Goal: Task Accomplishment & Management: Manage account settings

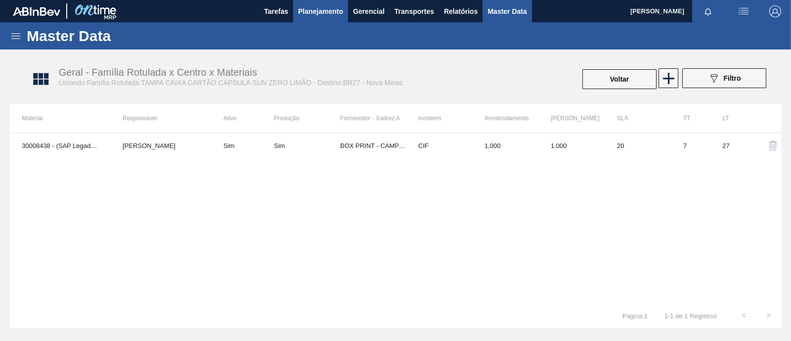
click at [327, 9] on span "Planejamento" at bounding box center [320, 11] width 45 height 12
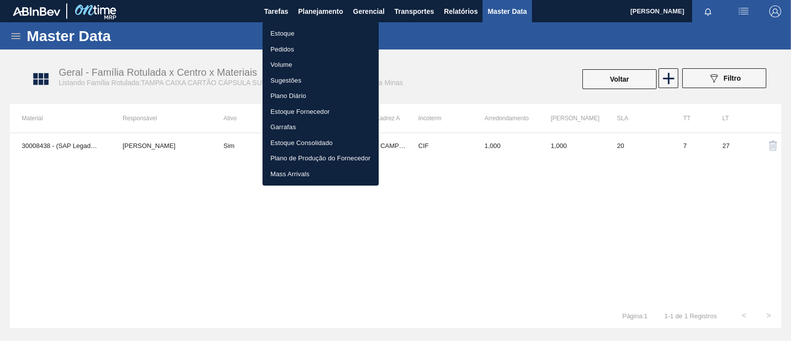
click at [287, 37] on li "Estoque" at bounding box center [321, 34] width 116 height 16
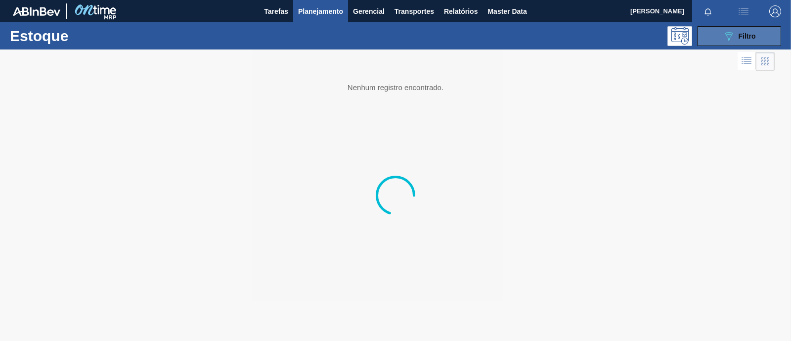
click at [742, 37] on span "Filtro" at bounding box center [747, 36] width 17 height 8
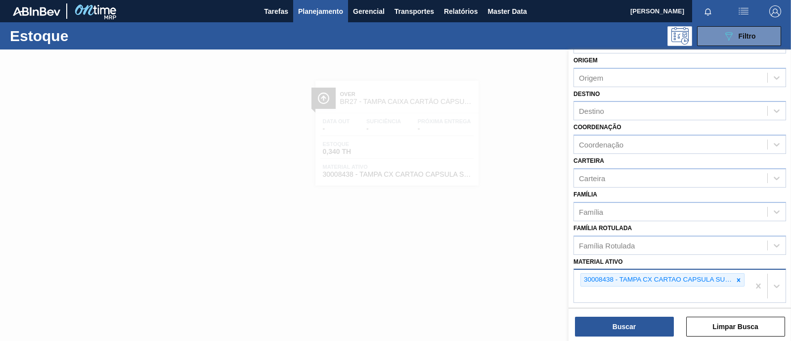
scroll to position [61, 0]
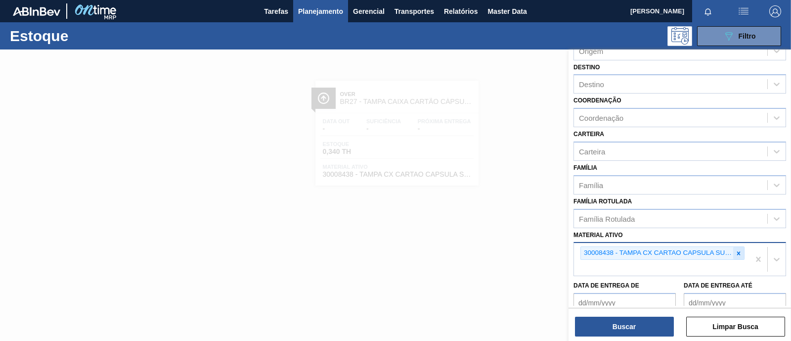
click at [736, 250] on icon at bounding box center [738, 253] width 7 height 7
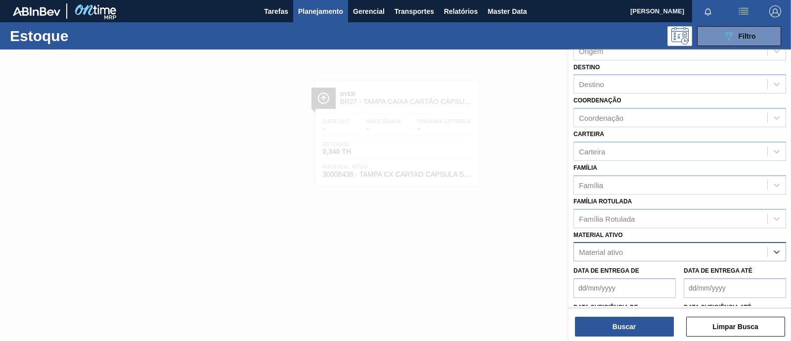
paste ativo "30006214"
type ativo "30006214"
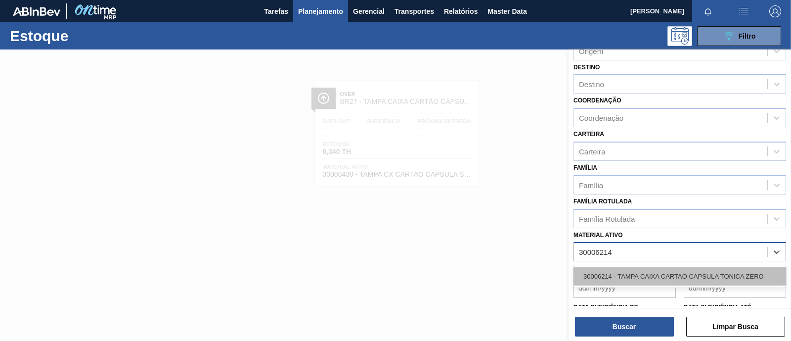
click at [618, 273] on div "30006214 - TAMPA CAIXA CARTAO CAPSULA TONICA ZERO" at bounding box center [680, 276] width 213 height 18
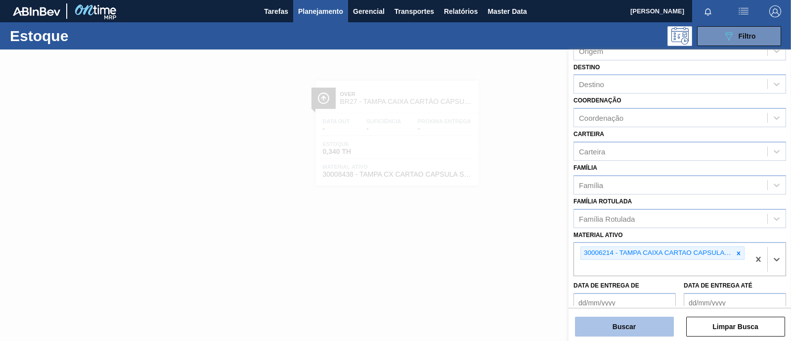
click at [620, 322] on button "Buscar" at bounding box center [624, 326] width 99 height 20
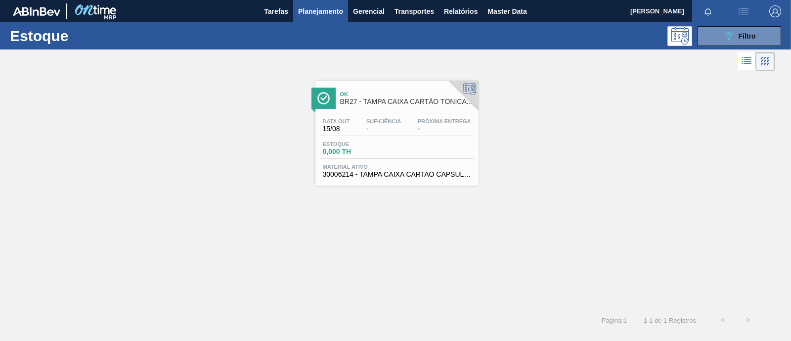
click at [398, 138] on div "Data out 15/08 Suficiência - Próxima Entrega - Estoque 0,000 TH Material ativo …" at bounding box center [396, 146] width 163 height 67
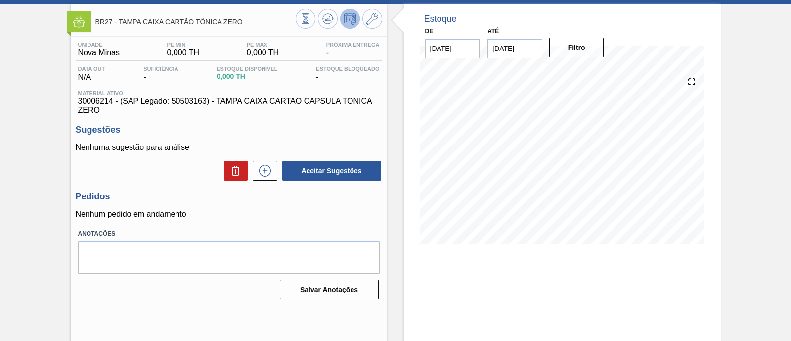
scroll to position [61, 0]
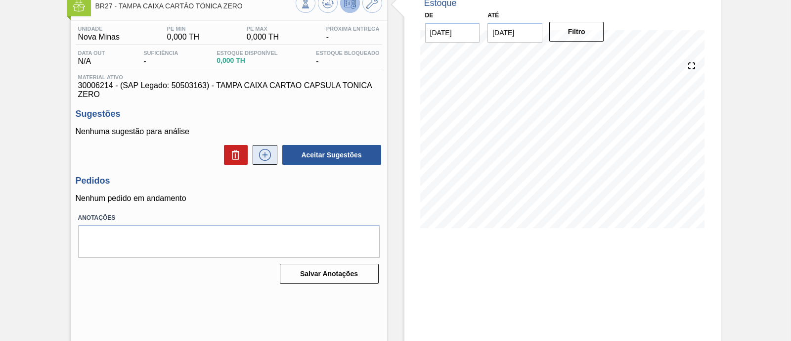
click at [262, 163] on button at bounding box center [265, 155] width 25 height 20
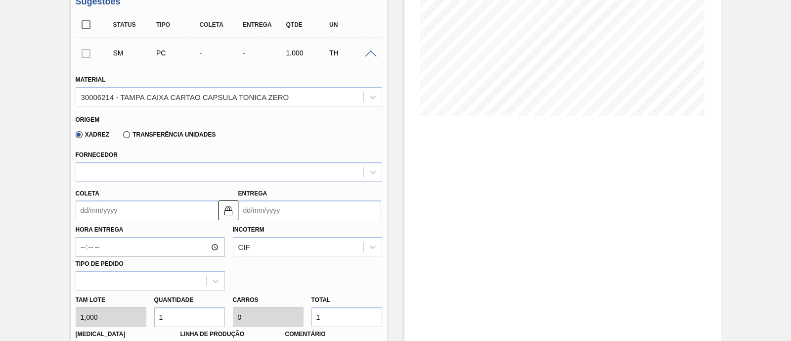
scroll to position [185, 0]
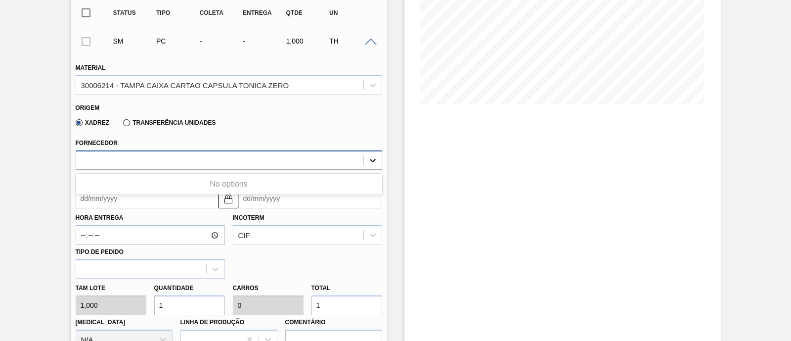
click at [371, 164] on icon at bounding box center [373, 160] width 10 height 10
click at [339, 144] on div "Fornecedor Use Up and Down to choose options, press Enter to select the current…" at bounding box center [229, 153] width 307 height 34
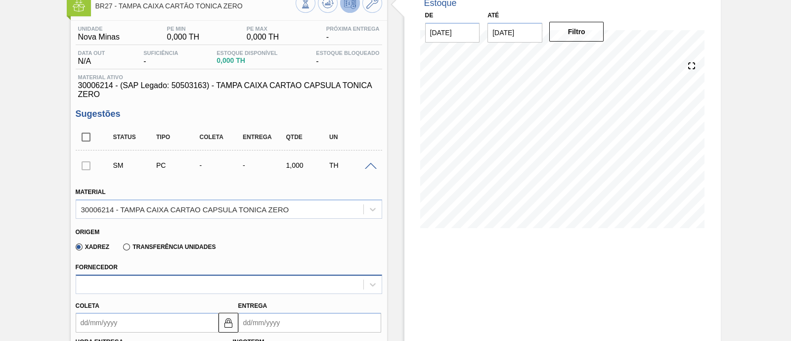
scroll to position [0, 0]
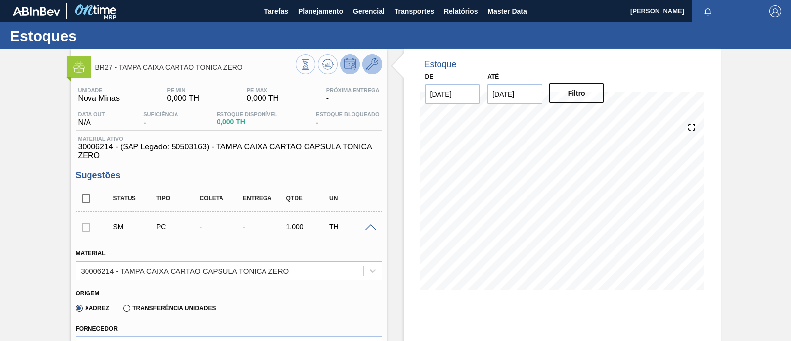
click at [377, 68] on button at bounding box center [372, 64] width 20 height 20
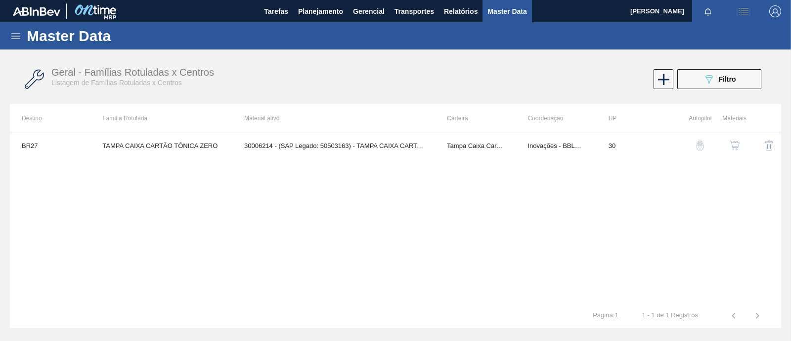
click at [737, 145] on img "button" at bounding box center [735, 145] width 10 height 10
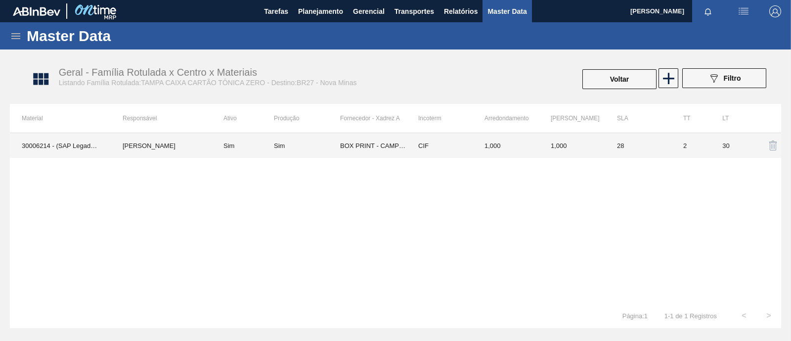
click at [348, 145] on td "BOX PRINT - CAMPO BOM ([GEOGRAPHIC_DATA])" at bounding box center [373, 145] width 66 height 25
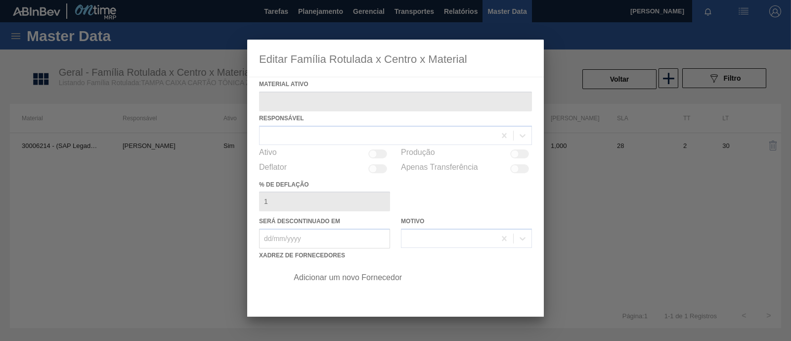
type ativo "30006214 - (SAP Legado: 50503163) - TAMPA CAIXA CARTAO CAPSULA TONICA ZERO"
checkbox input "true"
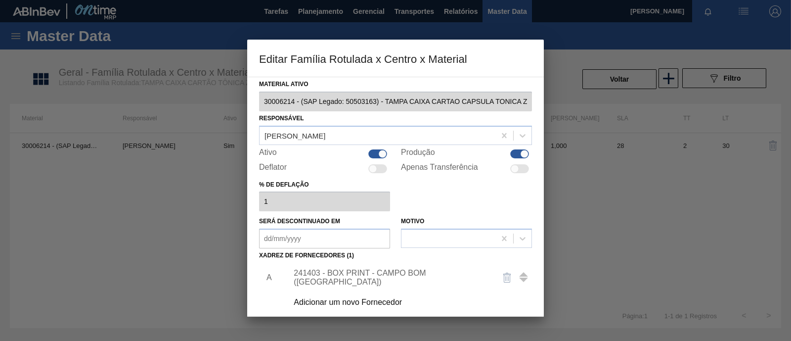
scroll to position [61, 0]
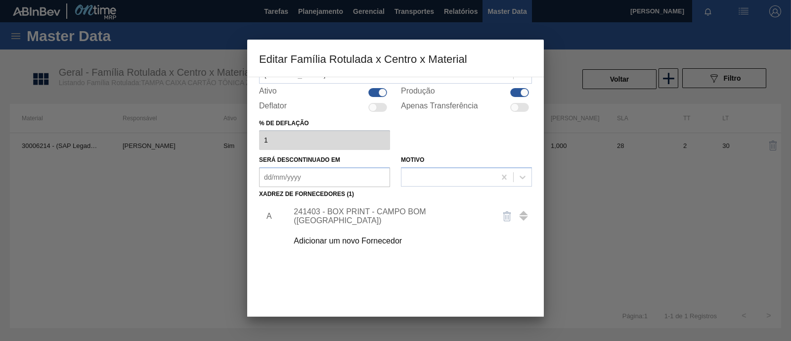
click at [367, 219] on div "241403 - BOX PRINT - CAMPO BOM (RS)" at bounding box center [391, 216] width 194 height 18
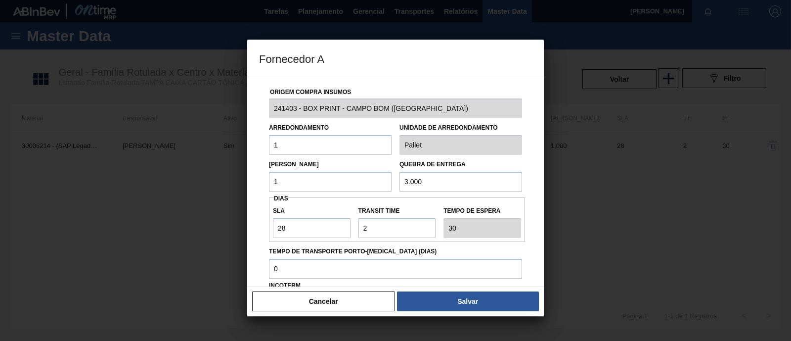
click at [311, 182] on input "1" at bounding box center [330, 182] width 123 height 20
click at [406, 64] on h3 "Fornecedor A" at bounding box center [395, 59] width 297 height 38
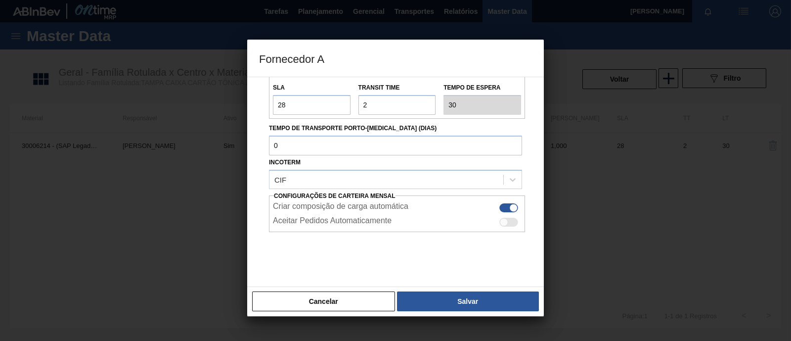
scroll to position [0, 0]
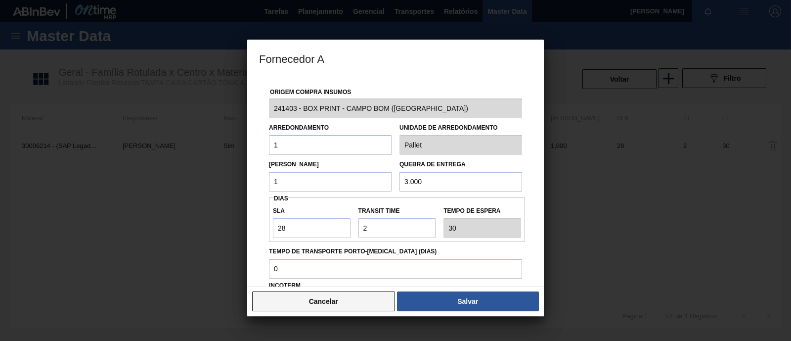
click at [335, 300] on button "Cancelar" at bounding box center [323, 301] width 143 height 20
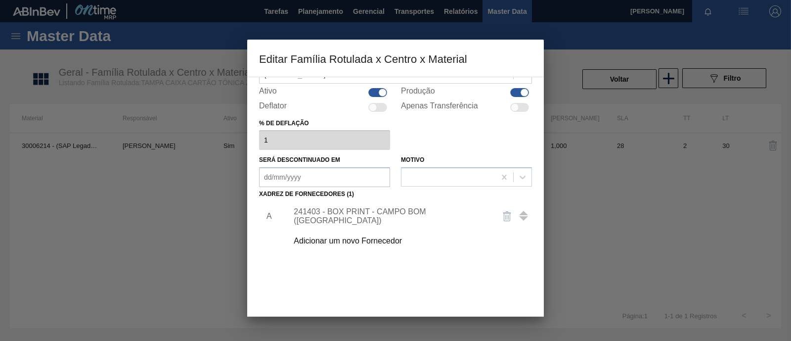
scroll to position [104, 0]
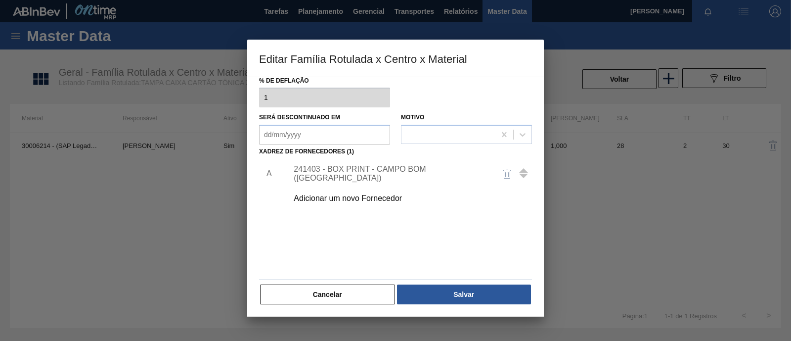
click at [342, 291] on button "Cancelar" at bounding box center [327, 294] width 135 height 20
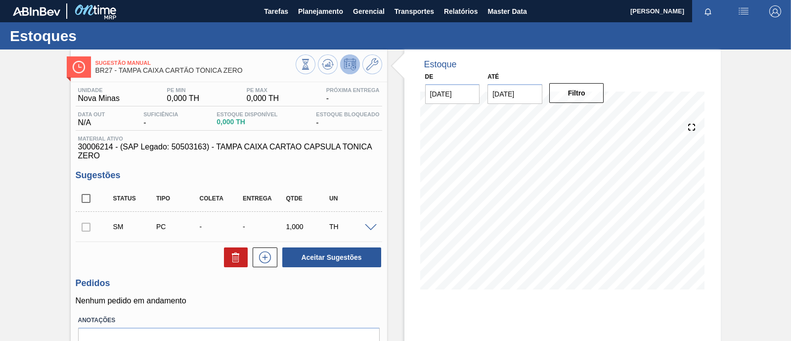
click at [366, 228] on span at bounding box center [371, 227] width 12 height 7
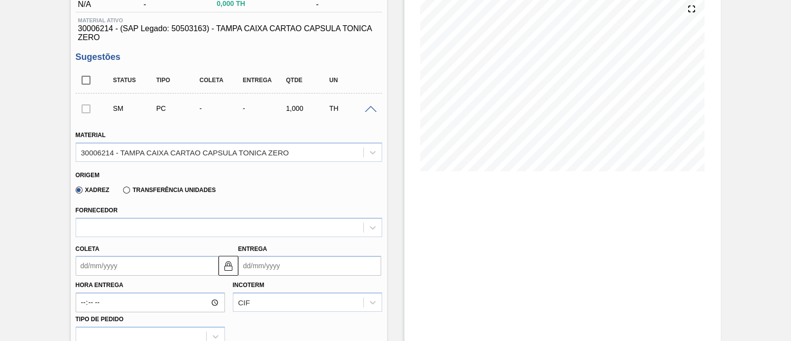
scroll to position [123, 0]
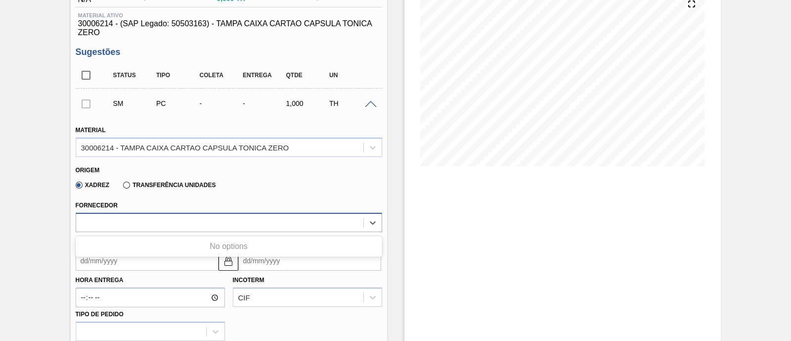
click at [151, 223] on div at bounding box center [219, 222] width 287 height 14
click at [293, 172] on div "Origem" at bounding box center [225, 168] width 298 height 9
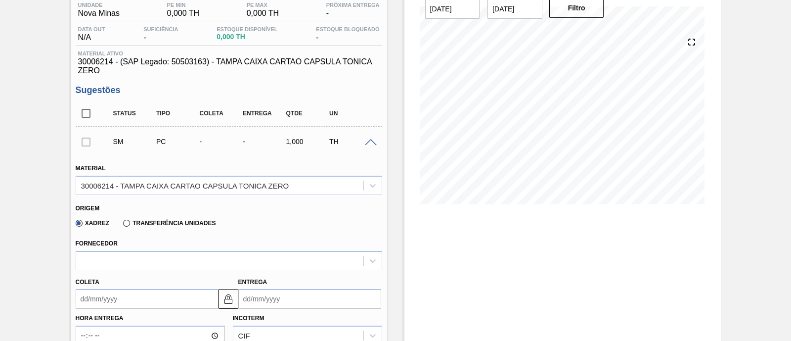
scroll to position [0, 0]
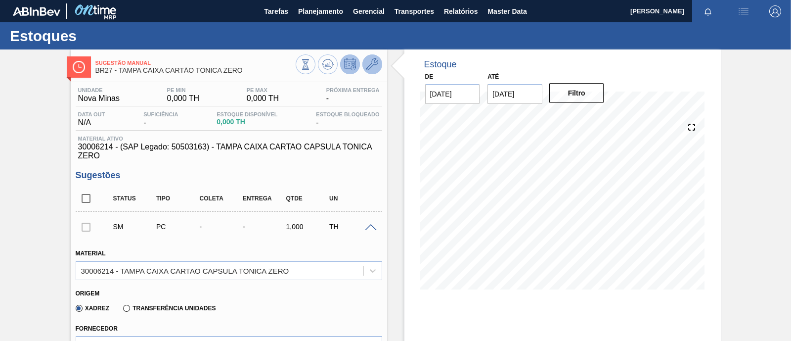
click at [373, 64] on icon at bounding box center [372, 64] width 12 height 12
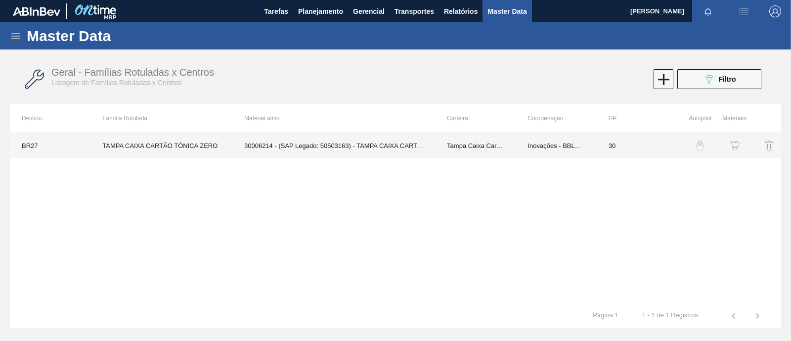
click at [311, 151] on td "30006214 - (SAP Legado: 50503163) - TAMPA CAIXA CARTAO CAPSULA TONICA ZERO" at bounding box center [333, 145] width 203 height 25
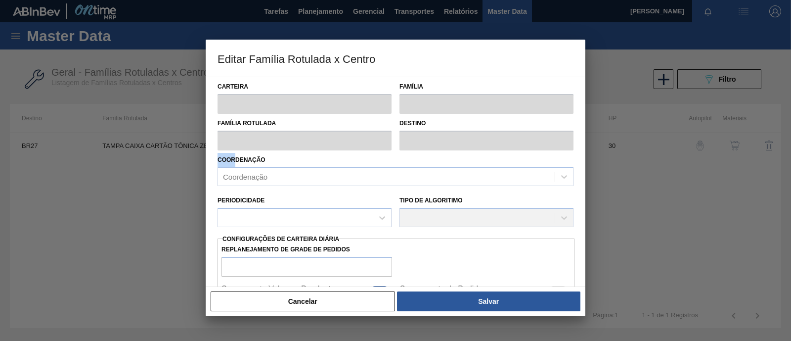
type input "Tampa Caixa Cartão"
type input "TAMPA CAIXA CARTÃO TÔNICA ZERO"
type input "BR27 - Nova Minas"
type input "30"
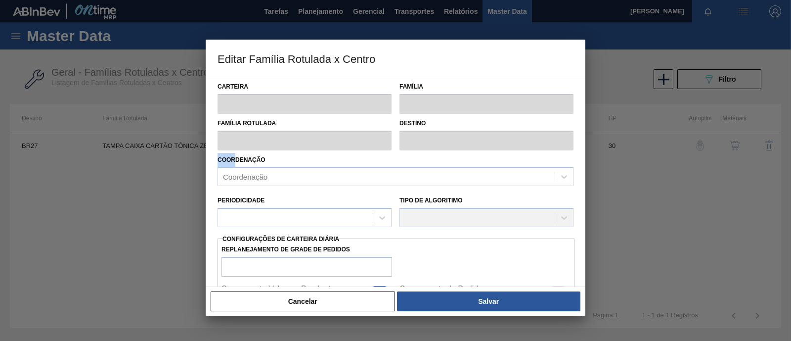
type input "0"
type input "100"
type input "0,000"
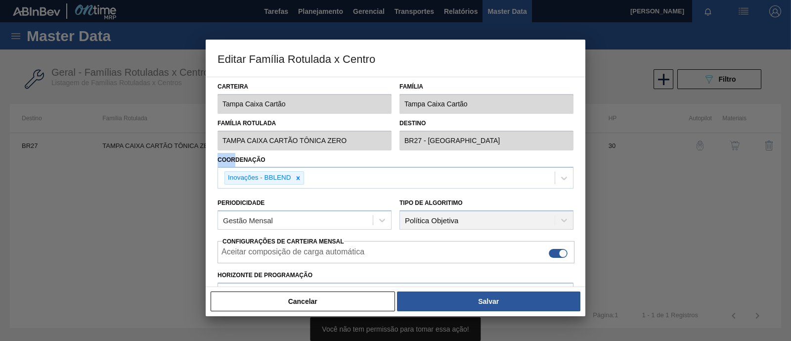
drag, startPoint x: 213, startPoint y: 160, endPoint x: 235, endPoint y: 159, distance: 22.3
click at [235, 159] on div "Carteira Tampa Caixa Cartão Família Tampa Caixa Cartão Família Rotulada TAMPA C…" at bounding box center [396, 182] width 380 height 210
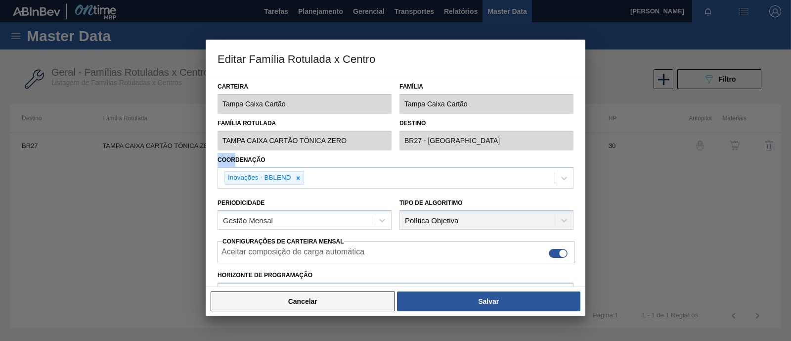
click at [331, 305] on button "Cancelar" at bounding box center [303, 301] width 184 height 20
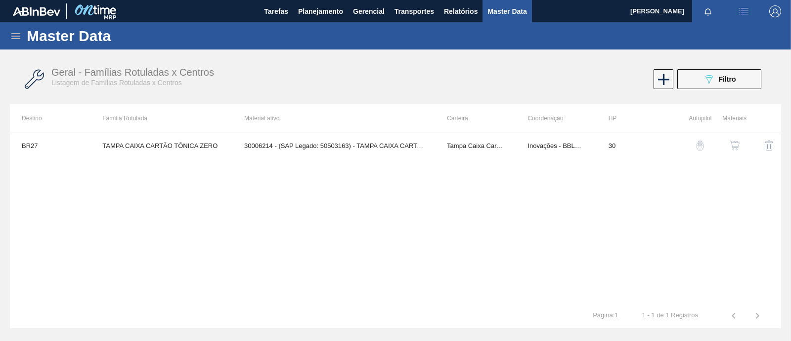
click at [738, 142] on img "button" at bounding box center [735, 145] width 10 height 10
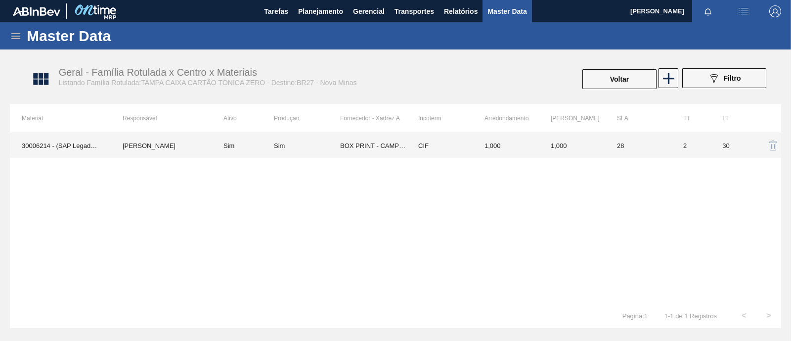
click at [188, 149] on td "[PERSON_NAME]" at bounding box center [161, 145] width 101 height 25
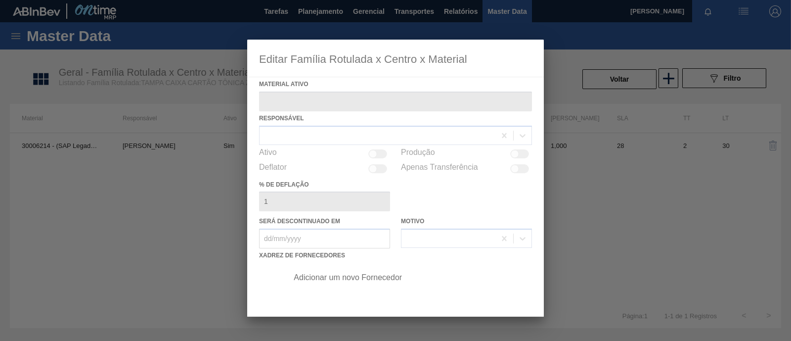
type ativo "30006214 - (SAP Legado: 50503163) - TAMPA CAIXA CARTAO CAPSULA TONICA ZERO"
checkbox input "true"
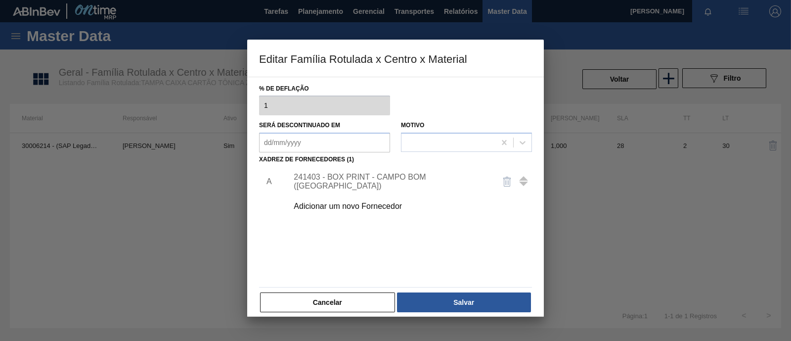
scroll to position [104, 0]
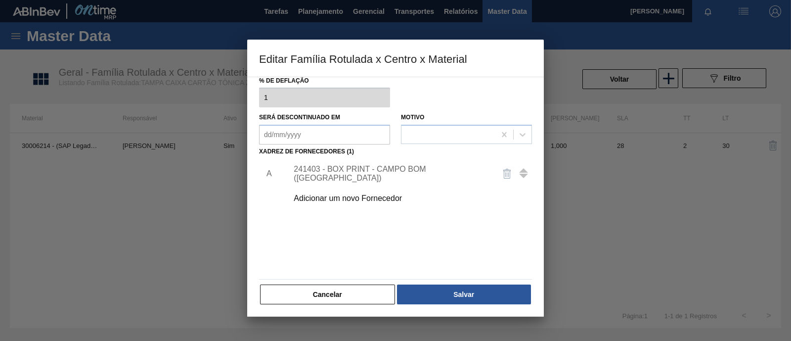
click at [408, 173] on div "241403 - BOX PRINT - CAMPO BOM (RS)" at bounding box center [391, 174] width 194 height 18
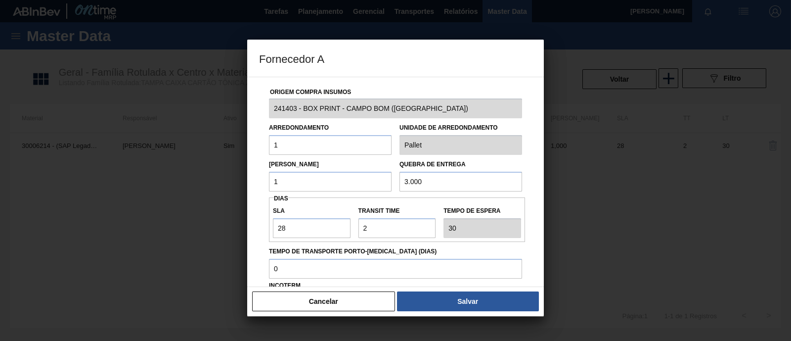
drag, startPoint x: 294, startPoint y: 182, endPoint x: 255, endPoint y: 180, distance: 39.6
click at [255, 180] on div "Origem Compra Insumos 241403 - BOX PRINT - CAMPO BOM (RS) Arredondamento 1 Unid…" at bounding box center [395, 182] width 297 height 210
type input "1.000"
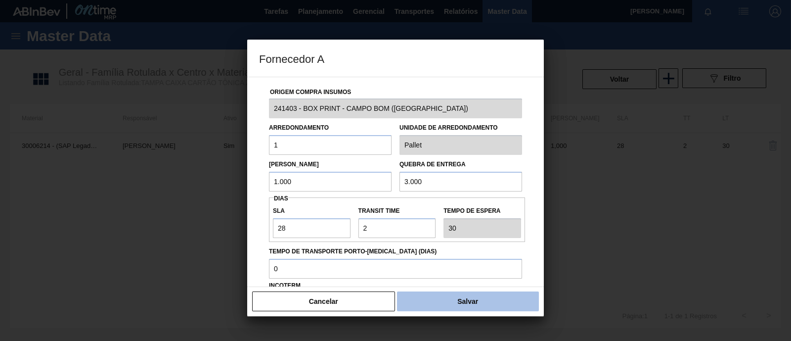
click at [489, 303] on button "Salvar" at bounding box center [468, 301] width 142 height 20
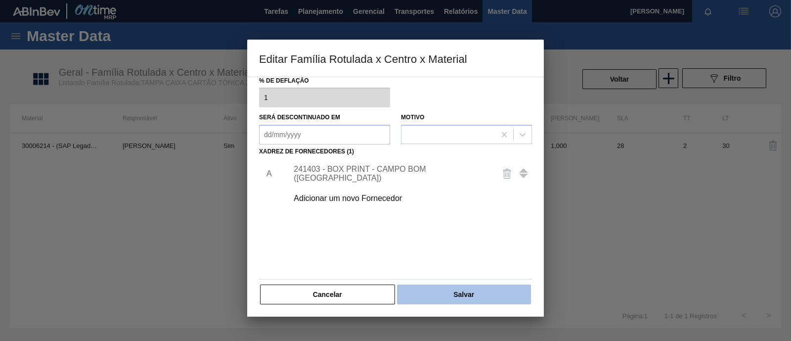
click at [469, 290] on button "Salvar" at bounding box center [464, 294] width 134 height 20
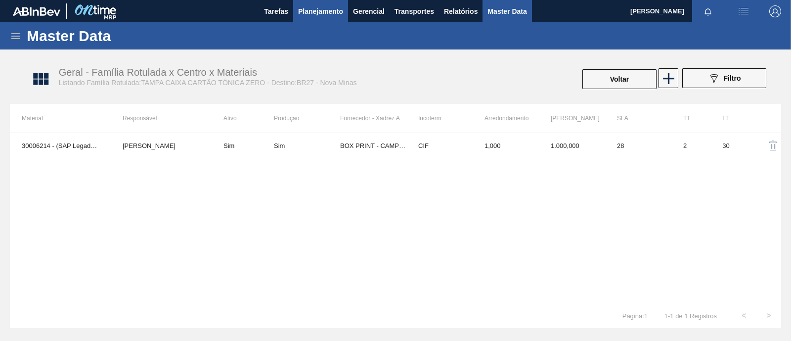
click at [317, 16] on span "Planejamento" at bounding box center [320, 11] width 45 height 12
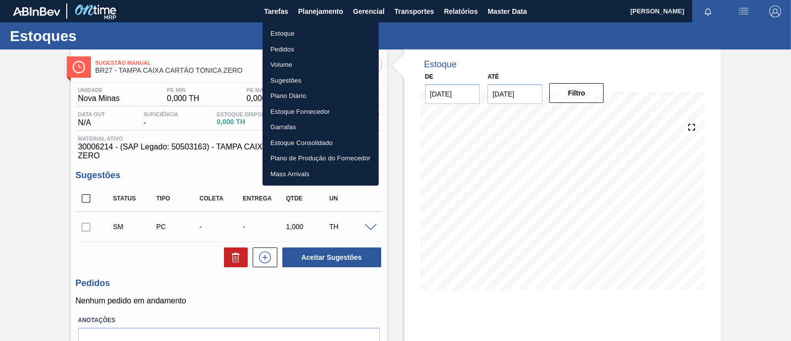
click at [266, 259] on div at bounding box center [395, 170] width 791 height 341
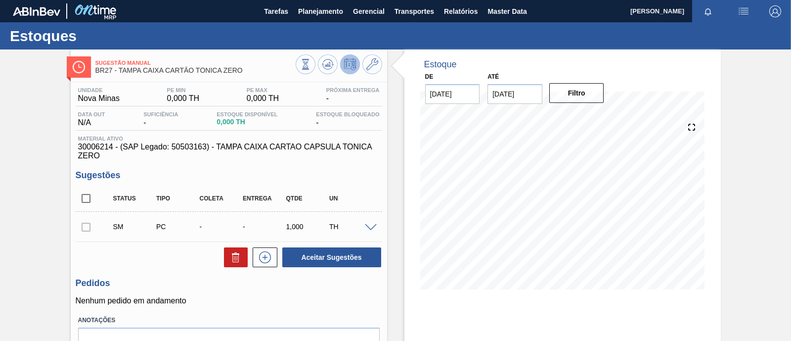
click at [368, 229] on span at bounding box center [371, 227] width 12 height 7
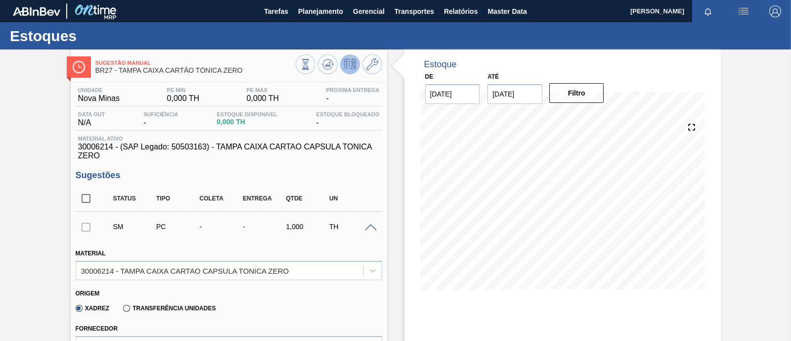
click at [366, 229] on span at bounding box center [371, 227] width 12 height 7
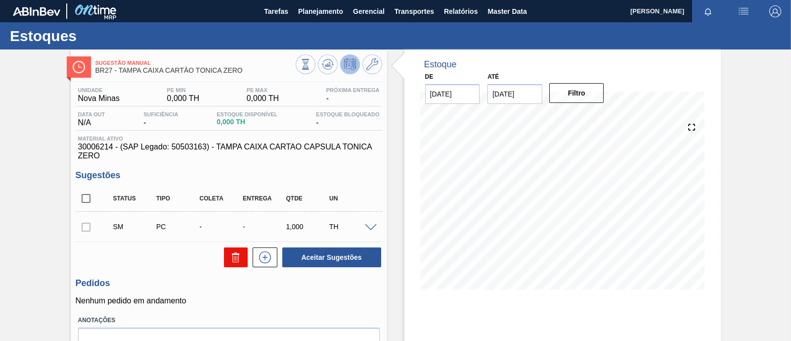
click at [237, 251] on button at bounding box center [236, 257] width 24 height 20
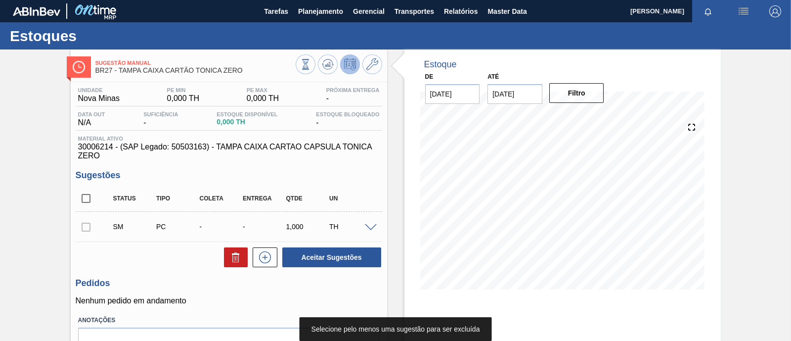
click at [81, 232] on div at bounding box center [86, 227] width 21 height 20
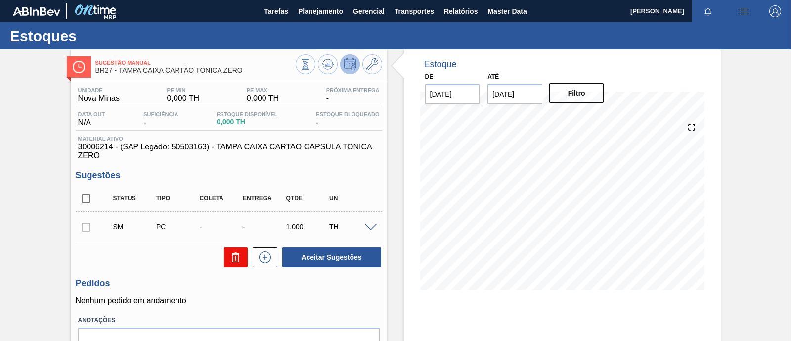
click at [228, 259] on button at bounding box center [236, 257] width 24 height 20
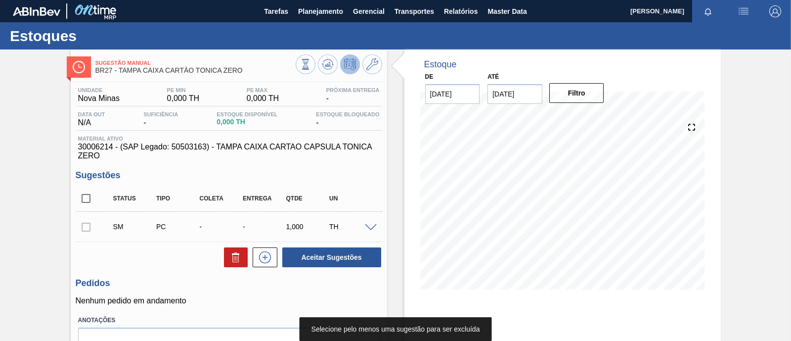
click at [87, 201] on input "checkbox" at bounding box center [86, 198] width 21 height 21
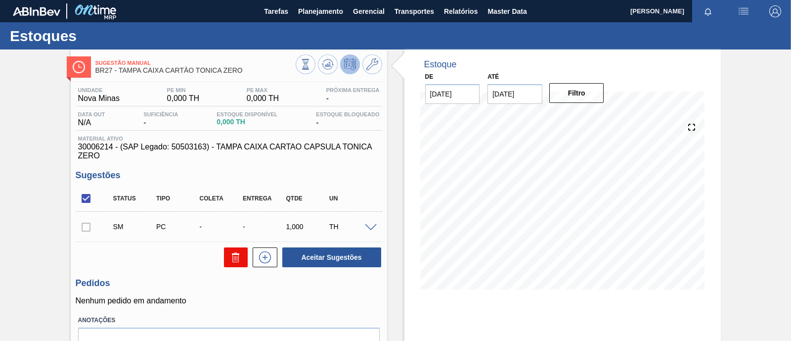
click at [0, 0] on icon at bounding box center [0, 0] width 0 height 0
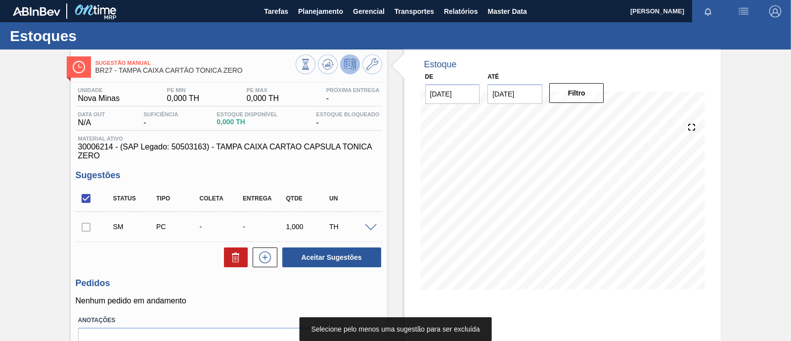
click at [83, 229] on div at bounding box center [86, 227] width 21 height 20
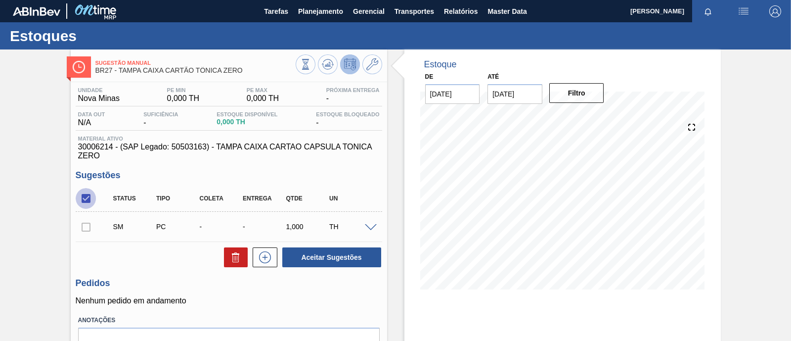
click at [88, 197] on input "checkbox" at bounding box center [86, 198] width 21 height 21
checkbox input "false"
click at [367, 226] on span at bounding box center [371, 227] width 12 height 7
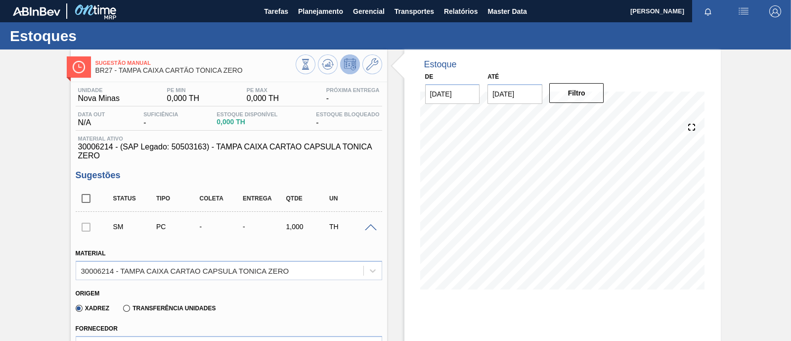
scroll to position [123, 0]
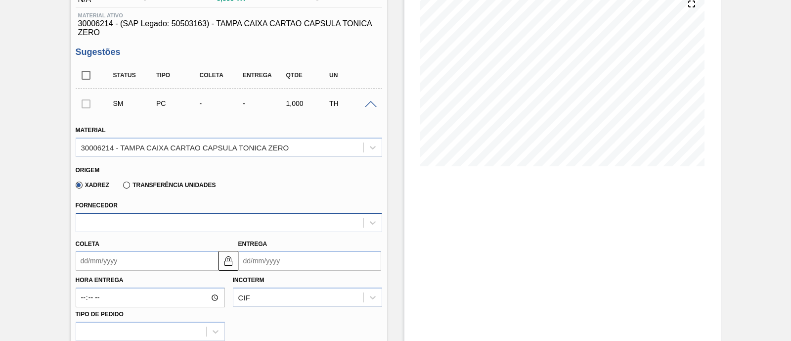
click at [200, 216] on div at bounding box center [219, 222] width 287 height 14
click at [273, 192] on div "Xadrez Transferência Unidades" at bounding box center [225, 183] width 298 height 19
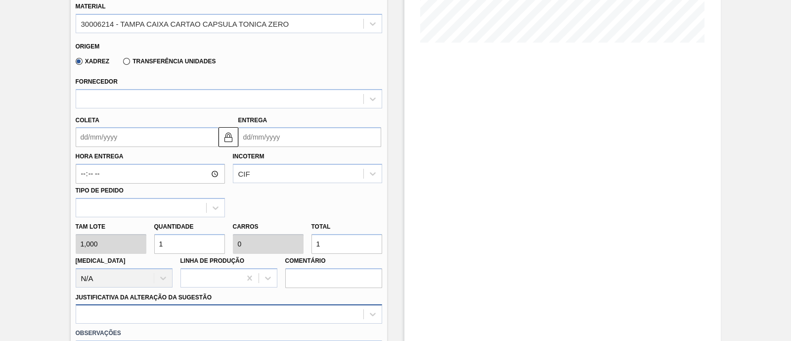
scroll to position [371, 0]
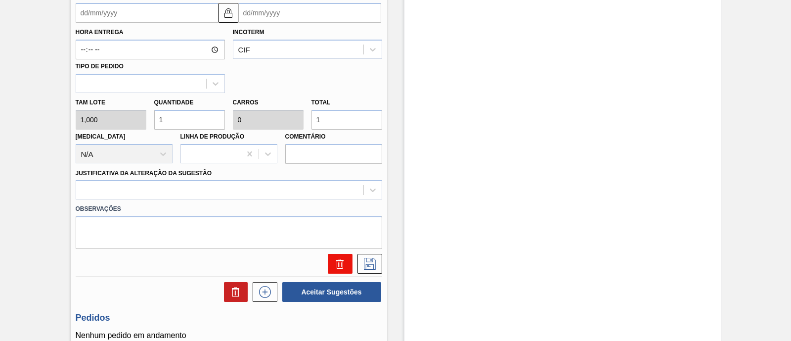
click at [341, 259] on icon at bounding box center [340, 264] width 12 height 12
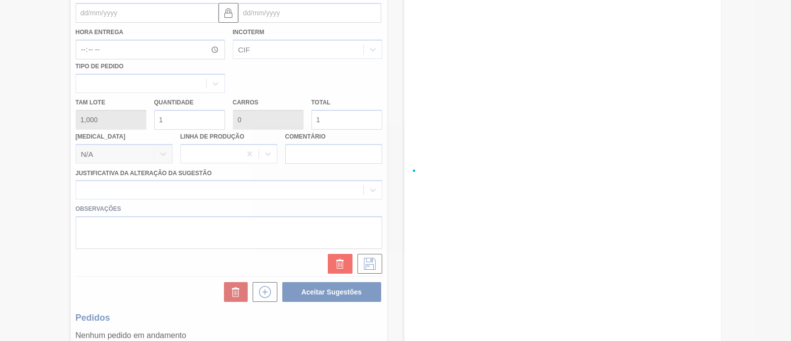
scroll to position [84, 0]
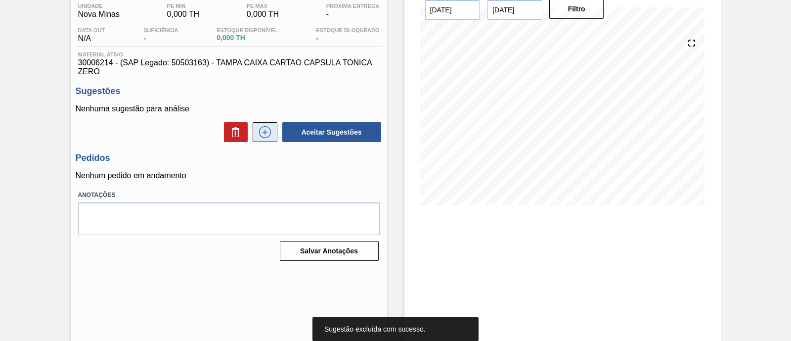
click at [265, 136] on icon at bounding box center [265, 132] width 16 height 12
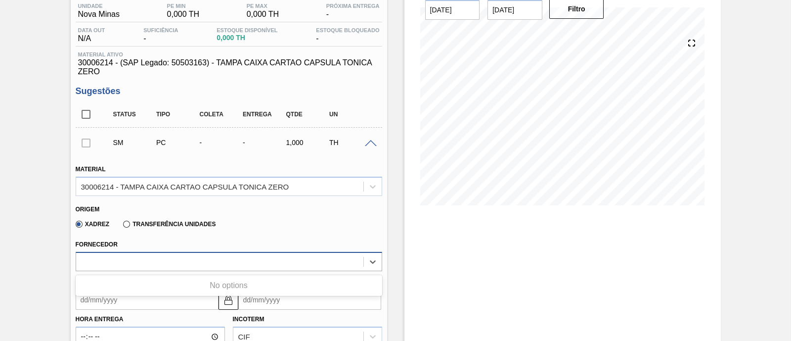
click at [252, 266] on div at bounding box center [219, 261] width 287 height 14
click at [250, 259] on div at bounding box center [219, 261] width 287 height 14
click at [252, 258] on div at bounding box center [219, 261] width 287 height 14
click at [282, 236] on div "Fornecedor Use Up and Down to choose options, press Enter to select the current…" at bounding box center [229, 253] width 314 height 36
click at [372, 264] on icon at bounding box center [373, 262] width 10 height 10
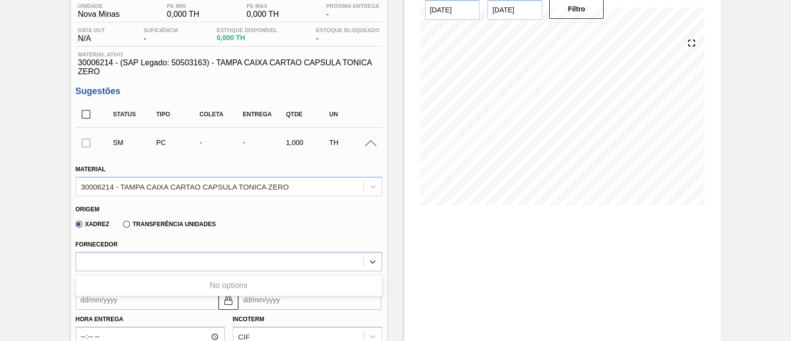
click at [335, 231] on div "Xadrez Transferência Unidades" at bounding box center [225, 222] width 298 height 19
click at [329, 263] on div at bounding box center [219, 261] width 287 height 14
click at [343, 230] on div "Xadrez Transferência Unidades" at bounding box center [225, 222] width 298 height 19
click at [178, 264] on div at bounding box center [219, 261] width 287 height 14
click at [251, 227] on div "Xadrez Transferência Unidades" at bounding box center [225, 222] width 298 height 19
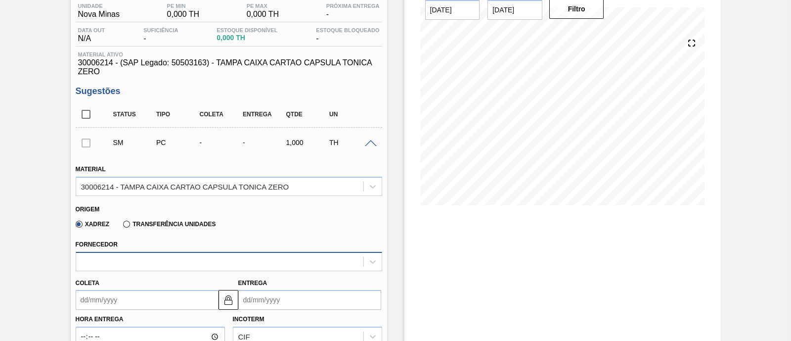
click at [269, 263] on div at bounding box center [219, 261] width 287 height 14
click at [312, 226] on div "Xadrez Transferência Unidades" at bounding box center [225, 222] width 298 height 19
click at [340, 255] on div at bounding box center [219, 261] width 287 height 14
click at [298, 261] on div at bounding box center [219, 261] width 287 height 14
click at [295, 260] on div at bounding box center [219, 261] width 287 height 14
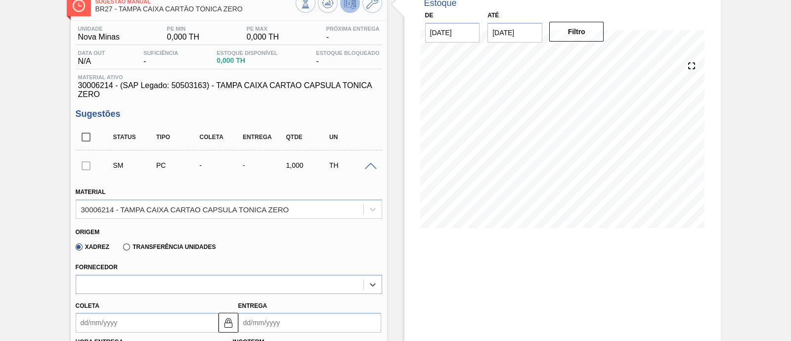
scroll to position [0, 0]
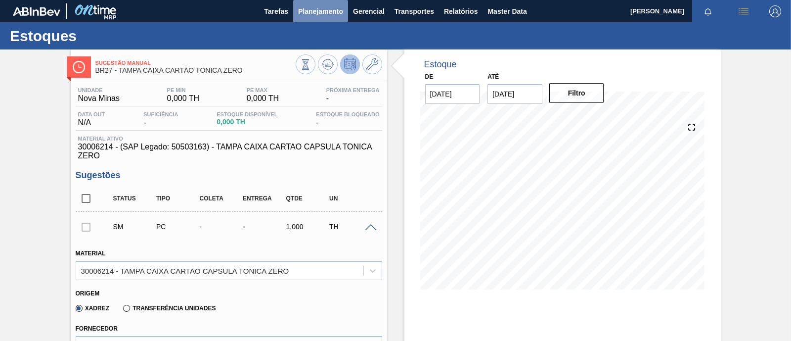
click at [339, 11] on span "Planejamento" at bounding box center [320, 11] width 45 height 12
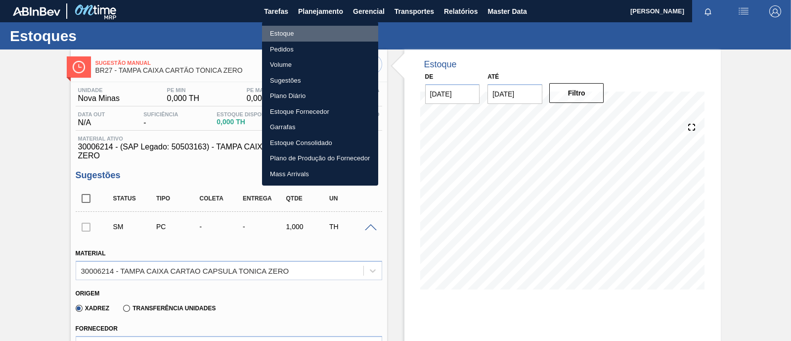
click at [299, 31] on li "Estoque" at bounding box center [320, 34] width 116 height 16
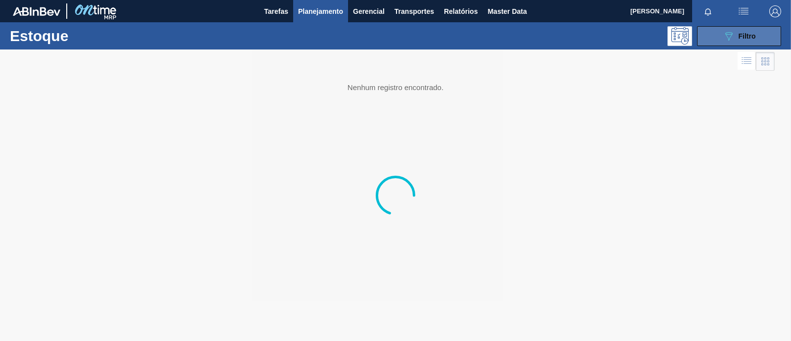
click at [754, 36] on span "Filtro" at bounding box center [747, 36] width 17 height 8
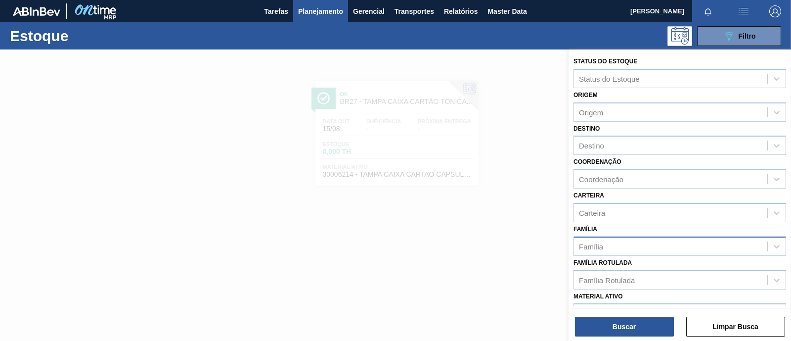
scroll to position [61, 0]
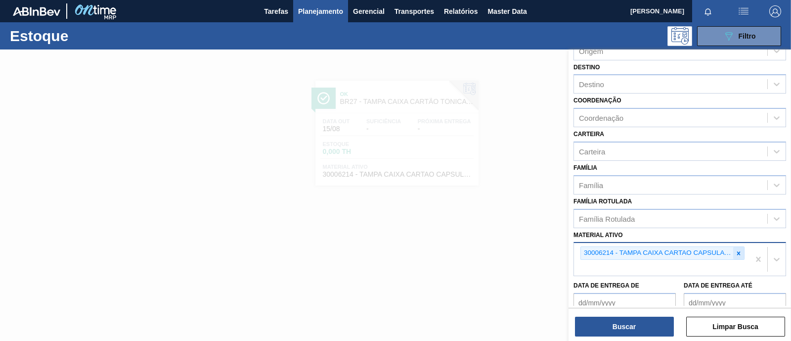
click at [742, 254] on div at bounding box center [738, 253] width 11 height 12
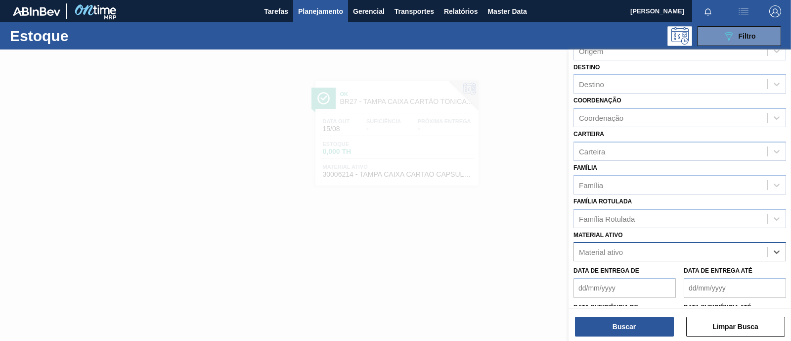
paste ativo "30008433"
type ativo "30008433"
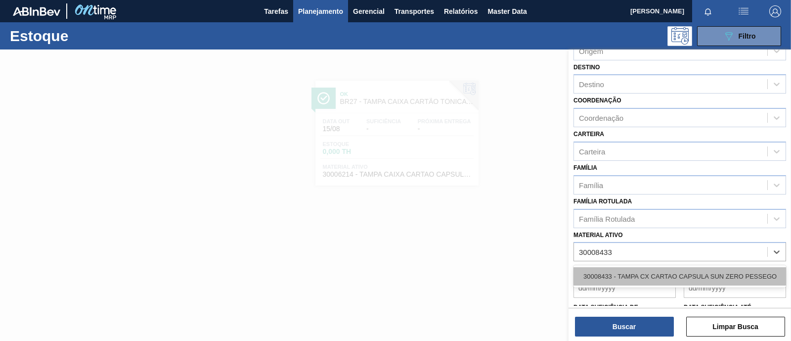
click at [628, 273] on div "30008433 - TAMPA CX CARTAO CAPSULA SUN ZERO PESSEGO" at bounding box center [680, 276] width 213 height 18
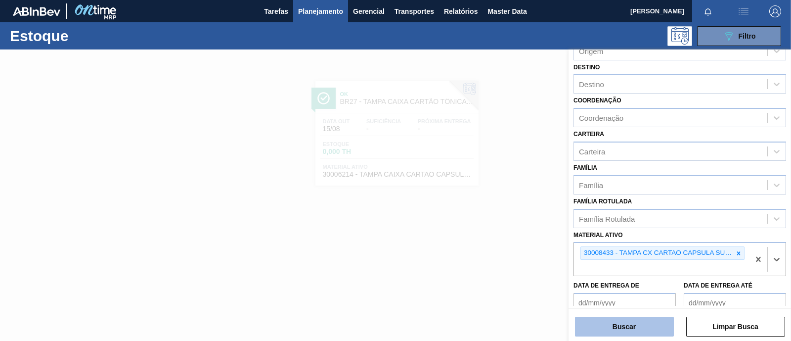
click at [622, 331] on button "Buscar" at bounding box center [624, 326] width 99 height 20
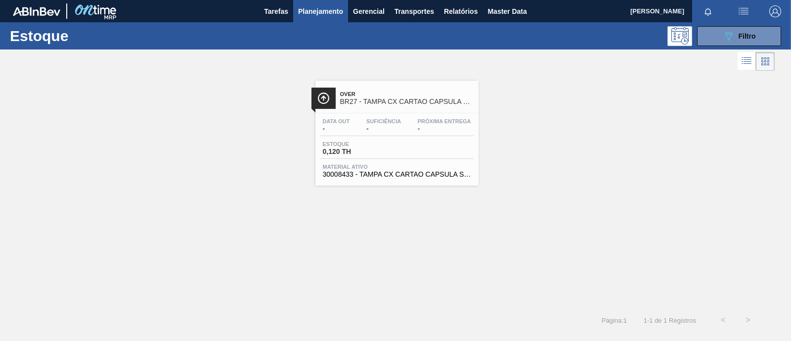
click at [411, 164] on span "Material ativo" at bounding box center [397, 167] width 148 height 6
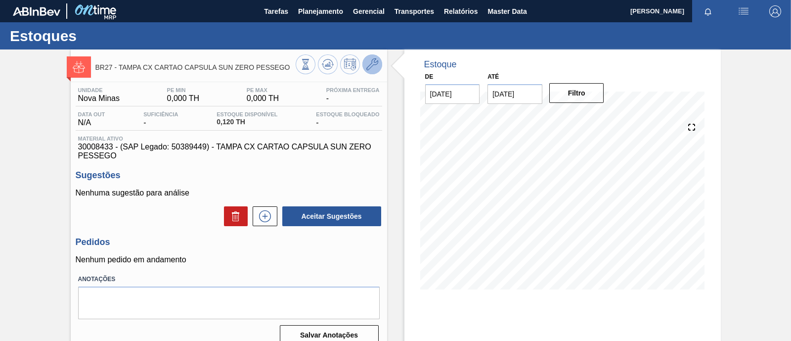
click at [374, 63] on icon at bounding box center [372, 64] width 12 height 12
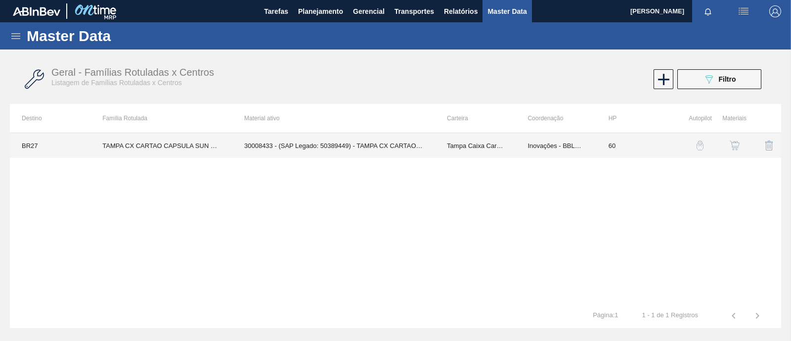
click at [343, 147] on td "30008433 - (SAP Legado: 50389449) - TAMPA CX CARTAO CAPSULA SUN ZERO PESSEGO" at bounding box center [333, 145] width 203 height 25
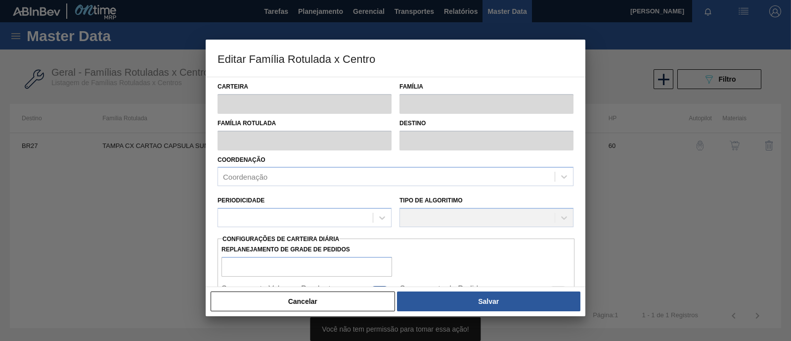
type input "Tampa Caixa Cartão"
type input "TAMPA CX CARTAO CAPSULA SUN ZERO PESSEGO"
type input "BR27 - Nova Minas"
type input "60"
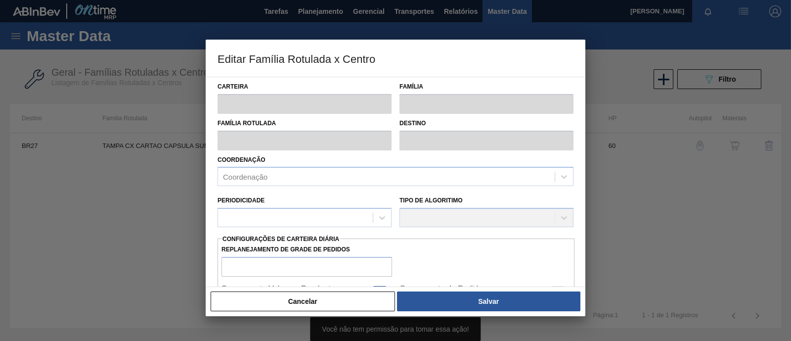
type input "0"
type input "100"
type input "0,000"
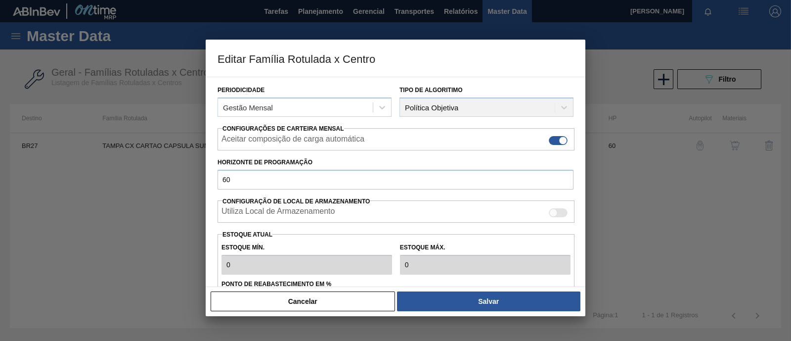
scroll to position [123, 0]
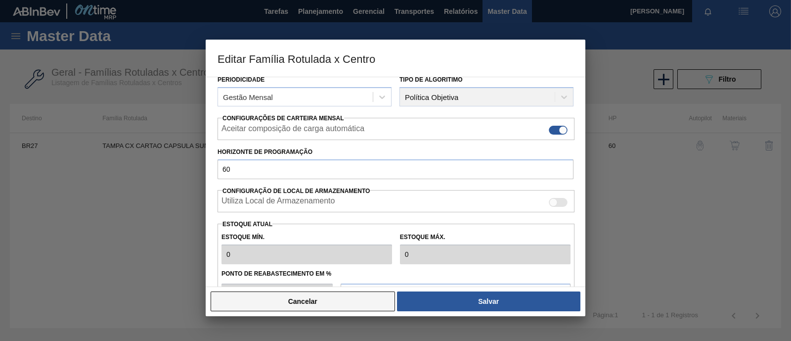
click at [318, 297] on button "Cancelar" at bounding box center [303, 301] width 184 height 20
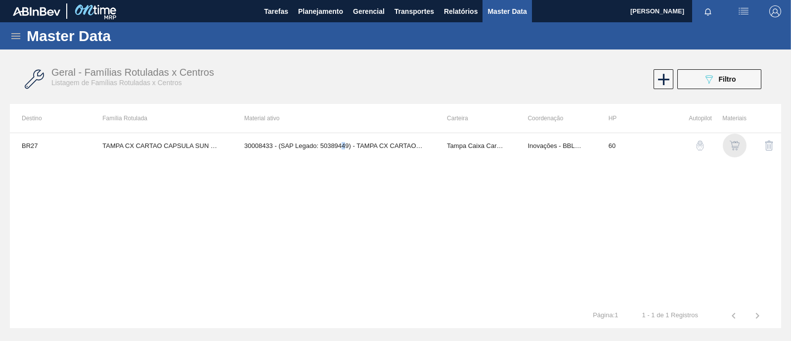
click at [736, 147] on img "button" at bounding box center [735, 145] width 10 height 10
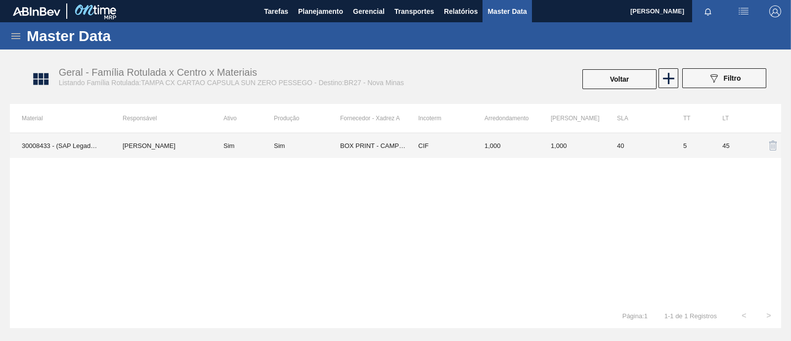
click at [376, 145] on td "BOX PRINT - CAMPO BOM ([GEOGRAPHIC_DATA])" at bounding box center [373, 145] width 66 height 25
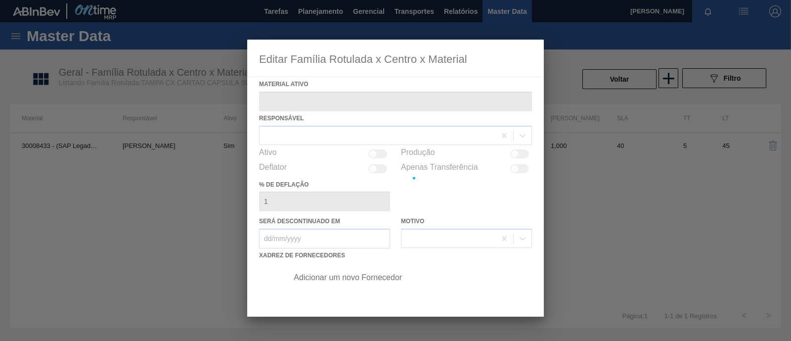
type ativo "30008433 - (SAP Legado: 50389449) - TAMPA CX CARTAO CAPSULA SUN ZERO PESSEGO"
checkbox input "true"
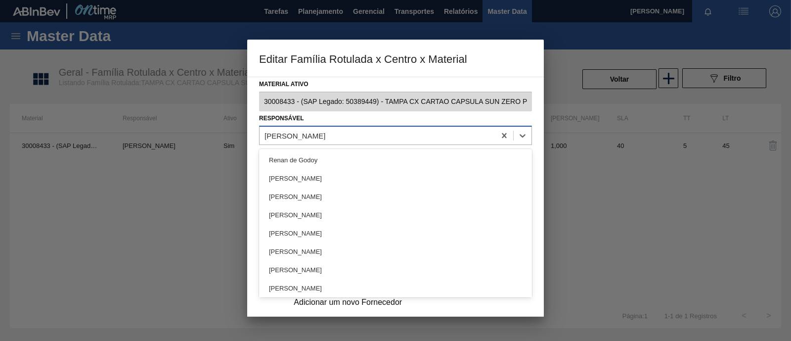
click at [355, 137] on div "Leon Augusto Silva Scoca" at bounding box center [378, 135] width 236 height 14
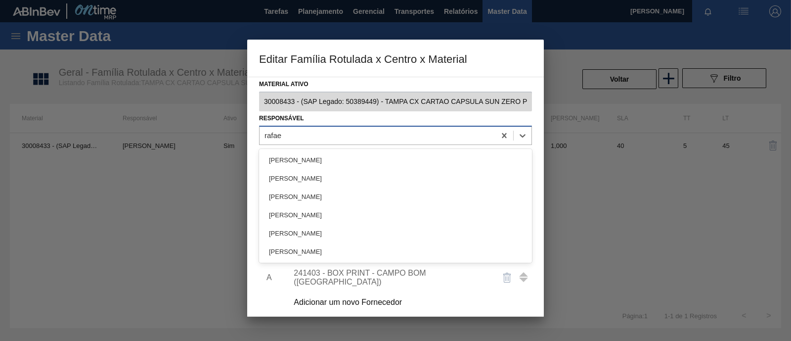
type input "rafael"
click at [351, 213] on div "[PERSON_NAME]" at bounding box center [395, 215] width 273 height 18
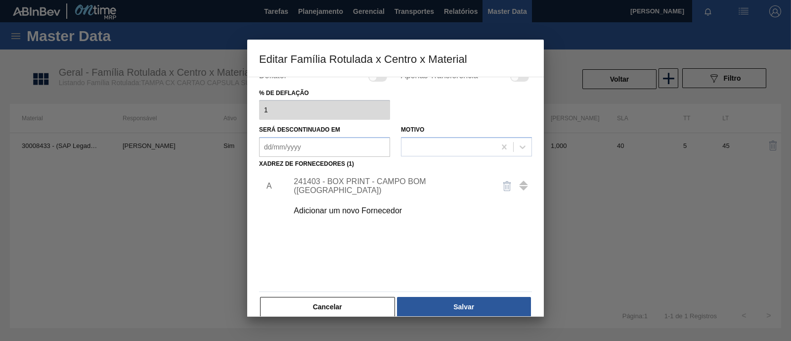
scroll to position [104, 0]
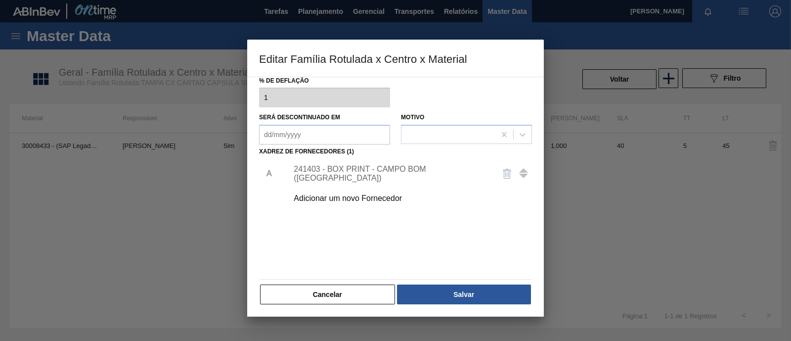
click at [397, 169] on div "241403 - BOX PRINT - CAMPO BOM (RS)" at bounding box center [391, 174] width 194 height 18
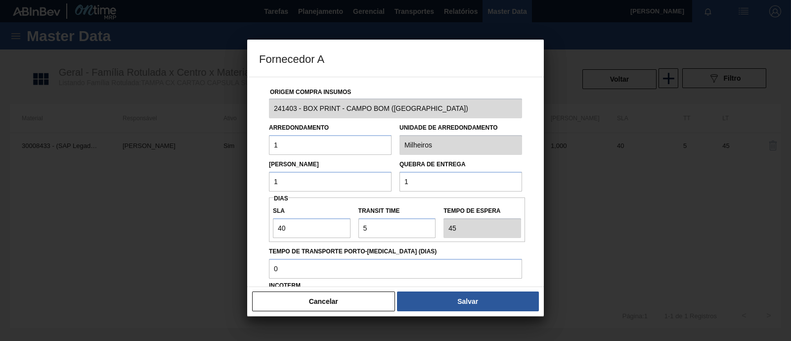
drag, startPoint x: 431, startPoint y: 177, endPoint x: 353, endPoint y: 184, distance: 78.4
click at [353, 184] on div "Lote Mínimo 1 Quebra de entrega 1" at bounding box center [395, 173] width 261 height 37
type input "3.000"
drag, startPoint x: 309, startPoint y: 231, endPoint x: 255, endPoint y: 227, distance: 54.5
click at [255, 227] on div "Origem Compra Insumos 241403 - BOX PRINT - CAMPO BOM (RS) Arredondamento 1 Unid…" at bounding box center [395, 182] width 297 height 210
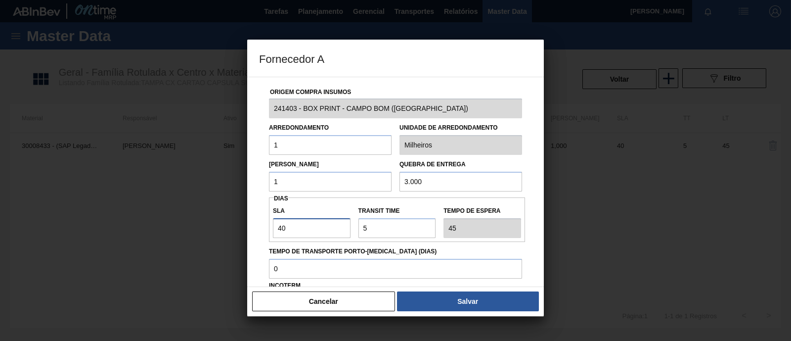
type input "2"
type input "7"
type input "25"
type input "30"
type input "2"
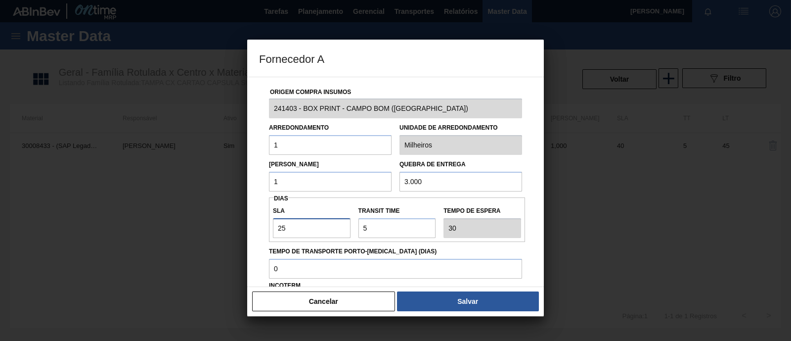
type input "7"
type input "20"
type input "25"
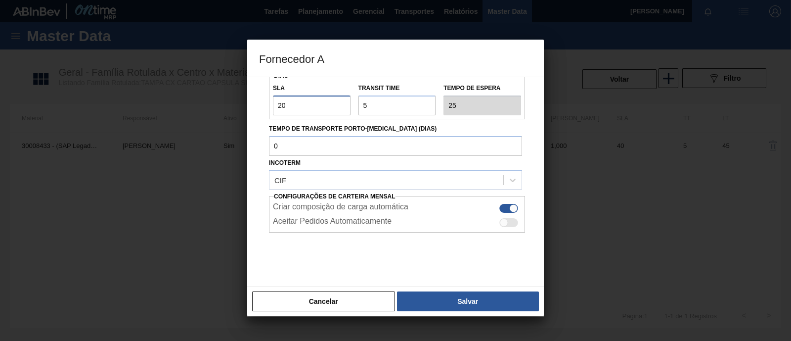
scroll to position [129, 0]
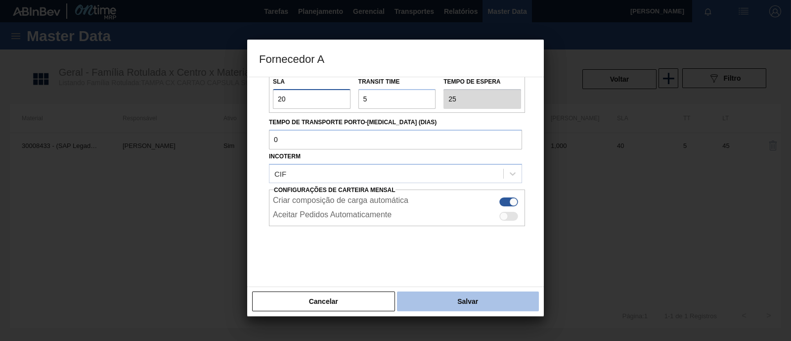
type input "20"
click at [477, 305] on button "Salvar" at bounding box center [468, 301] width 142 height 20
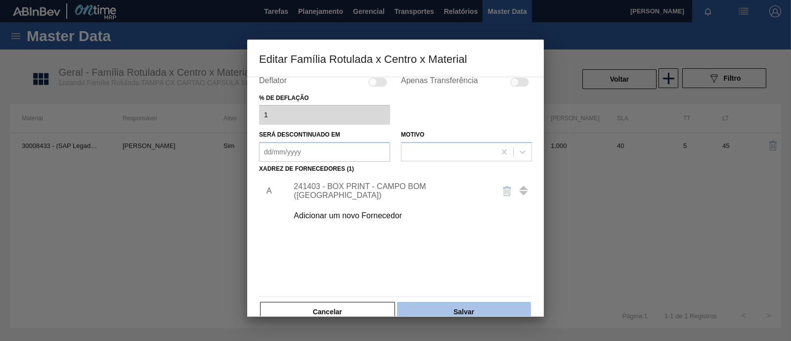
scroll to position [104, 0]
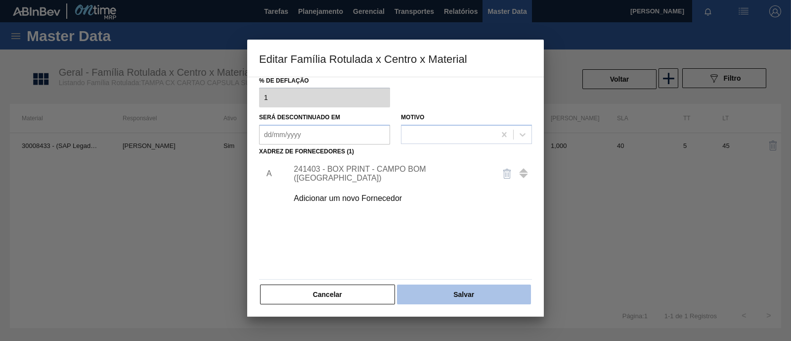
click at [469, 292] on button "Salvar" at bounding box center [464, 294] width 134 height 20
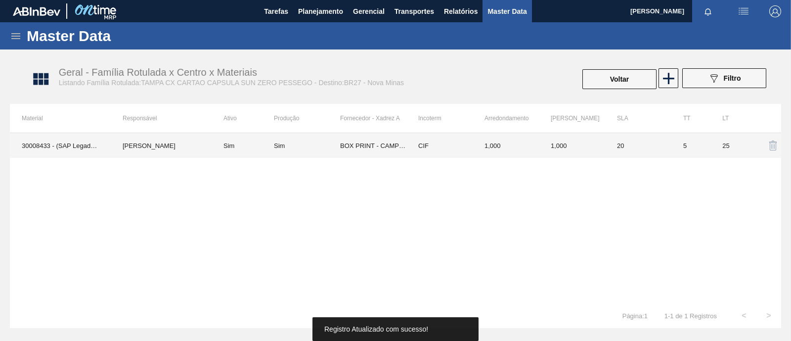
click at [634, 142] on td "20" at bounding box center [638, 145] width 66 height 25
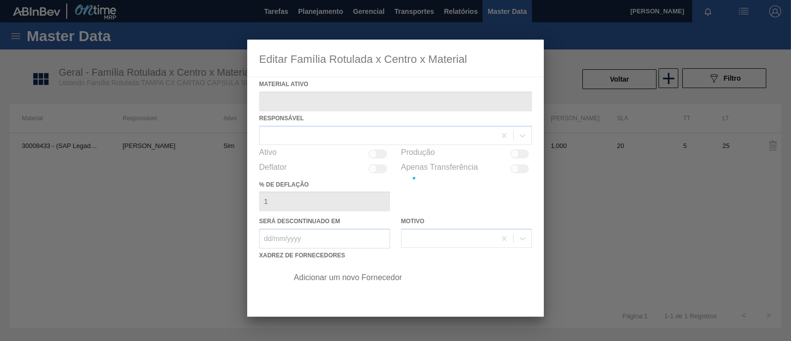
type ativo "30008433 - (SAP Legado: 50389449) - TAMPA CX CARTAO CAPSULA SUN ZERO PESSEGO"
checkbox input "true"
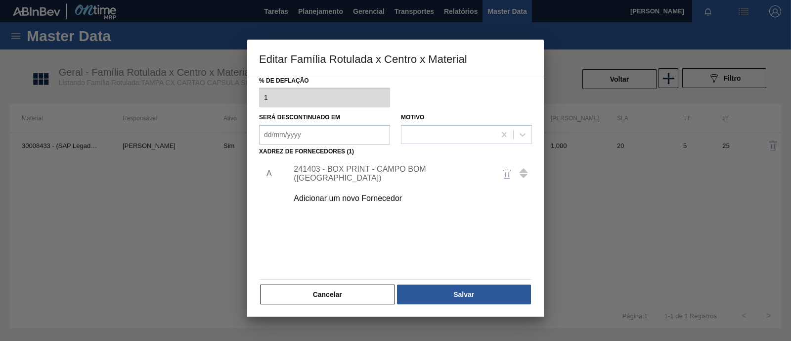
click at [389, 175] on div "241403 - BOX PRINT - CAMPO BOM (RS)" at bounding box center [391, 174] width 194 height 18
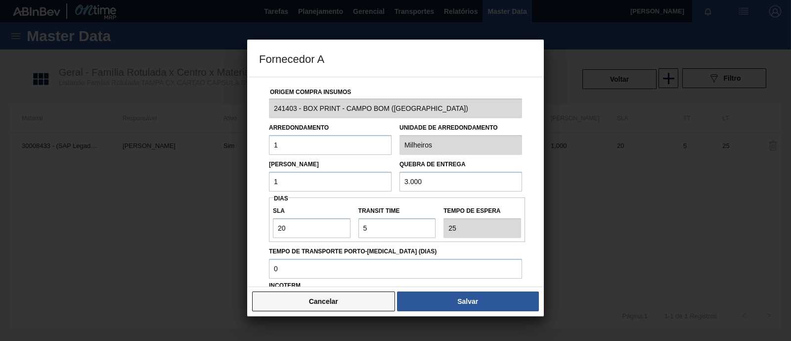
click at [327, 293] on button "Cancelar" at bounding box center [323, 301] width 143 height 20
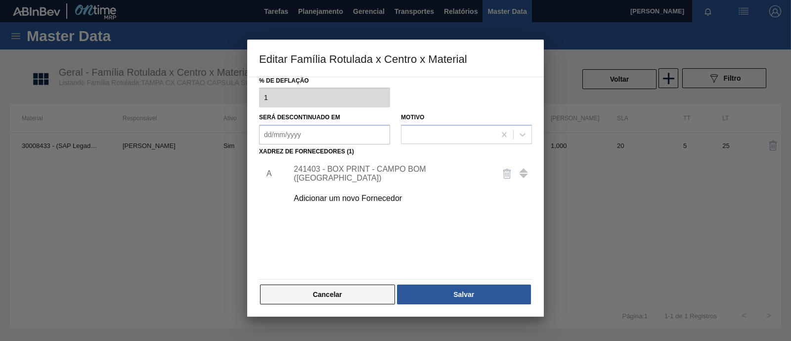
click at [351, 291] on button "Cancelar" at bounding box center [327, 294] width 135 height 20
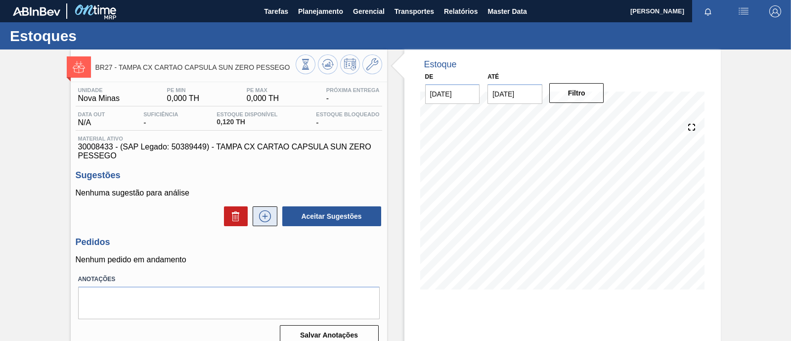
click at [261, 213] on icon at bounding box center [265, 216] width 16 height 12
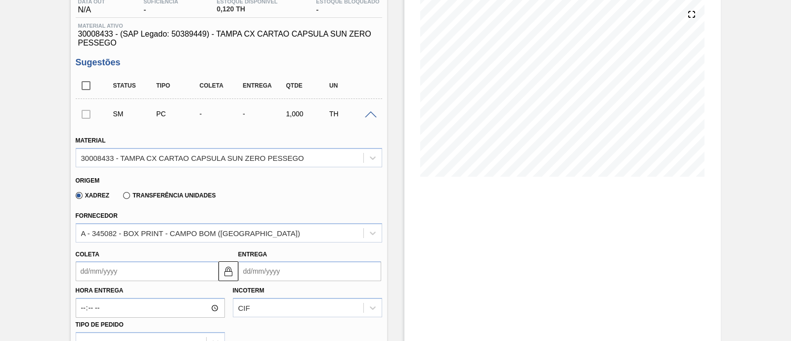
scroll to position [123, 0]
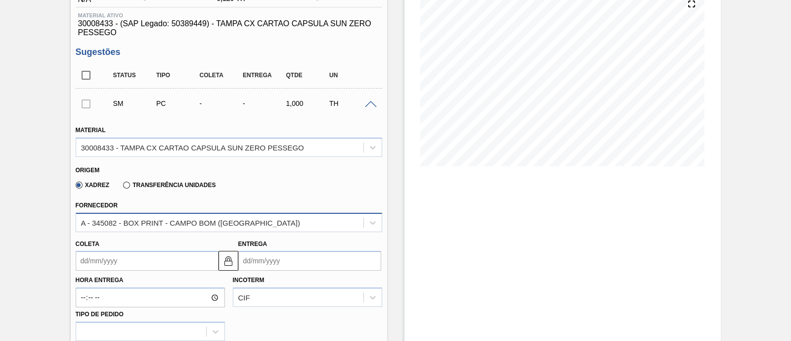
click at [254, 225] on div "A - 345082 - BOX PRINT - CAMPO BOM ([GEOGRAPHIC_DATA])" at bounding box center [219, 222] width 287 height 14
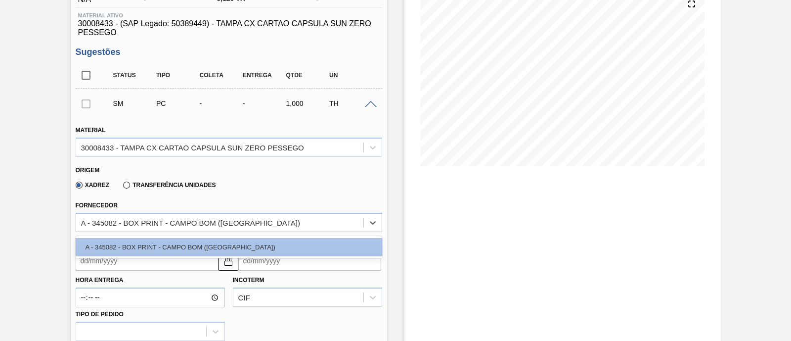
click at [198, 243] on div "A - 345082 - BOX PRINT - CAMPO BOM ([GEOGRAPHIC_DATA])" at bounding box center [229, 247] width 307 height 18
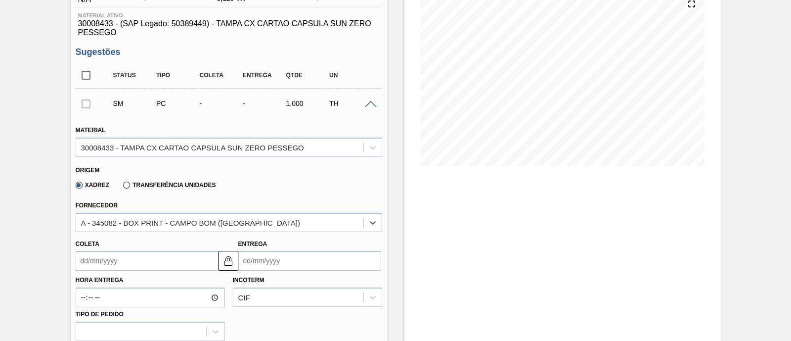
click at [262, 191] on div "Xadrez Transferência Unidades" at bounding box center [225, 183] width 298 height 19
click at [373, 149] on icon at bounding box center [373, 147] width 10 height 10
click at [289, 197] on div "Fornecedor A - 345082 - BOX PRINT - CAMPO BOM (RS)" at bounding box center [229, 214] width 314 height 36
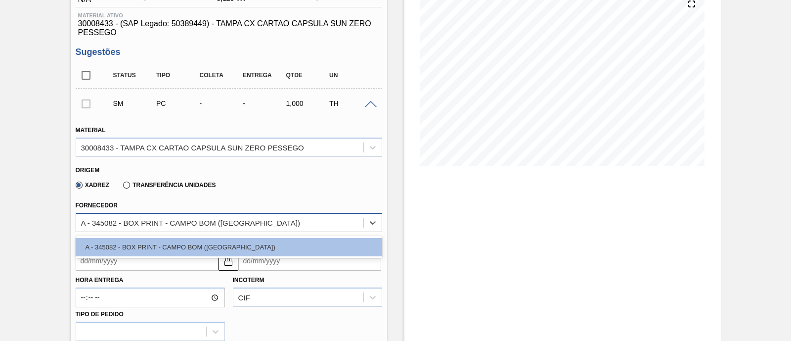
click at [274, 217] on div "A - 345082 - BOX PRINT - CAMPO BOM ([GEOGRAPHIC_DATA])" at bounding box center [219, 222] width 287 height 14
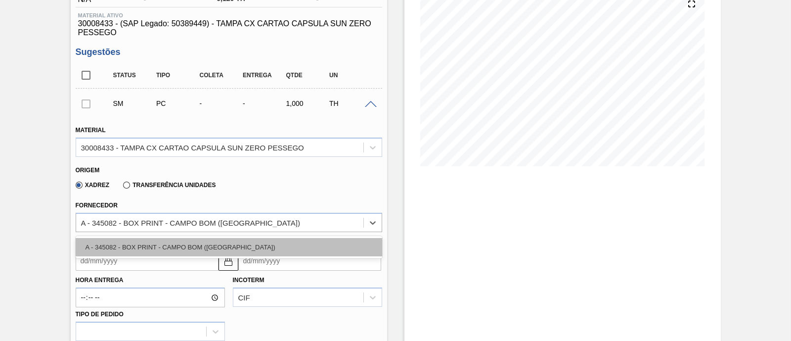
click at [264, 249] on div "A - 345082 - BOX PRINT - CAMPO BOM ([GEOGRAPHIC_DATA])" at bounding box center [229, 247] width 307 height 18
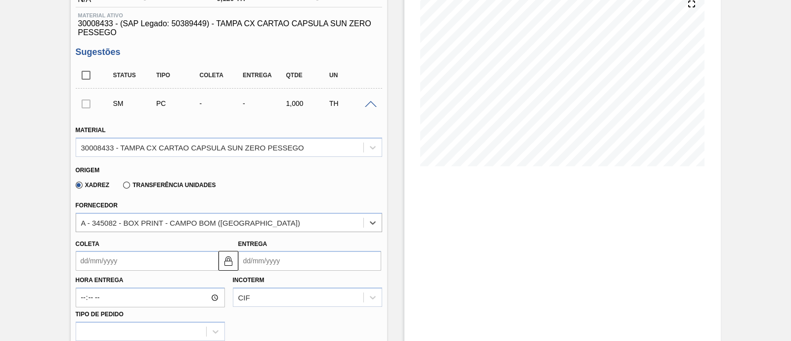
click at [288, 204] on div "Fornecedor option A - 345082 - BOX PRINT - CAMPO BOM (RS), selected. Select is …" at bounding box center [229, 215] width 307 height 34
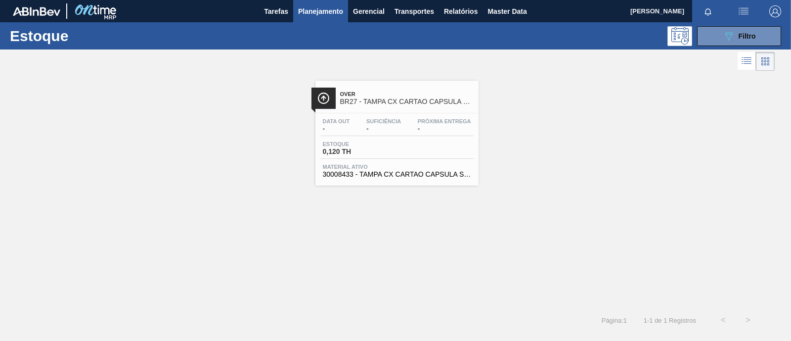
click at [421, 134] on div "Data out - Suficiência - Próxima Entrega -" at bounding box center [396, 127] width 153 height 18
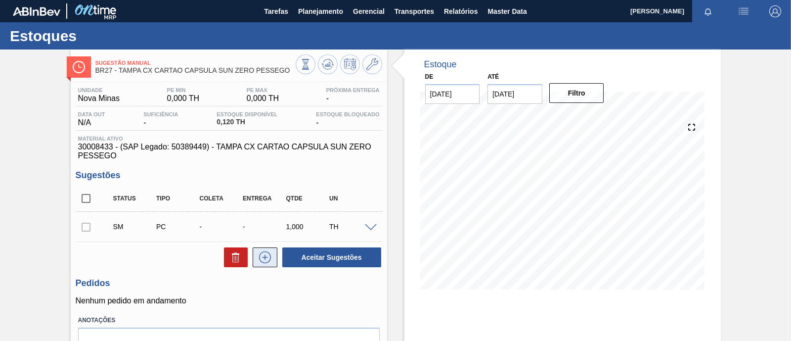
click at [267, 256] on icon at bounding box center [265, 257] width 16 height 12
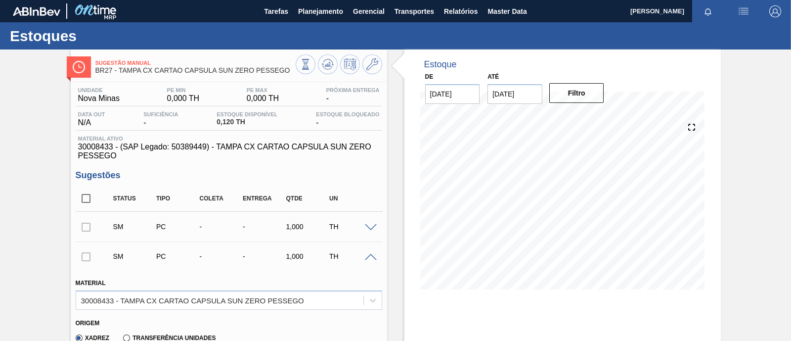
click at [89, 254] on div at bounding box center [86, 256] width 21 height 20
click at [369, 258] on span at bounding box center [371, 257] width 12 height 7
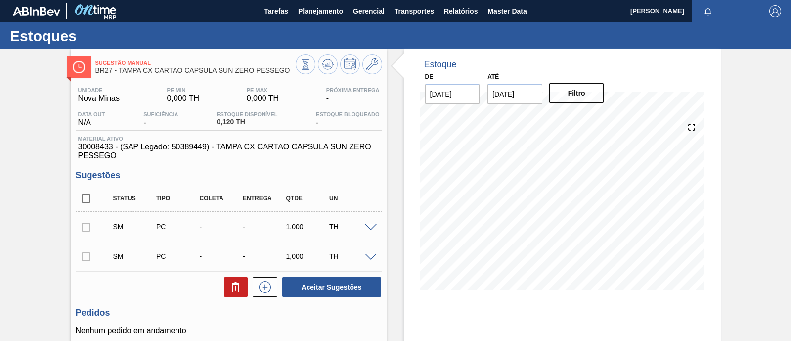
click at [369, 226] on span at bounding box center [371, 227] width 12 height 7
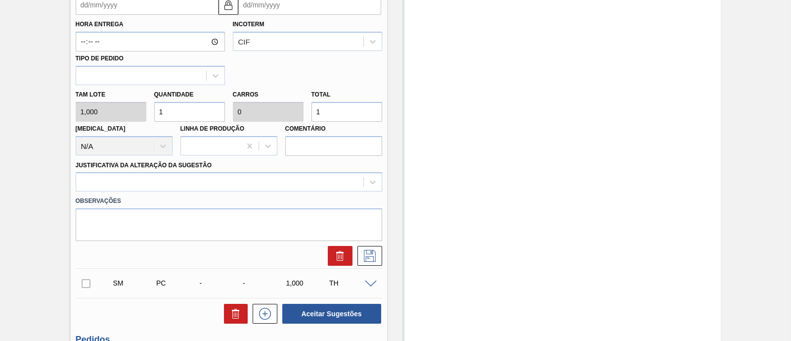
scroll to position [432, 0]
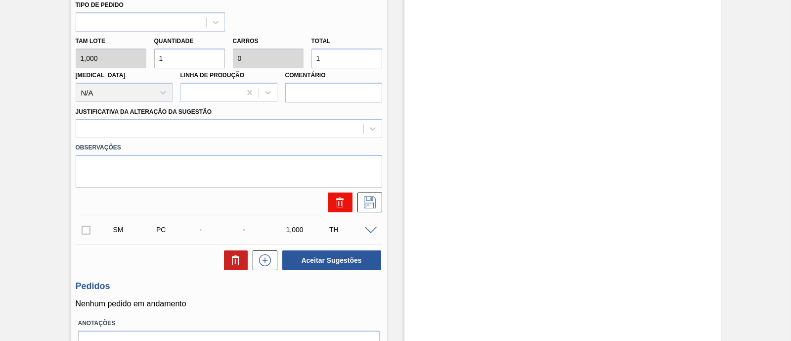
click at [339, 201] on icon at bounding box center [340, 202] width 12 height 12
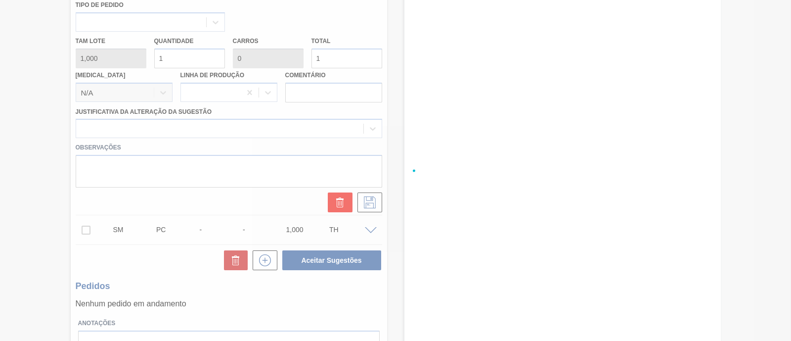
scroll to position [0, 0]
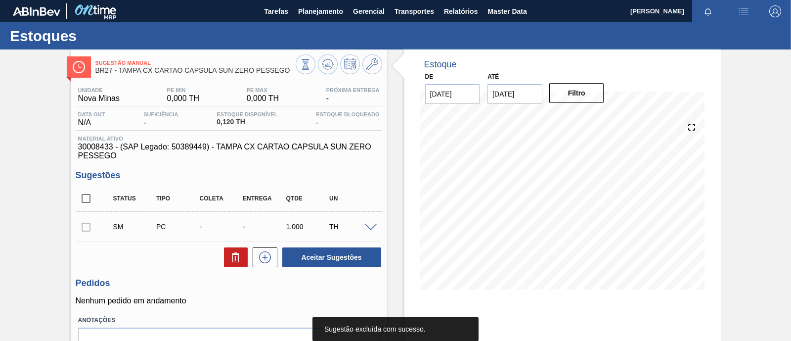
click at [368, 227] on span at bounding box center [371, 227] width 12 height 7
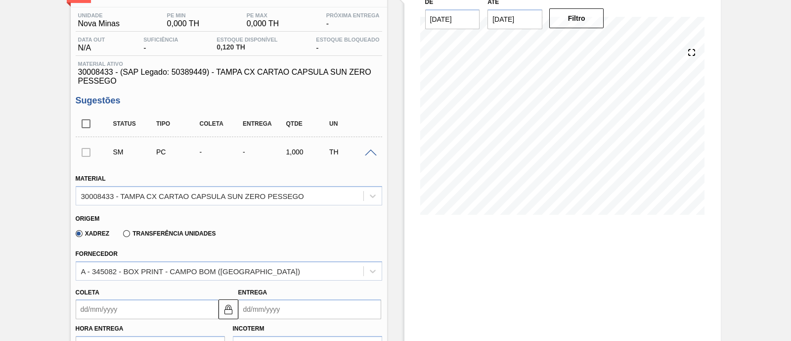
scroll to position [185, 0]
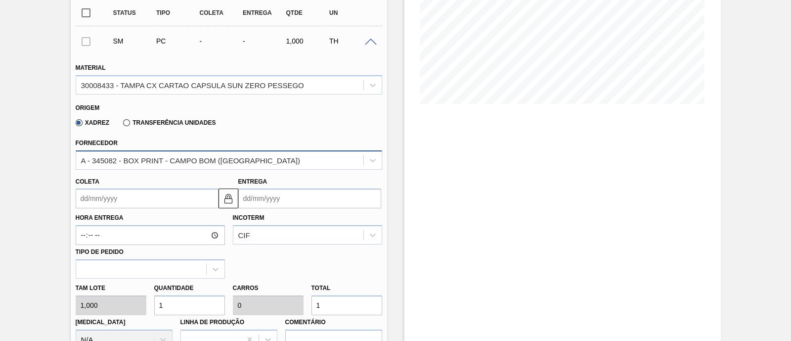
click at [213, 169] on div "A - 345082 - BOX PRINT - CAMPO BOM ([GEOGRAPHIC_DATA])" at bounding box center [229, 159] width 307 height 19
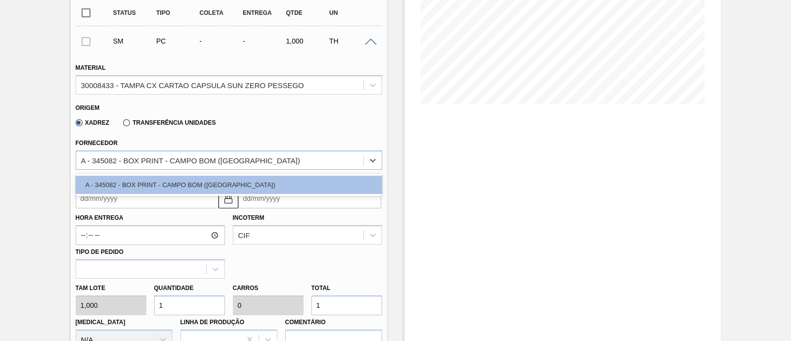
click at [237, 134] on div "Fornecedor option A - 345082 - BOX PRINT - CAMPO BOM (RS) focused, 1 of 1. 1 re…" at bounding box center [229, 151] width 314 height 36
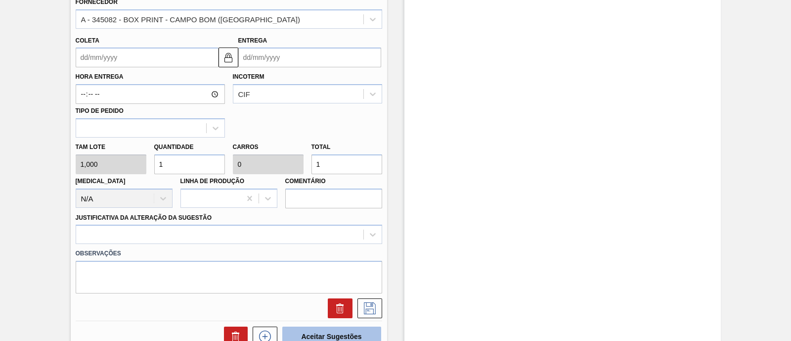
scroll to position [371, 0]
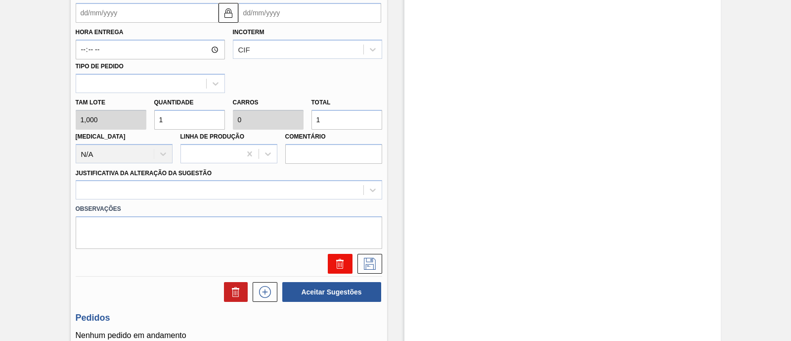
click at [346, 261] on button at bounding box center [340, 264] width 25 height 20
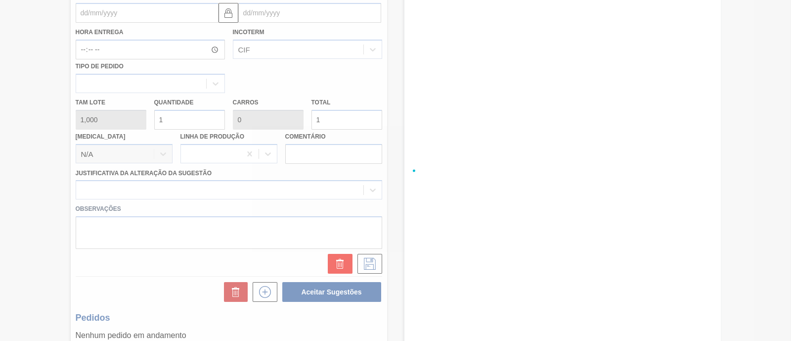
scroll to position [84, 0]
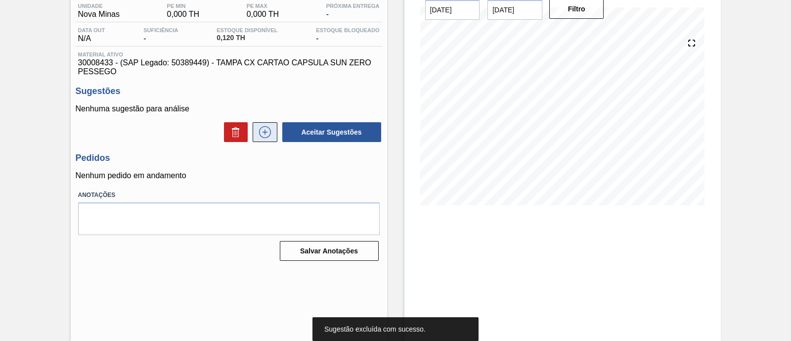
click at [264, 137] on icon at bounding box center [265, 132] width 16 height 12
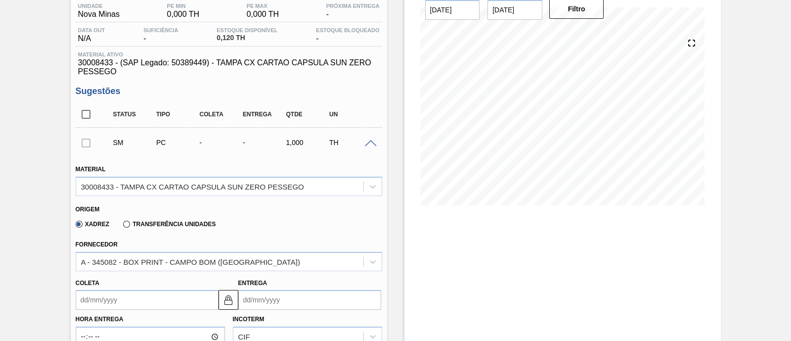
click at [270, 226] on div "Xadrez Transferência Unidades" at bounding box center [225, 222] width 298 height 19
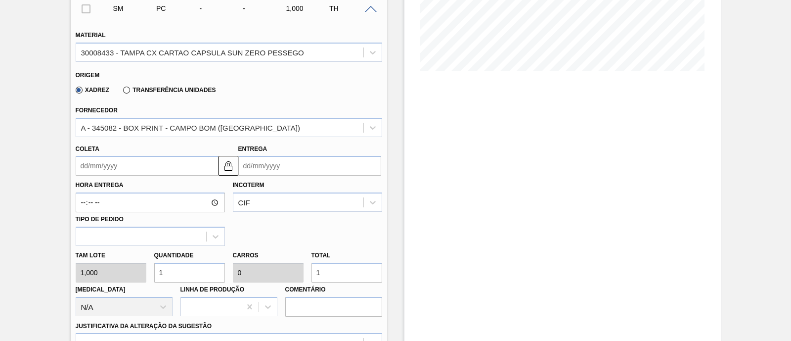
scroll to position [331, 0]
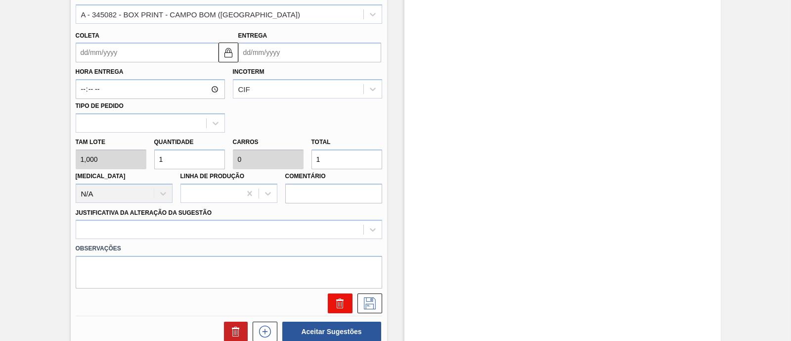
click at [338, 304] on icon at bounding box center [340, 303] width 12 height 12
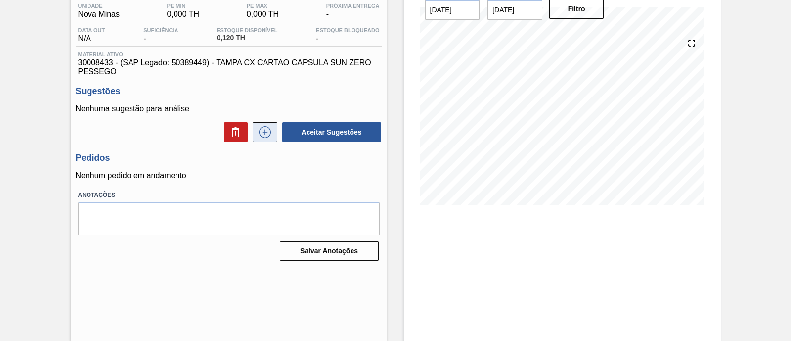
click at [267, 136] on icon at bounding box center [265, 132] width 16 height 12
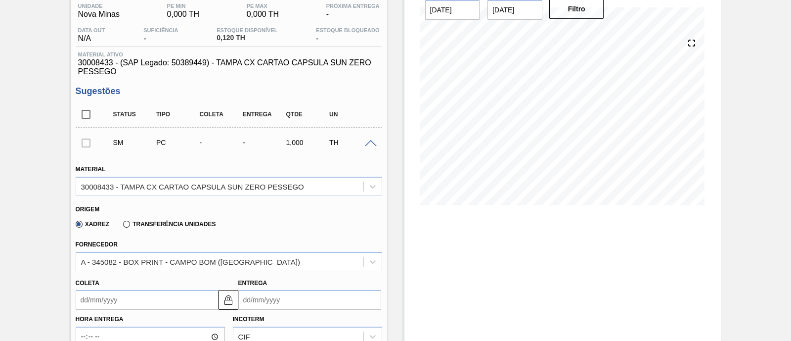
scroll to position [146, 0]
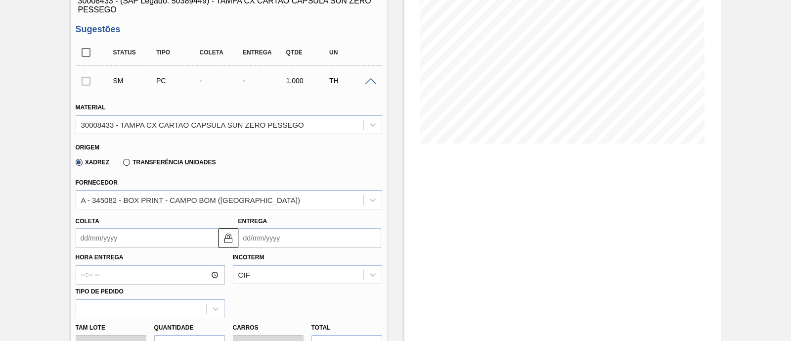
click at [282, 238] on input "Entrega" at bounding box center [309, 238] width 143 height 20
click at [233, 241] on img at bounding box center [228, 238] width 12 height 12
click at [269, 238] on input "Entrega" at bounding box center [309, 238] width 143 height 20
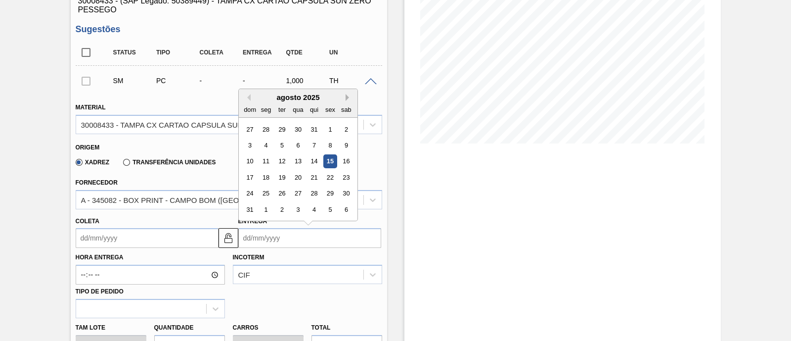
click at [350, 95] on button "Next Month" at bounding box center [349, 97] width 7 height 7
click at [265, 162] on div "13" at bounding box center [265, 161] width 13 height 13
type input "[DATE]"
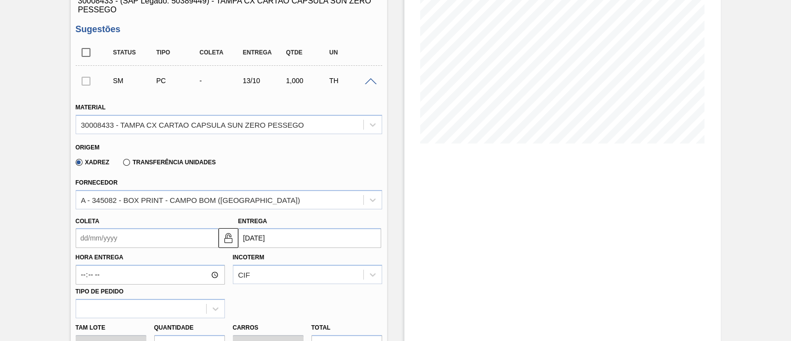
click at [171, 243] on input "Coleta" at bounding box center [147, 238] width 143 height 20
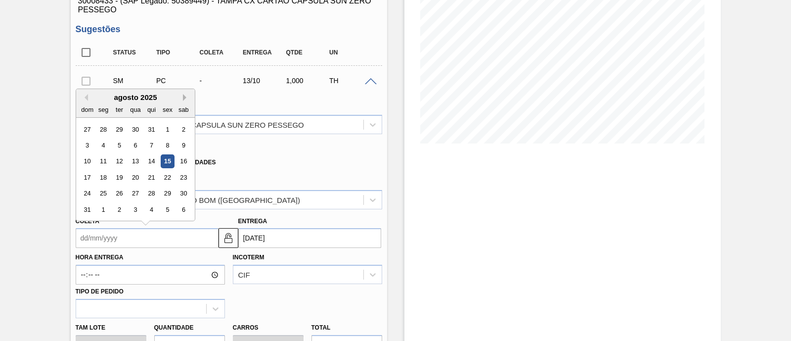
click at [185, 98] on button "Next Month" at bounding box center [186, 97] width 7 height 7
click at [107, 178] on div "22" at bounding box center [102, 177] width 13 height 13
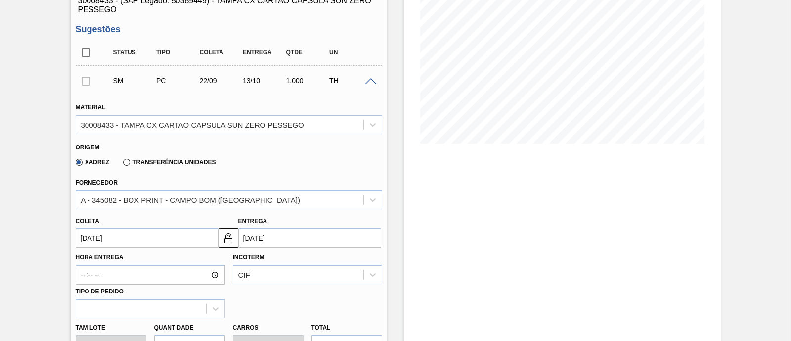
click at [176, 238] on input "22/09/2025" at bounding box center [147, 238] width 143 height 20
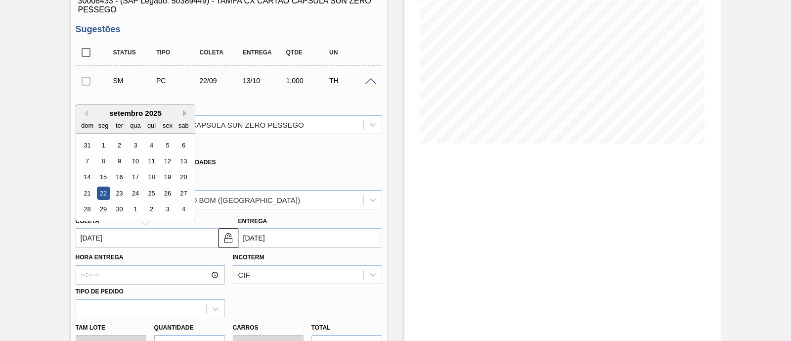
click at [183, 115] on button "Next Month" at bounding box center [186, 113] width 7 height 7
click at [86, 112] on button "Previous Month" at bounding box center [84, 113] width 7 height 7
click at [182, 113] on div "setembro 2025" at bounding box center [135, 113] width 119 height 8
click at [183, 110] on button "Next Month" at bounding box center [186, 113] width 7 height 7
click at [133, 161] on div "8" at bounding box center [135, 160] width 13 height 13
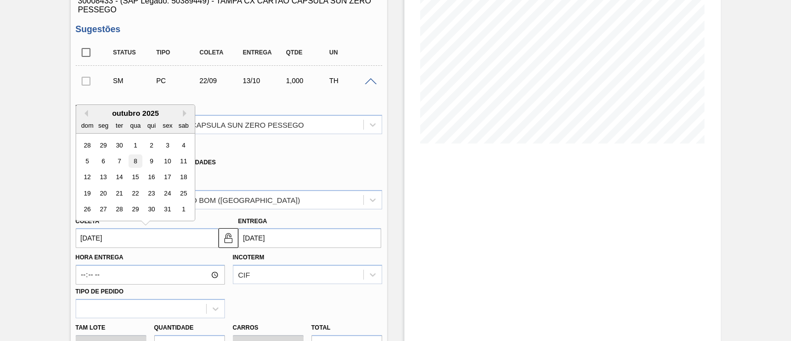
type input "[DATE]"
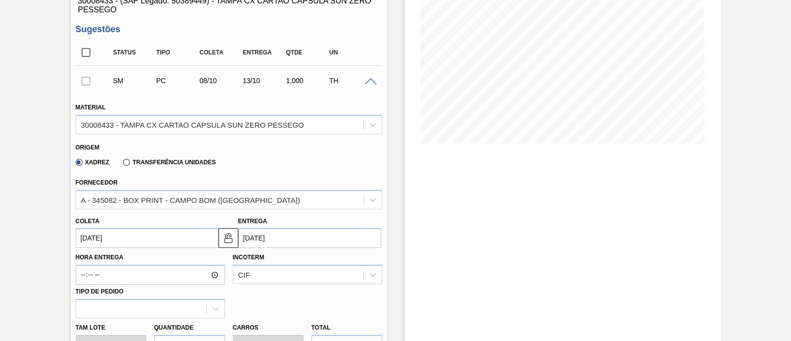
click at [168, 210] on div "Coleta 08/10/2025 Entrega 13/10/2025" at bounding box center [229, 228] width 314 height 39
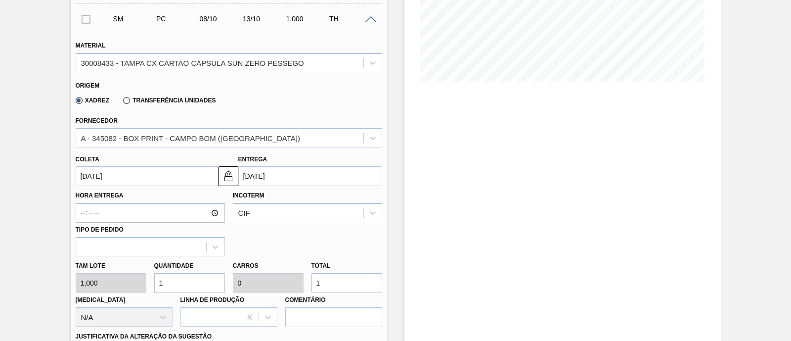
scroll to position [269, 0]
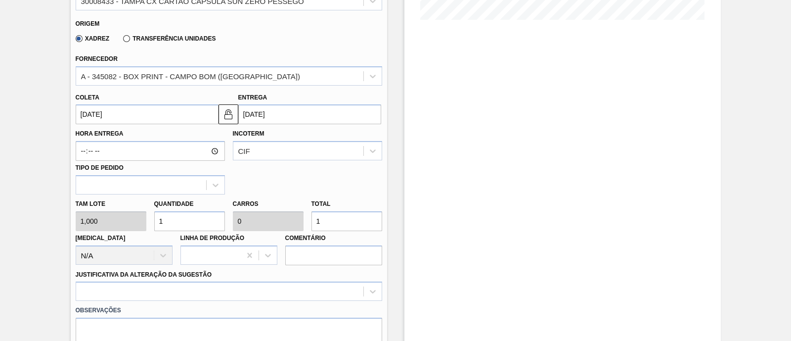
click at [259, 219] on div "Tam lote 1,000 Quantidade 1 Carros 0 Total 1 Doca N/A Linha de Produção Comentá…" at bounding box center [229, 229] width 314 height 71
type input "8"
type input "0,003"
type input "8"
click at [304, 184] on div "Hora Entrega Incoterm CIF Tipo de pedido" at bounding box center [229, 159] width 314 height 70
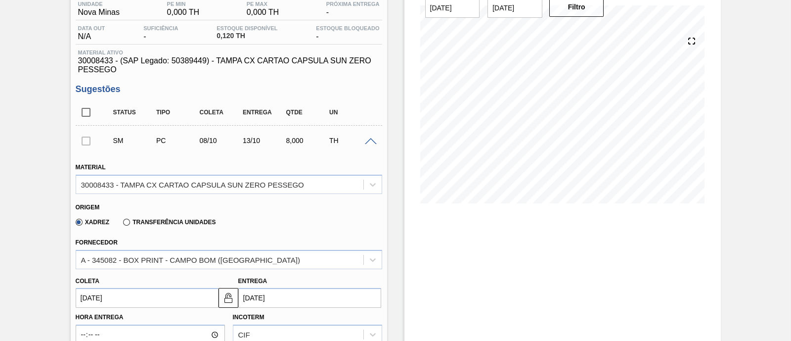
scroll to position [84, 0]
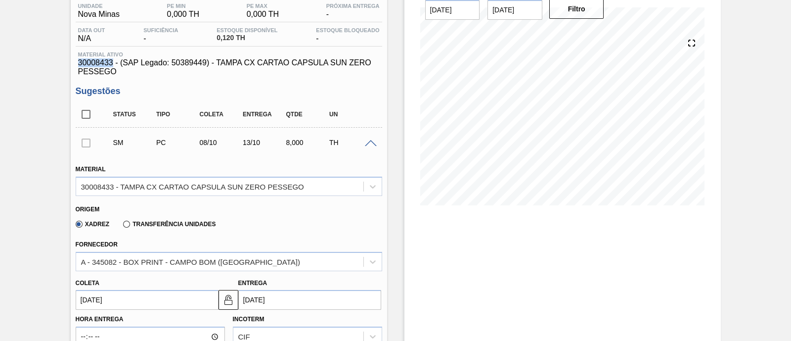
drag, startPoint x: 112, startPoint y: 62, endPoint x: 78, endPoint y: 60, distance: 34.1
click at [78, 60] on span "30008433 - (SAP Legado: 50389449) - TAMPA CX CARTAO CAPSULA SUN ZERO PESSEGO" at bounding box center [229, 67] width 302 height 18
copy span "30008433"
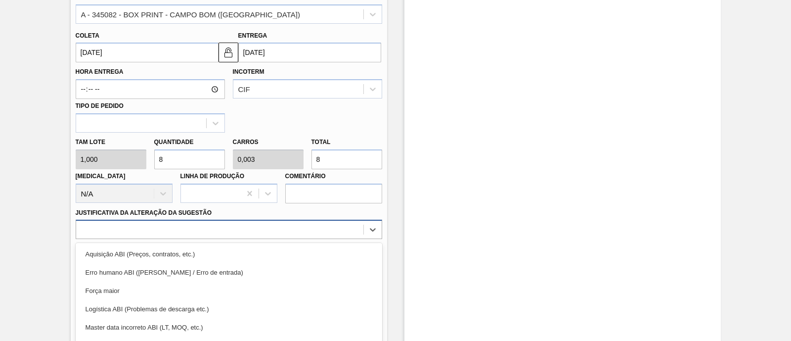
click at [155, 229] on div "option Força maior focused, 3 of 18. 18 results available. Use Up and Down to c…" at bounding box center [229, 229] width 307 height 19
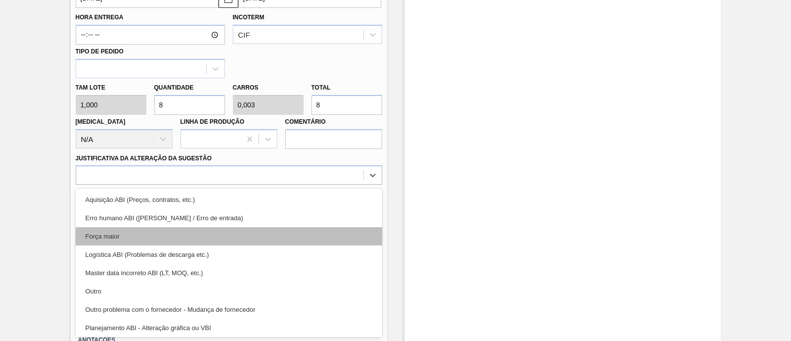
click at [136, 236] on div "Força maior" at bounding box center [229, 236] width 307 height 18
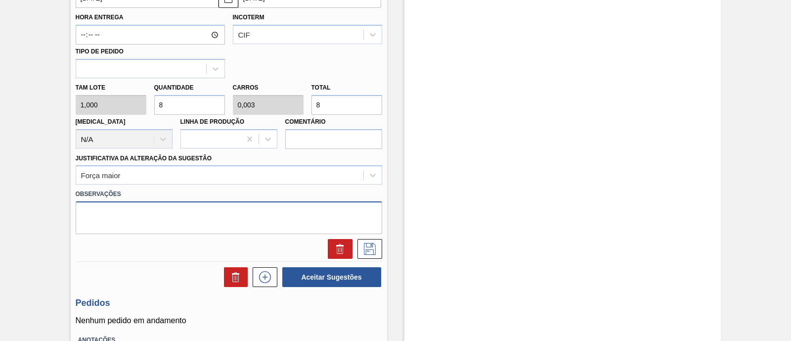
click at [161, 214] on textarea at bounding box center [229, 217] width 307 height 33
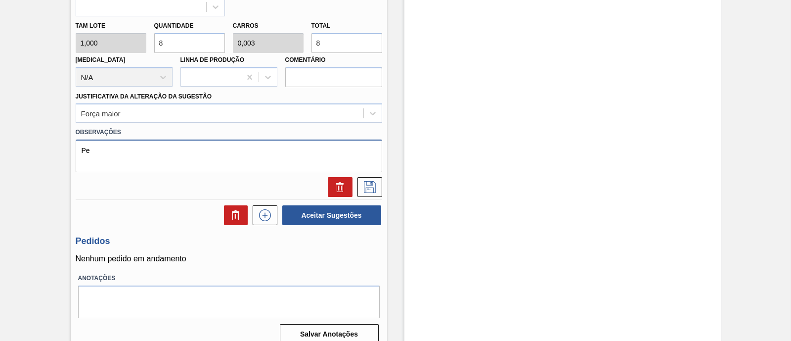
type textarea "P"
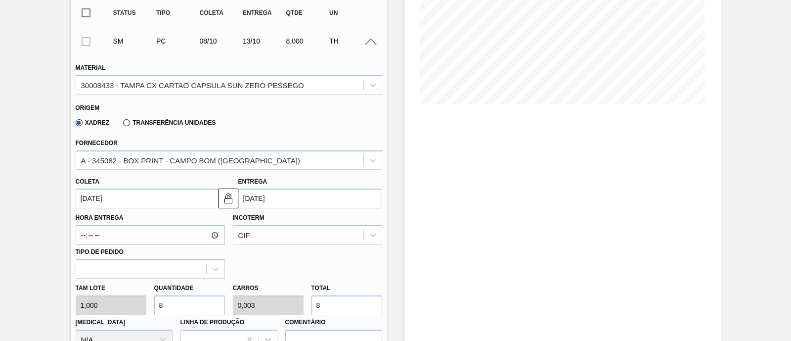
scroll to position [150, 0]
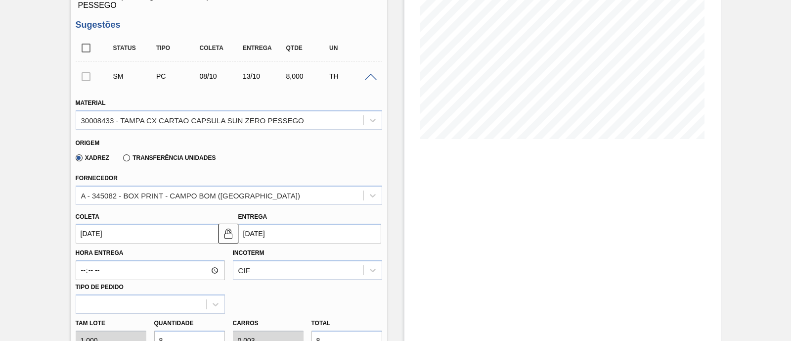
click at [332, 77] on div "TH" at bounding box center [350, 76] width 47 height 8
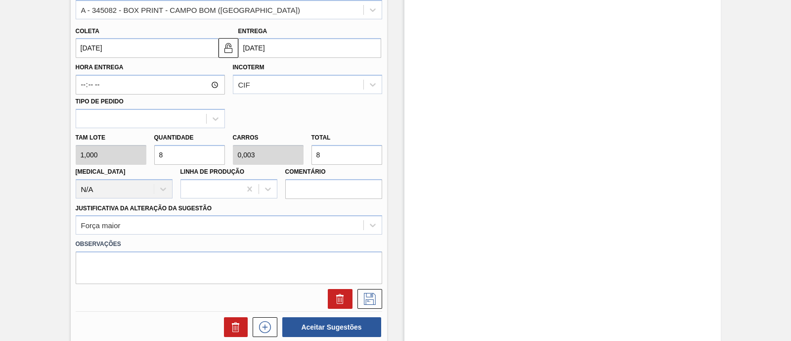
scroll to position [398, 0]
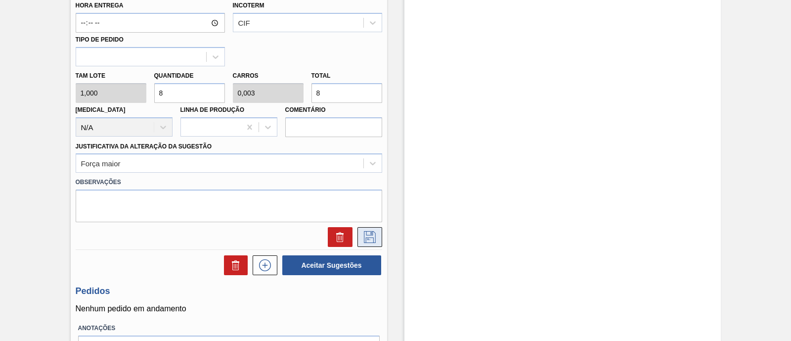
click at [373, 231] on icon at bounding box center [370, 237] width 16 height 12
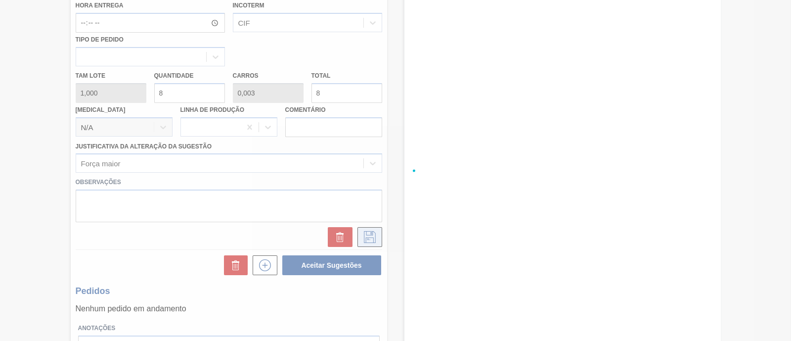
scroll to position [84, 0]
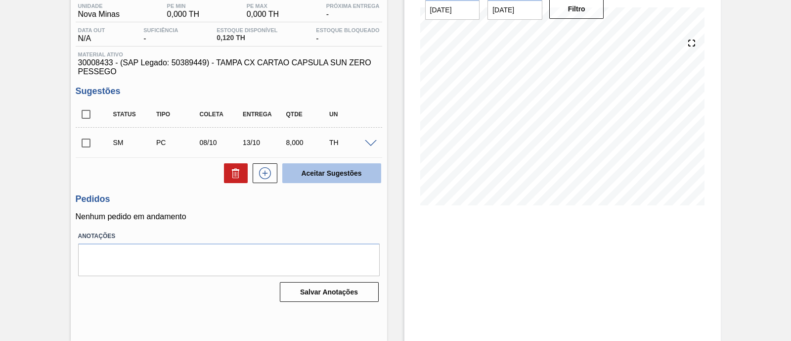
click at [333, 180] on button "Aceitar Sugestões" at bounding box center [331, 173] width 99 height 20
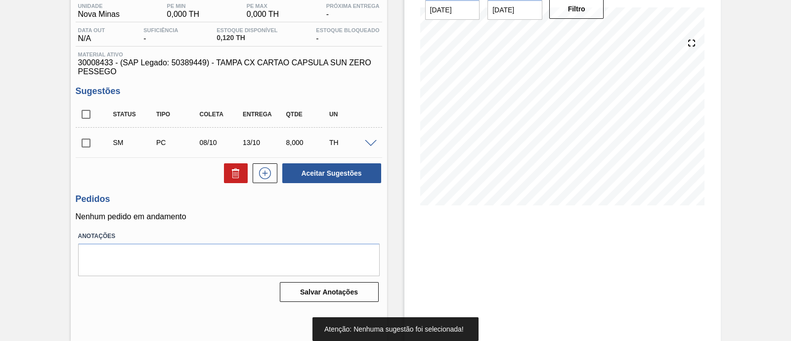
click at [91, 115] on input "checkbox" at bounding box center [86, 114] width 21 height 21
checkbox input "true"
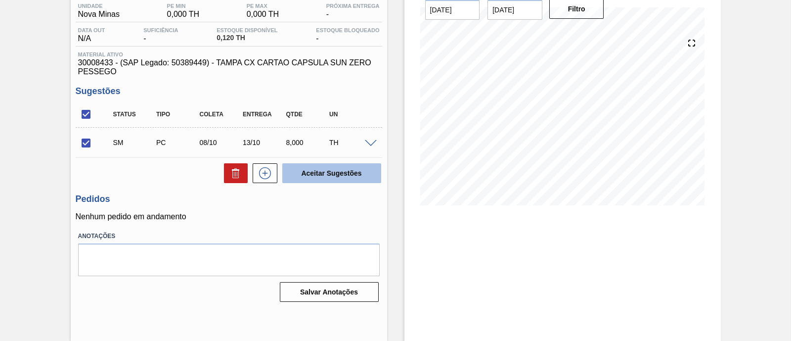
click at [330, 178] on button "Aceitar Sugestões" at bounding box center [331, 173] width 99 height 20
checkbox input "false"
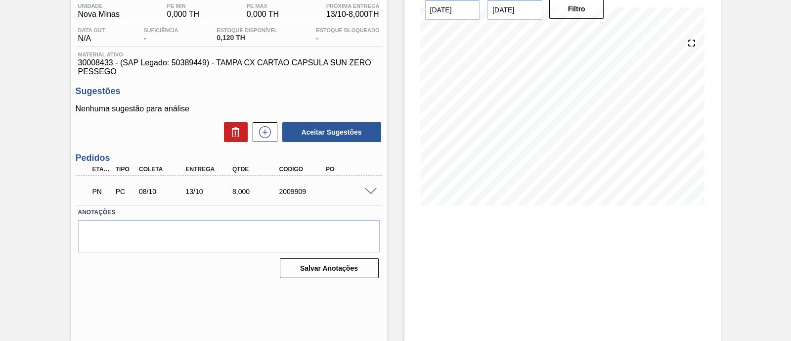
click at [369, 194] on span at bounding box center [371, 191] width 12 height 7
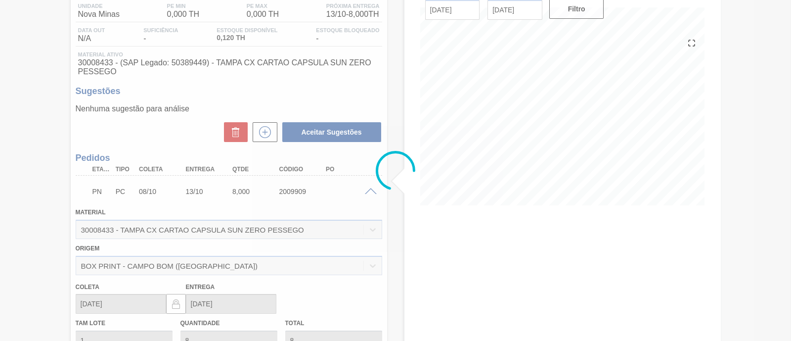
click at [286, 189] on div at bounding box center [395, 170] width 791 height 341
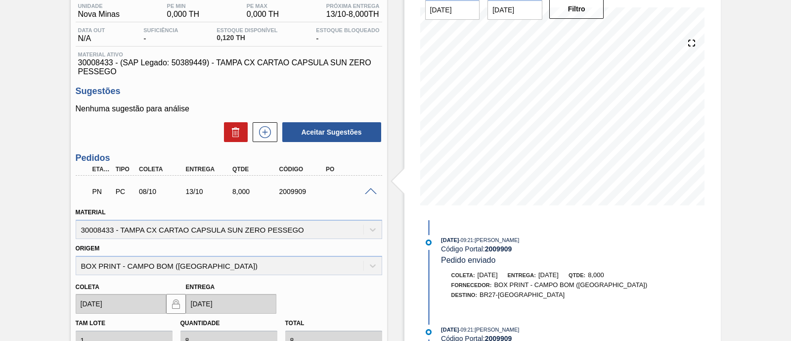
click at [294, 194] on div "2009909" at bounding box center [302, 191] width 51 height 8
copy div "2009909"
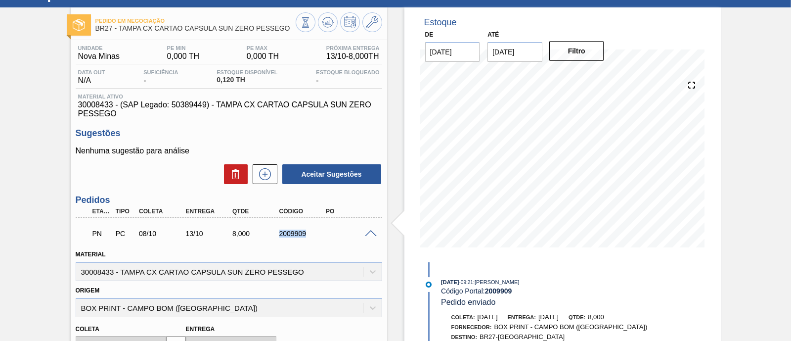
scroll to position [0, 0]
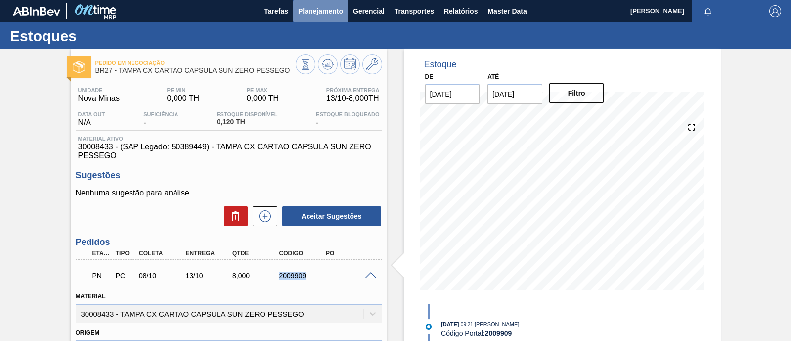
click at [329, 14] on span "Planejamento" at bounding box center [320, 11] width 45 height 12
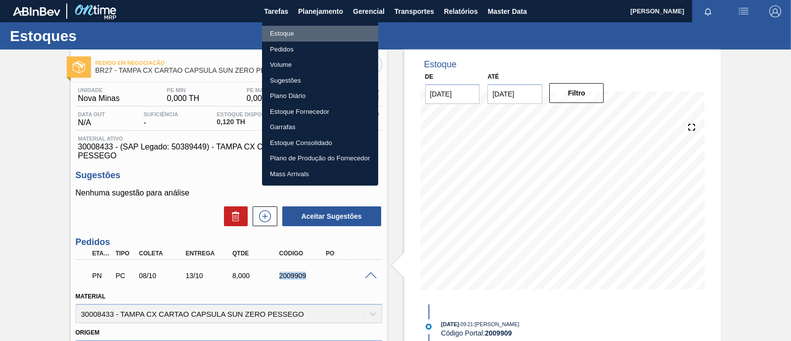
click at [321, 35] on li "Estoque" at bounding box center [320, 34] width 116 height 16
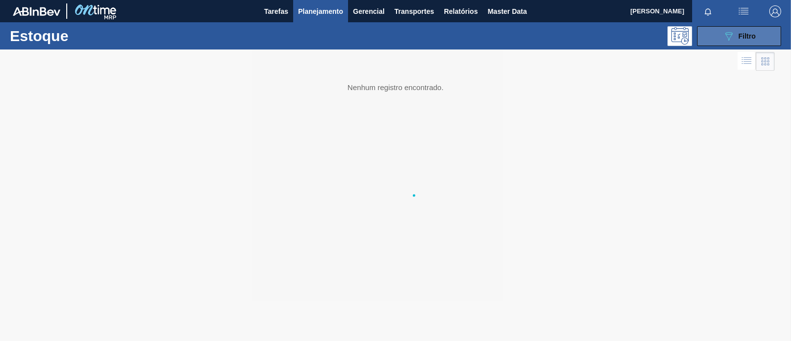
click at [735, 35] on div "089F7B8B-B2A5-4AFE-B5C0-19BA573D28AC Filtro" at bounding box center [739, 36] width 33 height 12
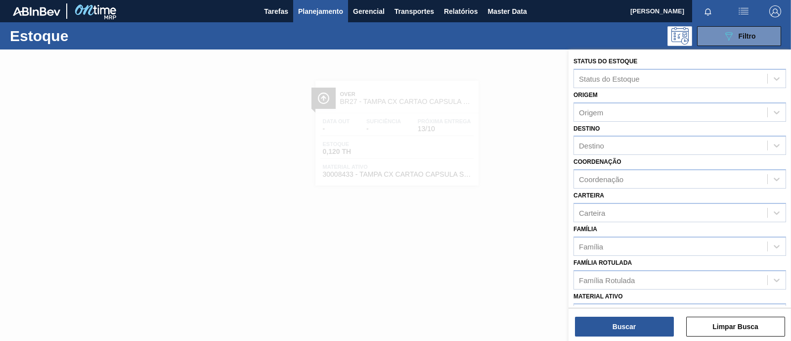
click at [635, 227] on div "Família Família" at bounding box center [680, 239] width 213 height 34
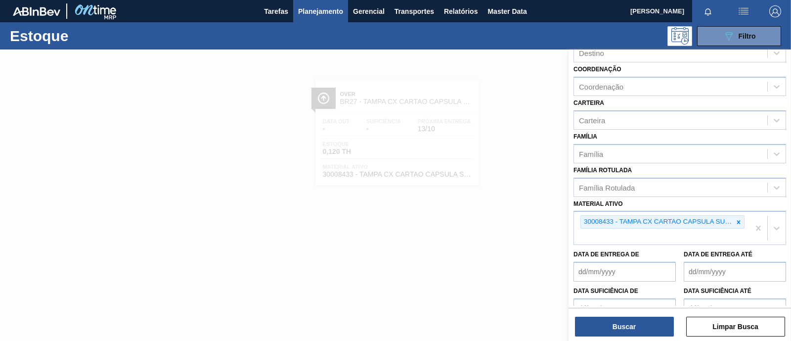
scroll to position [123, 0]
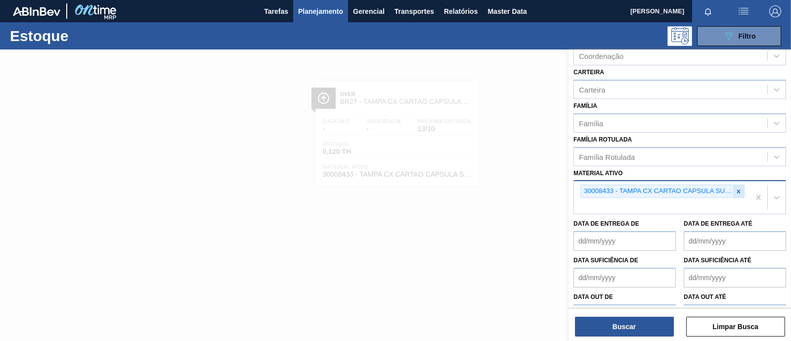
click at [740, 189] on icon at bounding box center [738, 191] width 7 height 7
click at [738, 189] on icon at bounding box center [738, 190] width 3 height 3
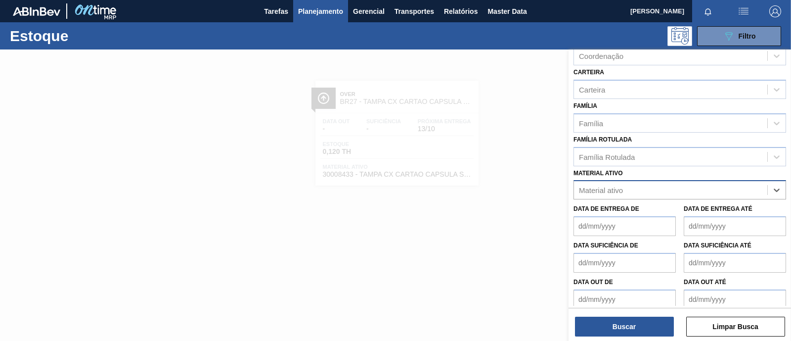
paste ativo "30009210"
type ativo "30009210"
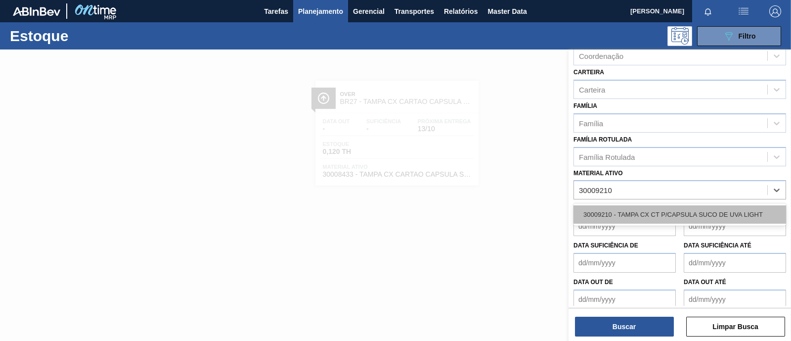
click at [664, 210] on div "30009210 - TAMPA CX CT P/CAPSULA SUCO DE UVA LIGHT" at bounding box center [680, 214] width 213 height 18
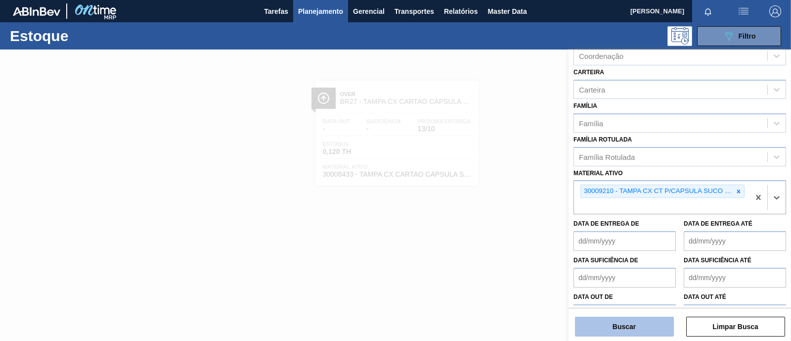
click at [628, 325] on button "Buscar" at bounding box center [624, 326] width 99 height 20
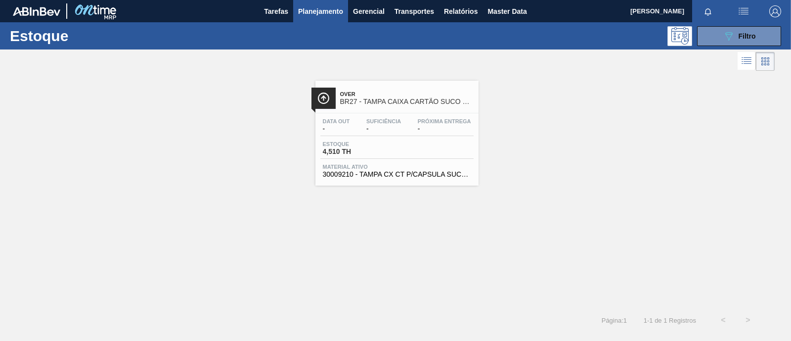
click at [398, 143] on div "Estoque 4,510 TH" at bounding box center [396, 150] width 153 height 18
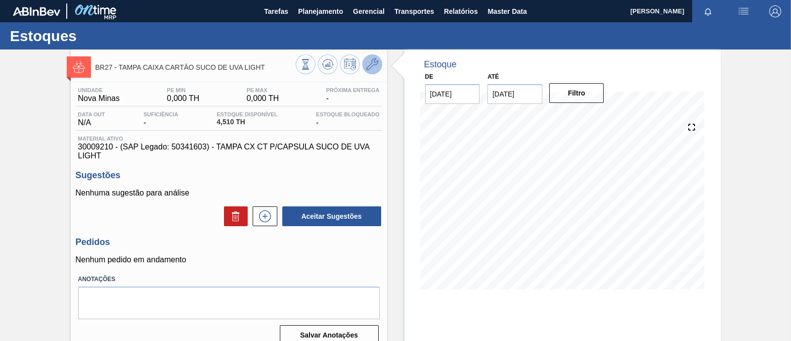
click at [371, 61] on icon at bounding box center [372, 64] width 12 height 12
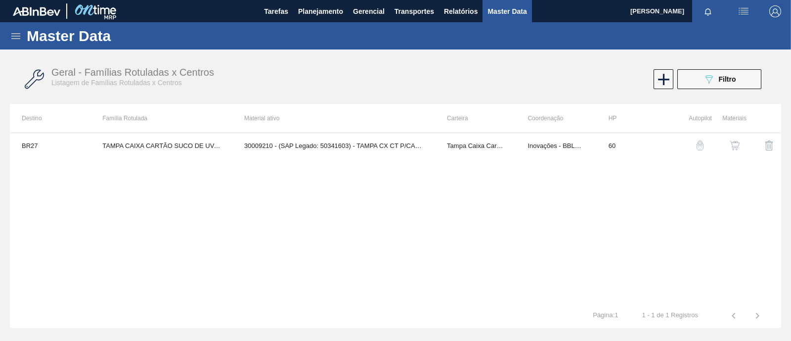
click at [734, 146] on img "button" at bounding box center [735, 145] width 10 height 10
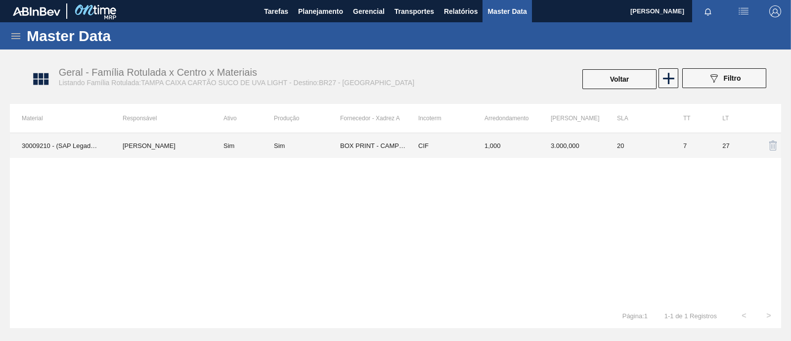
click at [374, 144] on td "BOX PRINT - CAMPO BOM ([GEOGRAPHIC_DATA])" at bounding box center [373, 145] width 66 height 25
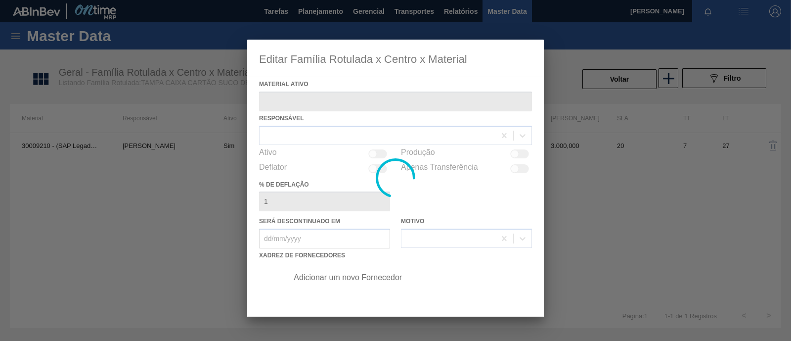
type ativo "30009210 - (SAP Legado: 50341603) - TAMPA CX CT P/CAPSULA SUCO DE UVA LIGHT"
checkbox input "true"
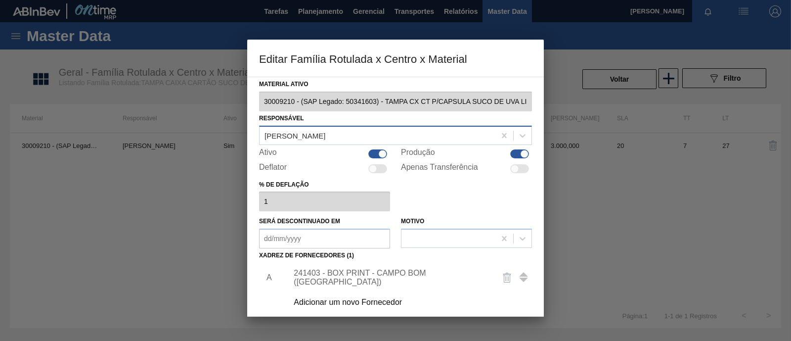
click at [355, 138] on div "Leon Augusto Silva Scoca" at bounding box center [378, 135] width 236 height 14
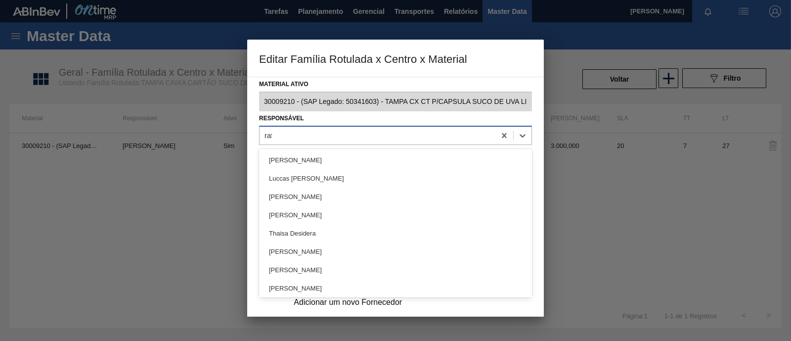
type input "rafa"
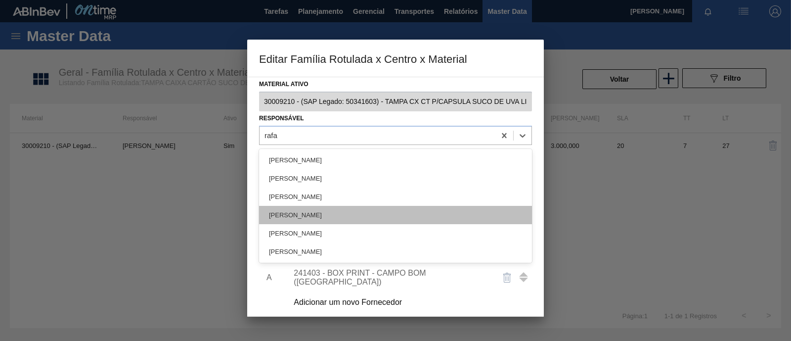
click at [334, 213] on div "[PERSON_NAME]" at bounding box center [395, 215] width 273 height 18
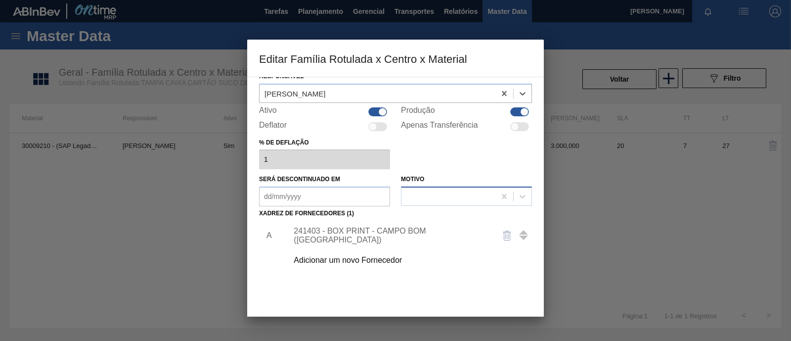
scroll to position [61, 0]
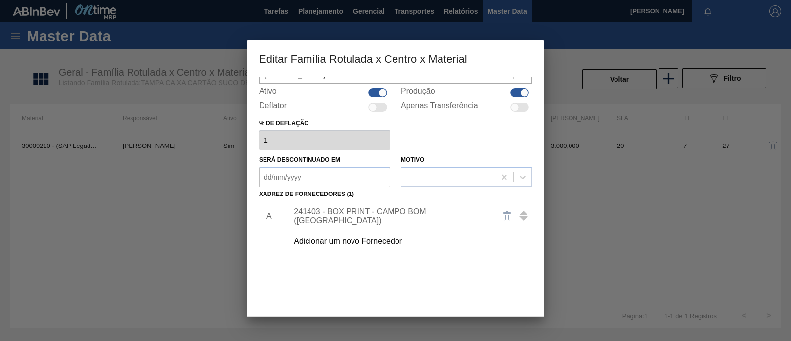
click at [384, 214] on div "241403 - BOX PRINT - CAMPO BOM (RS)" at bounding box center [391, 216] width 194 height 18
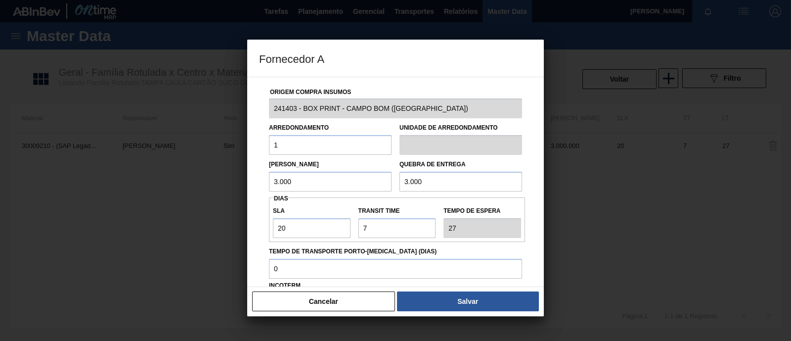
drag, startPoint x: 321, startPoint y: 181, endPoint x: 258, endPoint y: 181, distance: 63.8
click at [258, 181] on div "Origem Compra Insumos 241403 - BOX PRINT - CAMPO BOM (RS) Arredondamento 1 Unid…" at bounding box center [395, 182] width 297 height 210
type input "1"
click at [388, 161] on div "Lote Mínimo 1" at bounding box center [330, 174] width 123 height 34
click at [371, 228] on input "Transit Time" at bounding box center [397, 228] width 78 height 20
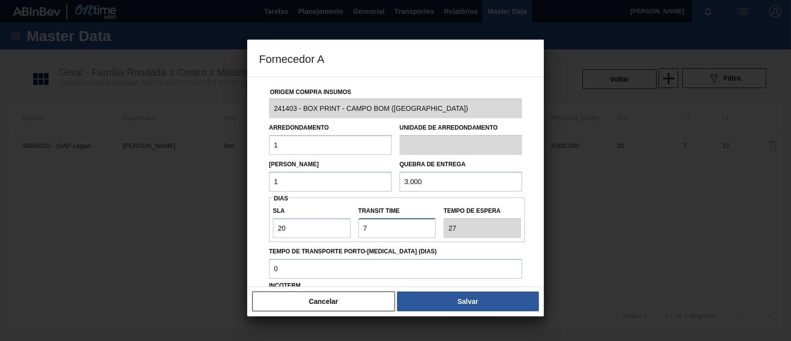
type input "NaN"
type input "5"
type input "25"
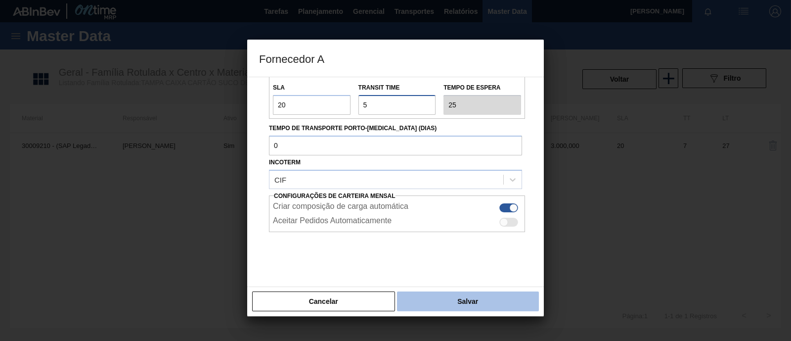
type input "5"
click at [485, 295] on button "Salvar" at bounding box center [468, 301] width 142 height 20
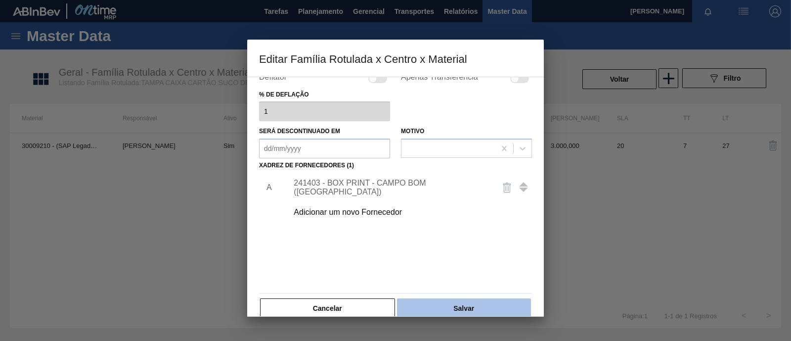
scroll to position [104, 0]
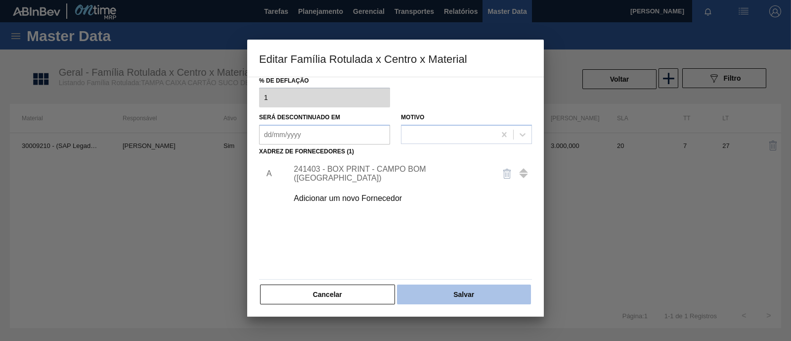
click at [482, 293] on button "Salvar" at bounding box center [464, 294] width 134 height 20
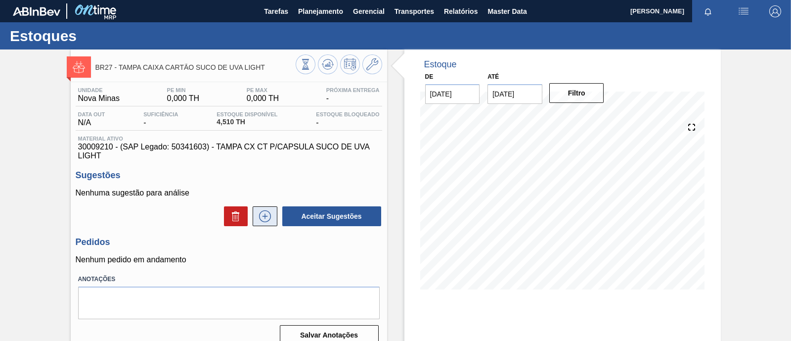
click at [262, 221] on icon at bounding box center [265, 216] width 16 height 12
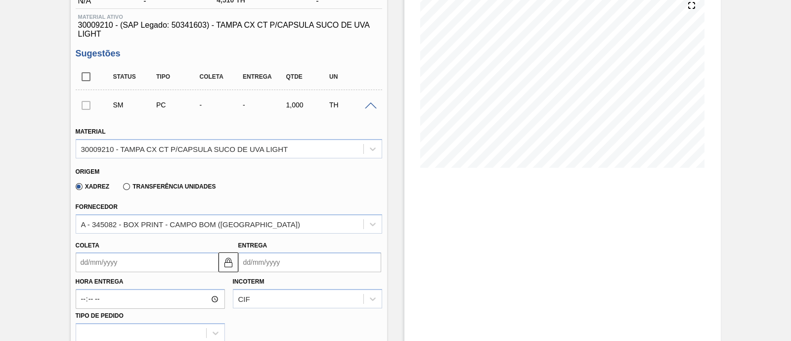
scroll to position [185, 0]
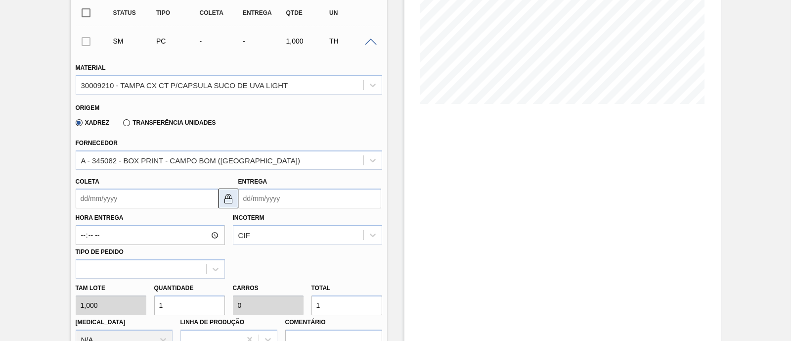
click at [229, 199] on img at bounding box center [228, 198] width 12 height 12
click at [333, 201] on input "Entrega" at bounding box center [309, 198] width 143 height 20
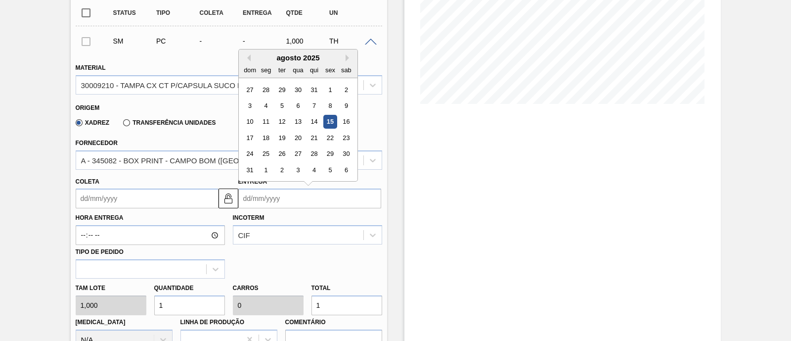
click at [344, 56] on div "agosto 2025" at bounding box center [298, 57] width 119 height 8
click at [346, 56] on button "Next Month" at bounding box center [349, 57] width 7 height 7
click at [266, 125] on div "13" at bounding box center [265, 121] width 13 height 13
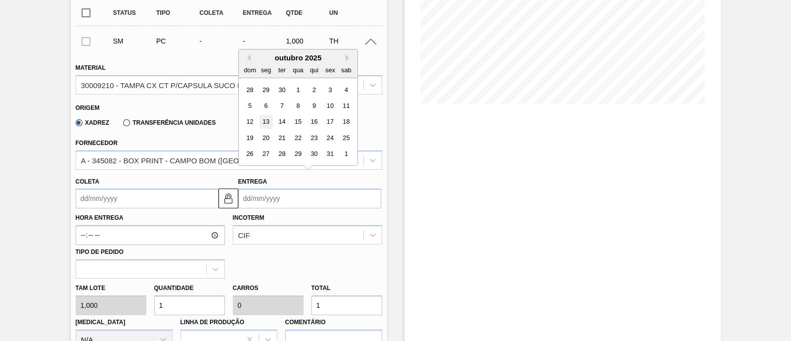
type input "[DATE]"
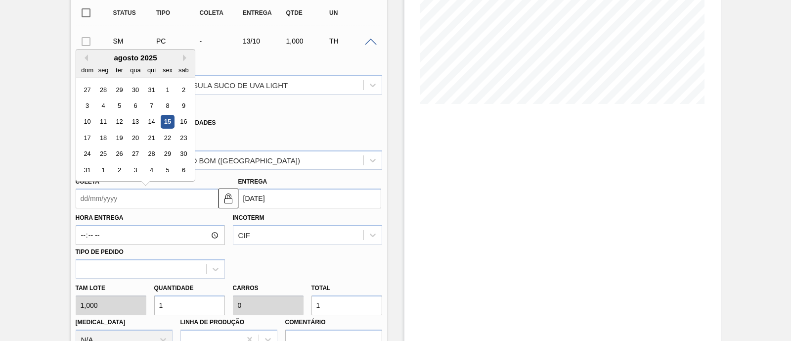
click at [168, 203] on input "Coleta" at bounding box center [147, 198] width 143 height 20
click at [186, 62] on div "agosto 2025" at bounding box center [135, 57] width 119 height 8
click at [184, 60] on button "Next Month" at bounding box center [186, 57] width 7 height 7
click at [184, 58] on button "Next Month" at bounding box center [186, 57] width 7 height 7
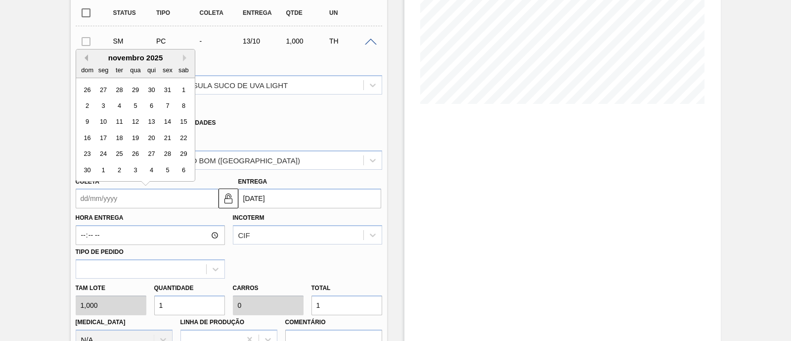
click at [84, 59] on button "Previous Month" at bounding box center [84, 57] width 7 height 7
click at [138, 106] on div "8" at bounding box center [135, 105] width 13 height 13
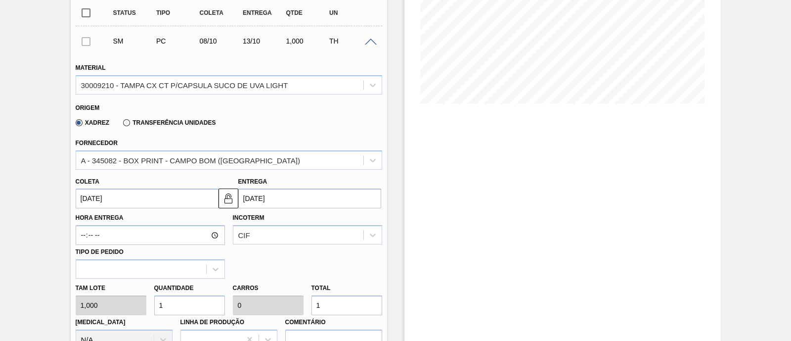
type input "[DATE]"
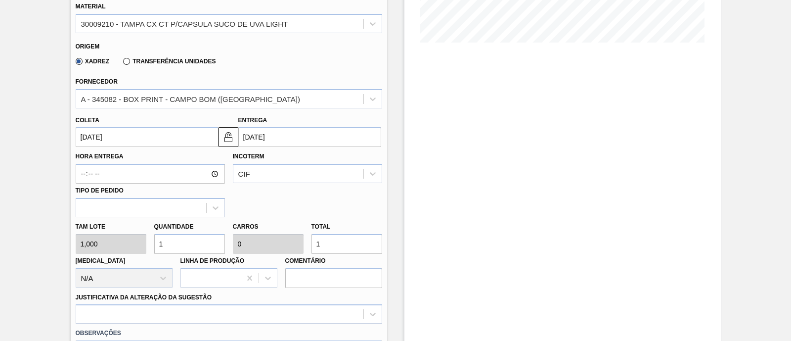
click at [115, 241] on div "Tam lote 1,000 Quantidade 1 Carros 0 Total 1 Doca N/A Linha de Produção Comentá…" at bounding box center [229, 252] width 314 height 71
type input "7"
type input "0,002"
type input "7"
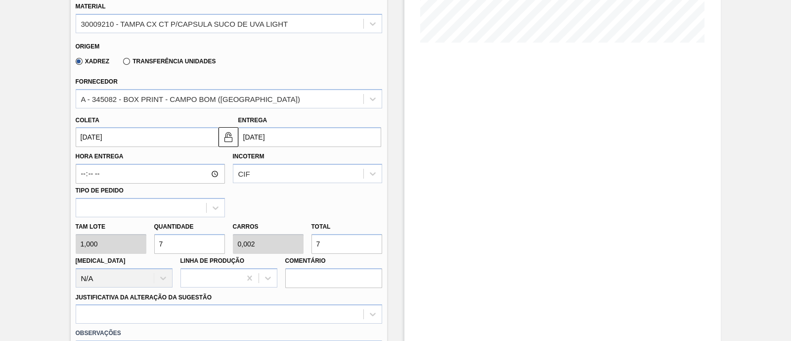
click at [351, 201] on div "Hora Entrega Incoterm CIF Tipo de pedido" at bounding box center [229, 182] width 314 height 70
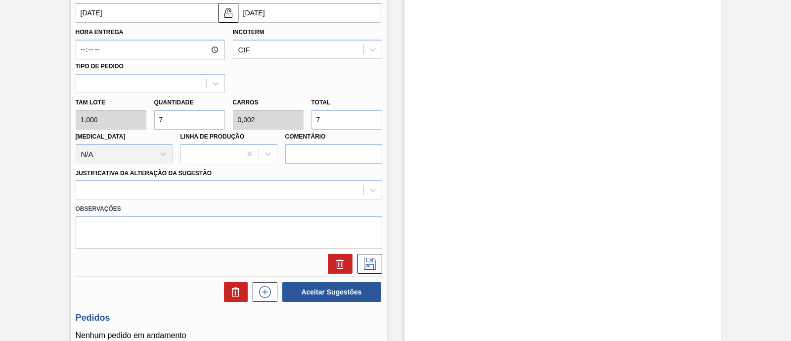
click at [151, 187] on div "Material 30009210 - TAMPA CX CT P/CAPSULA SUCO DE UVA LIGHT Origem Xadrez Trans…" at bounding box center [229, 70] width 307 height 405
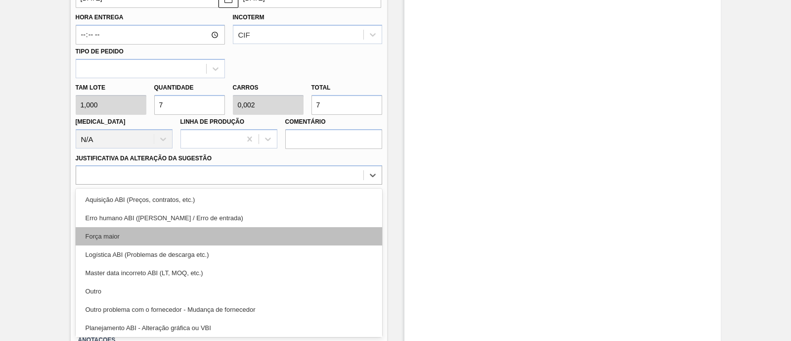
click at [128, 233] on div "Força maior" at bounding box center [229, 236] width 307 height 18
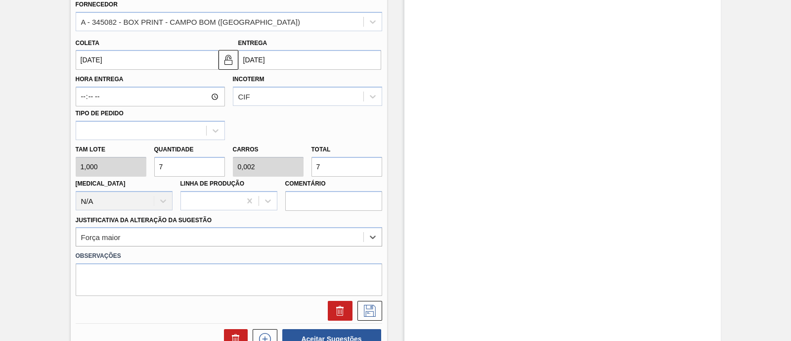
scroll to position [447, 0]
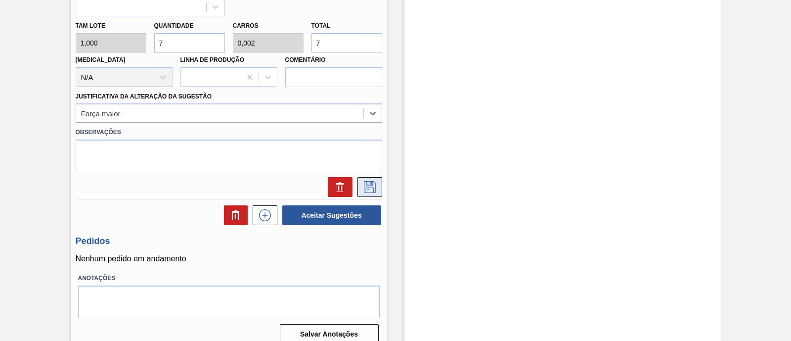
click at [372, 189] on icon at bounding box center [370, 187] width 16 height 12
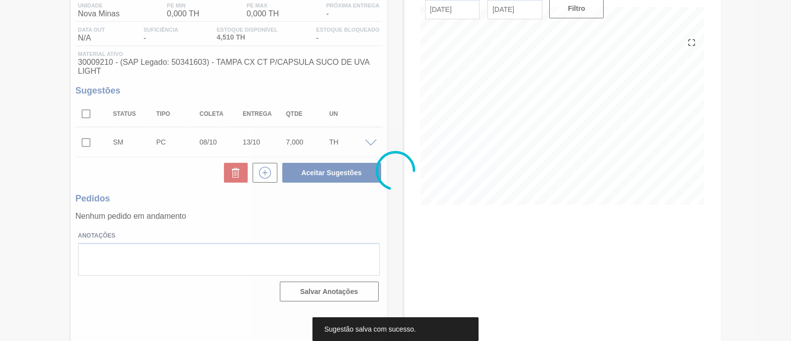
scroll to position [84, 0]
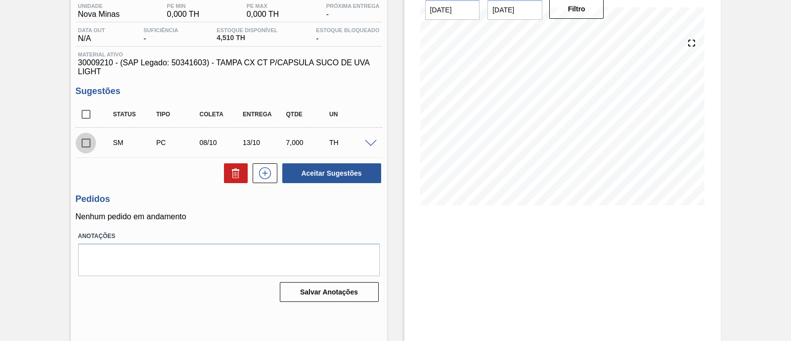
click at [86, 143] on input "checkbox" at bounding box center [86, 143] width 21 height 21
click at [337, 173] on button "Aceitar Sugestões" at bounding box center [331, 173] width 99 height 20
checkbox input "false"
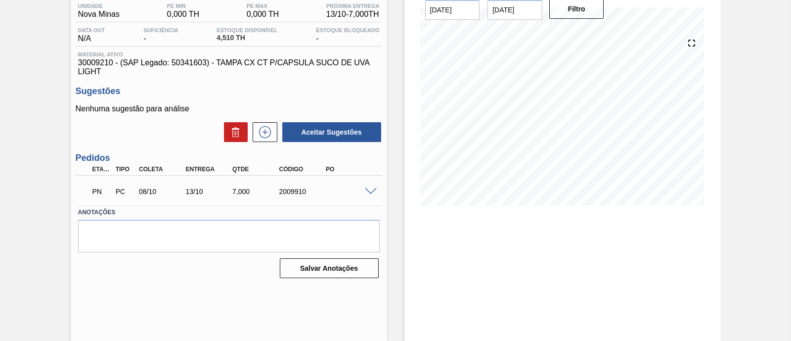
click at [286, 195] on div "2009910" at bounding box center [302, 191] width 51 height 8
copy div "2009910"
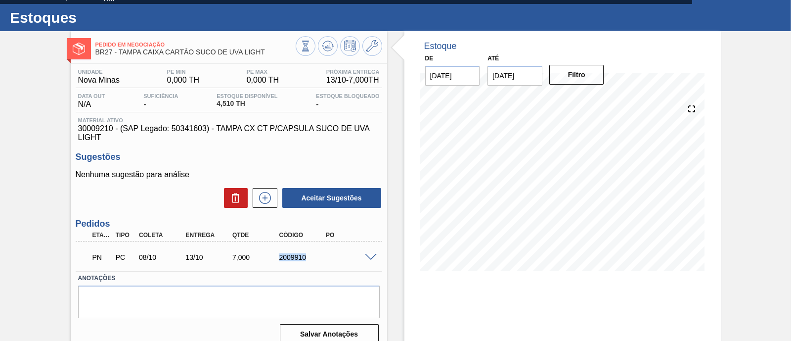
scroll to position [0, 0]
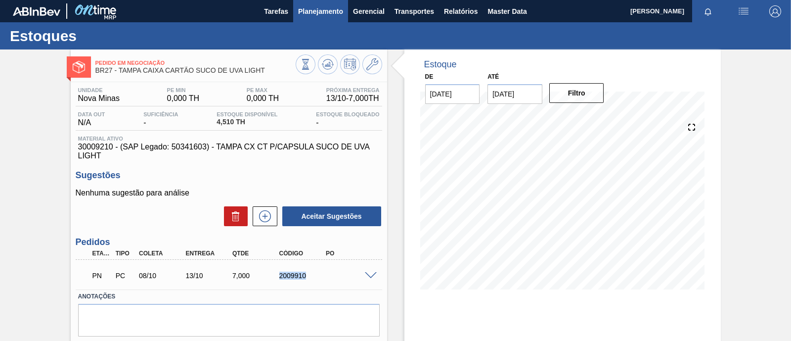
click at [320, 17] on button "Planejamento" at bounding box center [320, 11] width 55 height 22
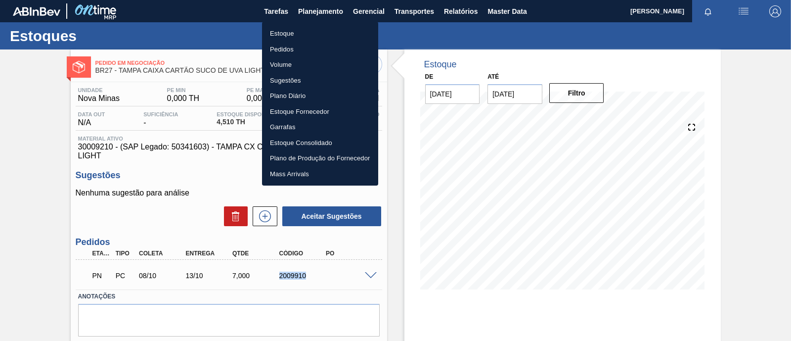
click at [307, 37] on li "Estoque" at bounding box center [320, 34] width 116 height 16
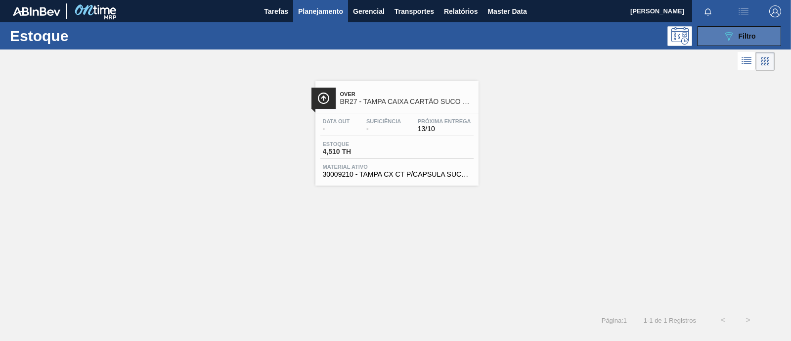
click at [746, 33] on span "Filtro" at bounding box center [747, 36] width 17 height 8
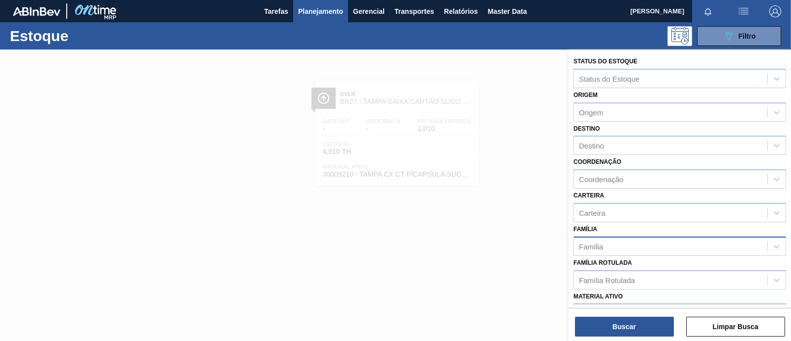
scroll to position [61, 0]
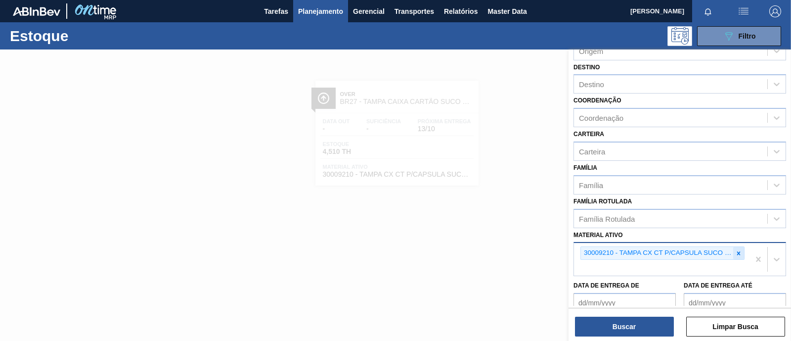
click at [737, 251] on icon at bounding box center [738, 252] width 3 height 3
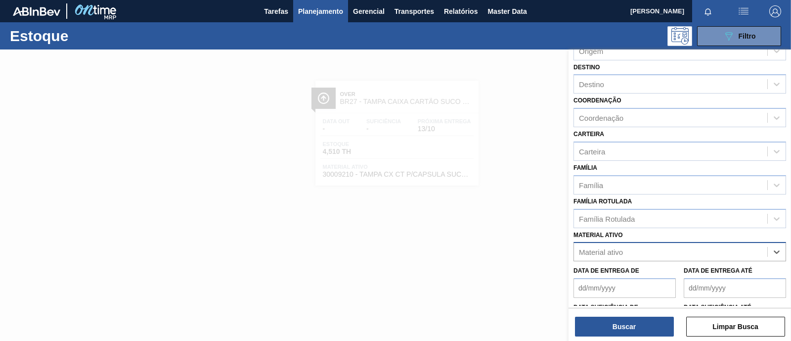
paste ativo "30011913"
type ativo "30011913"
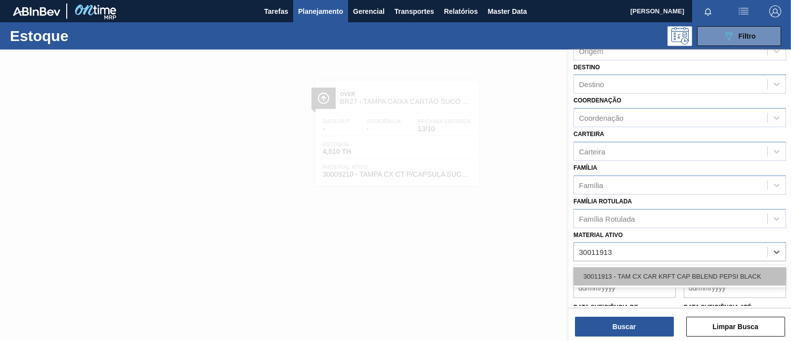
click at [638, 272] on div "30011913 - TAM CX CAR KRFT CAP BBLEND PEPSI BLACK" at bounding box center [680, 276] width 213 height 18
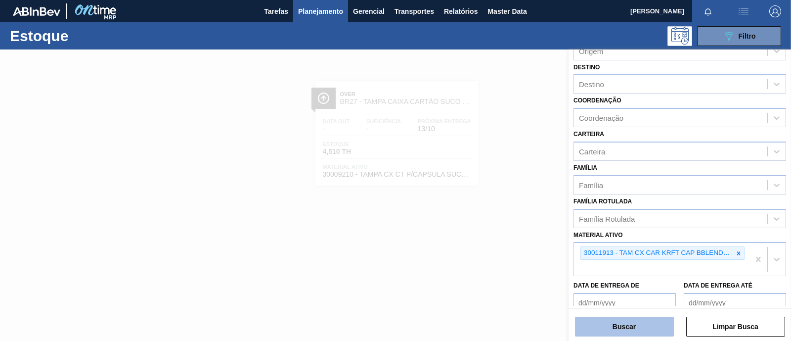
click at [626, 323] on button "Buscar" at bounding box center [624, 326] width 99 height 20
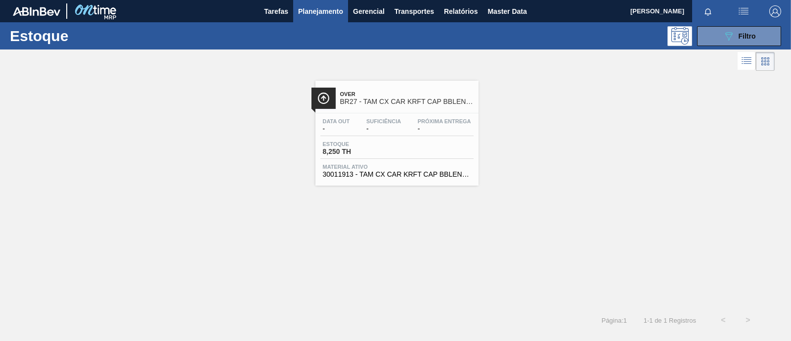
click at [386, 131] on span "-" at bounding box center [383, 128] width 35 height 7
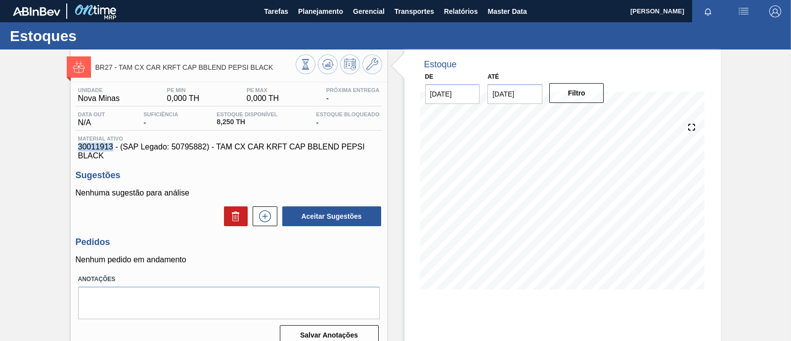
drag, startPoint x: 111, startPoint y: 147, endPoint x: 80, endPoint y: 147, distance: 31.6
click at [80, 147] on span "30011913 - (SAP Legado: 50795882) - TAM CX CAR KRFT CAP BBLEND PEPSI BLACK" at bounding box center [229, 151] width 302 height 18
copy span "30011913"
click at [264, 222] on icon at bounding box center [265, 216] width 16 height 12
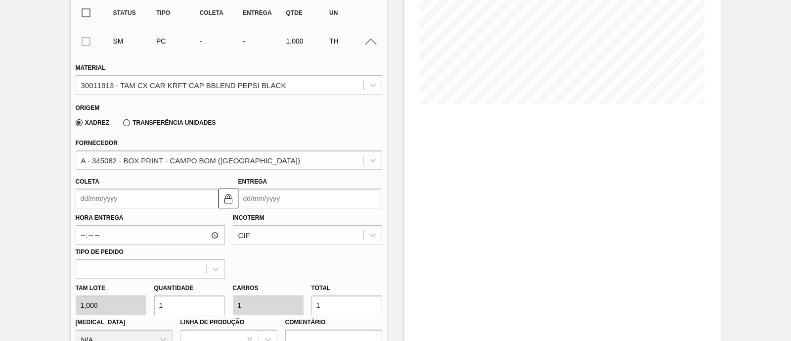
scroll to position [247, 0]
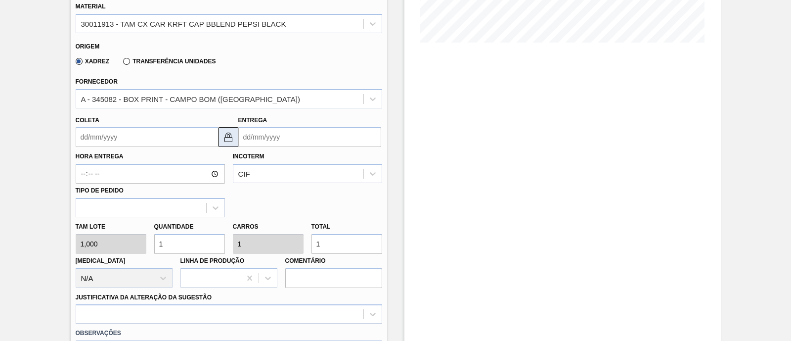
click at [230, 135] on img at bounding box center [228, 137] width 12 height 12
click at [281, 138] on input "Entrega" at bounding box center [309, 137] width 143 height 20
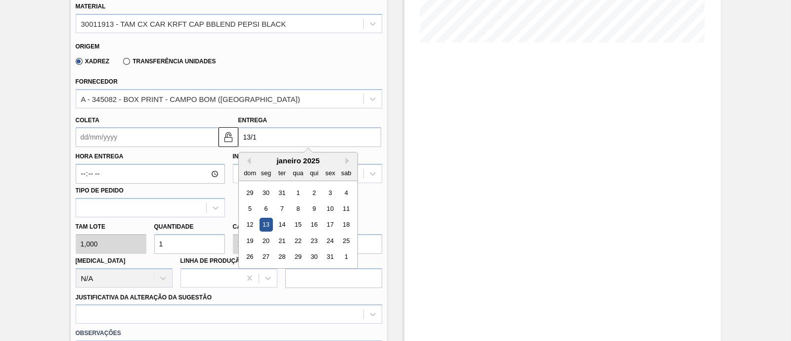
click at [263, 225] on div "13" at bounding box center [265, 224] width 13 height 13
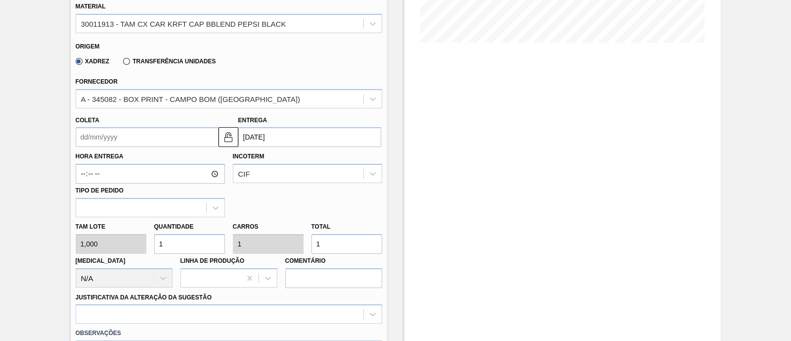
click at [290, 135] on input "13/01/2025" at bounding box center [309, 137] width 143 height 20
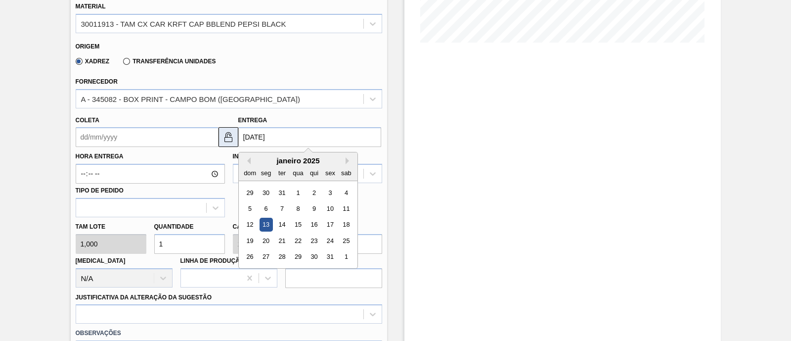
drag, startPoint x: 290, startPoint y: 135, endPoint x: 221, endPoint y: 134, distance: 68.2
click at [221, 134] on div "Coleta Entrega 13/01/2025 Previous Month Next Month janeiro 2025 dom seg ter qu…" at bounding box center [229, 129] width 314 height 37
type input "[DATE]"
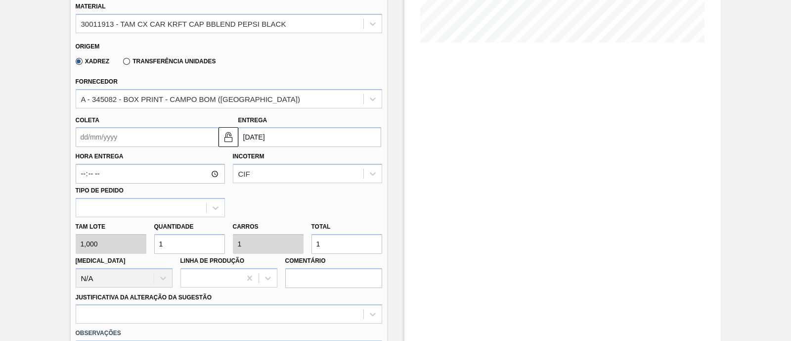
click at [164, 135] on input "Coleta" at bounding box center [147, 137] width 143 height 20
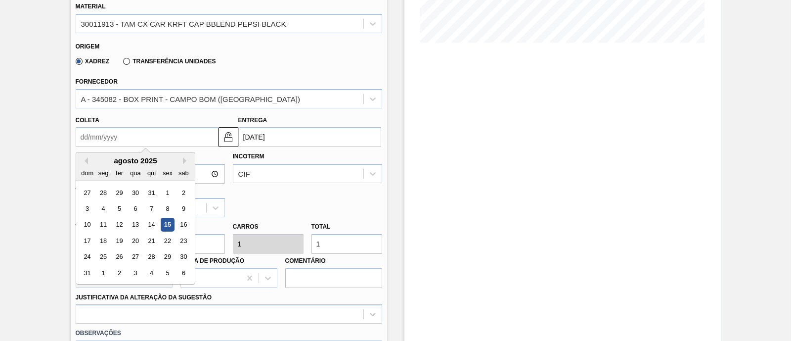
click at [116, 159] on div "agosto 2025" at bounding box center [135, 160] width 119 height 8
click at [188, 159] on button "Next Month" at bounding box center [186, 160] width 7 height 7
click at [136, 207] on div "8" at bounding box center [135, 208] width 13 height 13
type input "[DATE]"
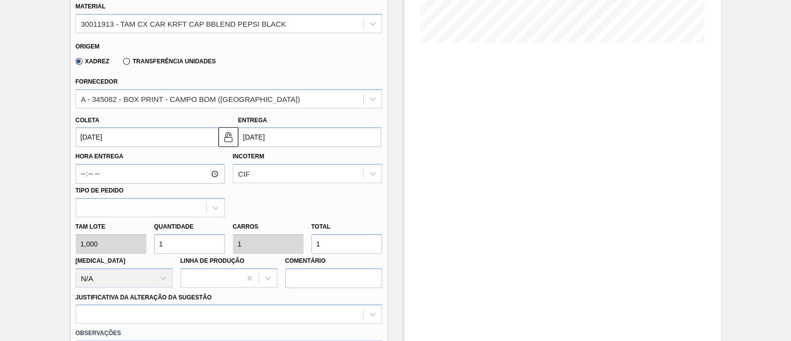
click at [121, 248] on div "Tam lote 1,000 Quantidade 1 Carros 1 Total 1 Doca N/A Linha de Produção Comentá…" at bounding box center [229, 252] width 314 height 71
type input "10"
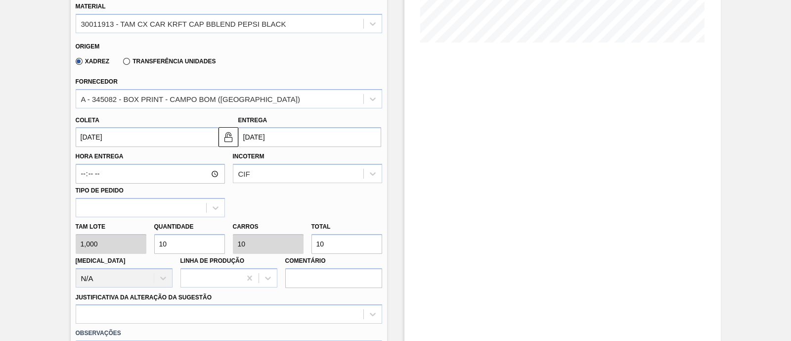
click at [283, 199] on div "Hora Entrega Incoterm CIF Tipo de pedido" at bounding box center [229, 182] width 314 height 70
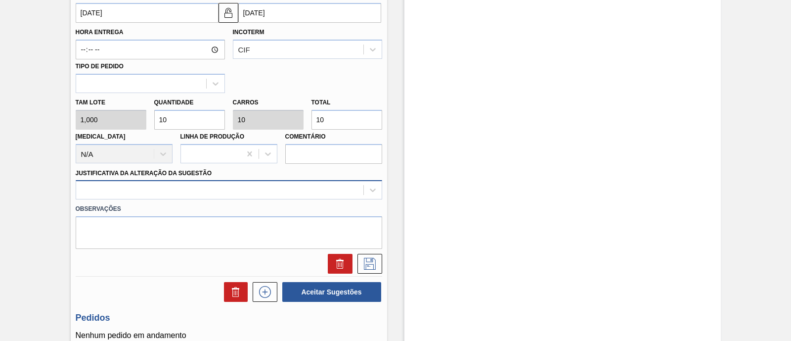
click at [230, 189] on div at bounding box center [229, 189] width 307 height 19
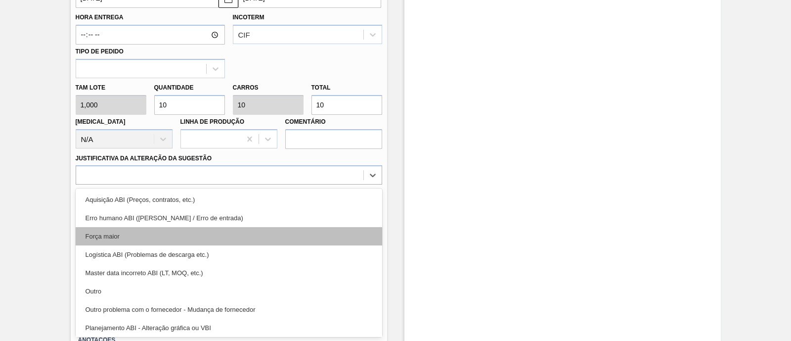
click at [141, 235] on div "Força maior" at bounding box center [229, 236] width 307 height 18
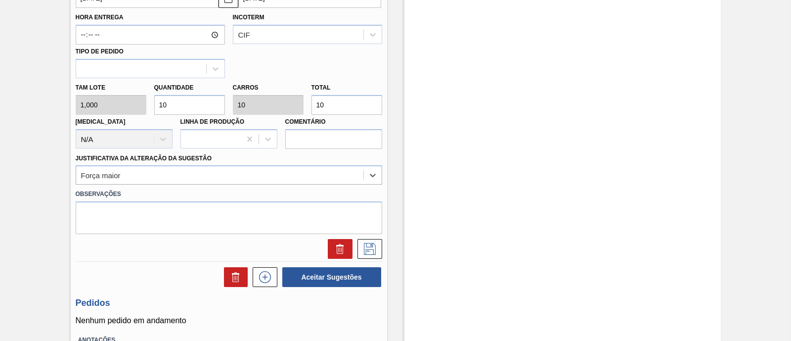
click at [354, 189] on label "Observações" at bounding box center [229, 194] width 307 height 14
click at [373, 251] on icon at bounding box center [370, 249] width 16 height 12
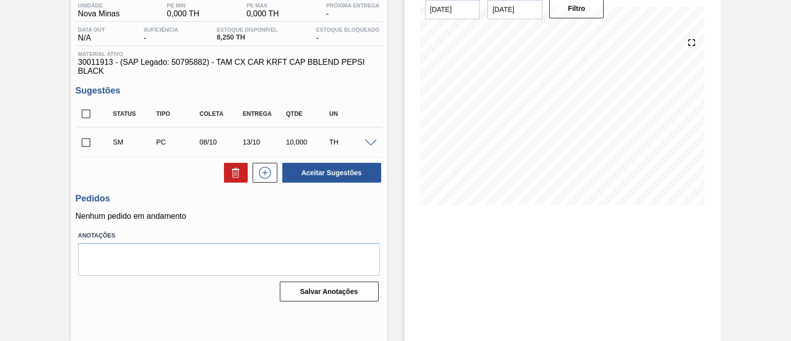
scroll to position [84, 0]
click at [87, 146] on input "checkbox" at bounding box center [86, 143] width 21 height 21
click at [344, 172] on button "Aceitar Sugestões" at bounding box center [331, 173] width 99 height 20
checkbox input "false"
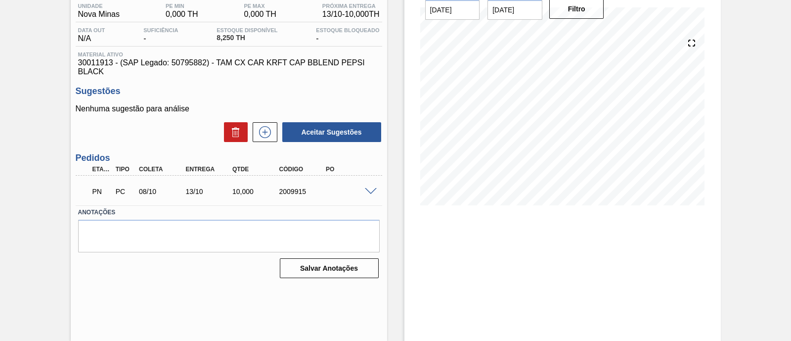
click at [292, 190] on div "2009915" at bounding box center [302, 191] width 51 height 8
copy div "2009915"
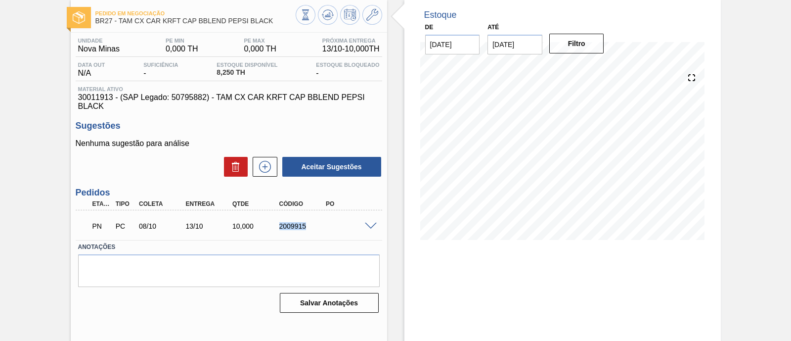
scroll to position [0, 0]
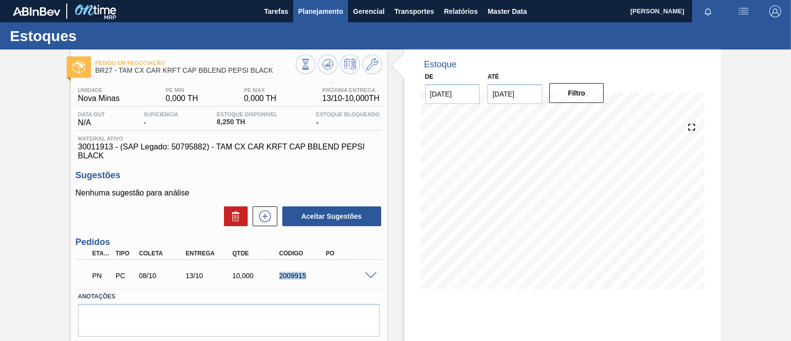
click at [316, 12] on span "Planejamento" at bounding box center [320, 11] width 45 height 12
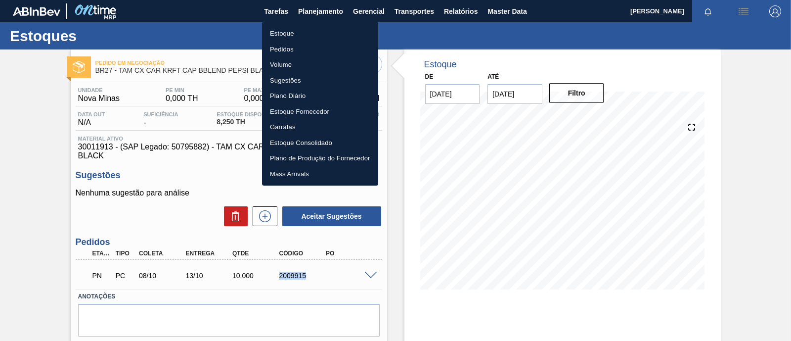
click at [296, 32] on li "Estoque" at bounding box center [320, 34] width 116 height 16
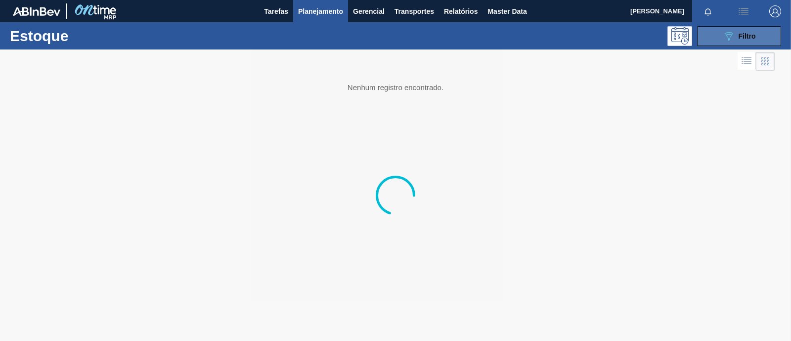
click at [737, 33] on div "089F7B8B-B2A5-4AFE-B5C0-19BA573D28AC Filtro" at bounding box center [739, 36] width 33 height 12
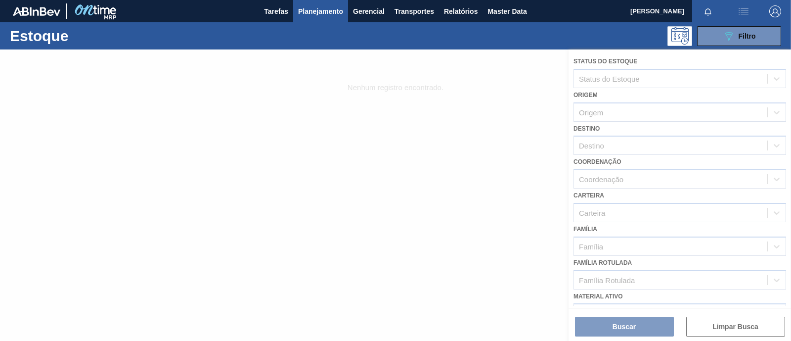
click at [537, 172] on div at bounding box center [395, 194] width 791 height 291
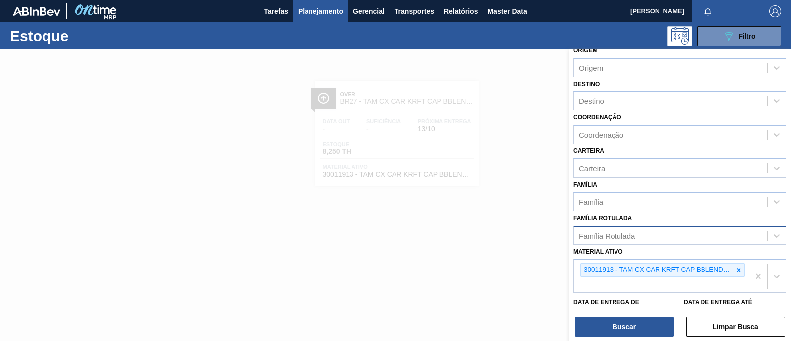
scroll to position [123, 0]
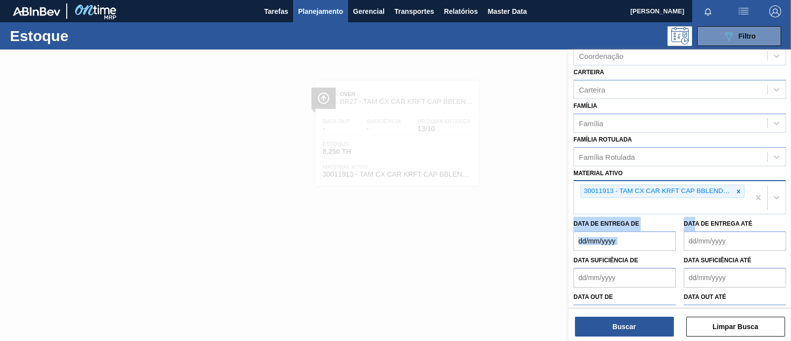
drag, startPoint x: 723, startPoint y: 189, endPoint x: 733, endPoint y: 181, distance: 12.3
click at [729, 181] on div "Status do Estoque Status do Estoque Origem Origem Destino Destino Coordenação C…" at bounding box center [680, 127] width 222 height 402
click at [741, 193] on div at bounding box center [738, 191] width 11 height 12
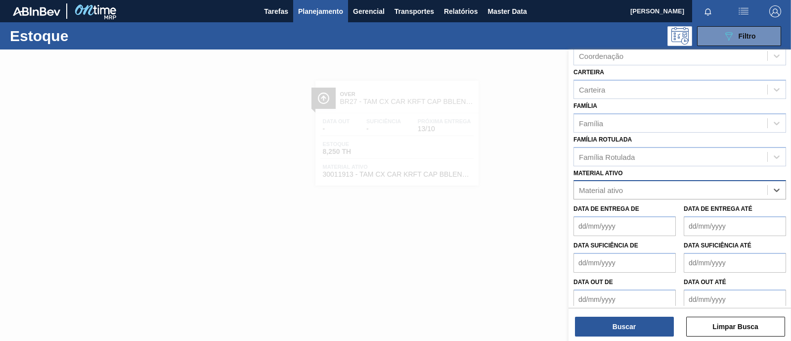
paste ativo "30009202"
type ativo "30009202"
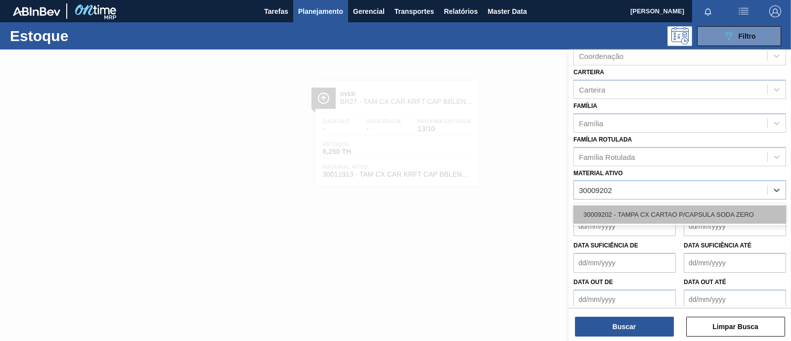
click at [660, 210] on div "30009202 - TAMPA CX CARTAO P/CAPSULA SODA ZERO" at bounding box center [680, 214] width 213 height 18
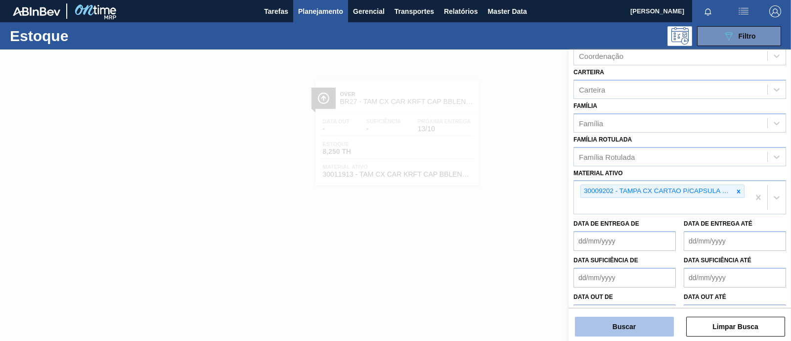
click at [628, 329] on button "Buscar" at bounding box center [624, 326] width 99 height 20
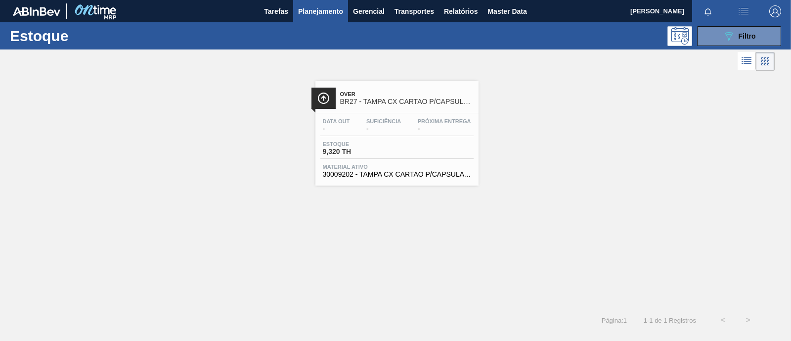
click at [403, 134] on div "Data out - Suficiência - Próxima Entrega -" at bounding box center [396, 127] width 153 height 18
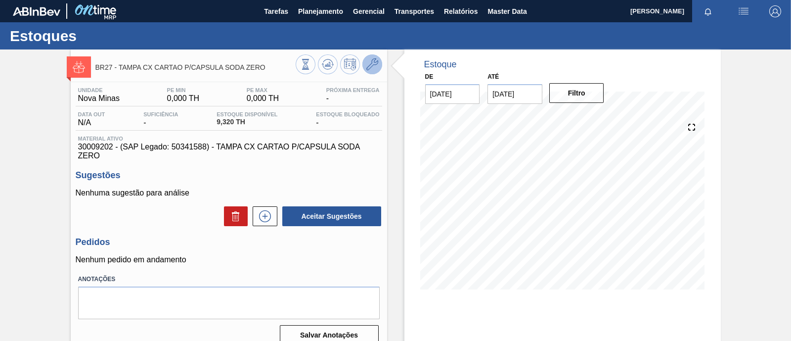
click at [376, 66] on icon at bounding box center [372, 64] width 12 height 12
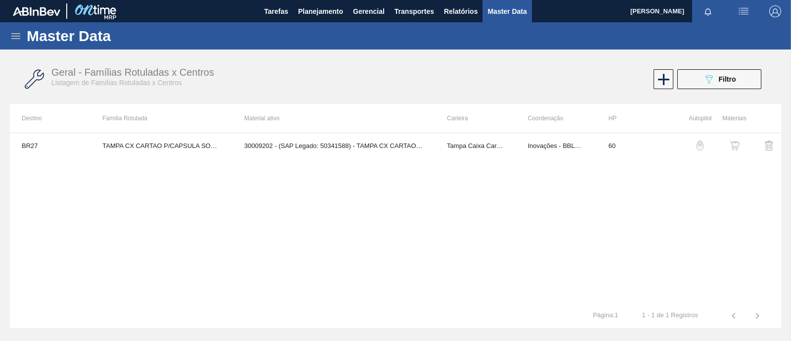
click at [734, 144] on img "button" at bounding box center [735, 145] width 10 height 10
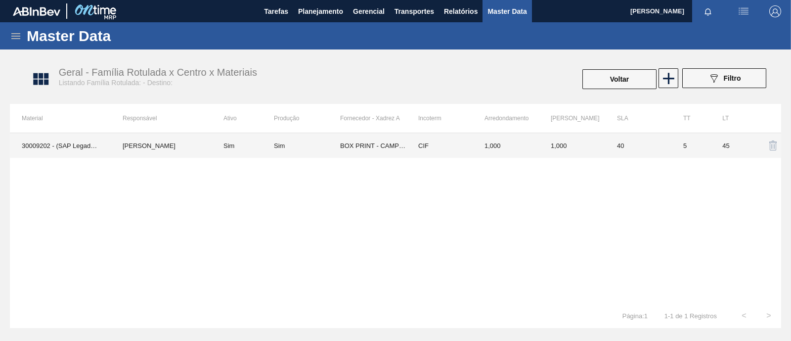
click at [171, 144] on td "Leon Augusto Silva Scoca" at bounding box center [161, 145] width 101 height 25
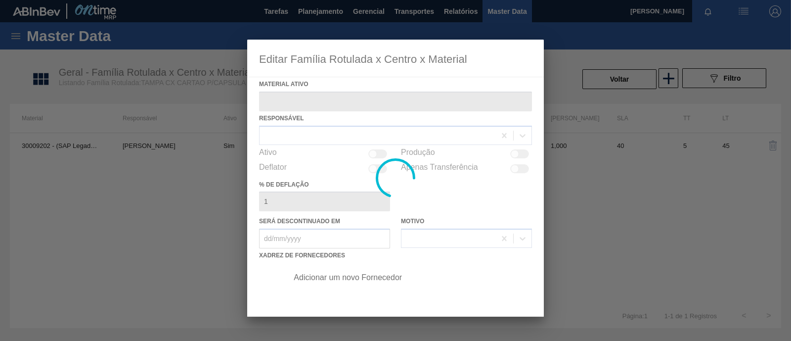
type ativo "30009202 - (SAP Legado: 50341588) - TAMPA CX CARTAO P/CAPSULA SODA ZERO"
checkbox input "true"
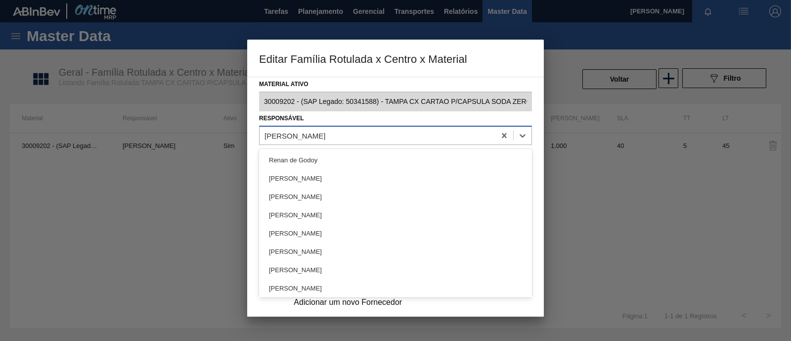
click at [312, 139] on div "Leon Augusto Silva Scoca" at bounding box center [378, 135] width 236 height 14
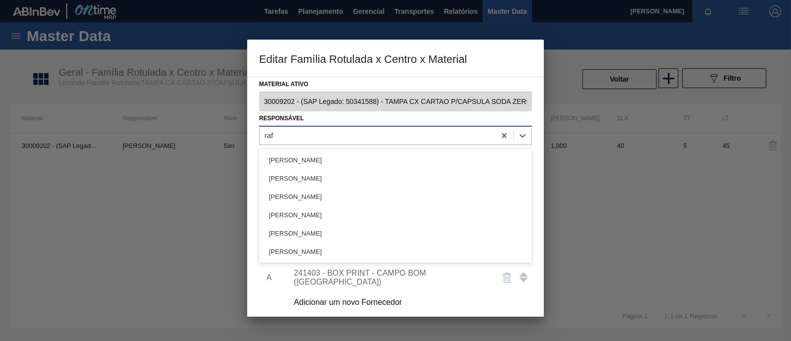
type input "rafa"
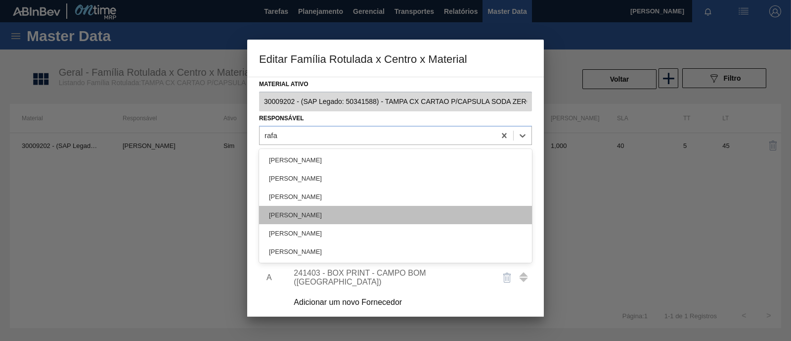
click at [311, 219] on div "[PERSON_NAME]" at bounding box center [395, 215] width 273 height 18
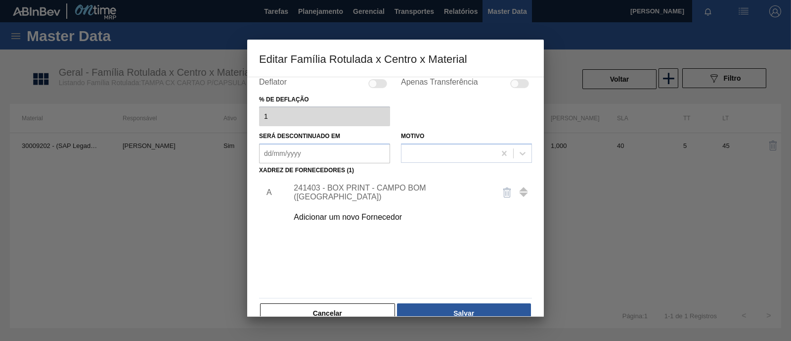
scroll to position [104, 0]
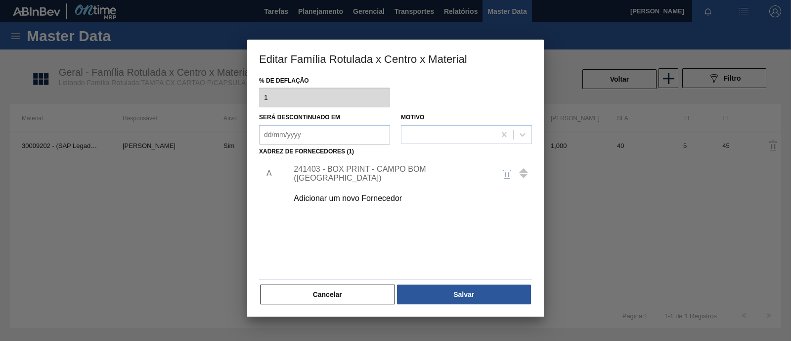
click at [338, 172] on div "241403 - BOX PRINT - CAMPO BOM (RS)" at bounding box center [391, 174] width 194 height 18
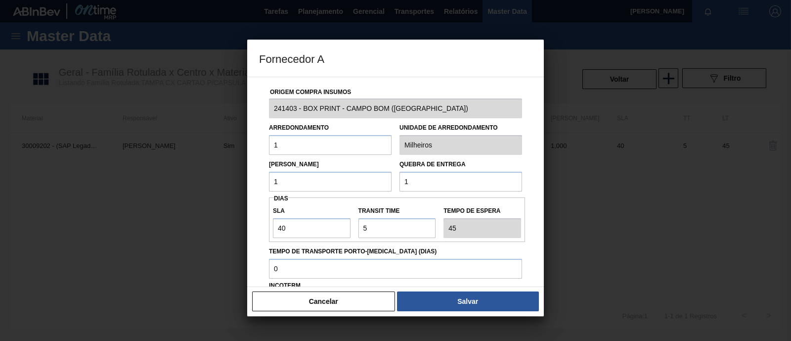
drag, startPoint x: 454, startPoint y: 184, endPoint x: 347, endPoint y: 178, distance: 106.9
click at [347, 178] on div "Lote Mínimo 1 Quebra de entrega 1" at bounding box center [395, 173] width 261 height 37
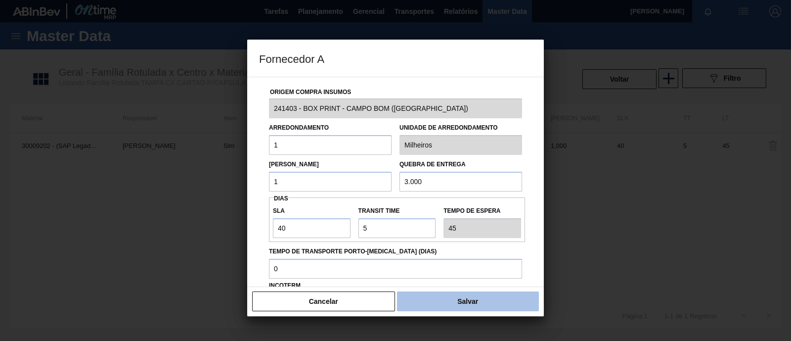
type input "3.000"
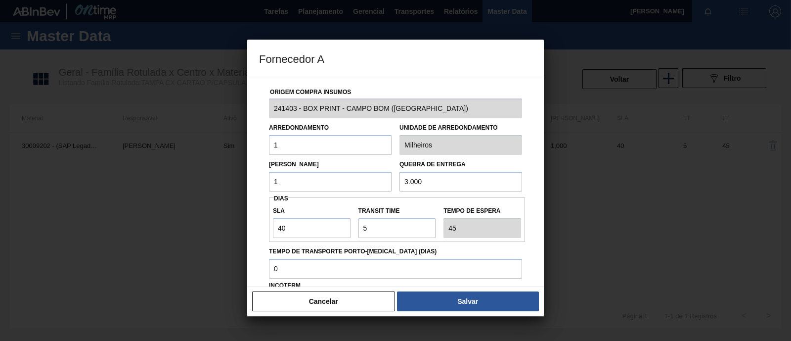
drag, startPoint x: 467, startPoint y: 304, endPoint x: 322, endPoint y: 268, distance: 149.7
click at [326, 270] on div "Fornecedor A Origem Compra Insumos 241403 - BOX PRINT - CAMPO BOM (RS) Arredond…" at bounding box center [395, 178] width 297 height 276
drag, startPoint x: 300, startPoint y: 230, endPoint x: 210, endPoint y: 218, distance: 90.4
click at [210, 218] on div "Fornecedor A Origem Compra Insumos 241403 - BOX PRINT - CAMPO BOM (RS) Arredond…" at bounding box center [395, 170] width 791 height 341
type input "2"
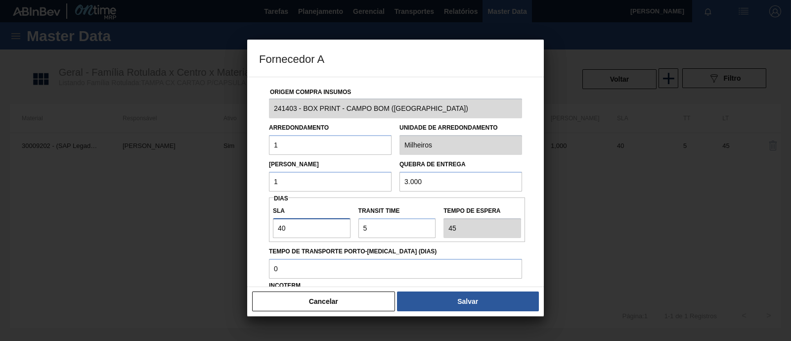
type input "7"
type input "20"
type input "25"
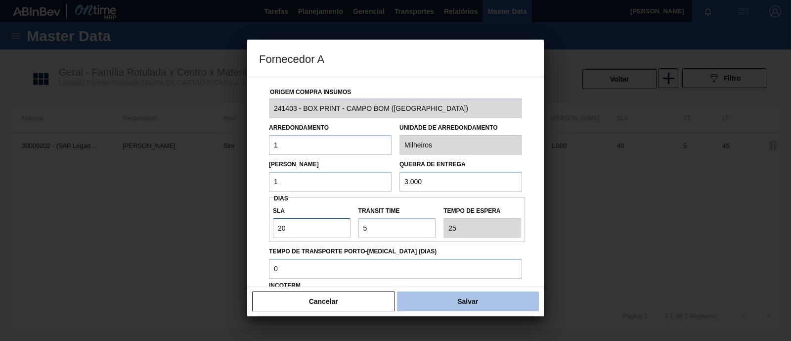
type input "20"
click at [486, 298] on button "Salvar" at bounding box center [468, 301] width 142 height 20
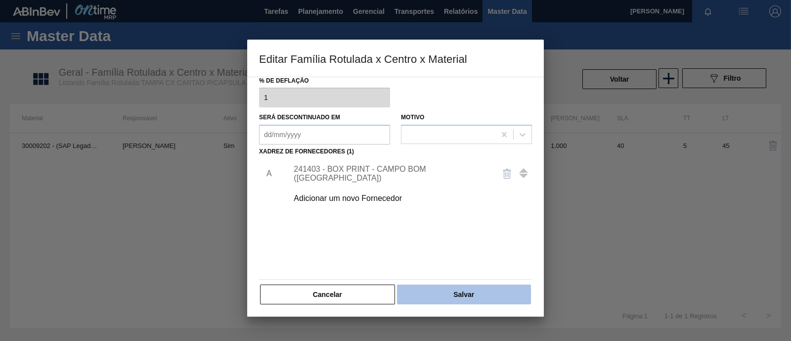
click at [445, 289] on button "Salvar" at bounding box center [464, 294] width 134 height 20
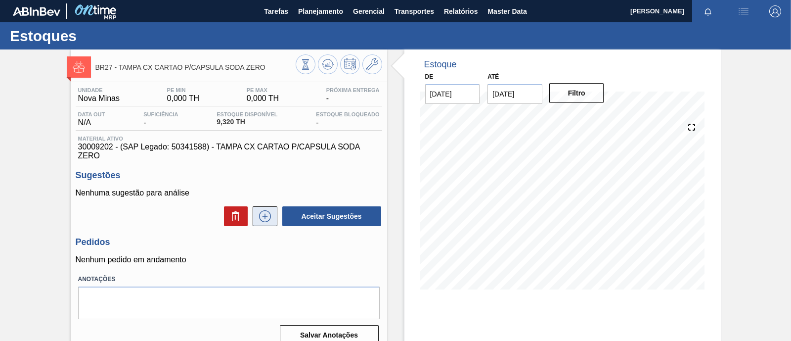
click at [265, 219] on icon at bounding box center [265, 216] width 16 height 12
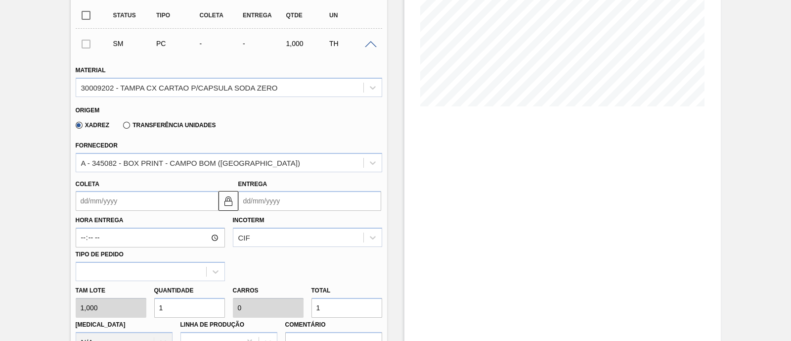
scroll to position [185, 0]
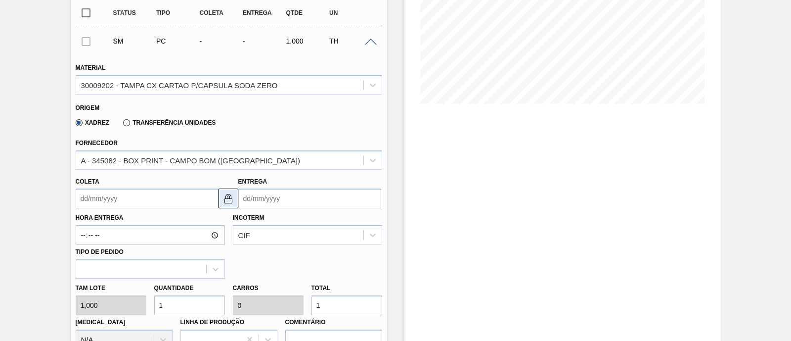
click at [232, 201] on img at bounding box center [228, 198] width 12 height 12
click at [314, 201] on input "Entrega" at bounding box center [309, 198] width 143 height 20
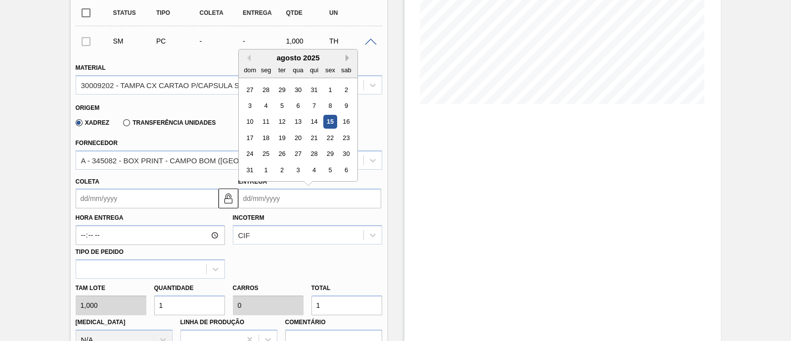
click at [347, 57] on button "Next Month" at bounding box center [349, 57] width 7 height 7
click at [263, 124] on div "13" at bounding box center [265, 121] width 13 height 13
type input "[DATE]"
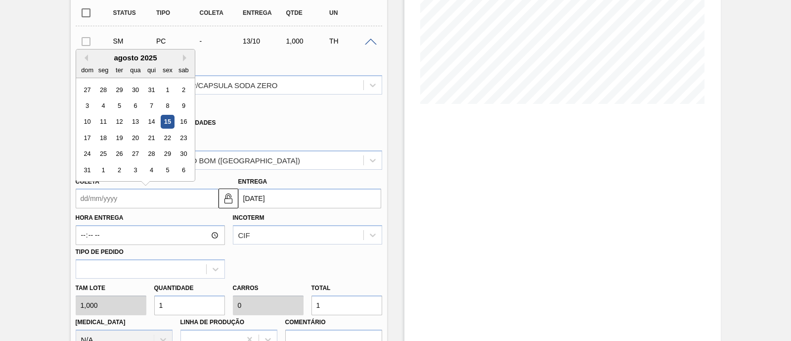
click at [179, 201] on input "Coleta" at bounding box center [147, 198] width 143 height 20
click at [182, 61] on div "agosto 2025" at bounding box center [135, 57] width 119 height 8
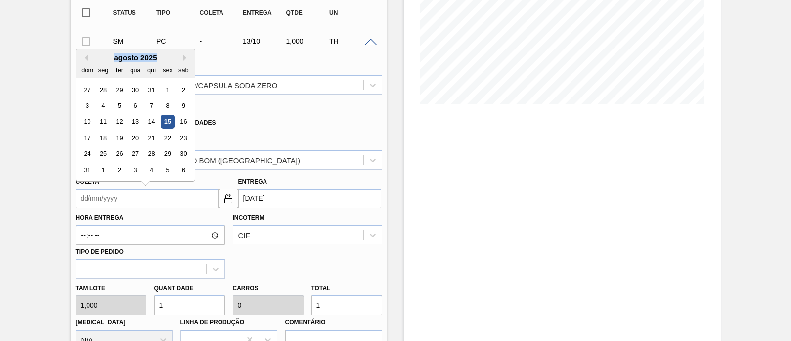
click at [181, 57] on div "agosto 2025" at bounding box center [135, 57] width 119 height 8
click at [185, 58] on button "Next Month" at bounding box center [186, 57] width 7 height 7
click at [134, 109] on div "8" at bounding box center [135, 105] width 13 height 13
type input "[DATE]"
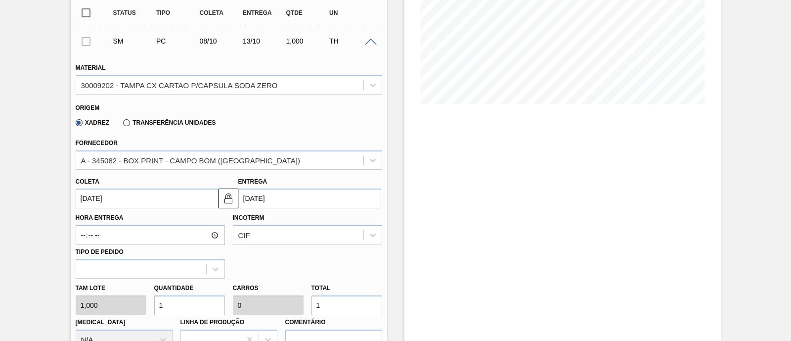
click at [261, 256] on div "Hora Entrega Incoterm CIF Tipo de pedido" at bounding box center [229, 243] width 314 height 70
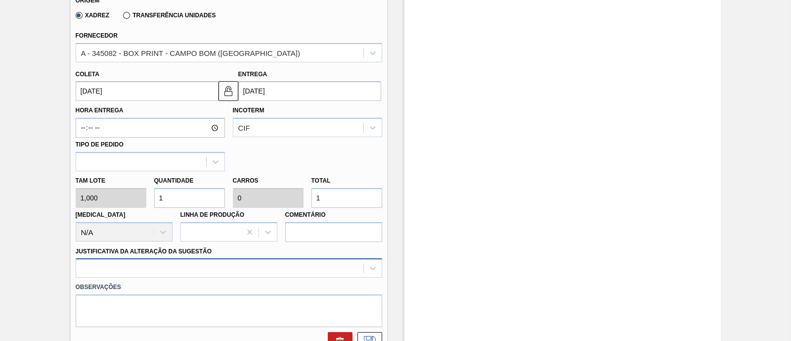
scroll to position [309, 0]
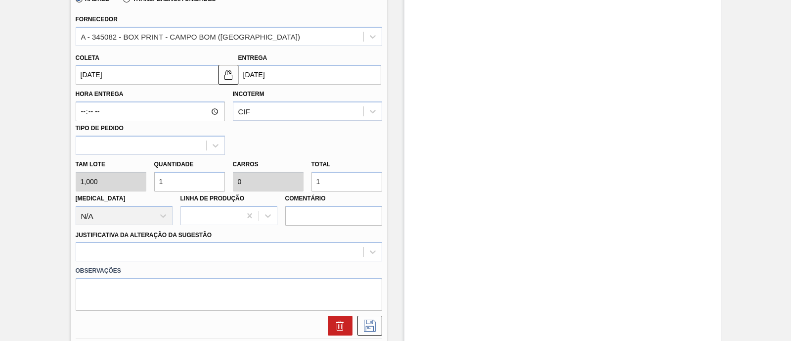
click at [194, 186] on input "1" at bounding box center [189, 182] width 71 height 20
click at [119, 181] on div "Tam lote 1,000 Quantidade 1 Carros 0 Total 1 Doca N/A Linha de Produção Comentá…" at bounding box center [229, 190] width 314 height 71
type input "7"
type input "0,002"
type input "7"
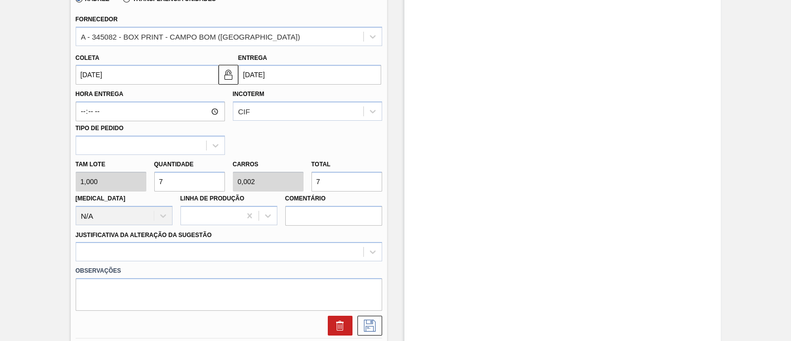
type input "7"
click at [331, 139] on div "Hora Entrega Incoterm CIF Tipo de pedido" at bounding box center [229, 120] width 314 height 70
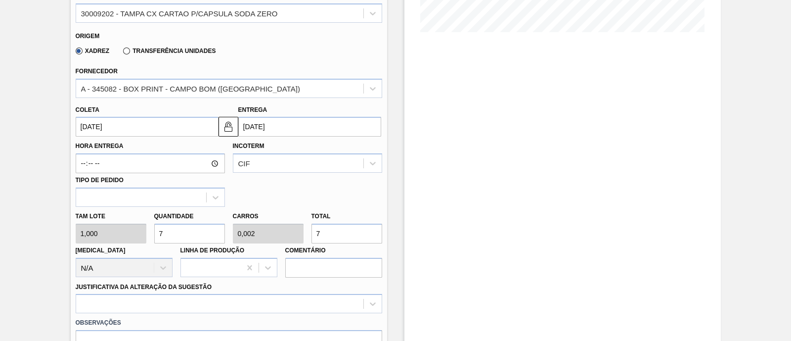
scroll to position [262, 0]
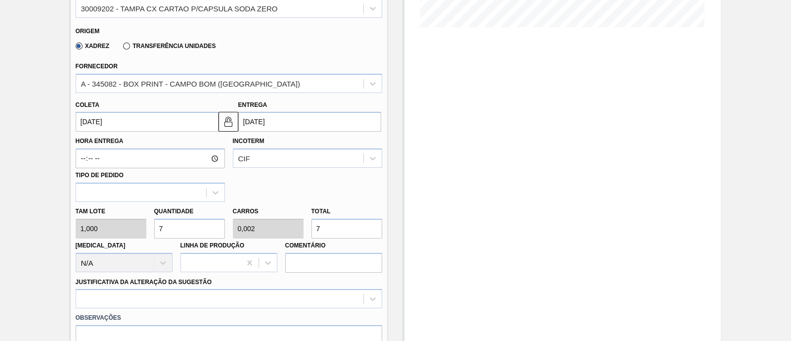
click at [178, 221] on input "7" at bounding box center [189, 229] width 71 height 20
click at [138, 204] on label "Tam lote" at bounding box center [111, 211] width 71 height 14
click at [321, 233] on input "7" at bounding box center [346, 229] width 71 height 20
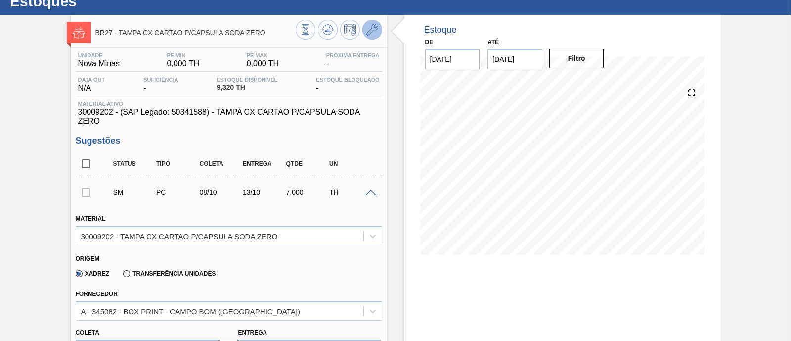
click at [367, 26] on icon at bounding box center [372, 30] width 12 height 12
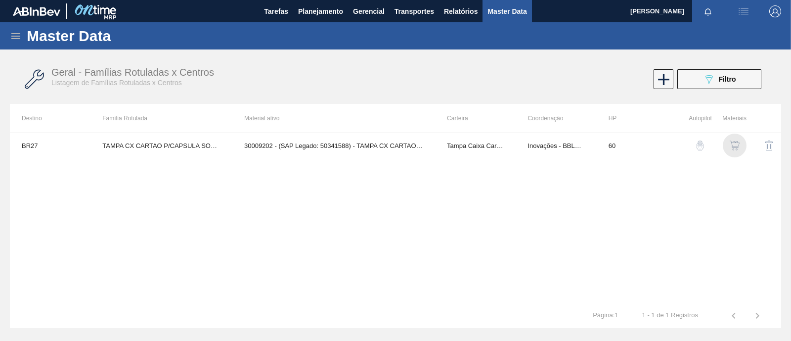
click at [737, 146] on img "button" at bounding box center [735, 145] width 10 height 10
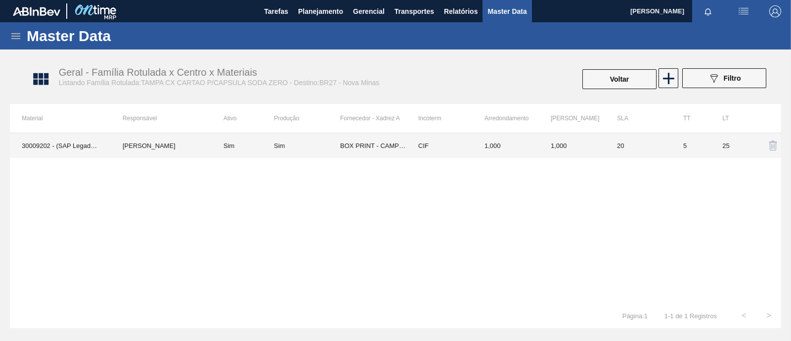
click at [501, 149] on td "1,000" at bounding box center [506, 145] width 66 height 25
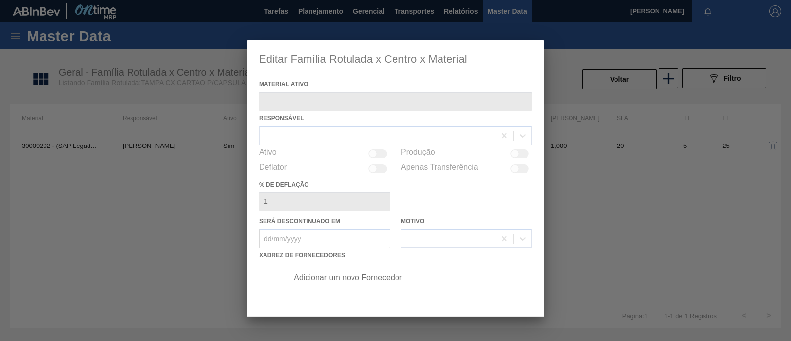
type ativo "30009202 - (SAP Legado: 50341588) - TAMPA CX CARTAO P/CAPSULA SODA ZERO"
checkbox input "true"
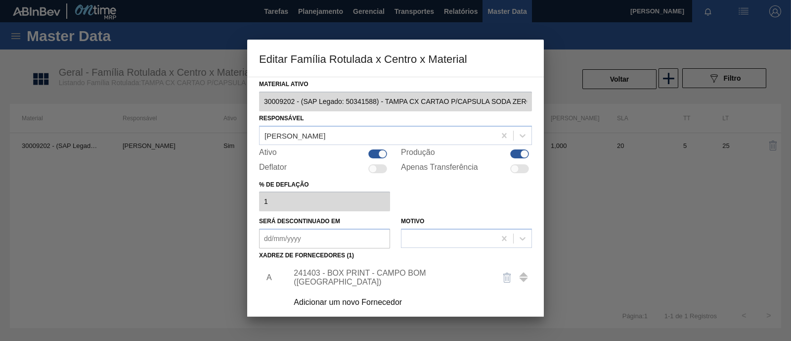
click at [388, 276] on div "241403 - BOX PRINT - CAMPO BOM (RS)" at bounding box center [391, 277] width 194 height 18
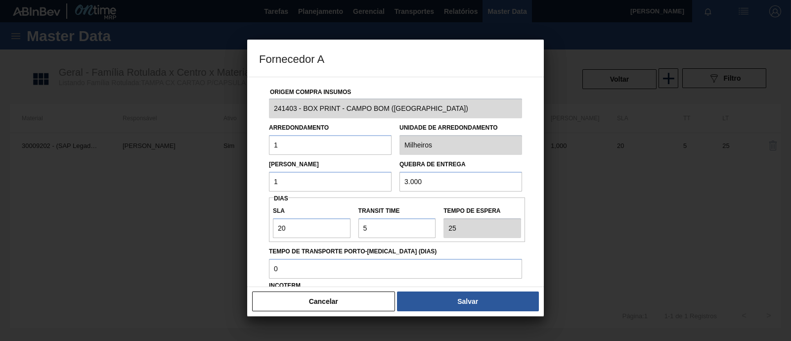
click at [283, 178] on input "1" at bounding box center [330, 182] width 123 height 20
click at [304, 303] on button "Cancelar" at bounding box center [323, 301] width 143 height 20
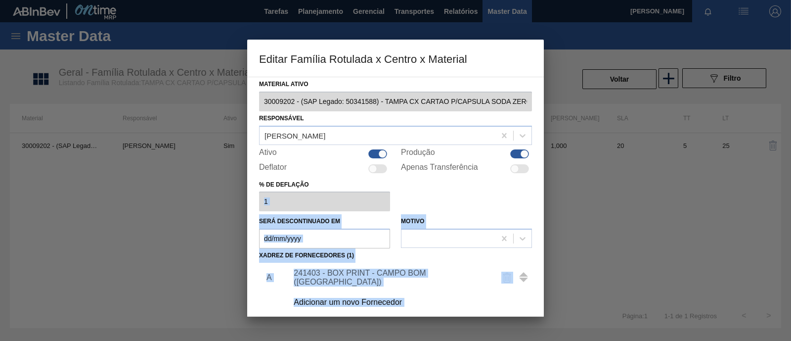
drag, startPoint x: 541, startPoint y: 204, endPoint x: 544, endPoint y: 233, distance: 29.3
click at [544, 233] on div "Editar Família Rotulada x Centro x Material Material ativo 30009202 - (SAP Lega…" at bounding box center [395, 170] width 791 height 341
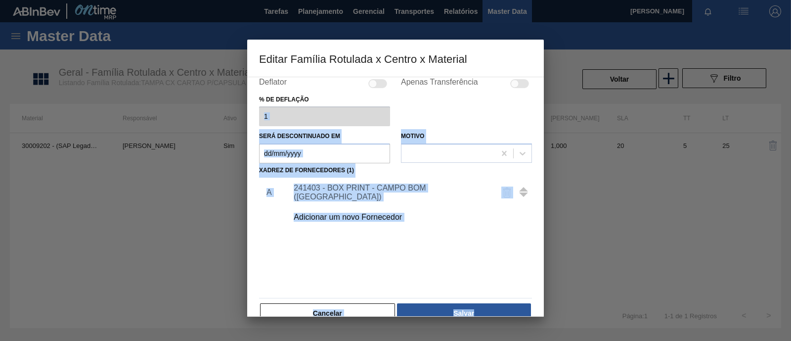
scroll to position [103, 0]
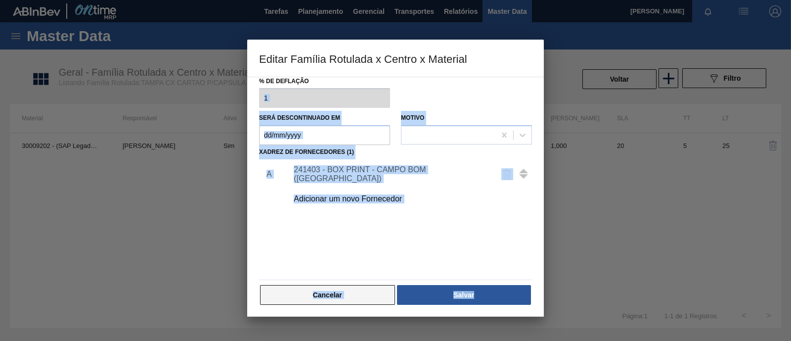
click at [343, 291] on button "Cancelar" at bounding box center [327, 295] width 135 height 20
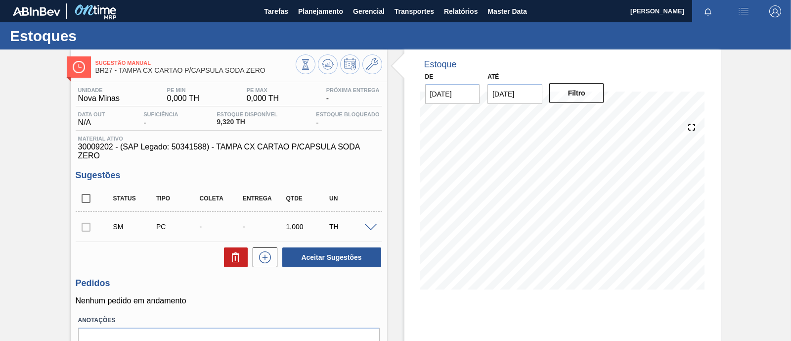
click at [371, 229] on span at bounding box center [371, 227] width 12 height 7
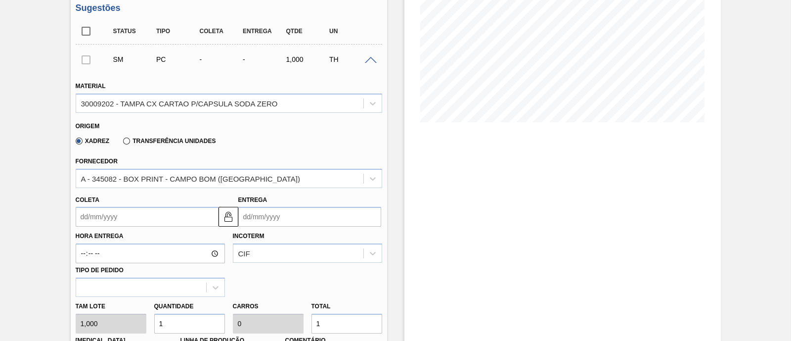
scroll to position [190, 0]
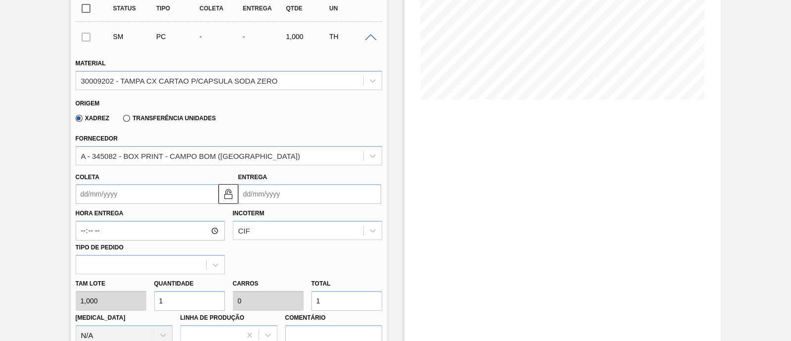
drag, startPoint x: 170, startPoint y: 298, endPoint x: 121, endPoint y: 310, distance: 49.9
click at [121, 310] on div "Tam lote 1,000 Quantidade 1 Carros 0 Total 1 Doca N/A Linha de Produção Comentá…" at bounding box center [229, 309] width 314 height 71
type input "7"
type input "0,002"
type input "7"
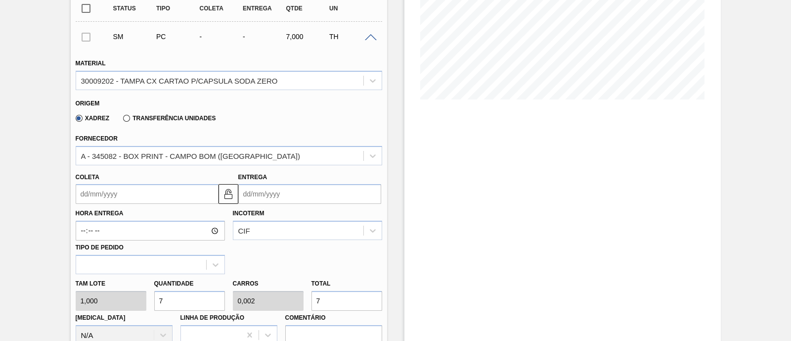
type input "7"
click at [291, 195] on input "Entrega" at bounding box center [309, 194] width 143 height 20
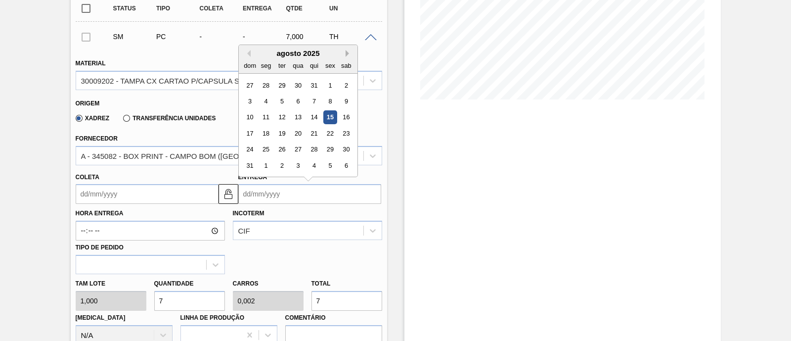
click at [346, 55] on button "Next Month" at bounding box center [349, 53] width 7 height 7
click at [245, 52] on button "Previous Month" at bounding box center [247, 53] width 7 height 7
click at [262, 120] on div "13" at bounding box center [265, 117] width 13 height 13
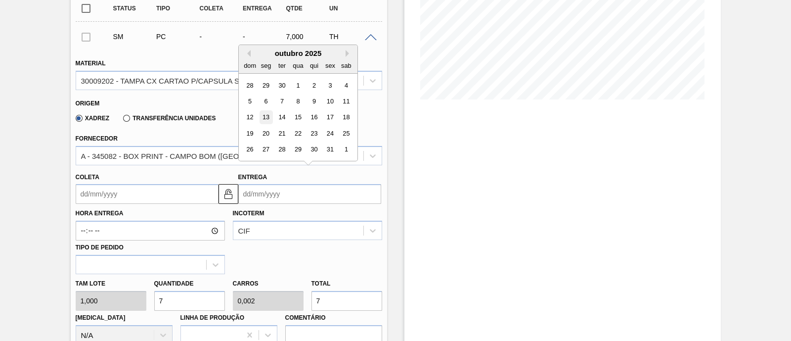
type input "[DATE]"
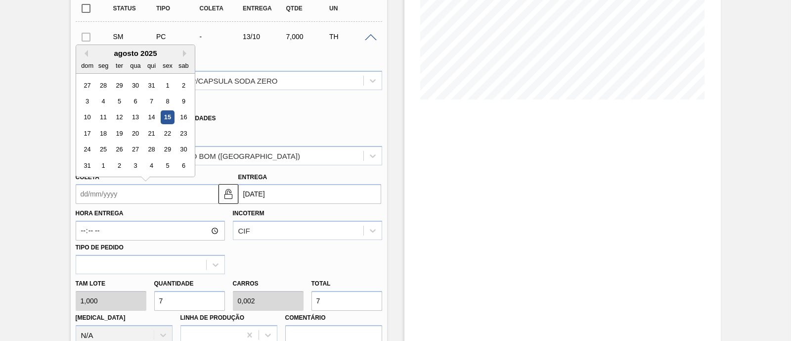
click at [198, 199] on input "Coleta" at bounding box center [147, 194] width 143 height 20
click at [183, 54] on button "Next Month" at bounding box center [186, 53] width 7 height 7
click at [85, 54] on button "Previous Month" at bounding box center [84, 53] width 7 height 7
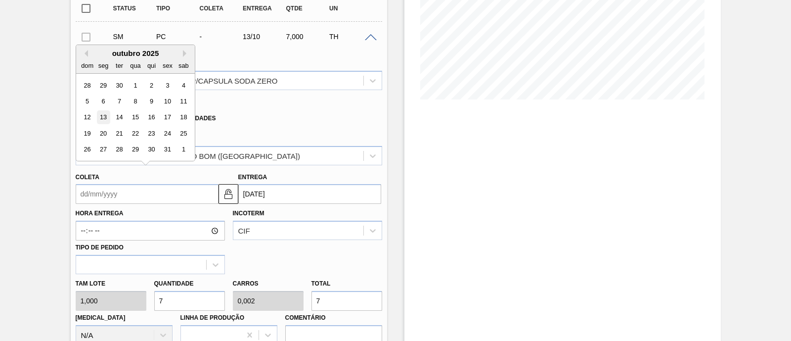
click at [107, 118] on div "13" at bounding box center [102, 117] width 13 height 13
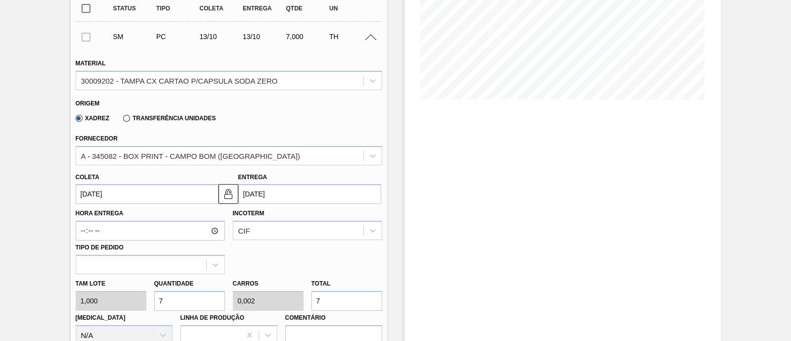
click at [190, 192] on input "[DATE]" at bounding box center [147, 194] width 143 height 20
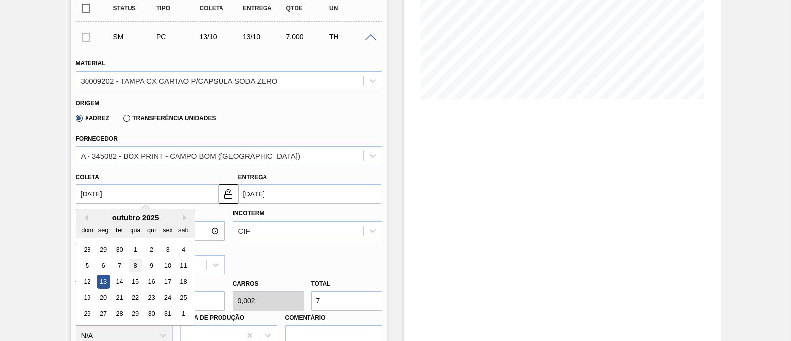
click at [134, 264] on div "8" at bounding box center [135, 265] width 13 height 13
type input "[DATE]"
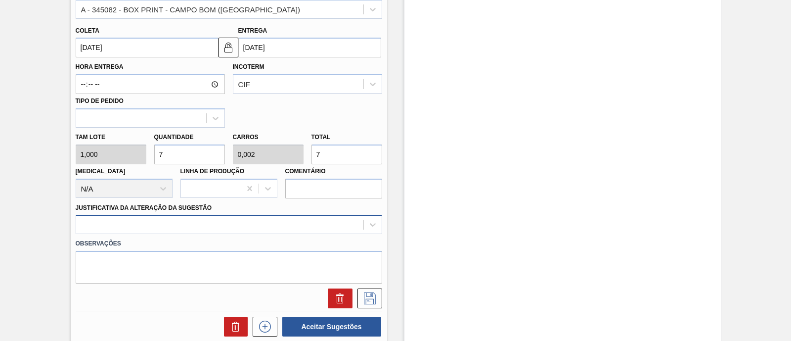
scroll to position [386, 0]
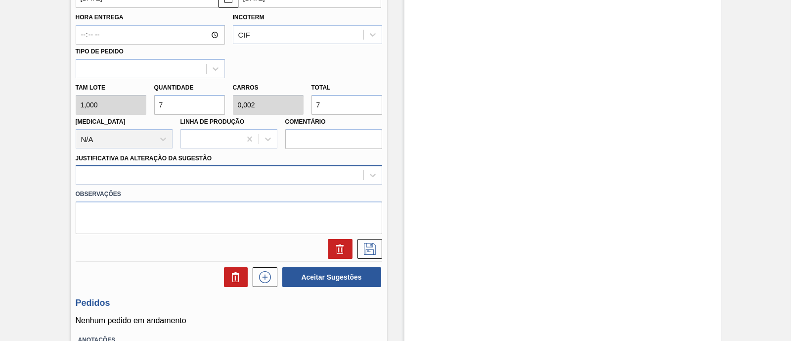
click at [184, 184] on div at bounding box center [229, 174] width 307 height 19
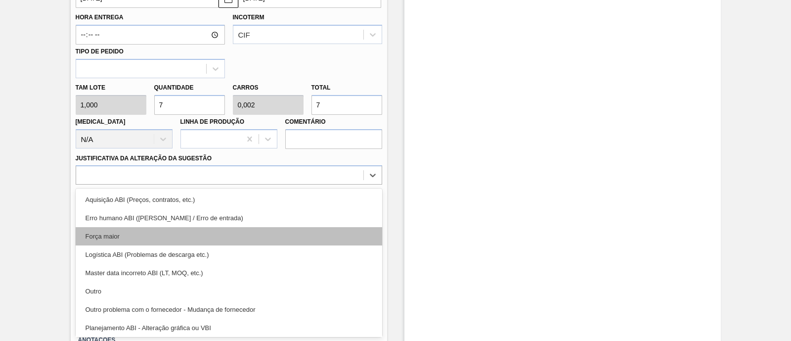
click at [138, 241] on div "Força maior" at bounding box center [229, 236] width 307 height 18
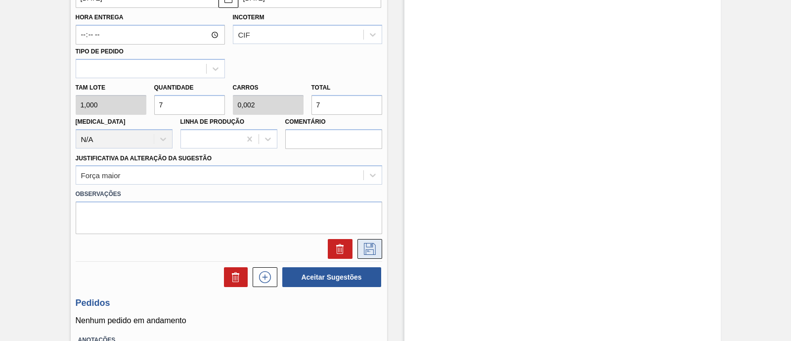
click at [376, 253] on icon at bounding box center [370, 249] width 16 height 12
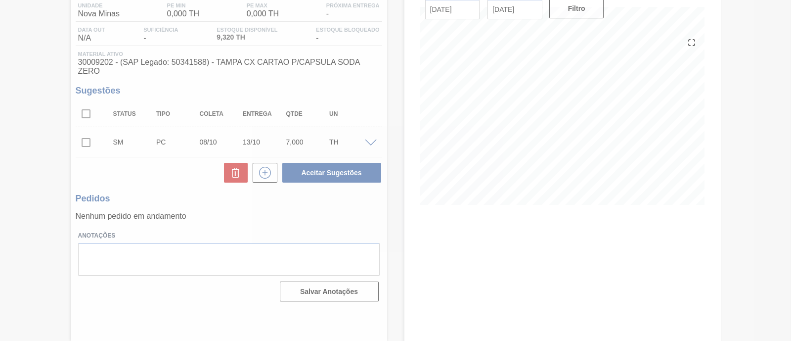
scroll to position [84, 0]
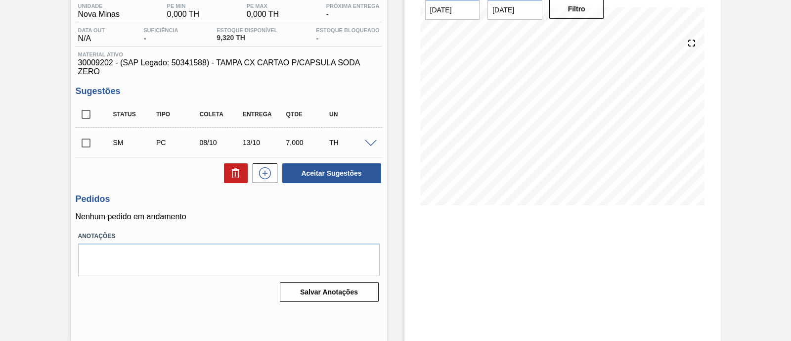
click at [89, 143] on input "checkbox" at bounding box center [86, 143] width 21 height 21
click at [320, 174] on button "Aceitar Sugestões" at bounding box center [331, 173] width 99 height 20
checkbox input "false"
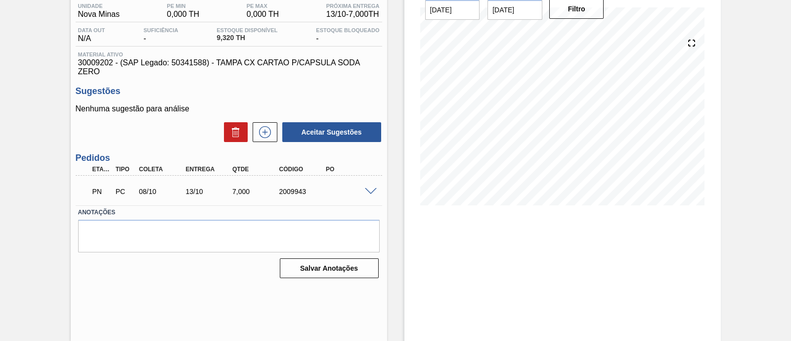
click at [289, 189] on div "2009943" at bounding box center [302, 191] width 51 height 8
copy div "2009943"
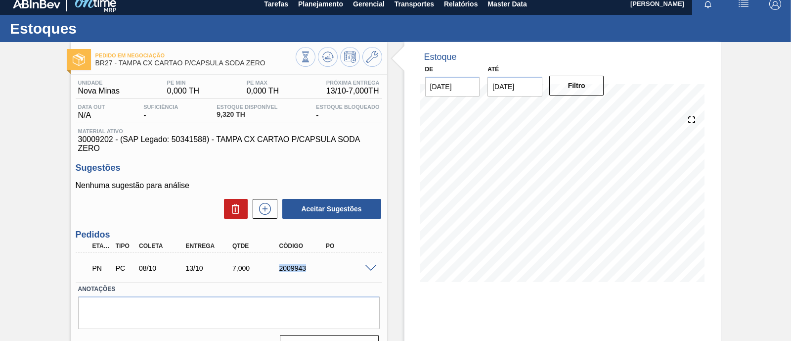
scroll to position [0, 0]
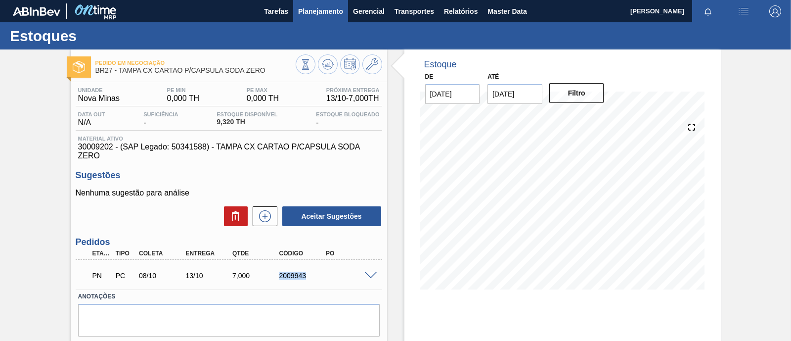
click at [312, 14] on span "Planejamento" at bounding box center [320, 11] width 45 height 12
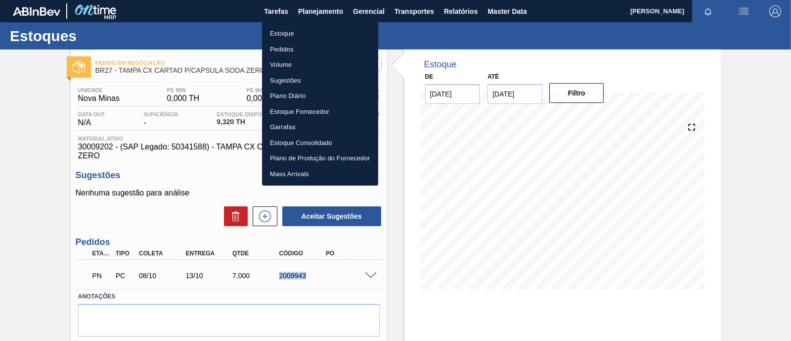
click at [300, 34] on li "Estoque" at bounding box center [320, 34] width 116 height 16
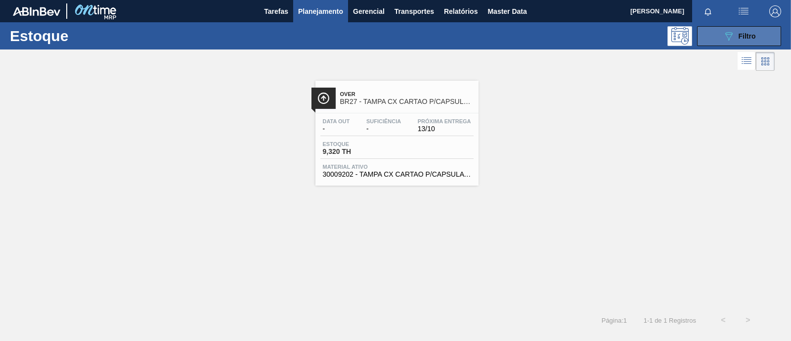
click at [734, 37] on icon "089F7B8B-B2A5-4AFE-B5C0-19BA573D28AC" at bounding box center [729, 36] width 12 height 12
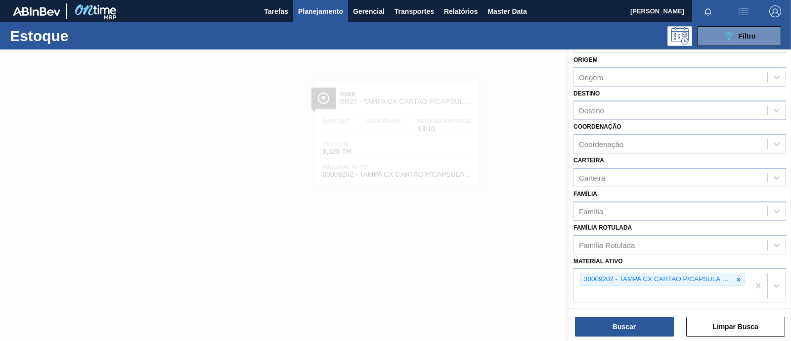
scroll to position [48, 0]
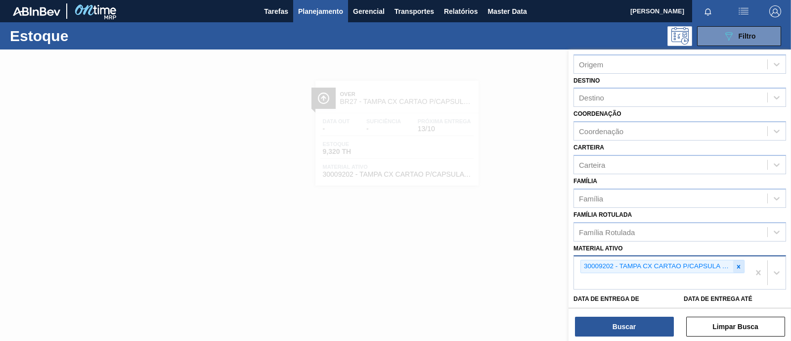
click at [739, 263] on icon at bounding box center [738, 266] width 7 height 7
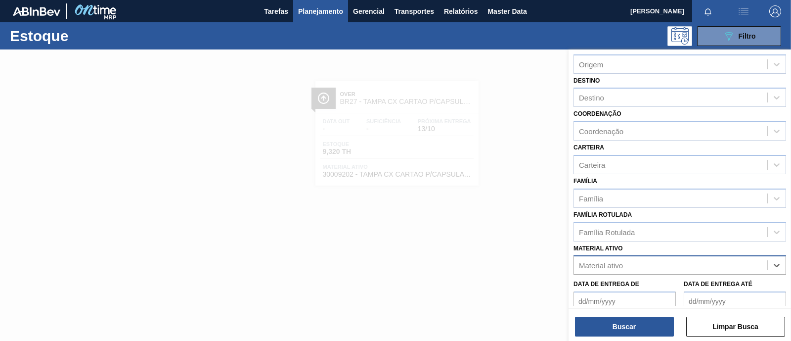
paste ativo "30009168"
type ativo "30009168"
click at [671, 281] on div "30009168 - TAMPA CX CARTAO P/CAPSULA GCA ZERO" at bounding box center [680, 289] width 213 height 18
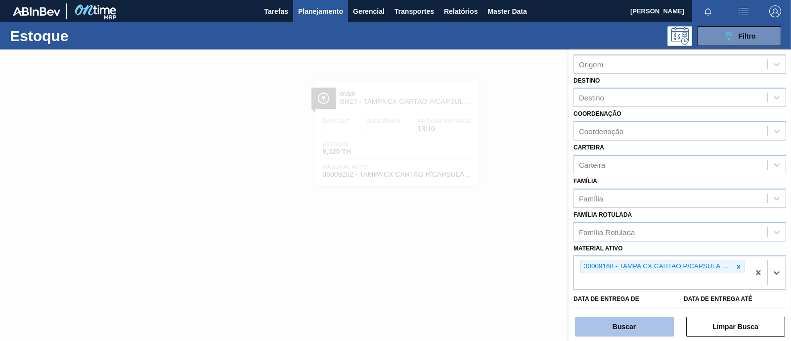
click at [633, 326] on button "Buscar" at bounding box center [624, 326] width 99 height 20
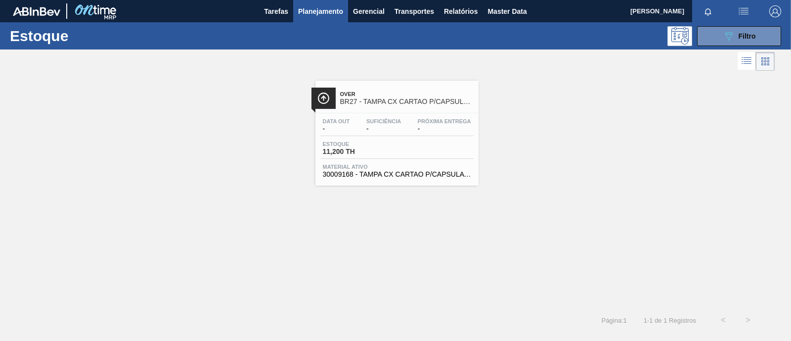
click at [391, 142] on span "Estoque" at bounding box center [357, 144] width 69 height 6
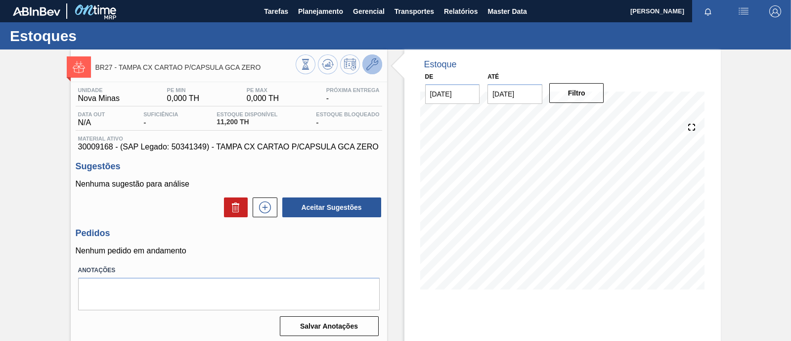
click at [369, 65] on icon at bounding box center [372, 64] width 12 height 12
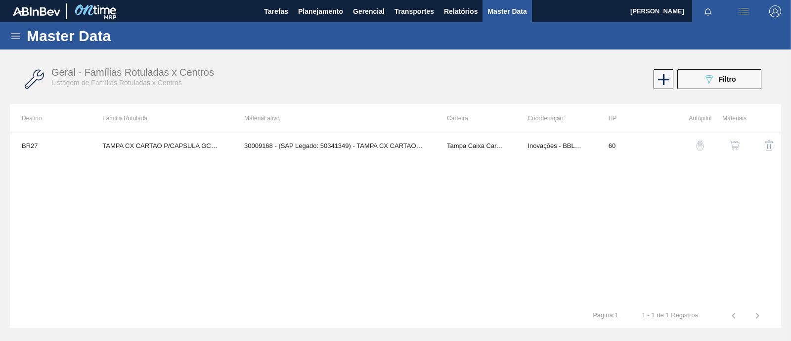
click at [731, 147] on img "button" at bounding box center [735, 145] width 10 height 10
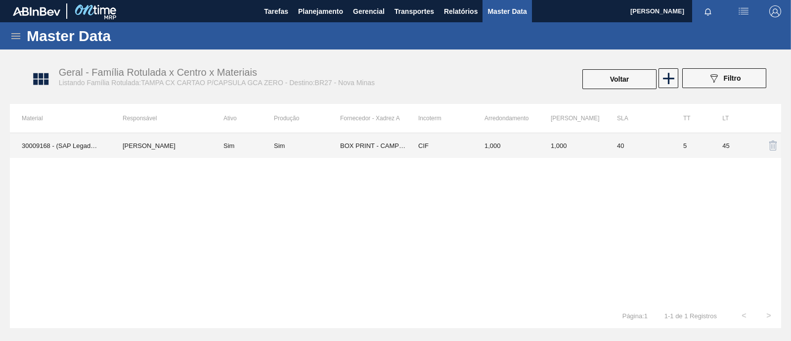
click at [206, 148] on td "Leon Augusto Silva Scoca" at bounding box center [161, 145] width 101 height 25
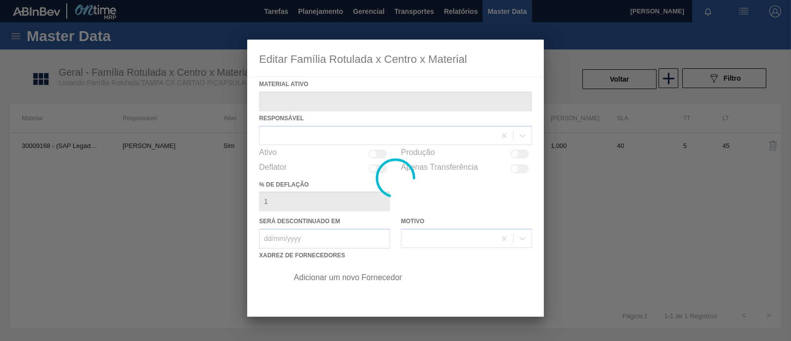
type ativo "30009168 - (SAP Legado: 50341349) - TAMPA CX CARTAO P/CAPSULA GCA ZERO"
checkbox input "true"
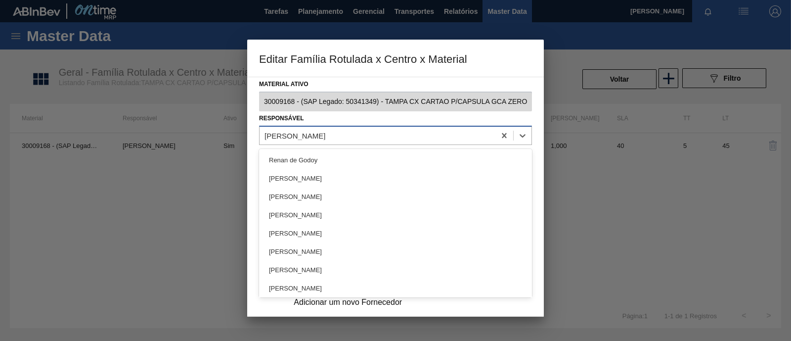
click at [354, 135] on div "Leon Augusto Silva Scoca" at bounding box center [378, 135] width 236 height 14
type input "rafa"
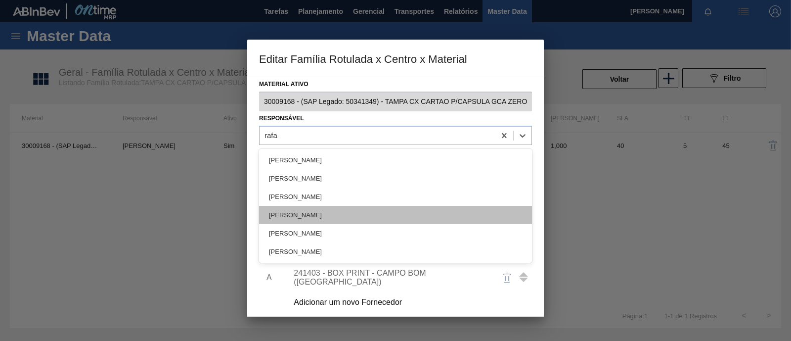
click at [332, 213] on div "[PERSON_NAME]" at bounding box center [395, 215] width 273 height 18
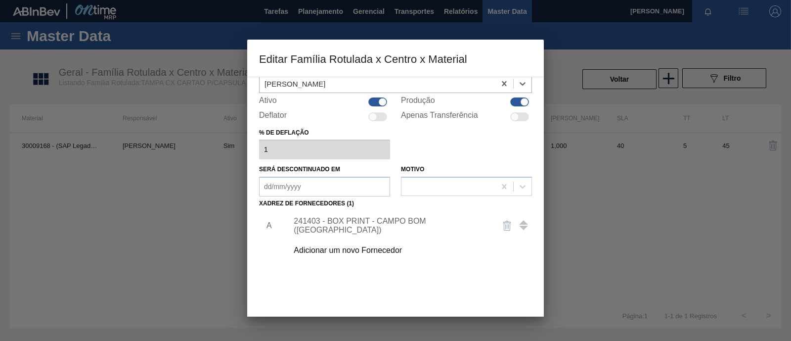
scroll to position [104, 0]
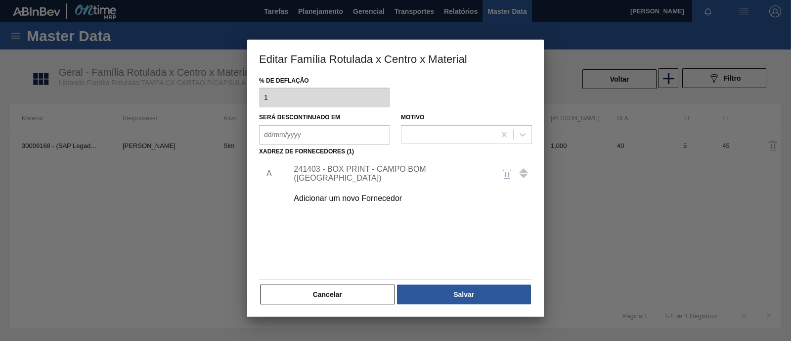
click at [354, 172] on div "241403 - BOX PRINT - CAMPO BOM (RS)" at bounding box center [391, 174] width 194 height 18
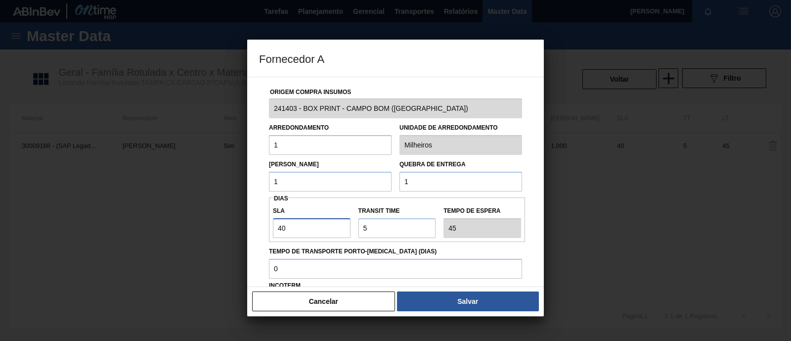
drag, startPoint x: 303, startPoint y: 227, endPoint x: 236, endPoint y: 232, distance: 66.9
click at [236, 232] on div "Fornecedor A Origem Compra Insumos 241403 - BOX PRINT - CAMPO BOM (RS) Arredond…" at bounding box center [395, 170] width 791 height 341
type input "2"
type input "7"
type input "20"
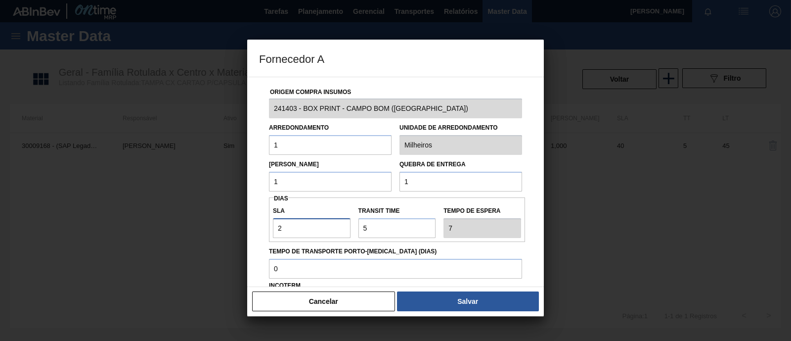
type input "25"
type input "20"
click at [413, 210] on label "Transit Time" at bounding box center [397, 211] width 78 height 14
click at [413, 218] on input "Transit Time" at bounding box center [397, 228] width 78 height 20
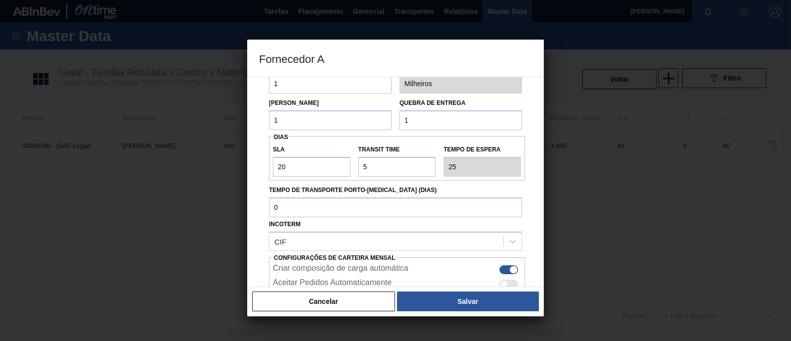
drag, startPoint x: 424, startPoint y: 122, endPoint x: 360, endPoint y: 123, distance: 64.3
click at [360, 123] on div "Lote Mínimo 1 Quebra de entrega 1" at bounding box center [395, 111] width 261 height 37
type input "3.000"
click at [442, 185] on label "Tempo de Transporte Porto-Doca (dias)" at bounding box center [395, 190] width 253 height 14
click at [442, 197] on input "Tempo de Transporte Porto-Doca (dias)" at bounding box center [395, 207] width 253 height 20
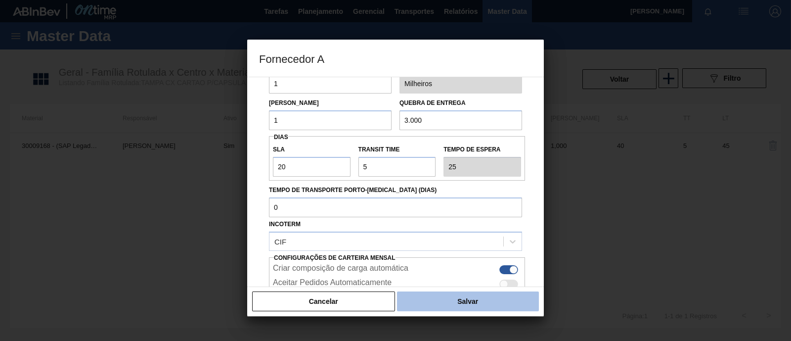
click at [483, 299] on button "Salvar" at bounding box center [468, 301] width 142 height 20
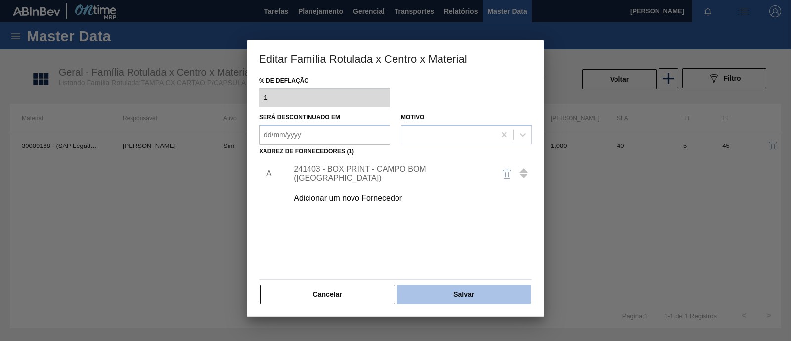
click at [470, 297] on button "Salvar" at bounding box center [464, 294] width 134 height 20
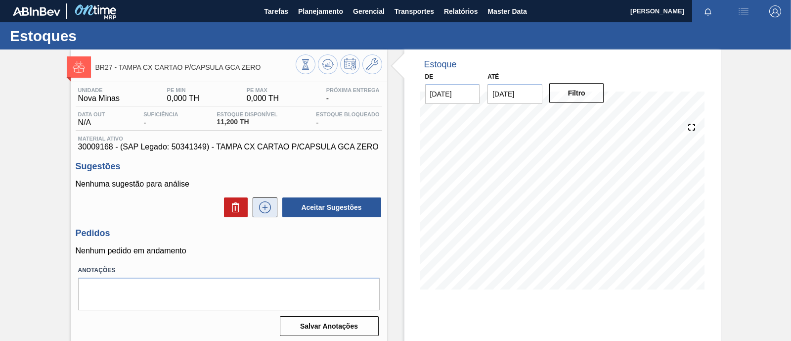
click at [265, 212] on icon at bounding box center [265, 207] width 16 height 12
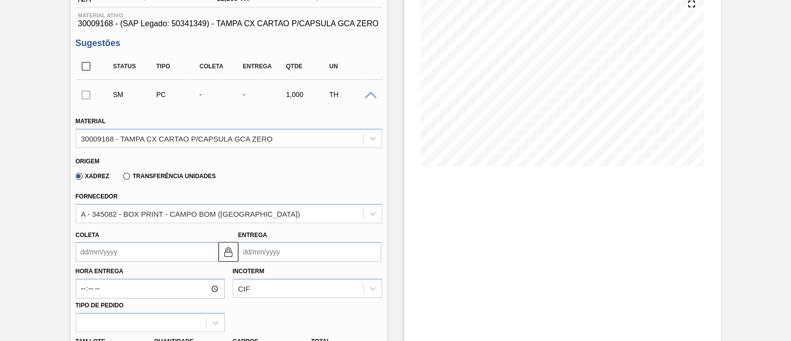
scroll to position [185, 0]
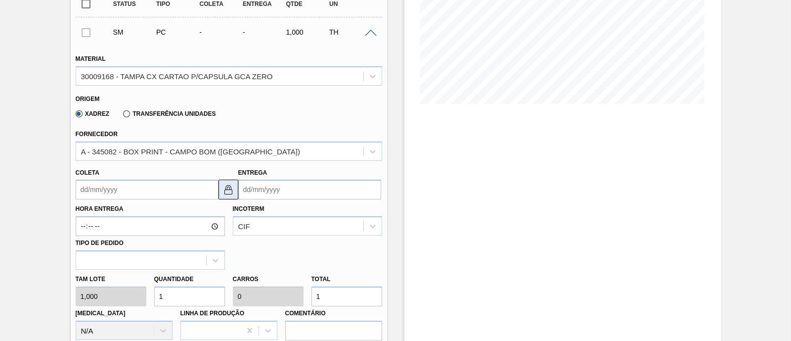
click at [229, 194] on img at bounding box center [228, 189] width 12 height 12
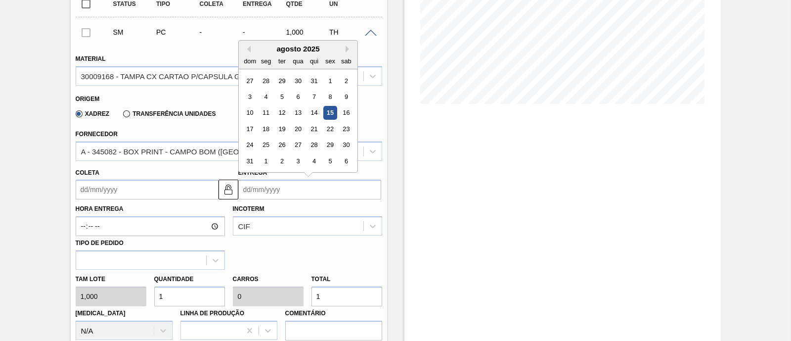
click at [282, 191] on input "Entrega" at bounding box center [309, 189] width 143 height 20
click at [348, 47] on button "Next Month" at bounding box center [349, 48] width 7 height 7
click at [264, 116] on div "13" at bounding box center [265, 112] width 13 height 13
type input "[DATE]"
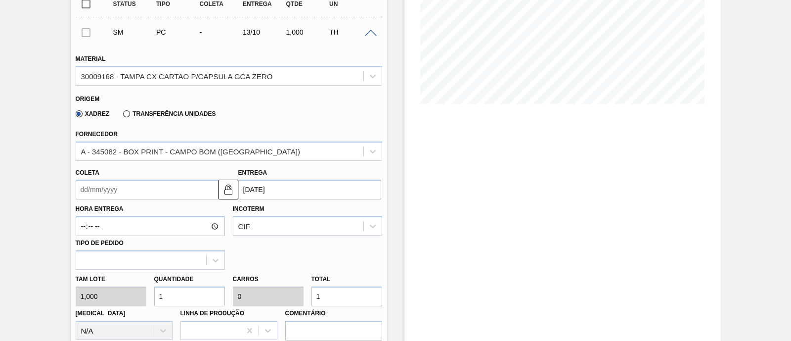
click at [201, 191] on input "Coleta" at bounding box center [147, 189] width 143 height 20
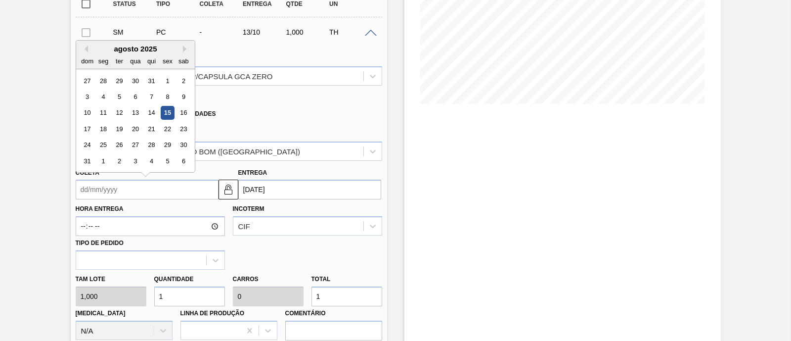
click at [183, 45] on div "agosto 2025" at bounding box center [135, 48] width 119 height 8
click at [182, 45] on div "agosto 2025" at bounding box center [135, 48] width 119 height 8
click at [180, 49] on div "agosto 2025" at bounding box center [135, 48] width 119 height 8
drag, startPoint x: 180, startPoint y: 49, endPoint x: 185, endPoint y: 50, distance: 5.0
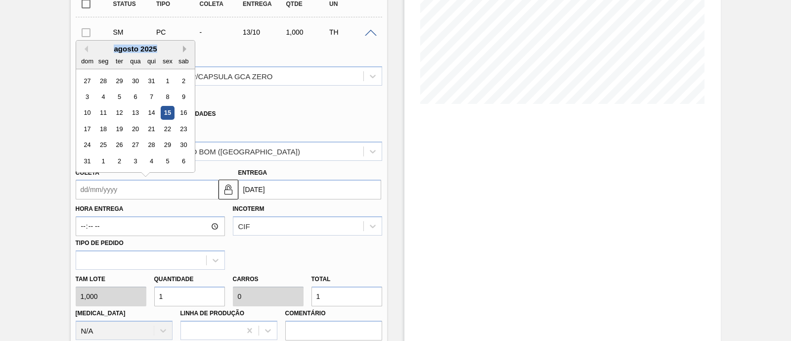
click at [183, 50] on div "Previous Month Next Month agosto 2025 dom seg ter qua qui sex sab 27 28 29 30 3…" at bounding box center [136, 106] width 120 height 133
click at [185, 50] on button "Next Month" at bounding box center [186, 48] width 7 height 7
click at [135, 97] on div "8" at bounding box center [135, 96] width 13 height 13
type input "[DATE]"
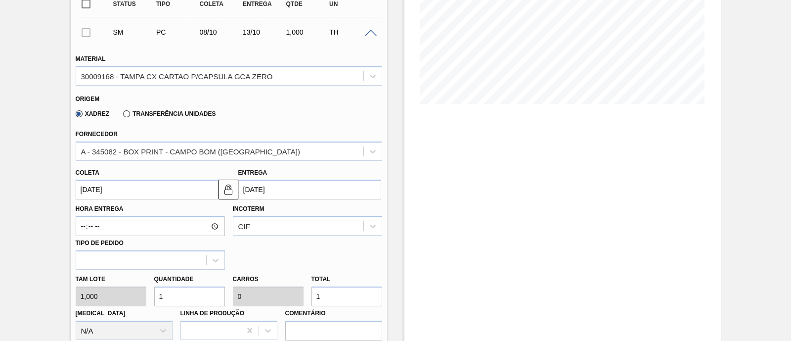
click at [233, 169] on div "Coleta 08/10/2025 Entrega 13/10/2025" at bounding box center [229, 181] width 314 height 37
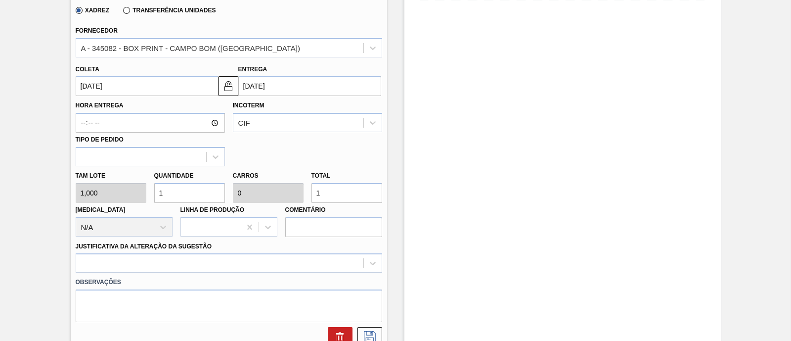
scroll to position [309, 0]
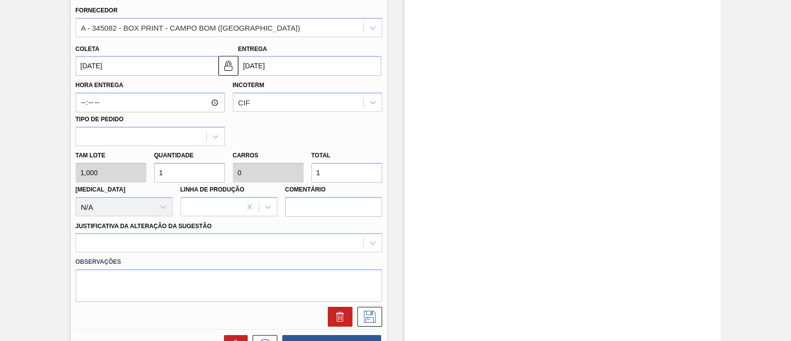
click at [145, 175] on div "Tam lote 1,000 Quantidade 1 Carros 0 Total 1 Doca N/A Linha de Produção Comentá…" at bounding box center [229, 181] width 314 height 71
type input "10"
type input "0,003"
type input "10"
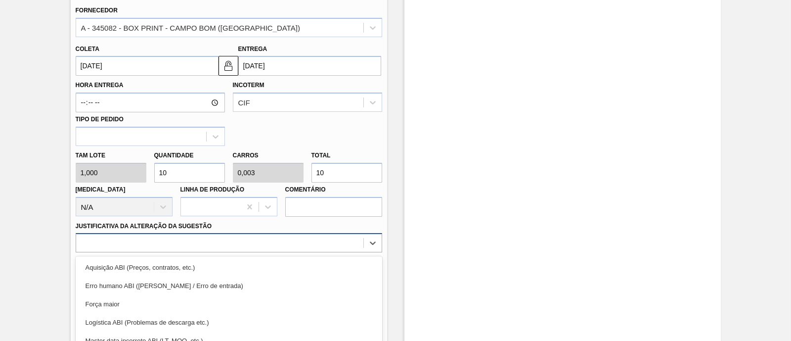
click at [146, 236] on div "option Força maior focused, 3 of 18. 18 results available. Use Up and Down to c…" at bounding box center [229, 242] width 307 height 19
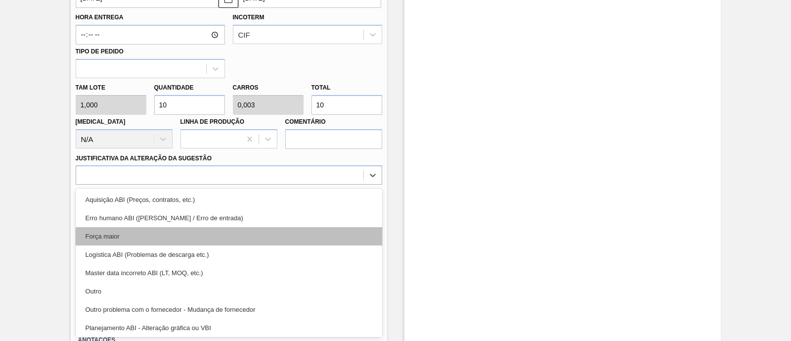
click at [137, 236] on div "Força maior" at bounding box center [229, 236] width 307 height 18
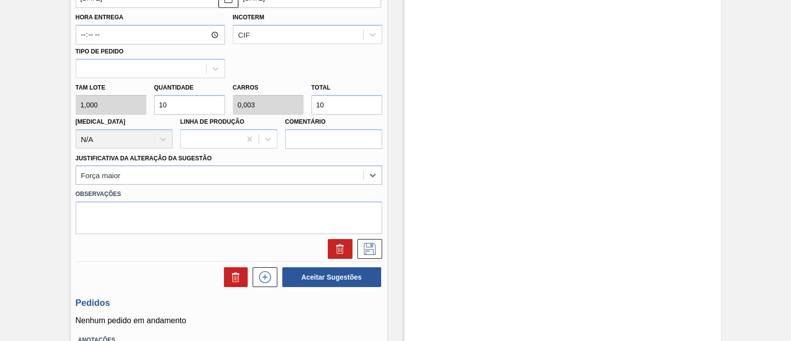
click at [254, 193] on label "Observações" at bounding box center [229, 194] width 307 height 14
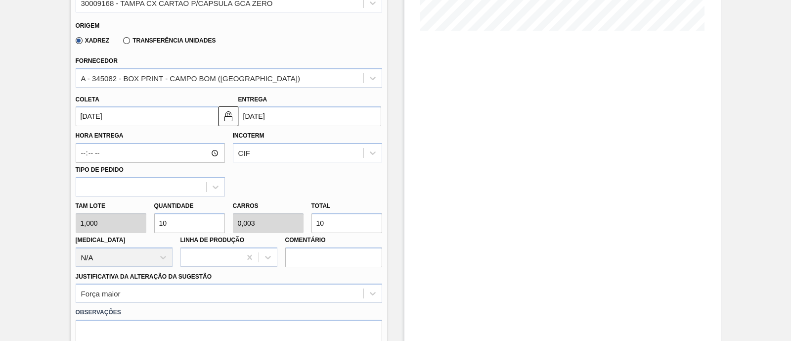
scroll to position [191, 0]
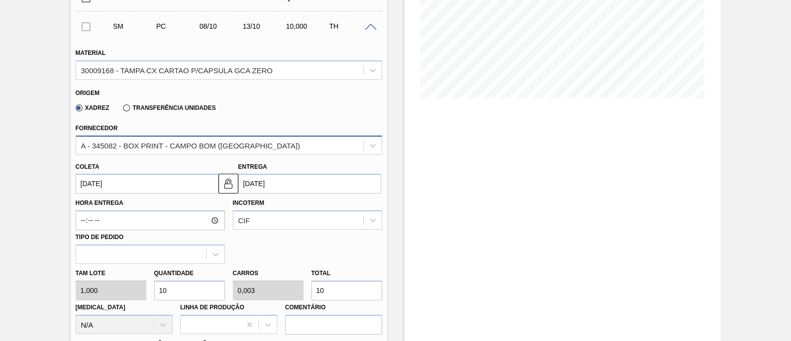
click at [267, 149] on div "A - 345082 - BOX PRINT - CAMPO BOM ([GEOGRAPHIC_DATA])" at bounding box center [219, 145] width 287 height 14
click at [265, 130] on div "Fornecedor A - 345082 - BOX PRINT - CAMPO BOM (RS)" at bounding box center [229, 138] width 307 height 34
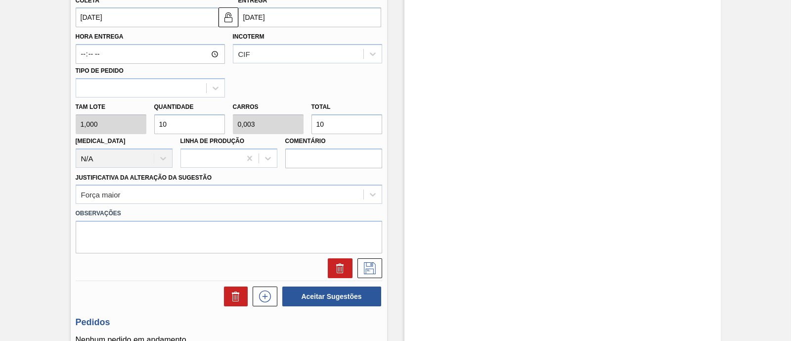
scroll to position [439, 0]
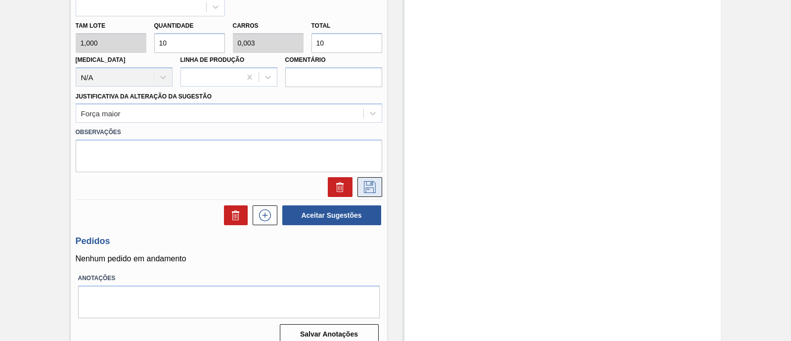
click at [368, 186] on icon at bounding box center [370, 187] width 16 height 12
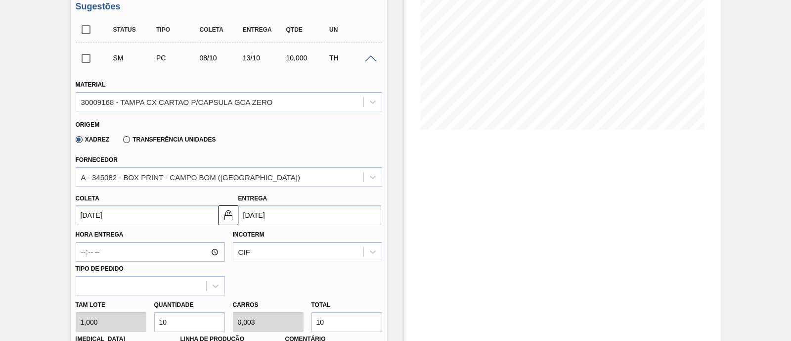
scroll to position [68, 0]
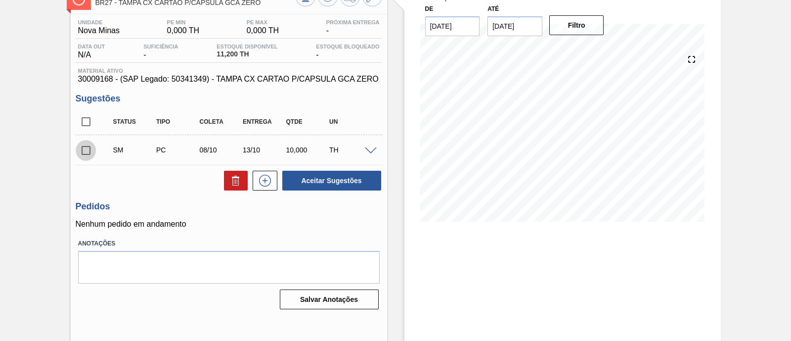
click at [87, 153] on input "checkbox" at bounding box center [86, 150] width 21 height 21
click at [312, 180] on button "Aceitar Sugestões" at bounding box center [331, 181] width 99 height 20
checkbox input "false"
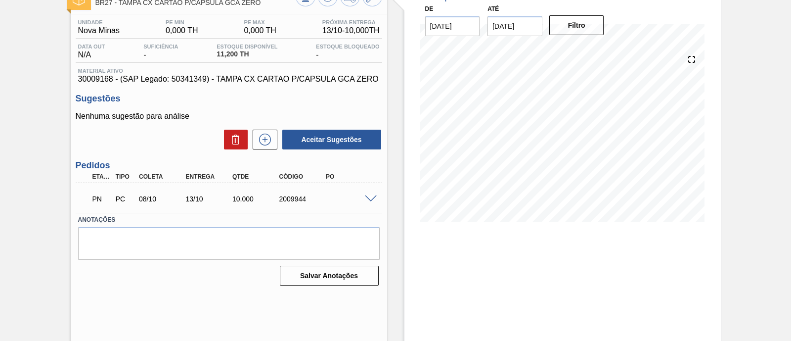
click at [292, 201] on div "2009944" at bounding box center [302, 199] width 51 height 8
copy div "2009944"
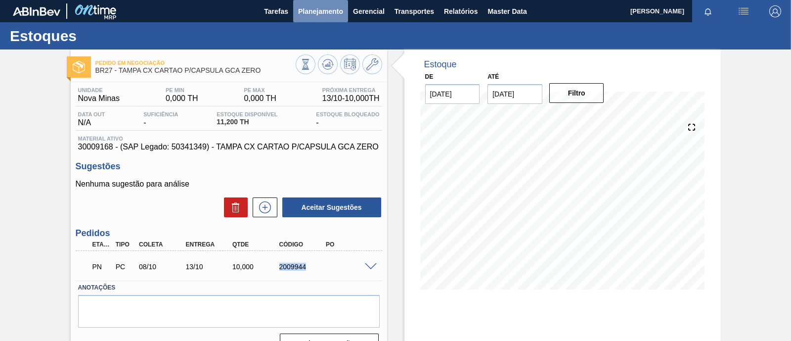
click at [312, 12] on span "Planejamento" at bounding box center [320, 11] width 45 height 12
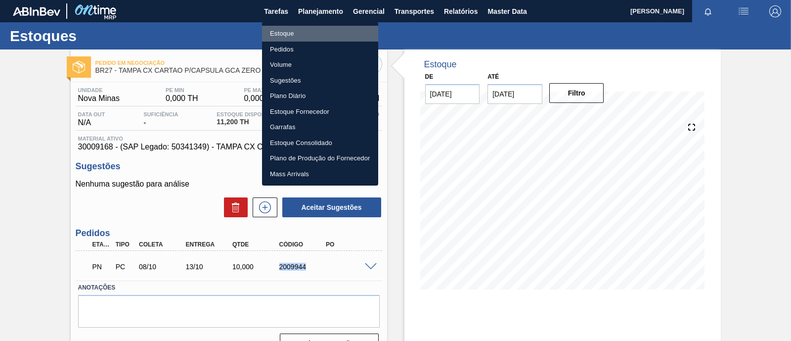
click at [298, 34] on li "Estoque" at bounding box center [320, 34] width 116 height 16
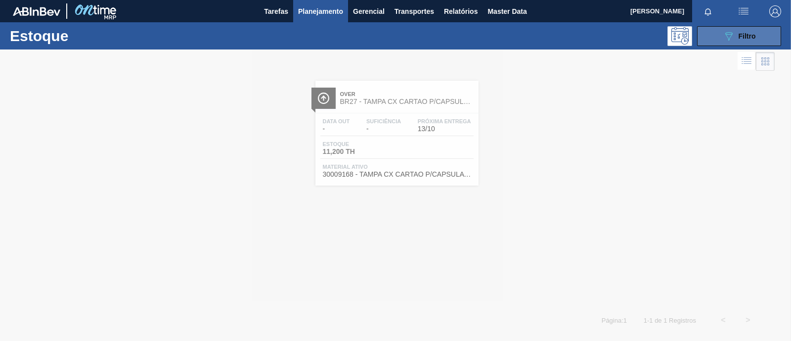
click at [750, 36] on span "Filtro" at bounding box center [747, 36] width 17 height 8
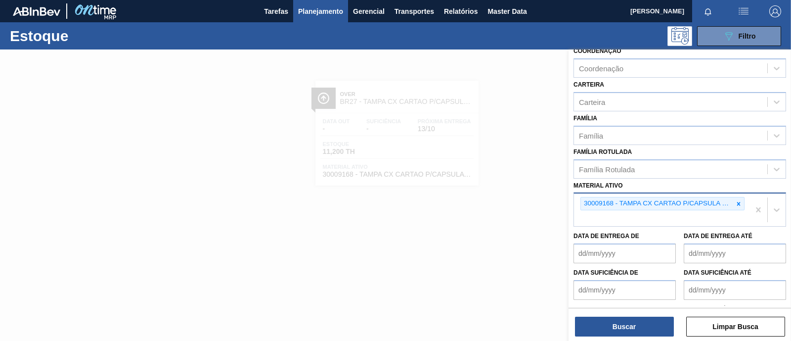
scroll to position [123, 0]
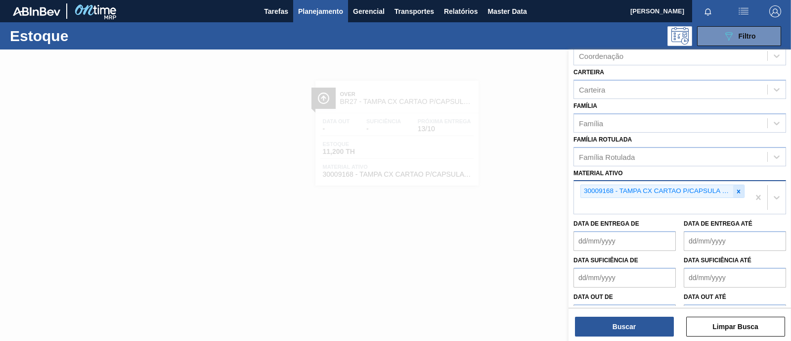
click at [739, 188] on icon at bounding box center [738, 191] width 7 height 7
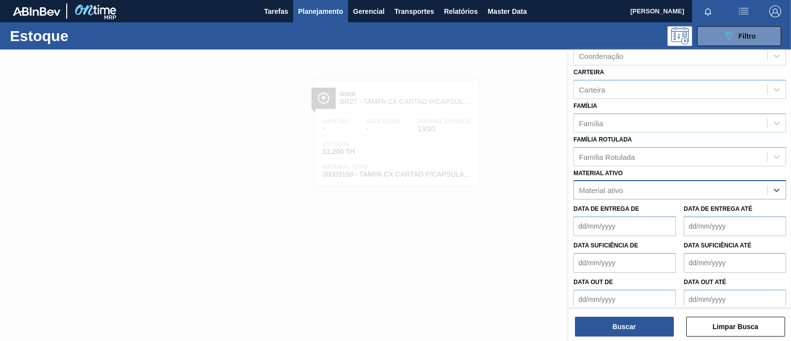
paste ativo "30033603"
type ativo "30033603"
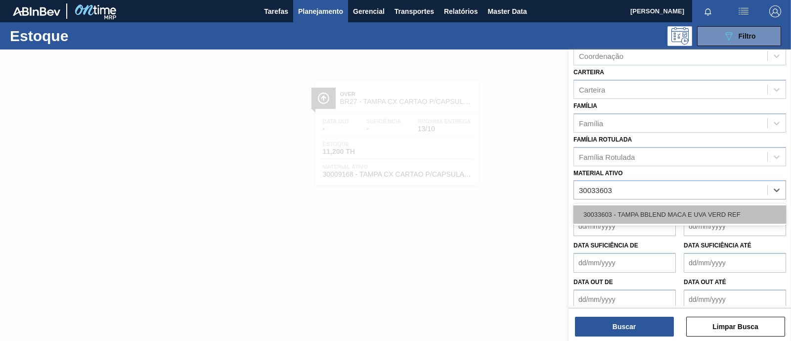
click at [651, 214] on div "30033603 - TAMPA BBLEND MACA E UVA VERD REF" at bounding box center [680, 214] width 213 height 18
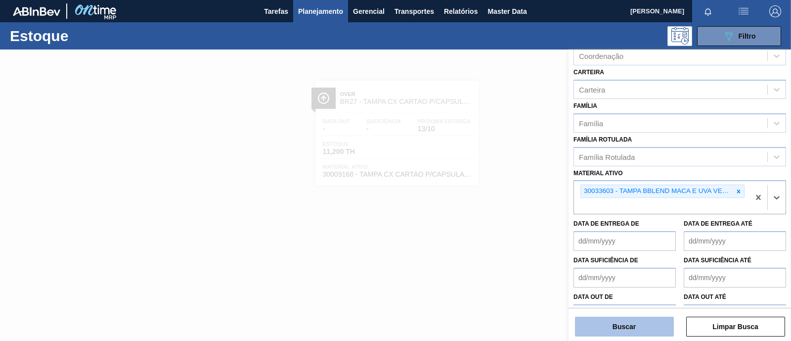
click at [643, 329] on button "Buscar" at bounding box center [624, 326] width 99 height 20
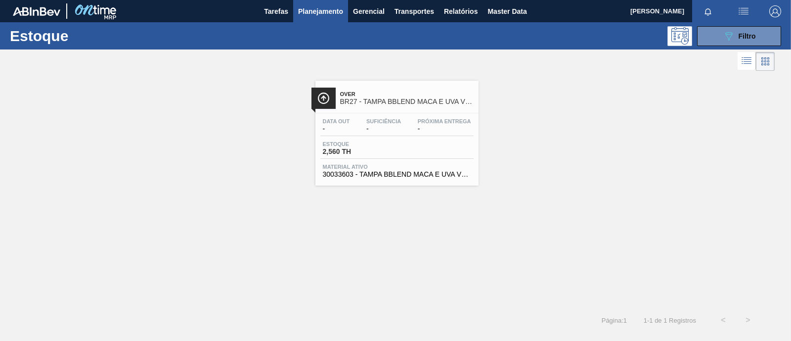
click at [406, 157] on div "Estoque 2,560 TH" at bounding box center [396, 150] width 153 height 18
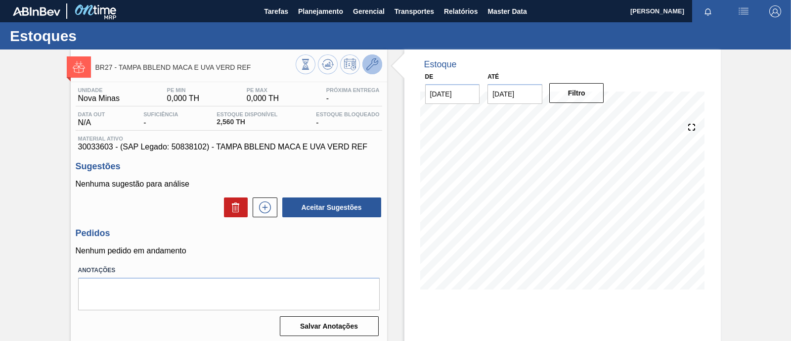
click at [373, 61] on icon at bounding box center [372, 64] width 12 height 12
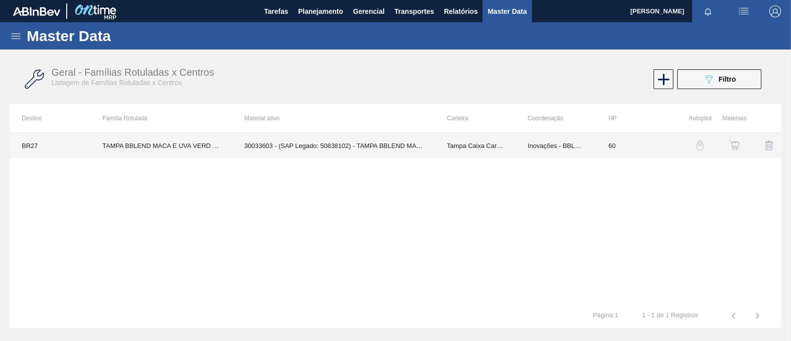
click at [341, 143] on td "30033603 - (SAP Legado: 50838102) - TAMPA BBLEND MACA E UVA VERD REF" at bounding box center [333, 145] width 203 height 25
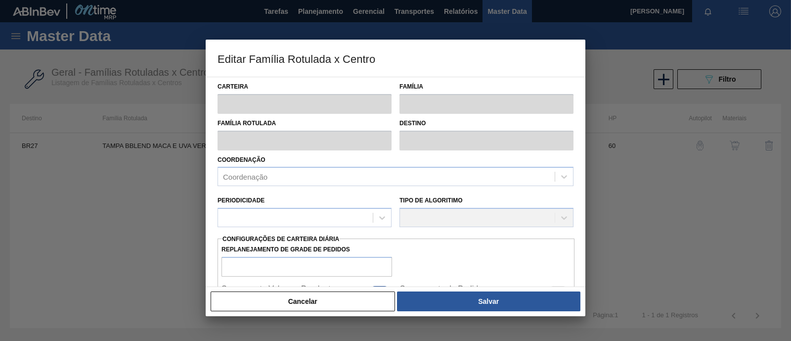
type input "Tampa Caixa Cartão"
type input "TAMPA BBLEND MACA E UVA VERD REF"
type input "BR27 - Nova Minas"
type input "60"
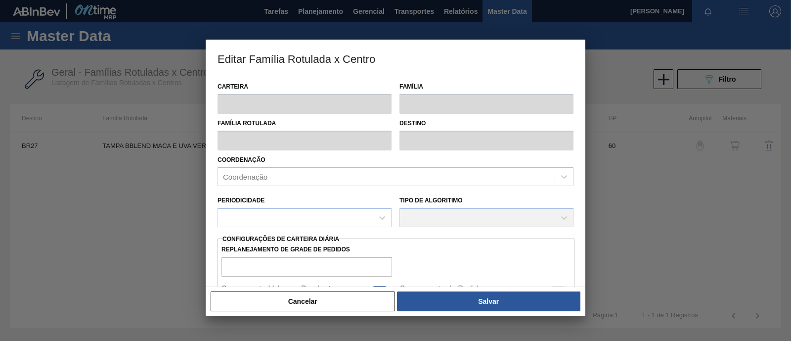
type input "0"
type input "100"
type input "0,000"
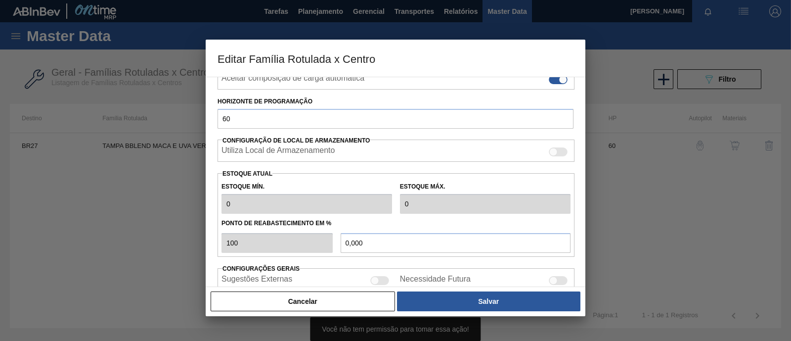
scroll to position [185, 0]
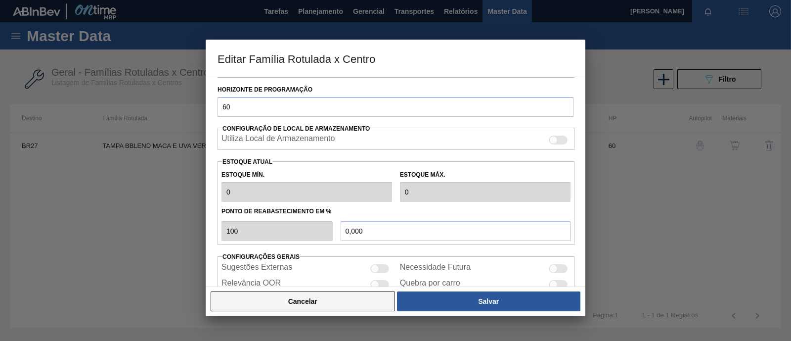
click at [321, 308] on button "Cancelar" at bounding box center [303, 301] width 184 height 20
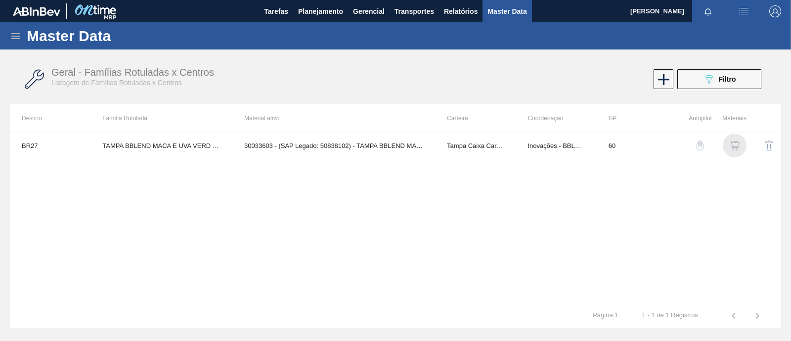
click at [733, 143] on img "button" at bounding box center [735, 145] width 10 height 10
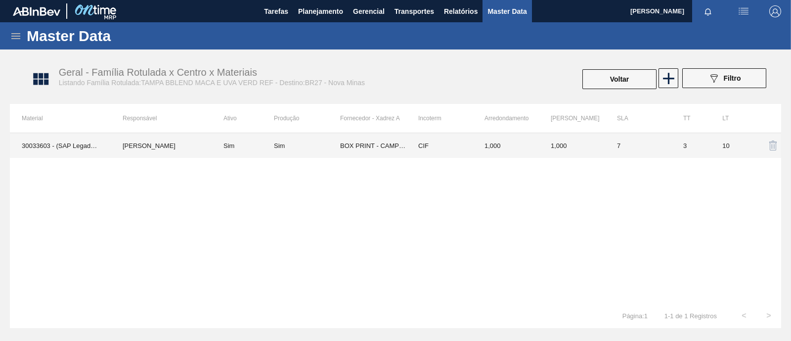
click at [368, 142] on td "BOX PRINT - CAMPO BOM ([GEOGRAPHIC_DATA])" at bounding box center [373, 145] width 66 height 25
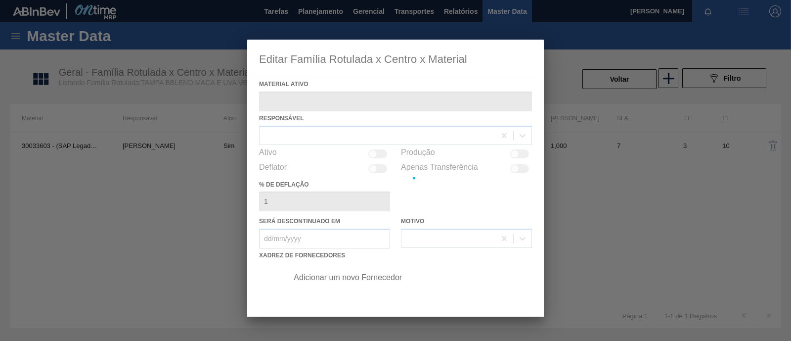
type ativo "30033603 - (SAP Legado: 50838102) - TAMPA BBLEND MACA E UVA VERD REF"
checkbox input "true"
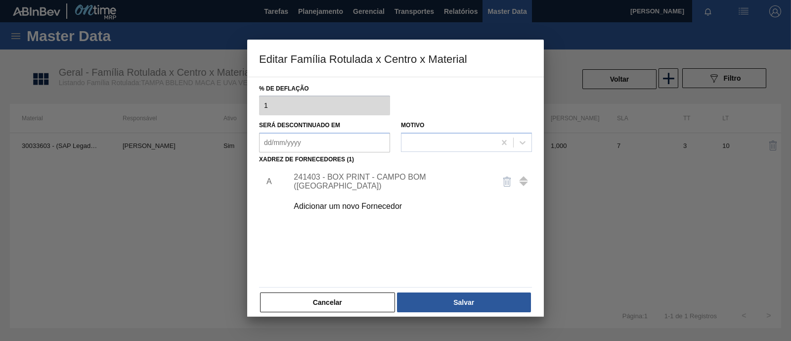
scroll to position [104, 0]
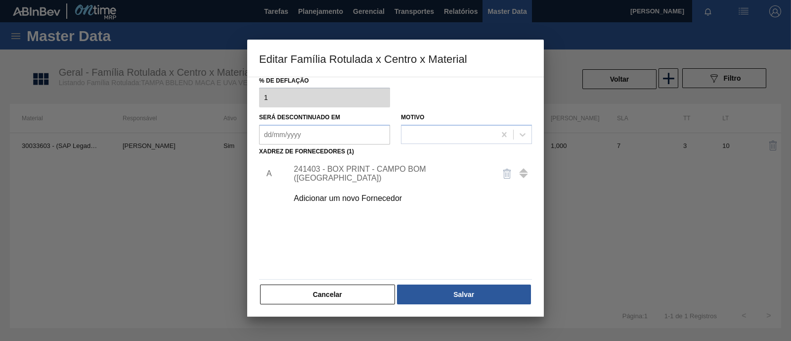
click at [385, 167] on div "241403 - BOX PRINT - CAMPO BOM (RS)" at bounding box center [407, 173] width 250 height 25
click at [358, 173] on div "241403 - BOX PRINT - CAMPO BOM (RS)" at bounding box center [391, 174] width 194 height 18
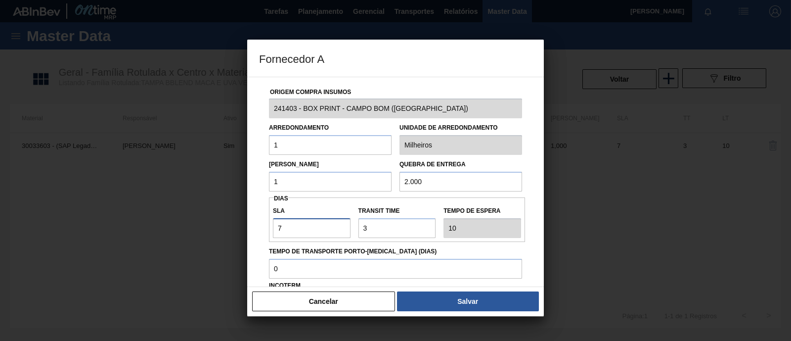
drag, startPoint x: 306, startPoint y: 230, endPoint x: 253, endPoint y: 229, distance: 52.9
click at [253, 229] on div "Origem Compra Insumos 241403 - BOX PRINT - CAMPO BOM (RS) Arredondamento 1 Unid…" at bounding box center [395, 182] width 297 height 210
type input "2"
type input "5"
type input "20"
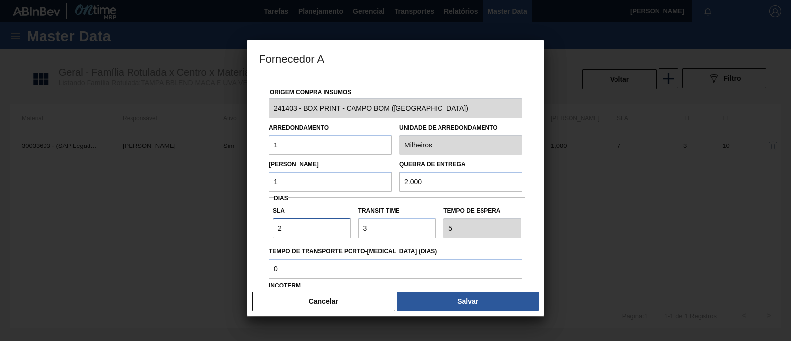
type input "23"
type input "20"
drag, startPoint x: 396, startPoint y: 229, endPoint x: 344, endPoint y: 225, distance: 52.1
click at [344, 225] on div "SLA 20 Transit Time Tempo de espera 23" at bounding box center [397, 219] width 256 height 37
type input "5"
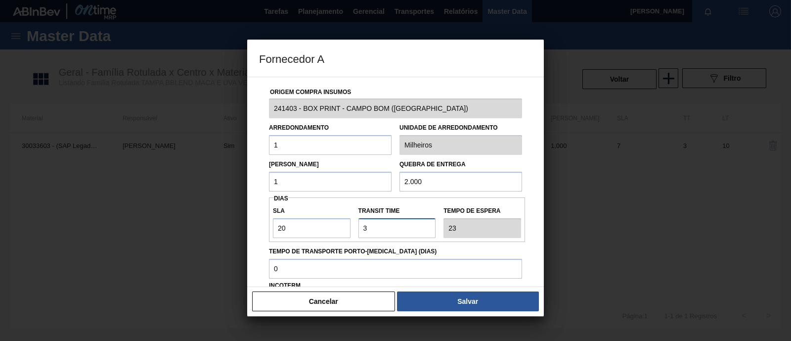
type input "25"
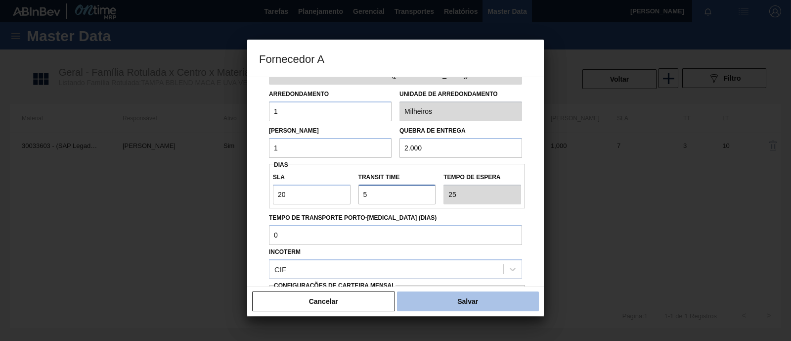
scroll to position [61, 0]
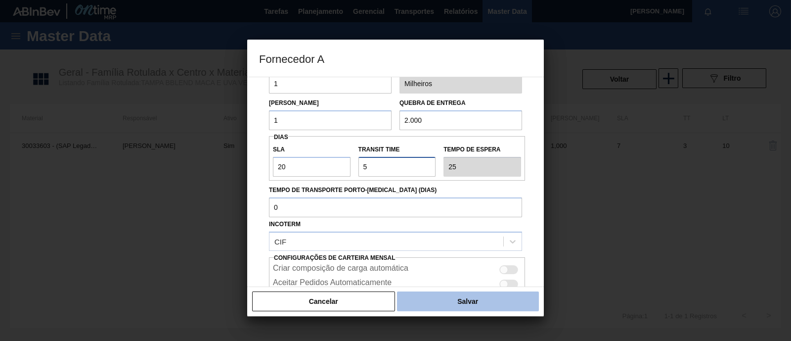
type input "5"
click at [460, 303] on button "Salvar" at bounding box center [468, 301] width 142 height 20
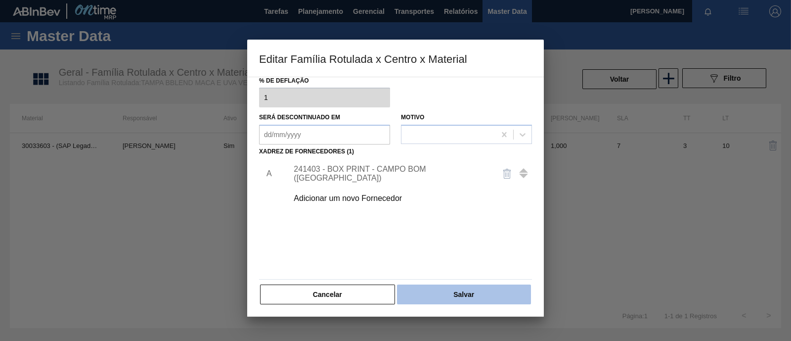
click at [460, 300] on button "Salvar" at bounding box center [464, 294] width 134 height 20
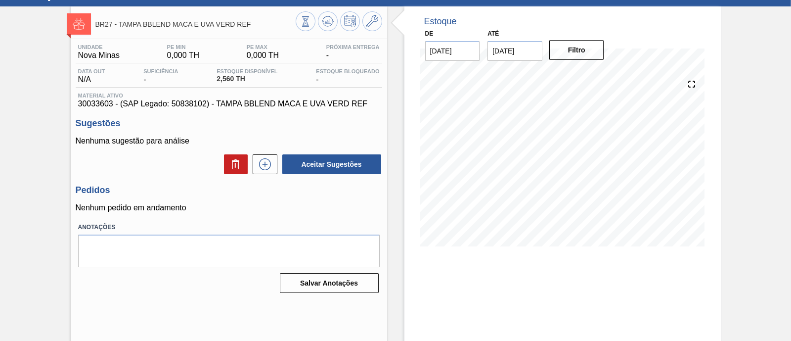
scroll to position [61, 0]
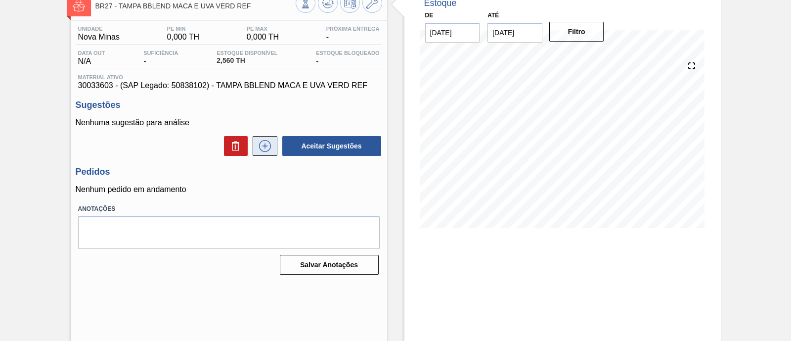
click at [267, 146] on icon at bounding box center [265, 146] width 16 height 12
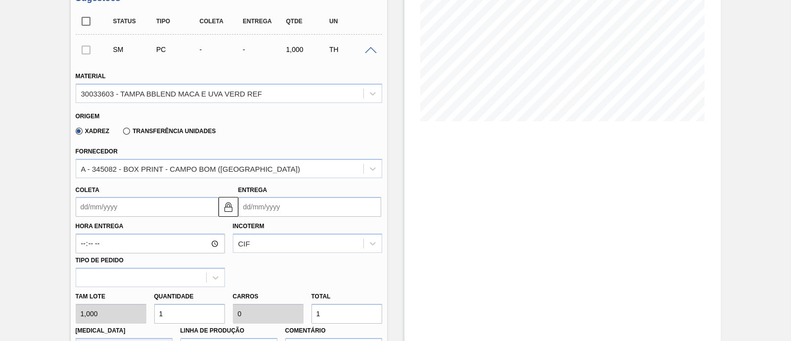
scroll to position [185, 0]
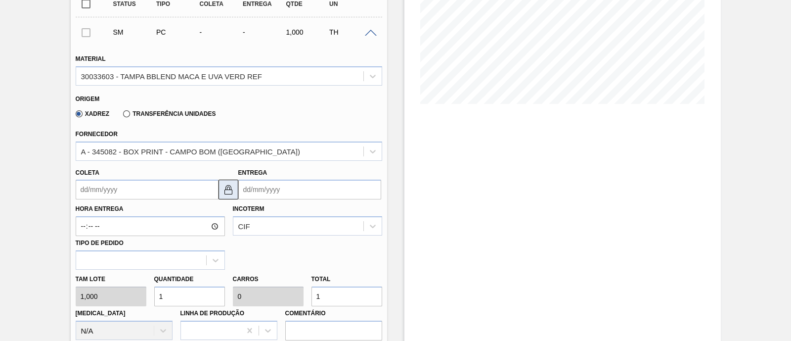
click at [224, 193] on img at bounding box center [228, 189] width 12 height 12
click at [313, 191] on input "Entrega" at bounding box center [309, 189] width 143 height 20
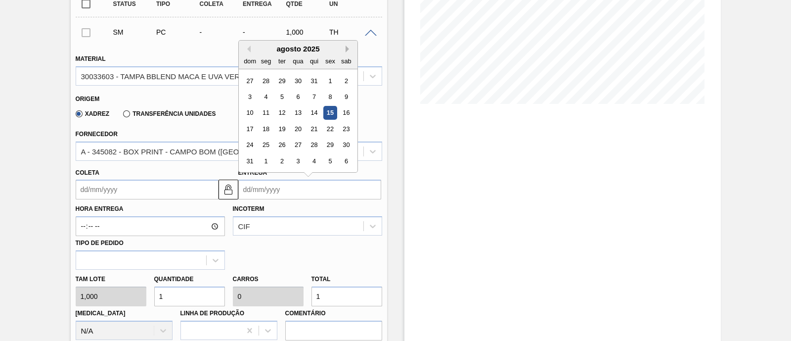
click at [348, 48] on button "Next Month" at bounding box center [349, 48] width 7 height 7
click at [268, 115] on div "13" at bounding box center [265, 112] width 13 height 13
type input "[DATE]"
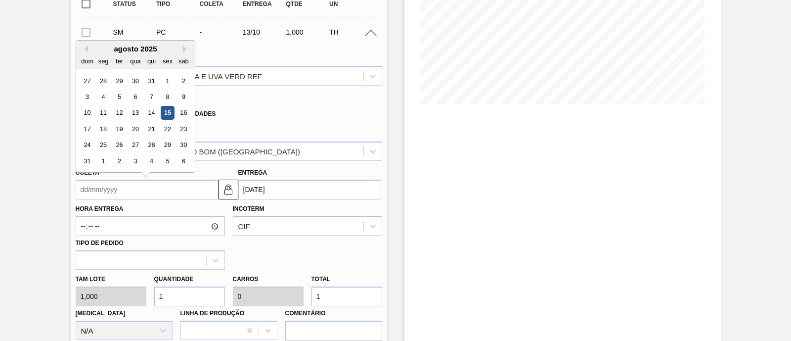
click at [157, 188] on input "Coleta" at bounding box center [147, 189] width 143 height 20
click at [184, 49] on button "Next Month" at bounding box center [186, 48] width 7 height 7
click at [133, 102] on div "8" at bounding box center [135, 96] width 13 height 13
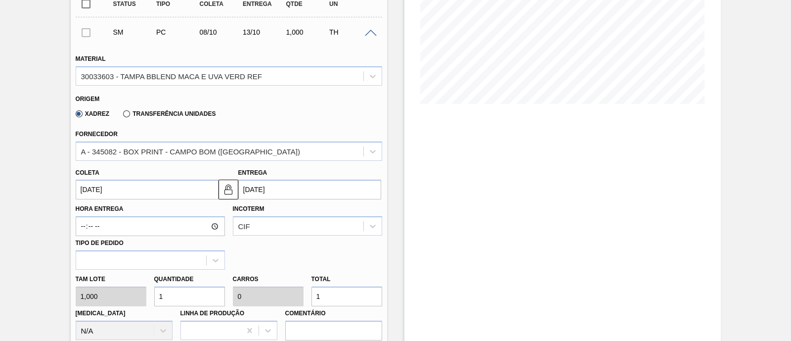
type input "[DATE]"
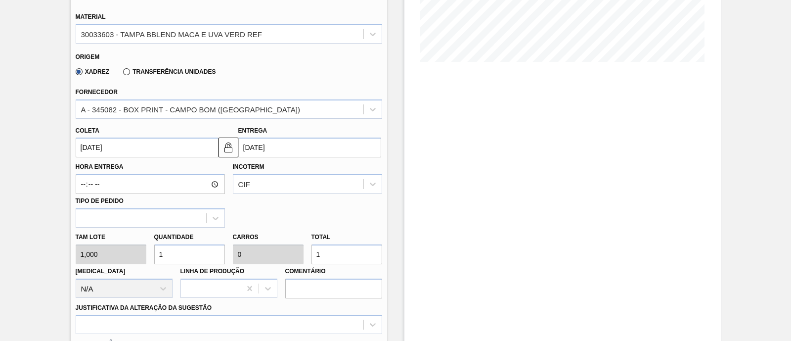
scroll to position [247, 0]
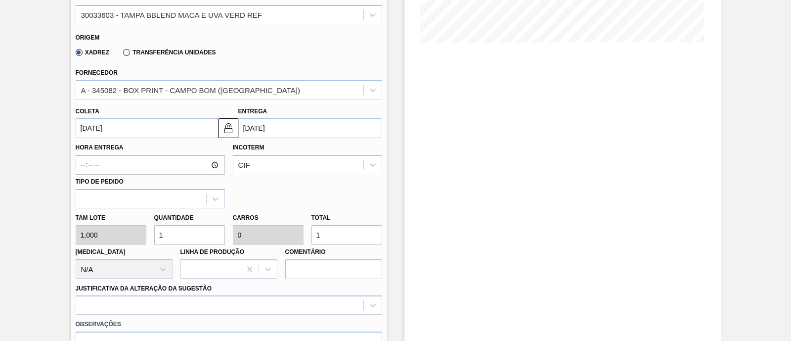
click at [118, 238] on div "Tam lote 1,000 Quantidade 1 Carros 0 Total 1 Doca N/A Linha de Produção Comentá…" at bounding box center [229, 243] width 314 height 71
type input "0,001"
type input "6"
type input "0,003"
type input "6"
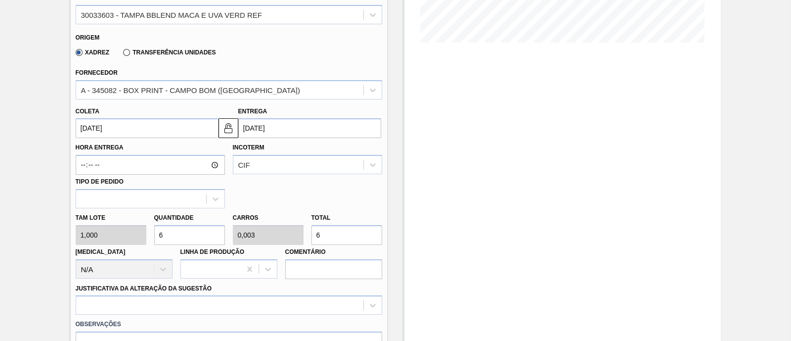
type input "6"
click at [294, 186] on div "Hora Entrega Incoterm CIF Tipo de pedido" at bounding box center [229, 173] width 314 height 70
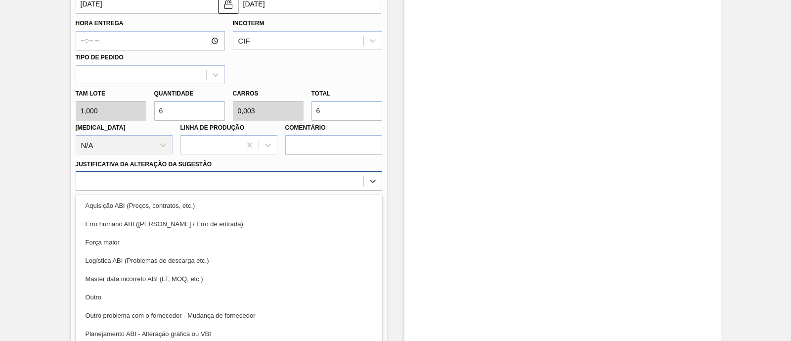
click at [126, 178] on div at bounding box center [219, 181] width 287 height 14
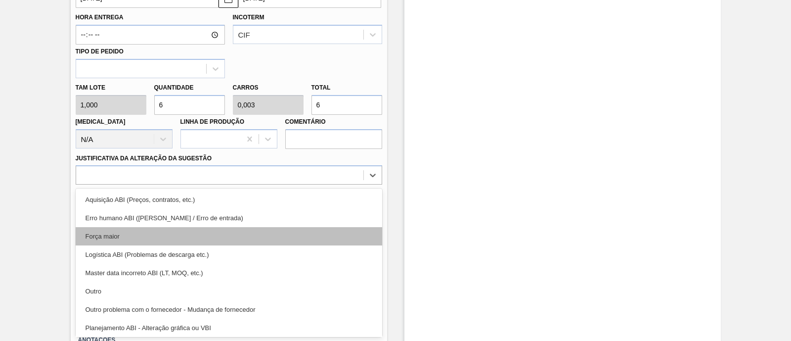
click at [114, 235] on div "Força maior" at bounding box center [229, 236] width 307 height 18
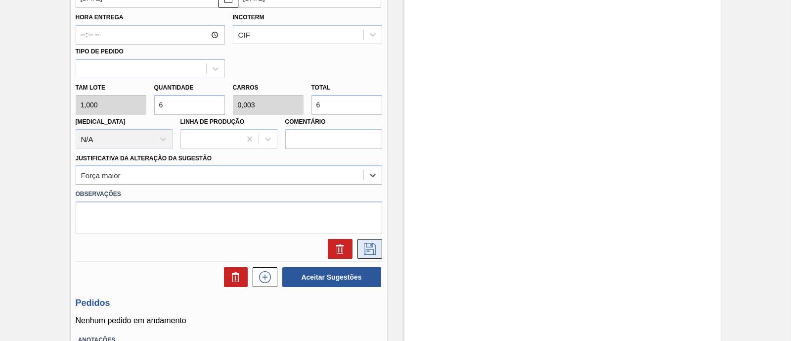
click at [373, 245] on icon at bounding box center [370, 249] width 16 height 12
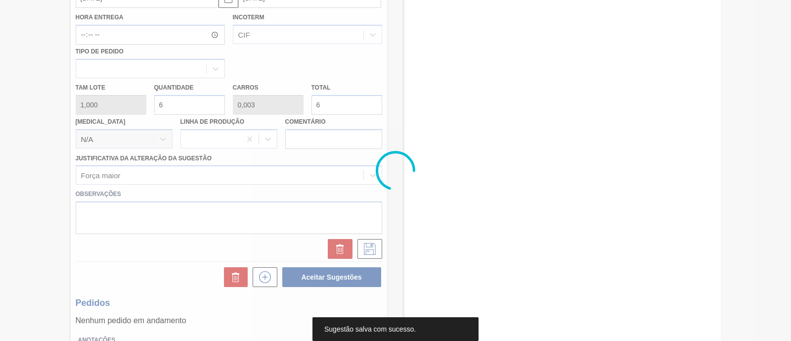
scroll to position [84, 0]
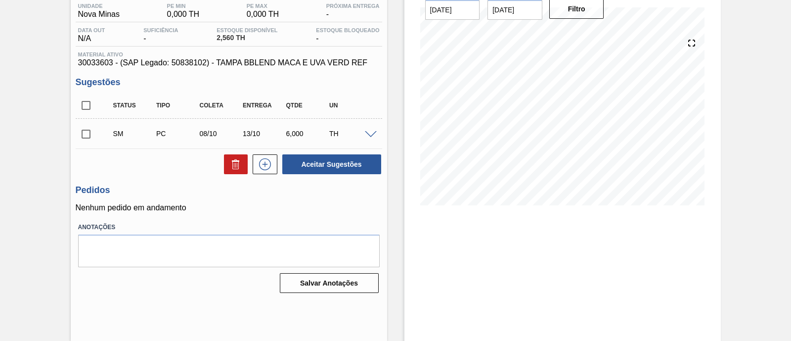
click at [85, 133] on input "checkbox" at bounding box center [86, 134] width 21 height 21
click at [365, 160] on button "Aceitar Sugestões" at bounding box center [331, 164] width 99 height 20
checkbox input "false"
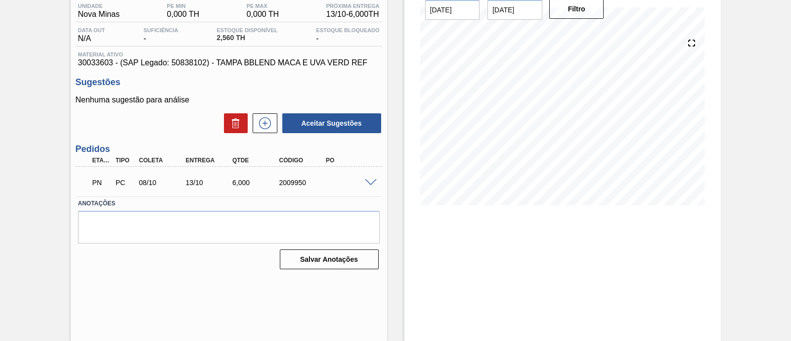
click at [296, 184] on div "2009950" at bounding box center [302, 182] width 51 height 8
copy div "2009950"
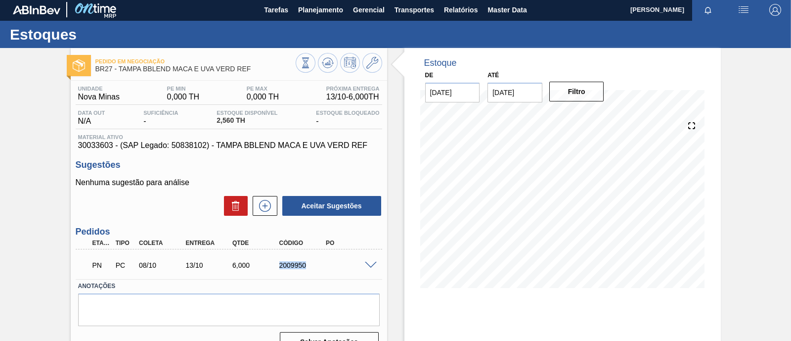
scroll to position [0, 0]
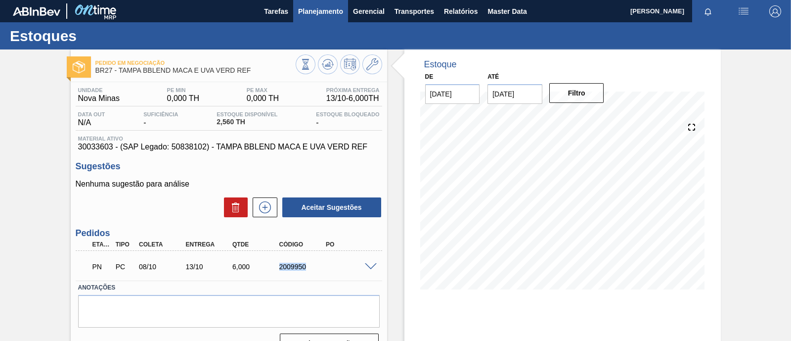
click at [330, 11] on span "Planejamento" at bounding box center [320, 11] width 45 height 12
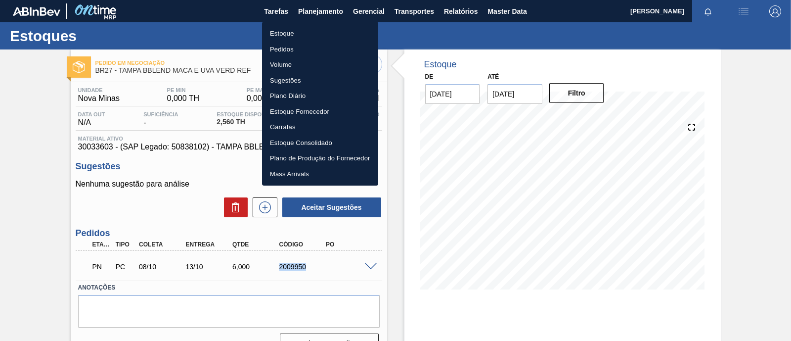
click at [287, 33] on li "Estoque" at bounding box center [320, 34] width 116 height 16
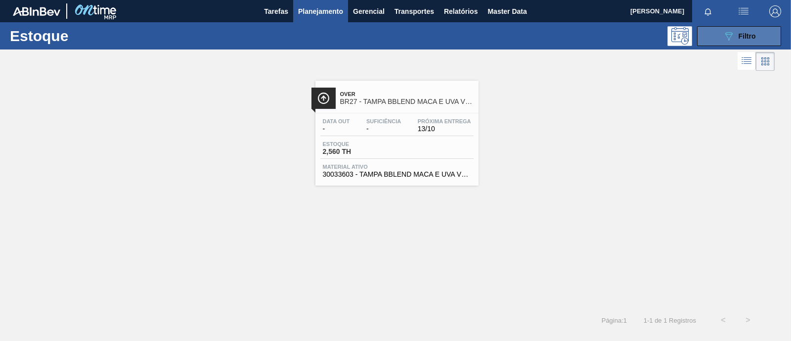
click at [760, 36] on button "089F7B8B-B2A5-4AFE-B5C0-19BA573D28AC Filtro" at bounding box center [739, 36] width 84 height 20
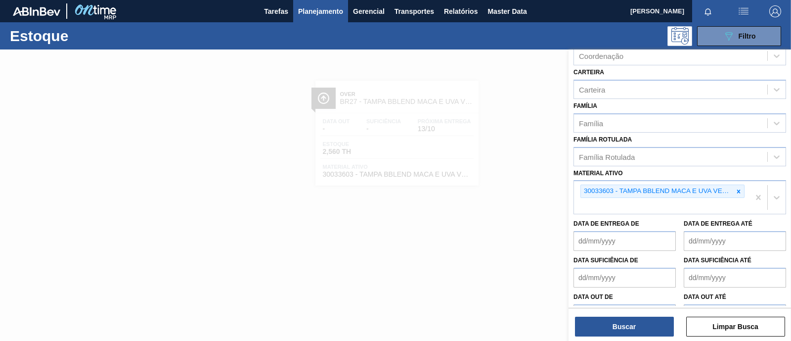
scroll to position [123, 0]
click at [739, 191] on icon at bounding box center [738, 191] width 7 height 7
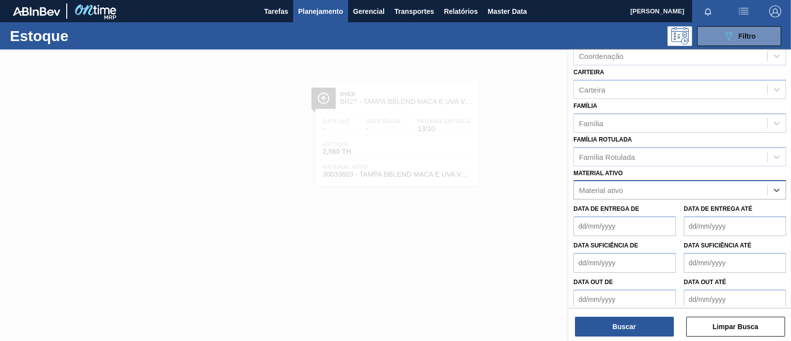
paste ativo "30017498"
type ativo "30017498"
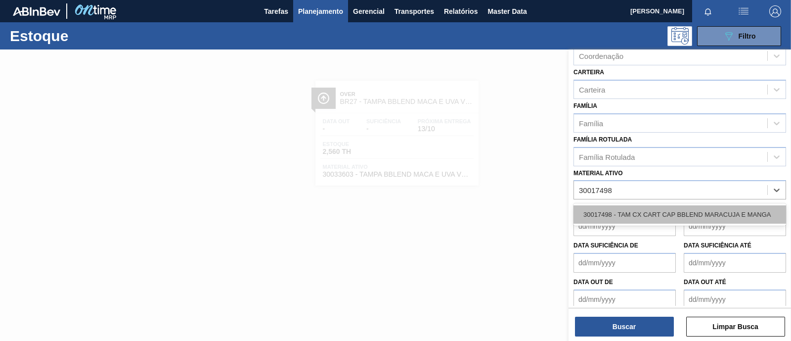
click at [688, 208] on div "30017498 - TAM CX CART CAP BBLEND MARACUJA E MANGA" at bounding box center [680, 214] width 213 height 18
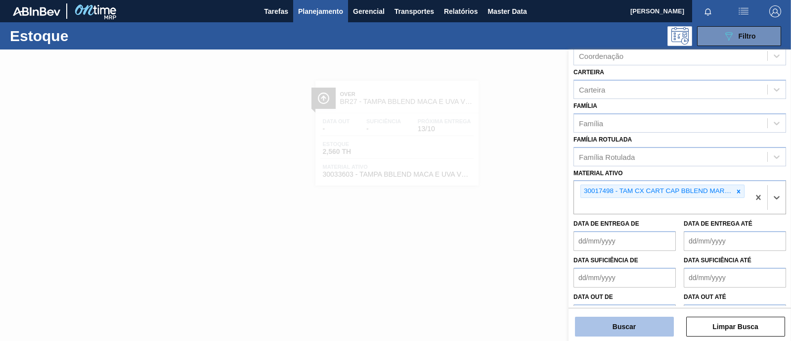
click at [627, 326] on button "Buscar" at bounding box center [624, 326] width 99 height 20
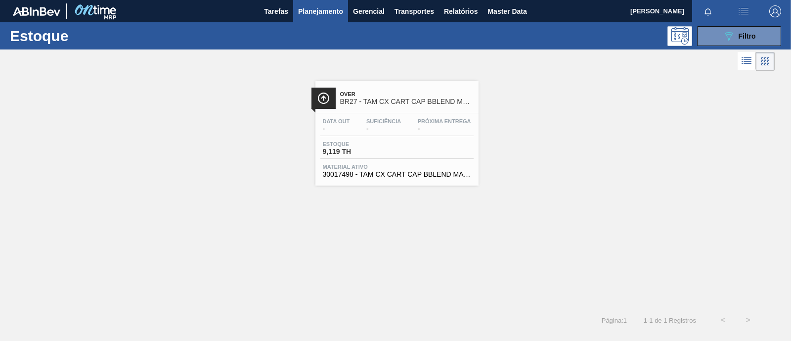
click at [411, 90] on div "Over BR27 - TAM CX CART CAP BBLEND MARACUJA E MANGA" at bounding box center [406, 98] width 133 height 22
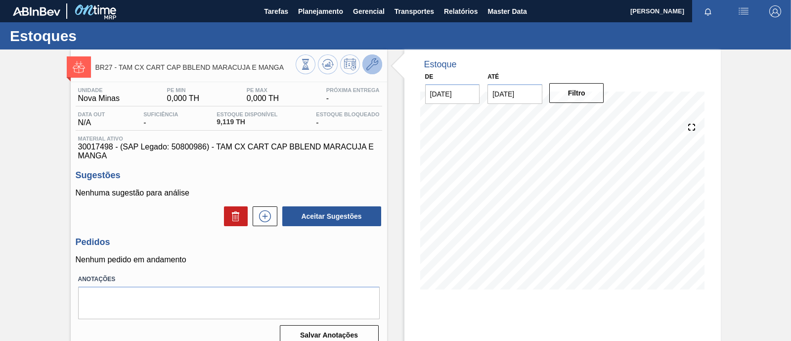
click at [369, 73] on button at bounding box center [372, 64] width 20 height 20
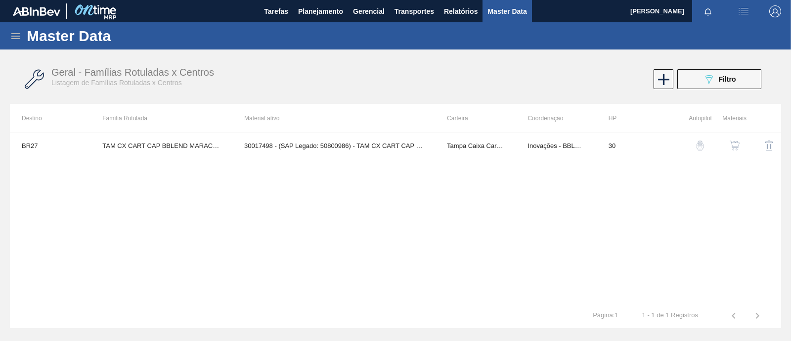
click at [737, 144] on img "button" at bounding box center [735, 145] width 10 height 10
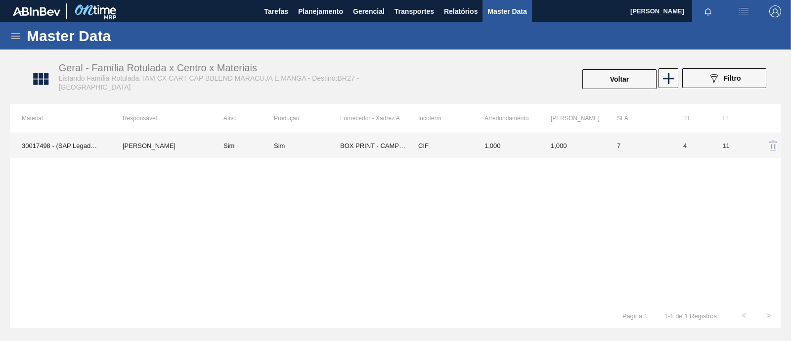
click at [297, 153] on td "Sim" at bounding box center [307, 145] width 66 height 25
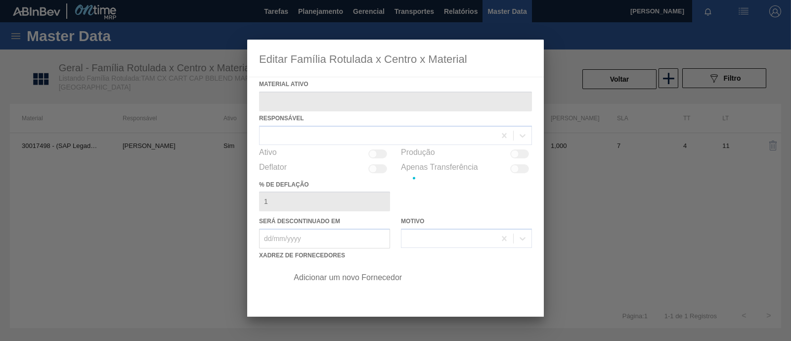
type ativo "30017498 - (SAP Legado: 50800986) - TAM CX CART CAP BBLEND MARACUJA E MANGA"
checkbox input "true"
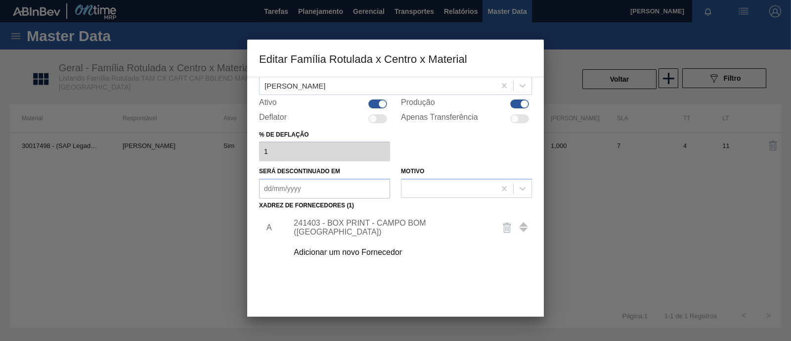
scroll to position [61, 0]
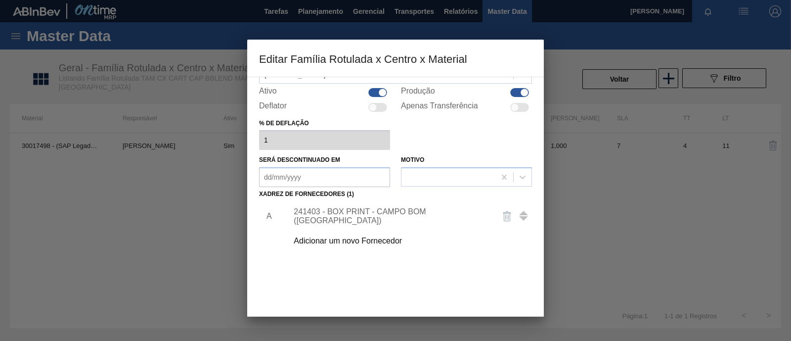
click at [348, 212] on div "241403 - BOX PRINT - CAMPO BOM (RS)" at bounding box center [391, 216] width 194 height 18
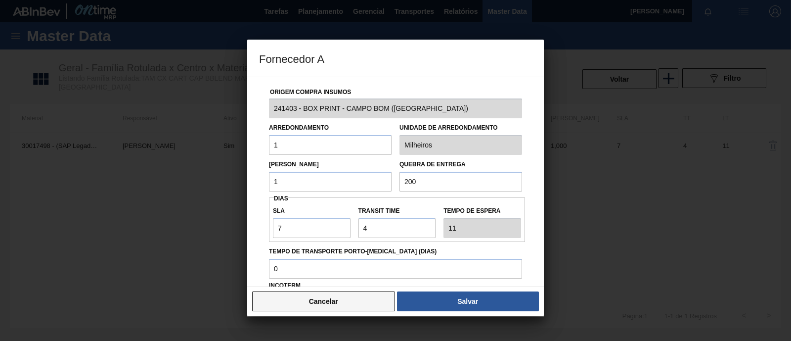
click at [301, 291] on button "Cancelar" at bounding box center [323, 301] width 143 height 20
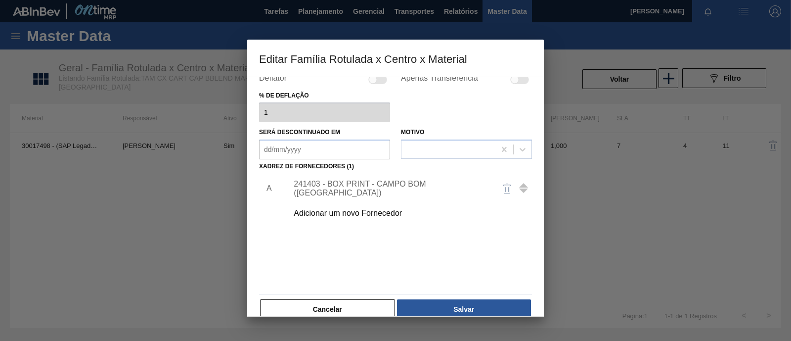
scroll to position [104, 0]
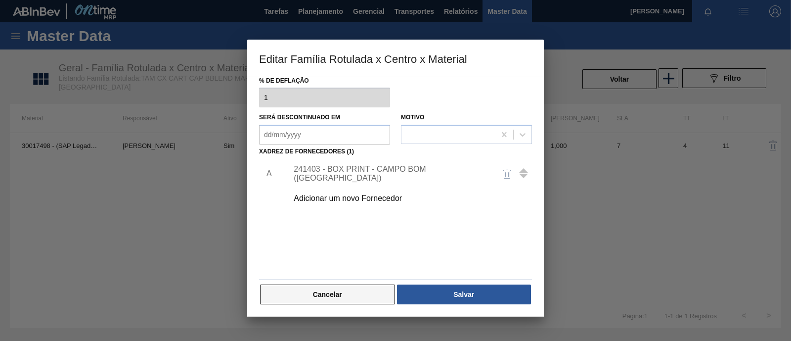
click at [322, 289] on button "Cancelar" at bounding box center [327, 294] width 135 height 20
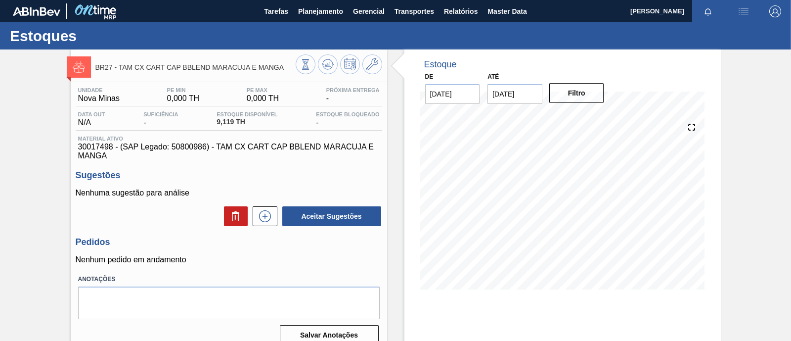
scroll to position [61, 0]
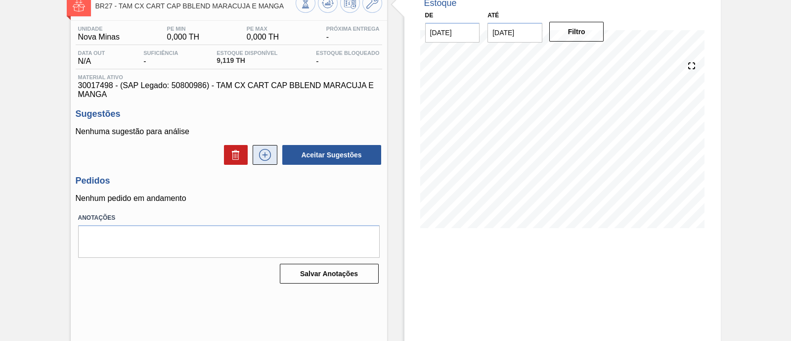
click at [260, 157] on icon at bounding box center [265, 155] width 16 height 12
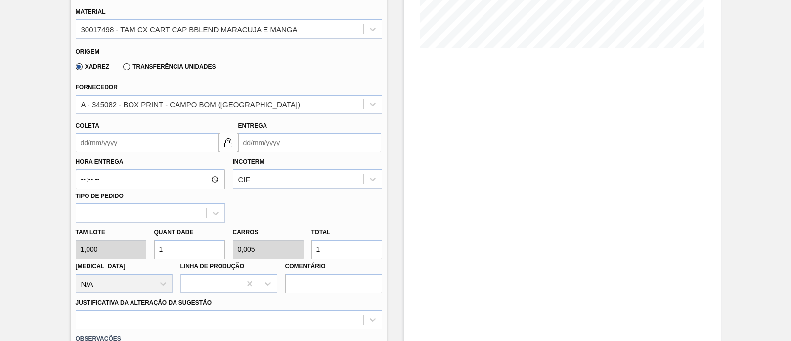
scroll to position [247, 0]
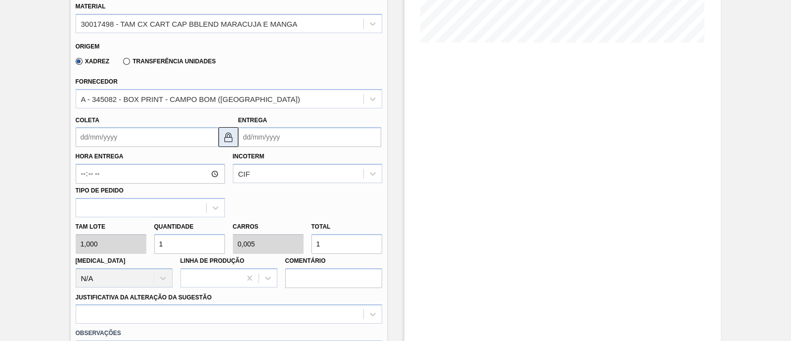
click at [226, 140] on img at bounding box center [228, 137] width 12 height 12
click at [291, 137] on input "Entrega" at bounding box center [309, 137] width 143 height 20
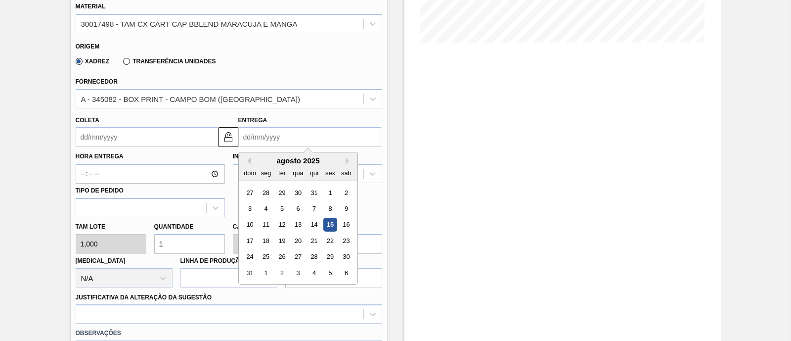
click at [274, 159] on div "agosto 2025" at bounding box center [298, 160] width 119 height 8
click at [348, 161] on button "Next Month" at bounding box center [349, 160] width 7 height 7
click at [246, 160] on button "Previous Month" at bounding box center [247, 160] width 7 height 7
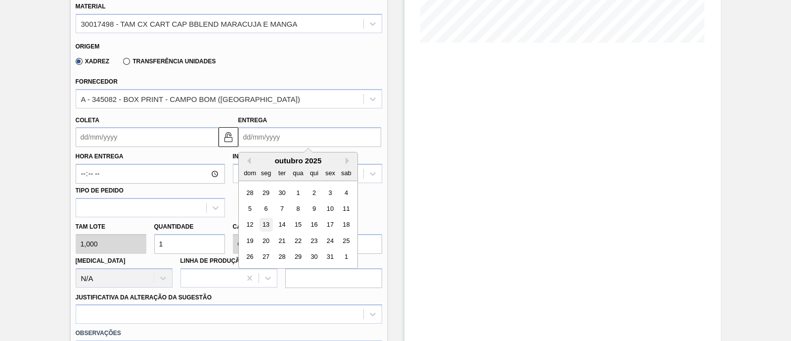
click at [267, 227] on div "13" at bounding box center [265, 224] width 13 height 13
type input "[DATE]"
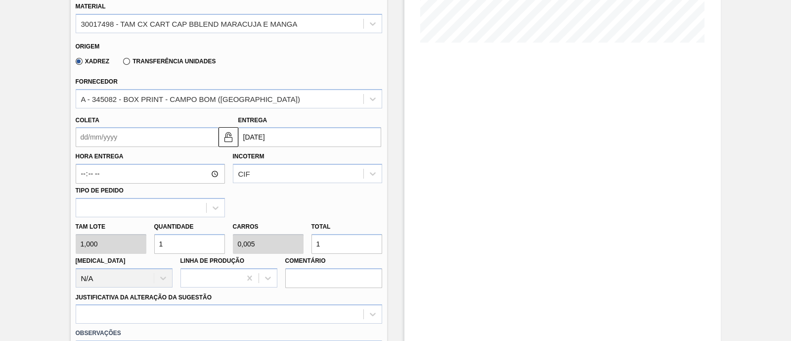
click at [185, 139] on input "Coleta" at bounding box center [147, 137] width 143 height 20
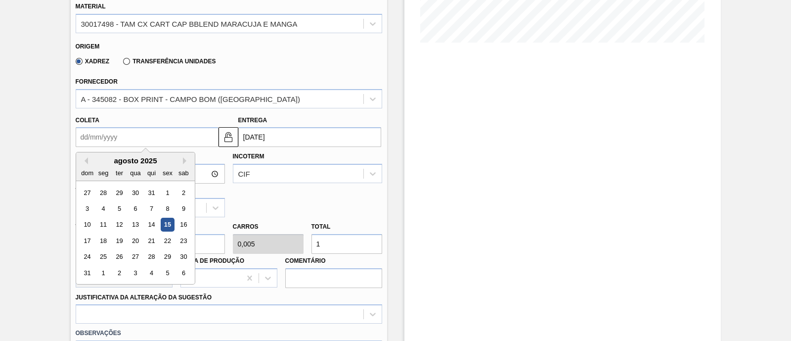
click at [164, 132] on input "Coleta" at bounding box center [147, 137] width 143 height 20
click at [267, 155] on div "Incoterm CIF" at bounding box center [307, 166] width 149 height 34
click at [187, 141] on input "Coleta" at bounding box center [147, 137] width 143 height 20
click at [183, 160] on button "Next Month" at bounding box center [186, 160] width 7 height 7
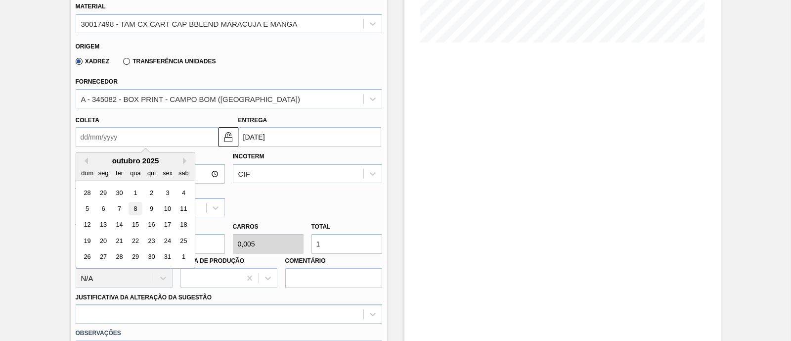
click at [133, 206] on div "8" at bounding box center [135, 208] width 13 height 13
type input "[DATE]"
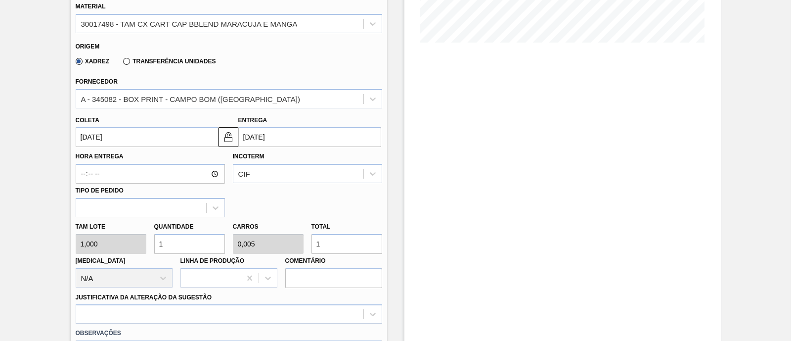
click at [142, 239] on div "Tam lote 1,000 Quantidade 1 Carros 0,005 Total 1 Doca N/A Linha de Produção Com…" at bounding box center [229, 252] width 314 height 71
type input "5"
type input "0,025"
type input "5"
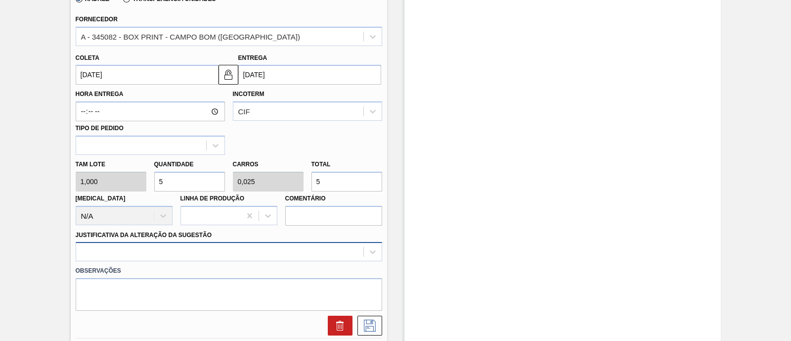
type input "5"
click at [182, 246] on div at bounding box center [229, 251] width 307 height 19
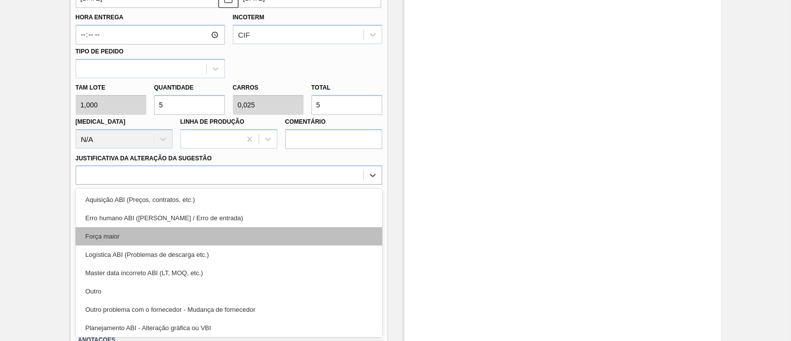
click at [140, 234] on div "Força maior" at bounding box center [229, 236] width 307 height 18
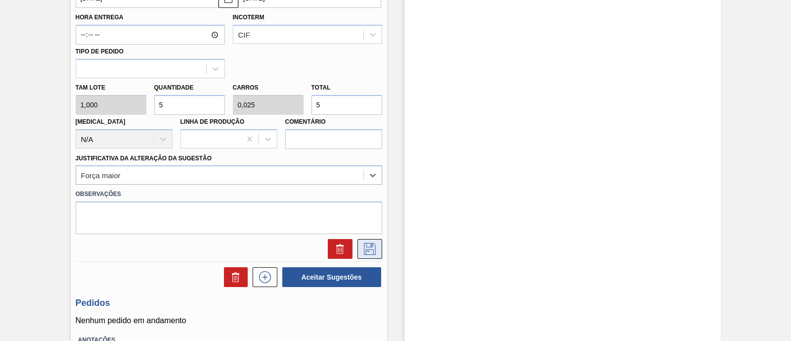
click at [374, 250] on icon at bounding box center [370, 249] width 12 height 12
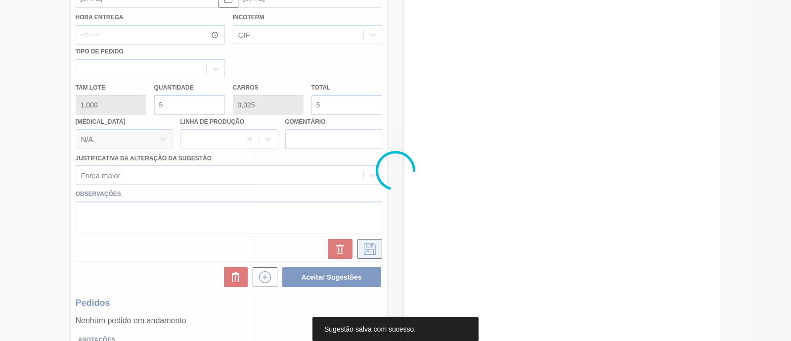
scroll to position [84, 0]
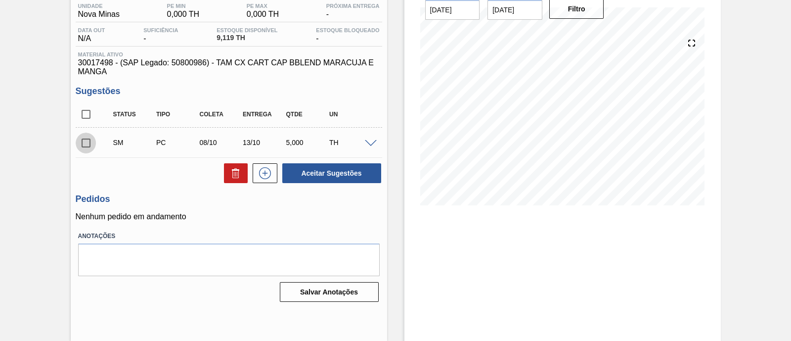
click at [87, 144] on input "checkbox" at bounding box center [86, 143] width 21 height 21
click at [316, 177] on button "Aceitar Sugestões" at bounding box center [331, 173] width 99 height 20
checkbox input "false"
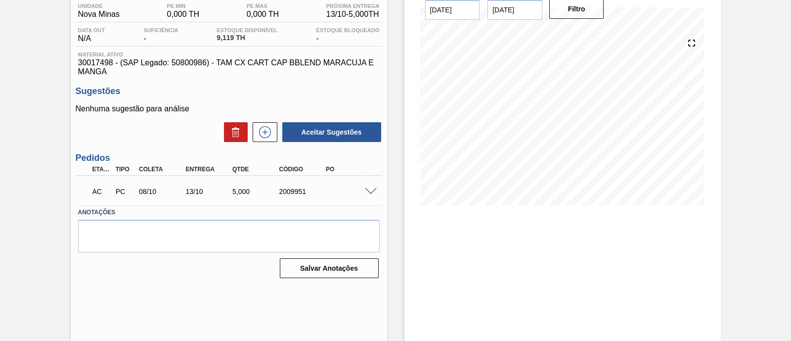
click at [289, 195] on div "2009951" at bounding box center [302, 191] width 51 height 8
copy div "2009951"
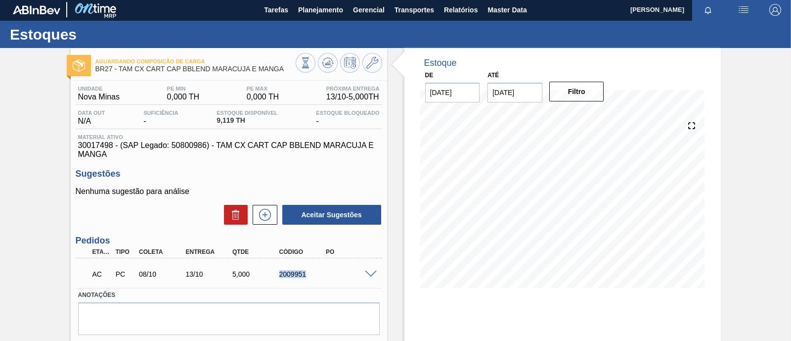
scroll to position [0, 0]
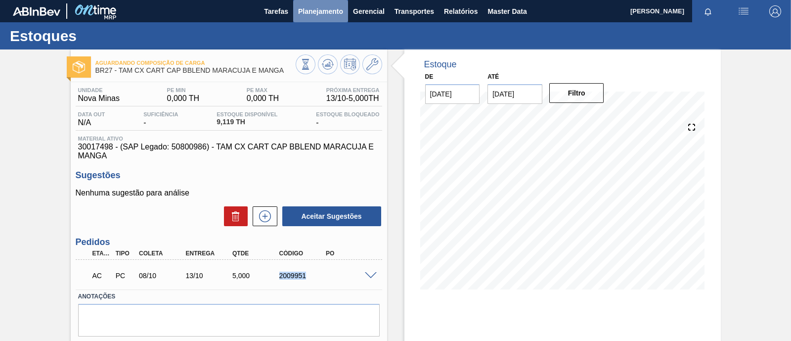
click at [321, 15] on span "Planejamento" at bounding box center [320, 11] width 45 height 12
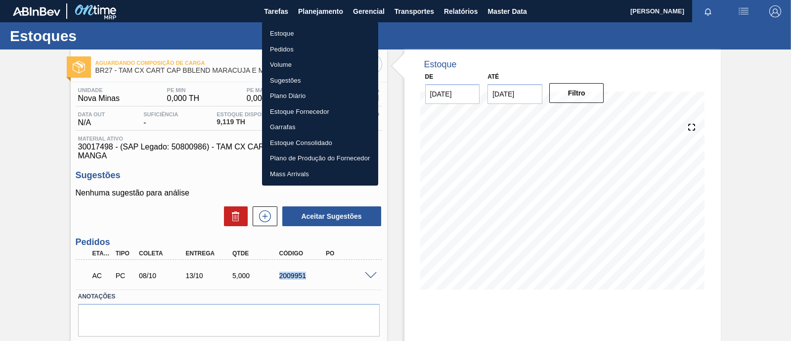
click at [292, 31] on li "Estoque" at bounding box center [320, 34] width 116 height 16
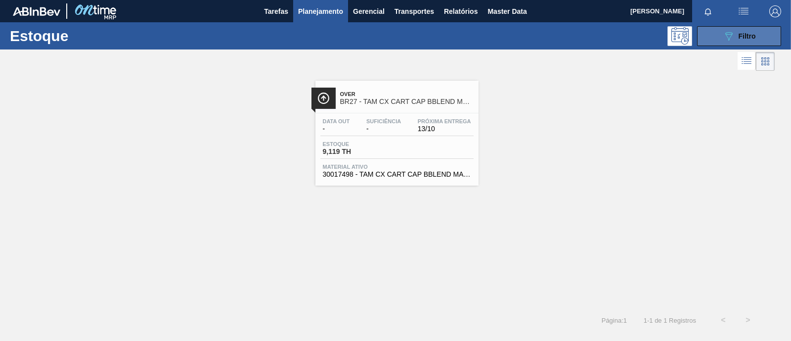
click at [741, 39] on span "Filtro" at bounding box center [747, 36] width 17 height 8
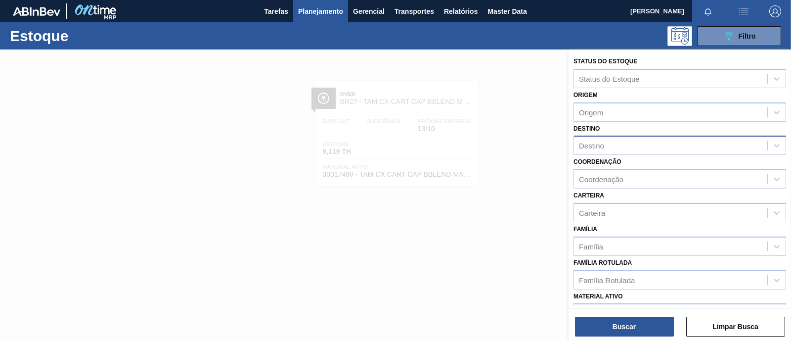
drag, startPoint x: 740, startPoint y: 39, endPoint x: 667, endPoint y: 153, distance: 135.4
click at [680, 122] on div "Estoque 089F7B8B-B2A5-4AFE-B5C0-19BA573D28AC Filtro Status do Estoque Status do…" at bounding box center [395, 177] width 791 height 310
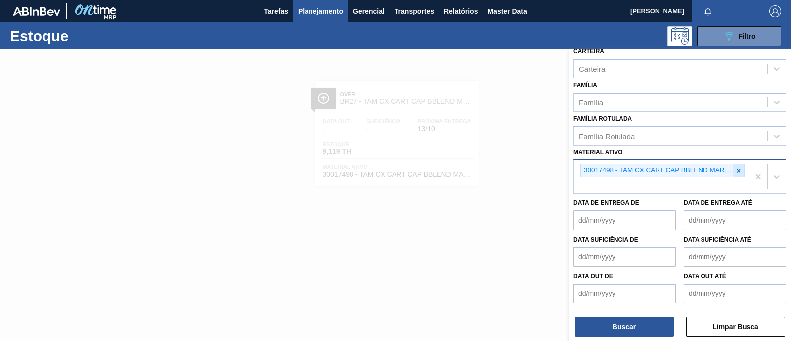
click at [738, 168] on icon at bounding box center [738, 170] width 7 height 7
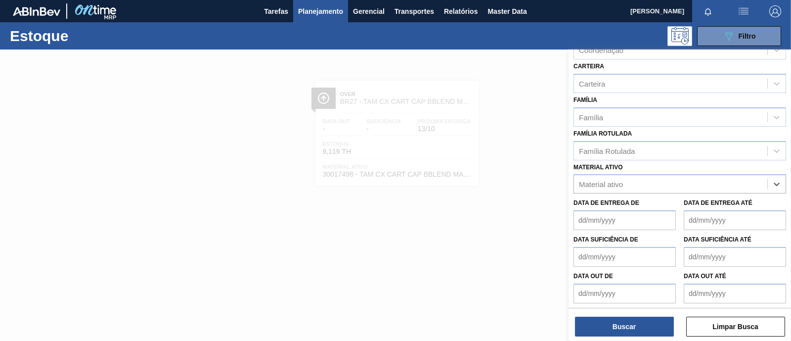
paste ativo "30029421"
type ativo "30029421"
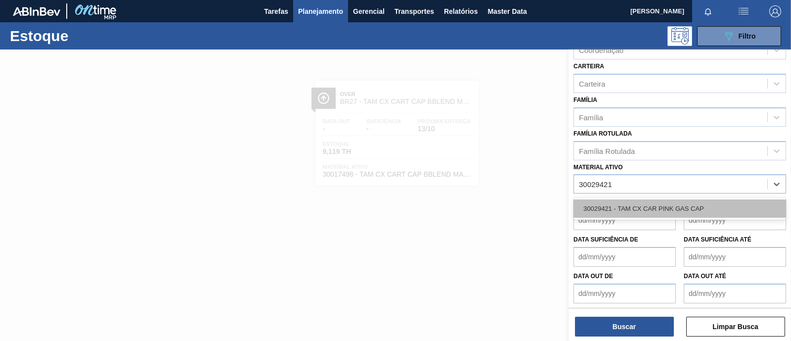
click at [675, 203] on div "30029421 - TAM CX CAR PINK GAS CAP" at bounding box center [680, 208] width 213 height 18
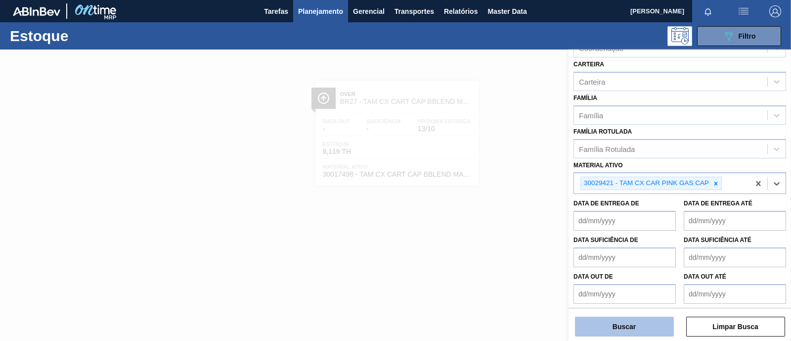
click at [628, 327] on button "Buscar" at bounding box center [624, 326] width 99 height 20
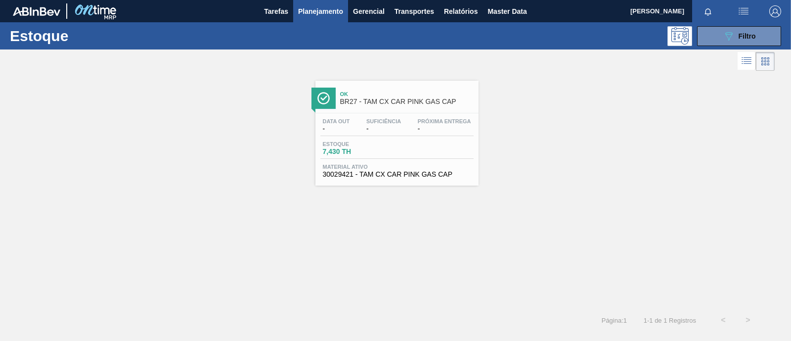
click at [408, 159] on div "Data out - Suficiência - Próxima Entrega - Estoque 7,430 TH Material ativo 3002…" at bounding box center [396, 146] width 163 height 67
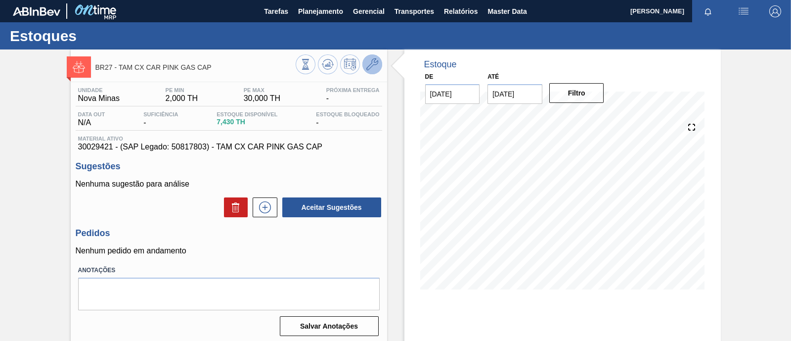
click at [376, 65] on icon at bounding box center [372, 64] width 12 height 12
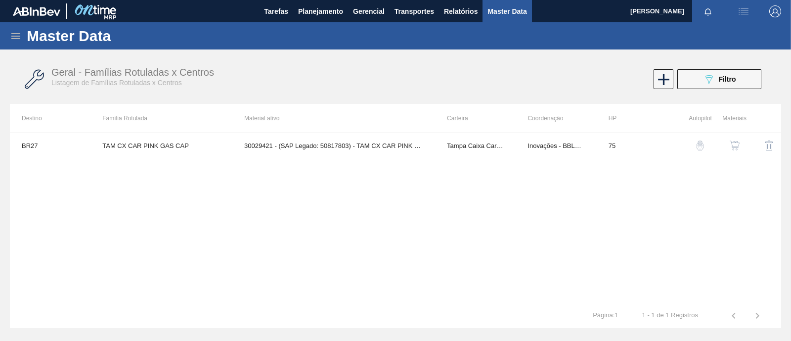
click at [733, 143] on img "button" at bounding box center [735, 145] width 10 height 10
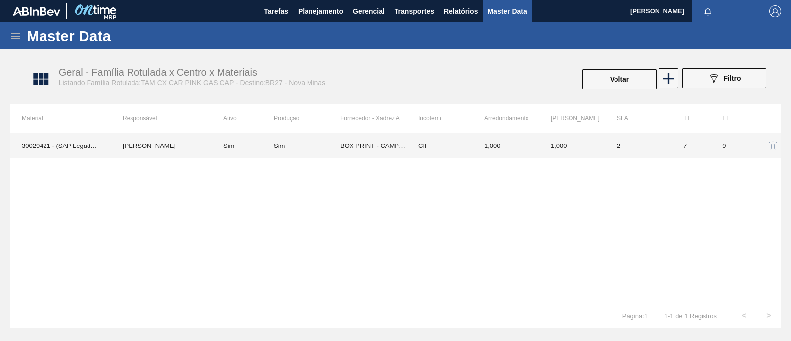
click at [364, 151] on td "BOX PRINT - CAMPO BOM ([GEOGRAPHIC_DATA])" at bounding box center [373, 145] width 66 height 25
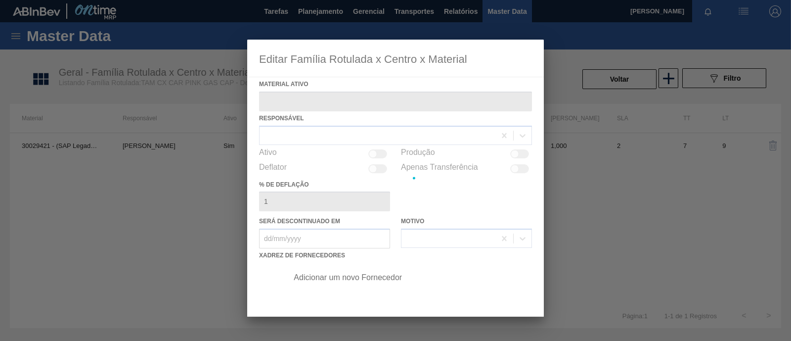
type ativo "30029421 - (SAP Legado: 50817803) - TAM CX CAR PINK GAS CAP"
checkbox input "true"
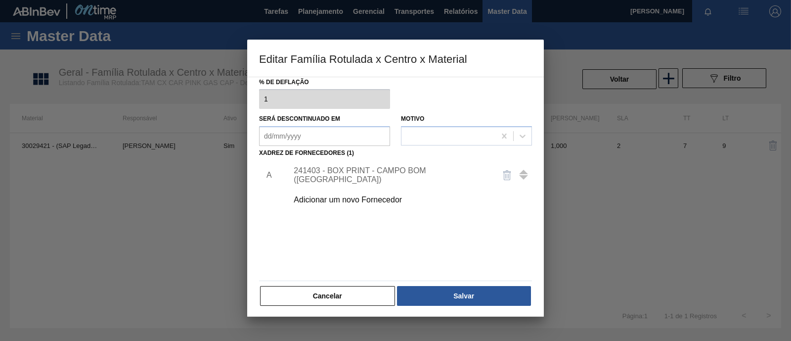
scroll to position [104, 0]
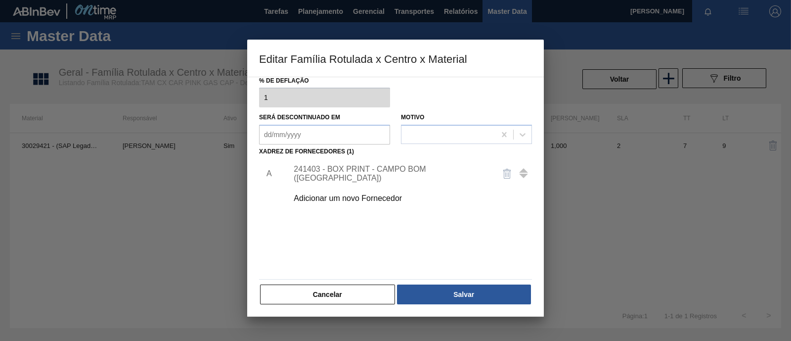
click at [364, 169] on div "241403 - BOX PRINT - CAMPO BOM (RS)" at bounding box center [391, 174] width 194 height 18
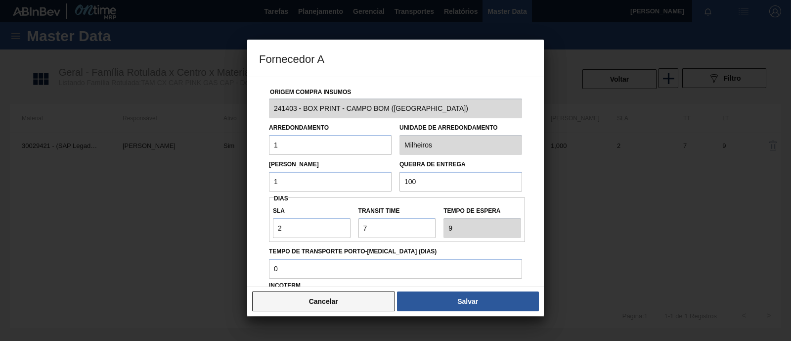
click at [349, 306] on button "Cancelar" at bounding box center [323, 301] width 143 height 20
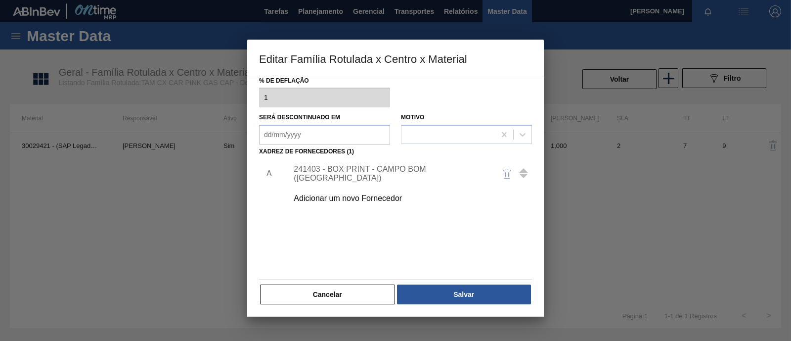
click at [349, 295] on button "Cancelar" at bounding box center [327, 294] width 135 height 20
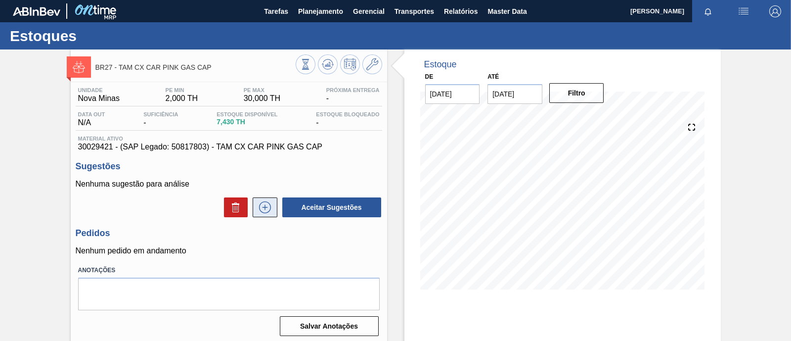
click at [270, 209] on icon at bounding box center [265, 207] width 16 height 12
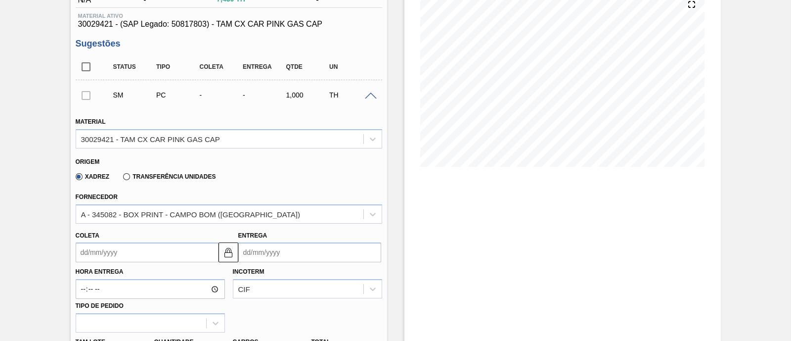
scroll to position [123, 0]
click at [227, 256] on img at bounding box center [228, 252] width 12 height 12
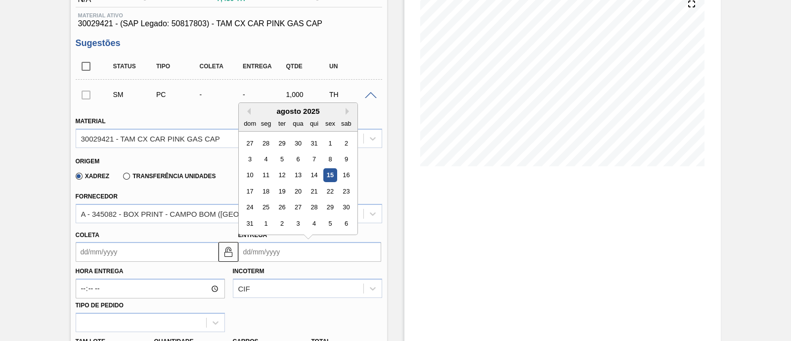
click at [326, 255] on input "Entrega" at bounding box center [309, 252] width 143 height 20
click at [348, 109] on button "Next Month" at bounding box center [349, 111] width 7 height 7
click at [267, 178] on div "13" at bounding box center [265, 175] width 13 height 13
type input "[DATE]"
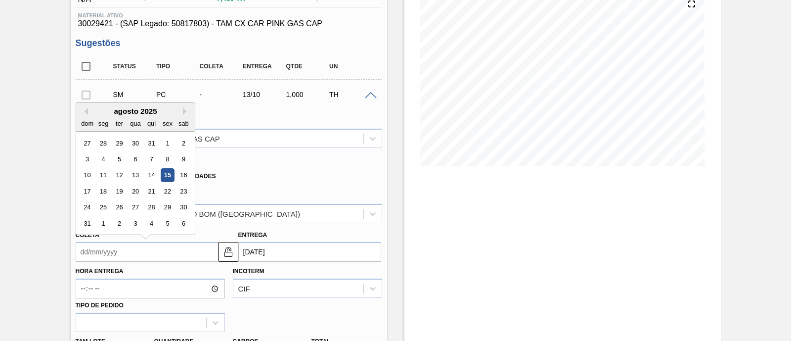
click at [153, 256] on input "Coleta" at bounding box center [147, 252] width 143 height 20
click at [185, 113] on button "Next Month" at bounding box center [186, 111] width 7 height 7
click at [137, 159] on div "8" at bounding box center [135, 158] width 13 height 13
type input "[DATE]"
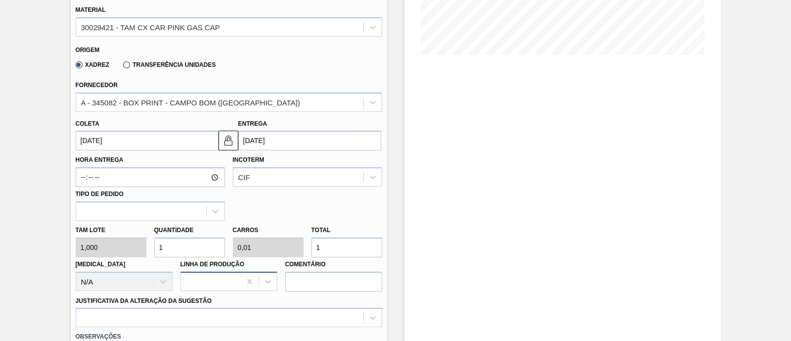
scroll to position [247, 0]
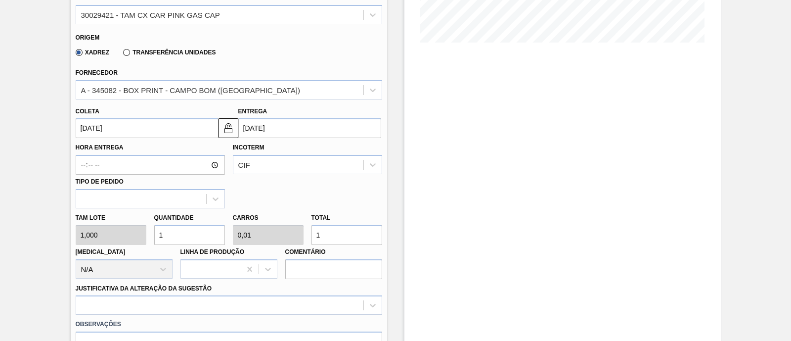
click at [106, 231] on div "Tam lote 1,000 Quantidade 1 Carros 0,01 Total 1 Doca N/A Linha de Produção Come…" at bounding box center [229, 243] width 314 height 71
type input "7"
type input "0,07"
type input "7"
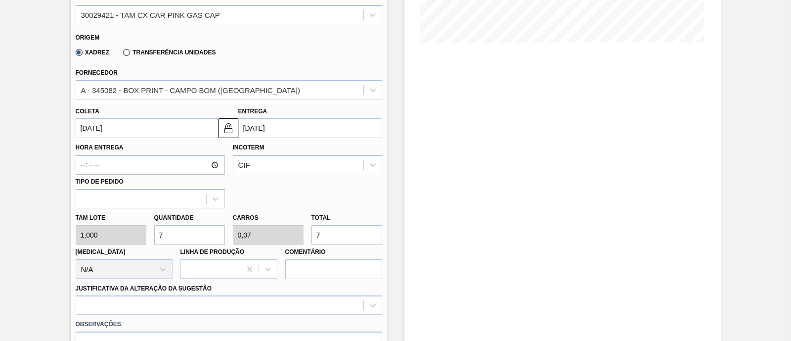
click at [287, 200] on div "Hora Entrega Incoterm CIF Tipo de pedido" at bounding box center [229, 173] width 314 height 70
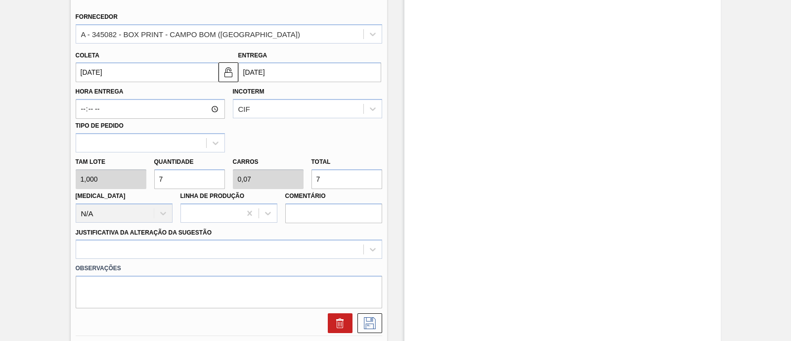
scroll to position [309, 0]
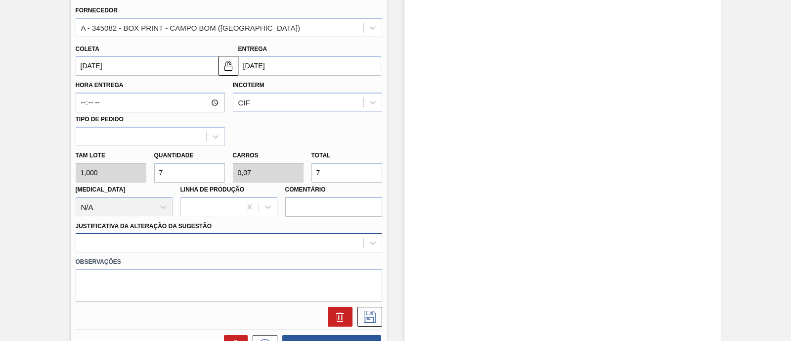
click at [196, 238] on div at bounding box center [229, 242] width 307 height 19
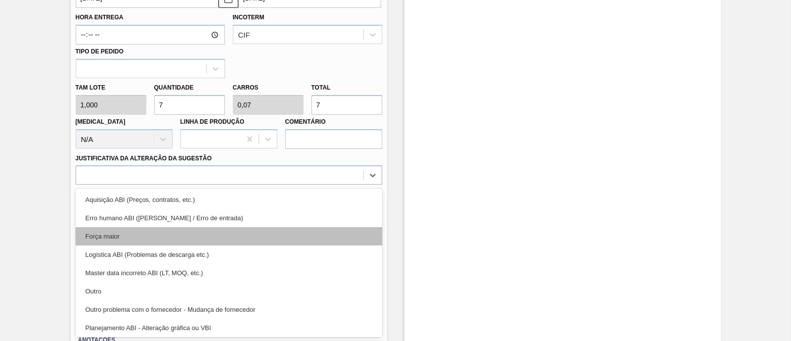
click at [126, 227] on div "Força maior" at bounding box center [229, 236] width 307 height 18
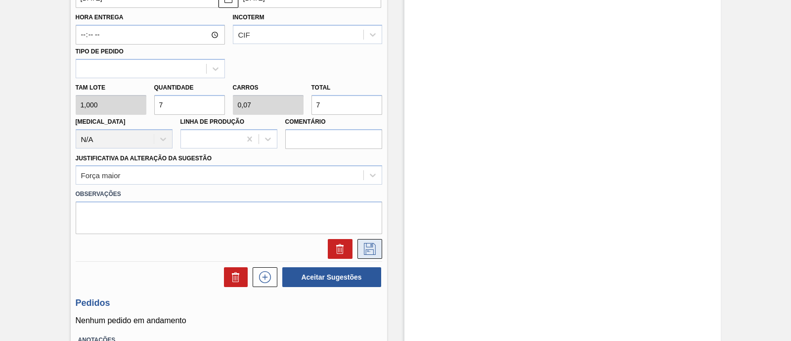
click at [379, 244] on button at bounding box center [369, 249] width 25 height 20
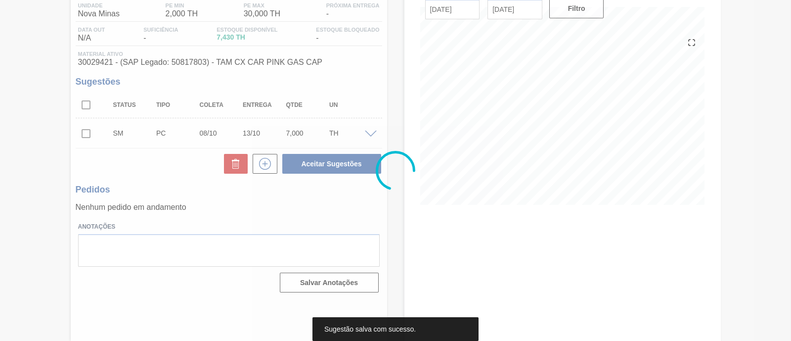
scroll to position [84, 0]
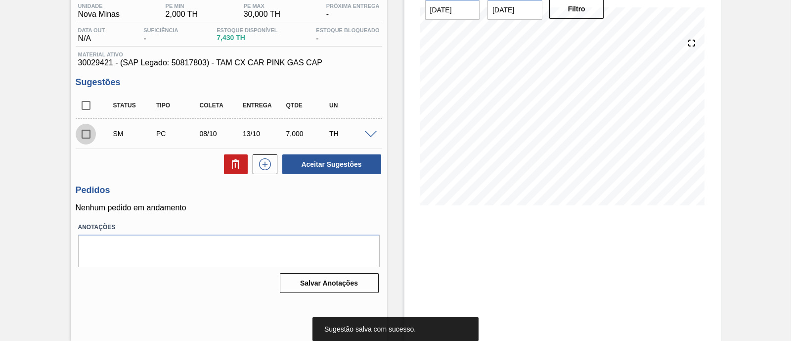
click at [87, 134] on input "checkbox" at bounding box center [86, 134] width 21 height 21
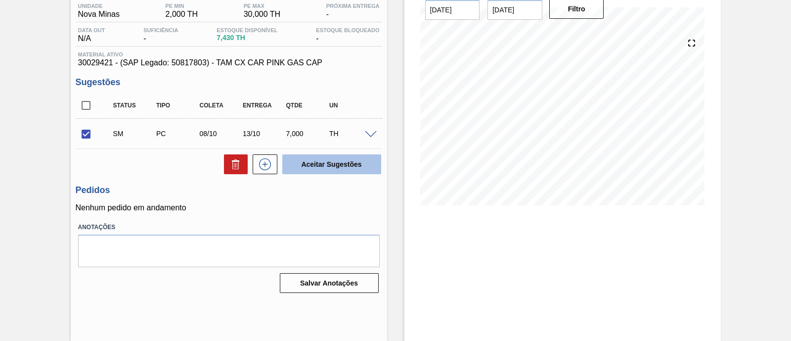
click at [303, 159] on button "Aceitar Sugestões" at bounding box center [331, 164] width 99 height 20
checkbox input "false"
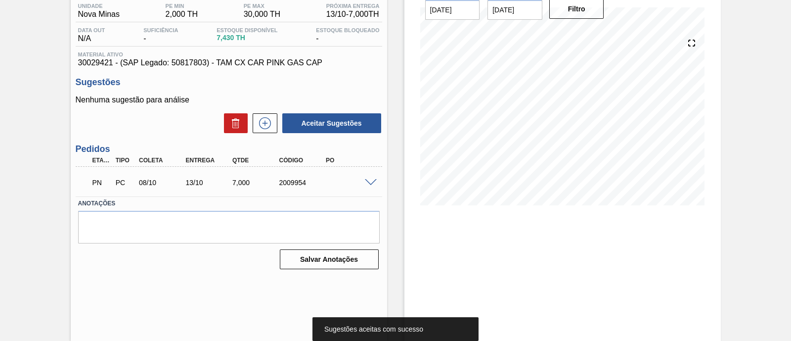
click at [293, 177] on div "PN PC 08/10 13/10 7,000 2009954" at bounding box center [226, 182] width 280 height 20
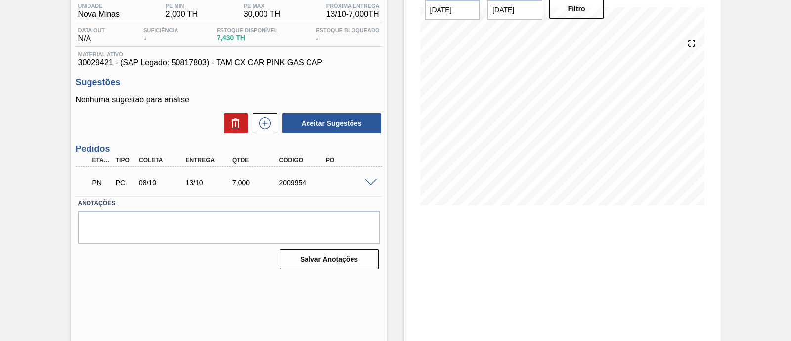
click at [293, 181] on div "2009954" at bounding box center [302, 182] width 51 height 8
copy div "2009954"
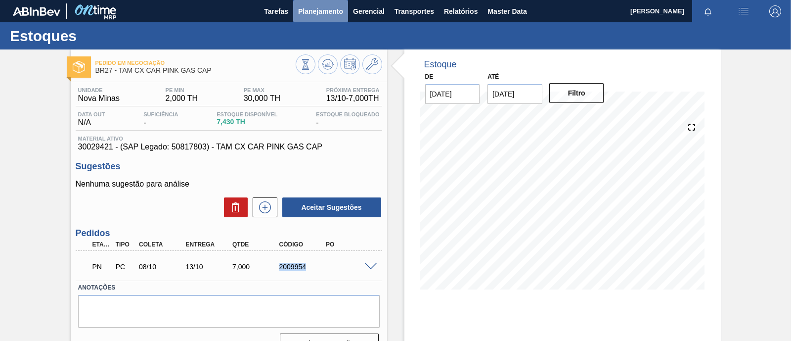
click at [312, 7] on span "Planejamento" at bounding box center [320, 11] width 45 height 12
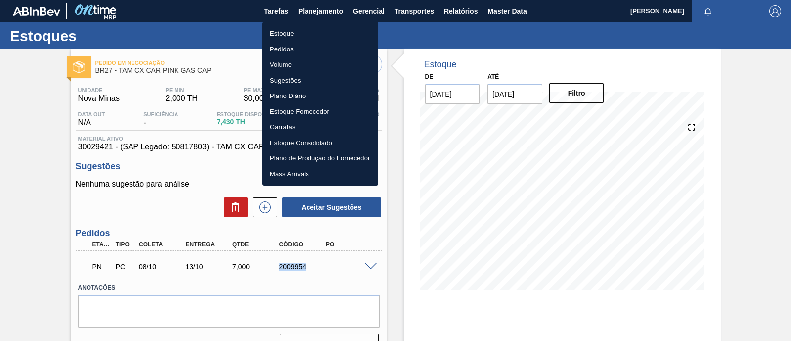
click at [302, 36] on li "Estoque" at bounding box center [320, 34] width 116 height 16
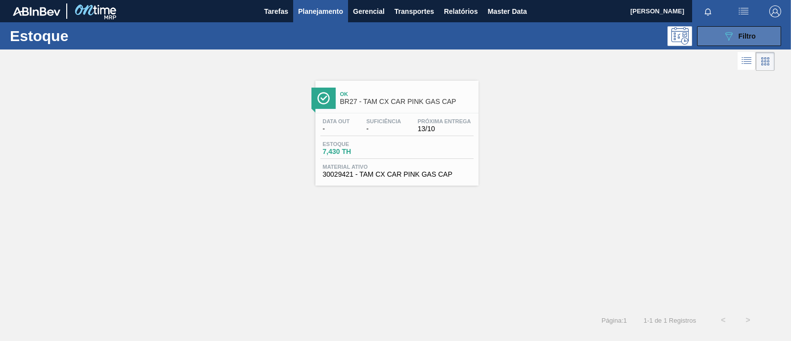
click at [742, 36] on span "Filtro" at bounding box center [747, 36] width 17 height 8
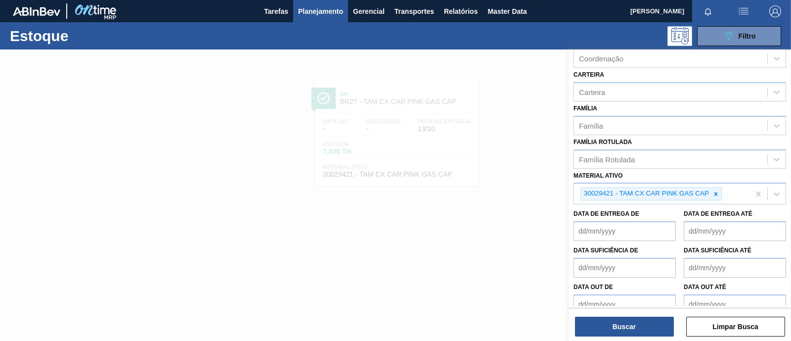
scroll to position [123, 0]
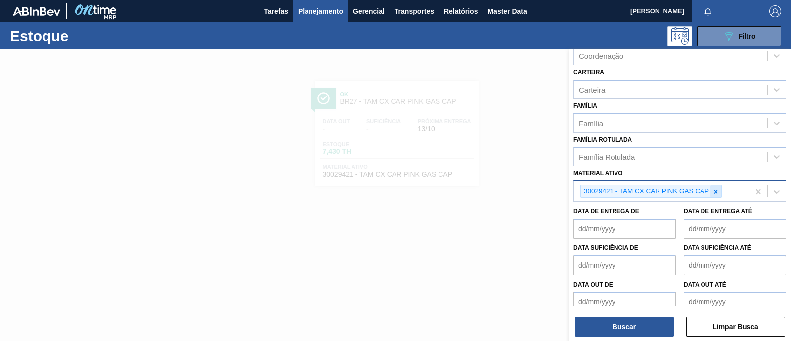
click at [715, 189] on icon at bounding box center [715, 190] width 3 height 3
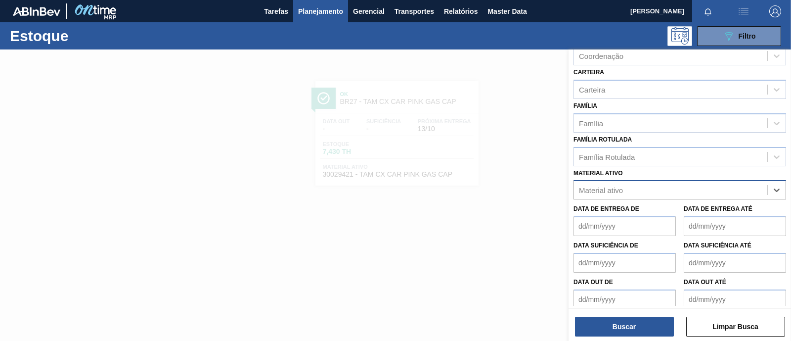
paste ativo "30009225"
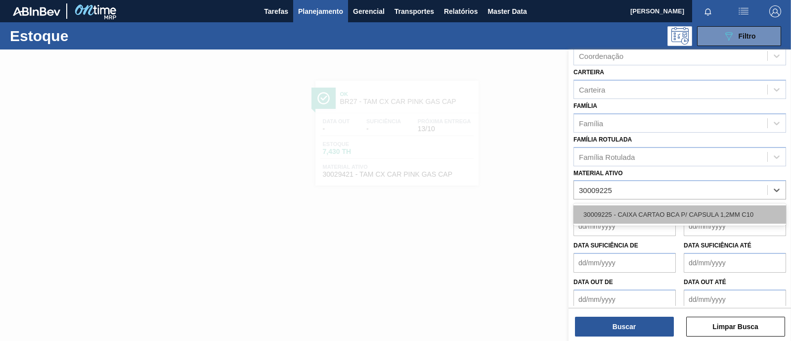
click at [689, 211] on div "30009225 - CAIXA CARTAO BCA P/ CAPSULA 1,2MM C10" at bounding box center [680, 214] width 213 height 18
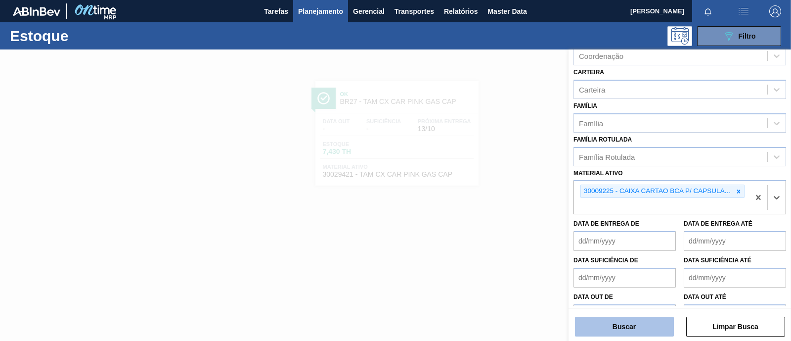
click at [637, 317] on button "Buscar" at bounding box center [624, 326] width 99 height 20
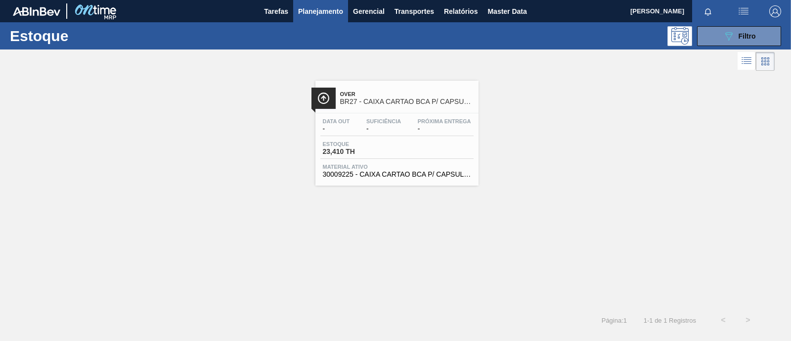
click at [429, 167] on span "Material ativo" at bounding box center [397, 167] width 148 height 6
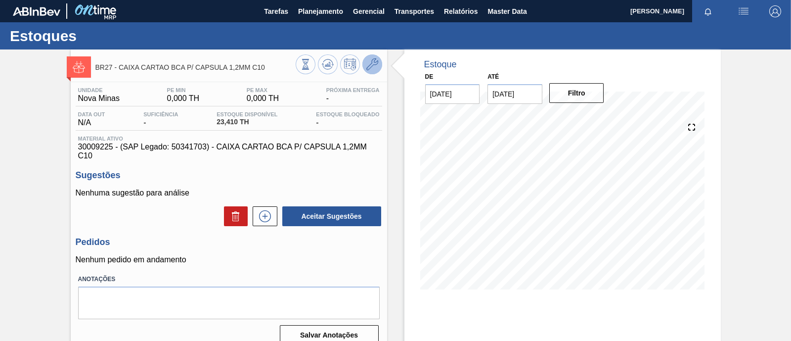
click at [375, 60] on icon at bounding box center [372, 64] width 12 height 12
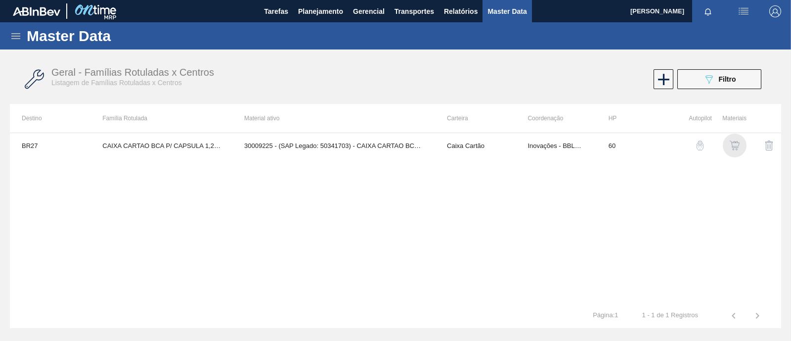
click at [740, 145] on div "button" at bounding box center [735, 145] width 12 height 10
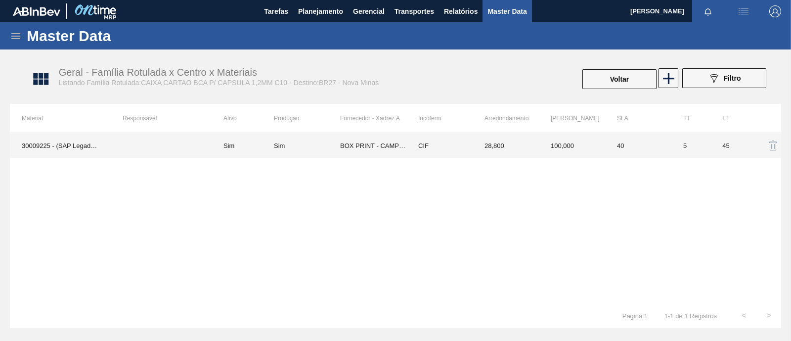
click at [369, 144] on td "BOX PRINT - CAMPO BOM ([GEOGRAPHIC_DATA])" at bounding box center [373, 145] width 66 height 25
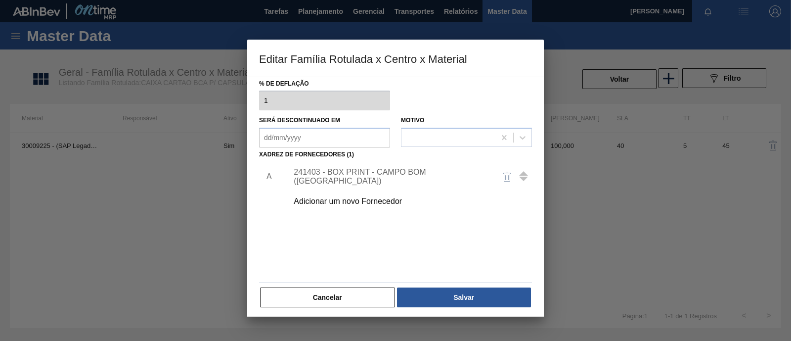
scroll to position [104, 0]
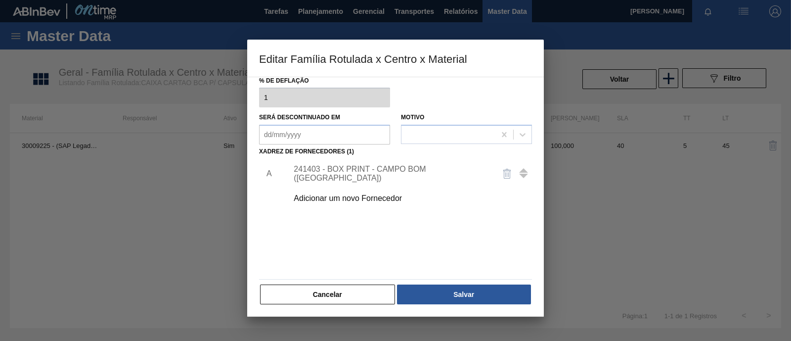
click at [360, 167] on div "241403 - BOX PRINT - CAMPO BOM (RS)" at bounding box center [407, 173] width 250 height 25
click at [361, 173] on div "241403 - BOX PRINT - CAMPO BOM (RS)" at bounding box center [391, 174] width 194 height 18
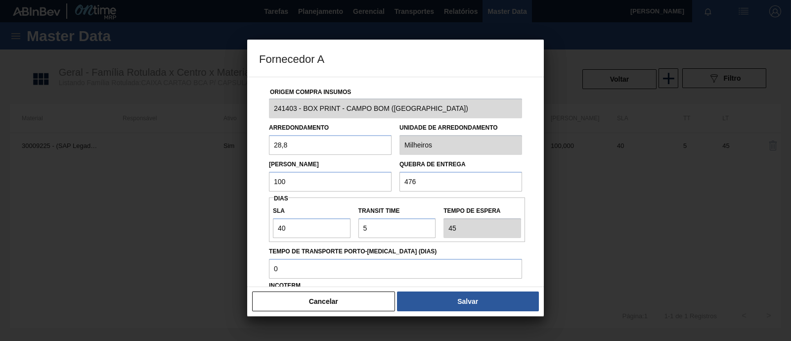
drag, startPoint x: 283, startPoint y: 145, endPoint x: 248, endPoint y: 146, distance: 35.6
click at [248, 146] on div "Origem Compra Insumos 241403 - BOX PRINT - CAMPO BOM (RS) Arredondamento 28,8 U…" at bounding box center [395, 182] width 297 height 210
click at [293, 184] on input "100" at bounding box center [330, 182] width 123 height 20
drag, startPoint x: 293, startPoint y: 184, endPoint x: 281, endPoint y: 179, distance: 13.1
click at [281, 179] on input "100" at bounding box center [330, 182] width 123 height 20
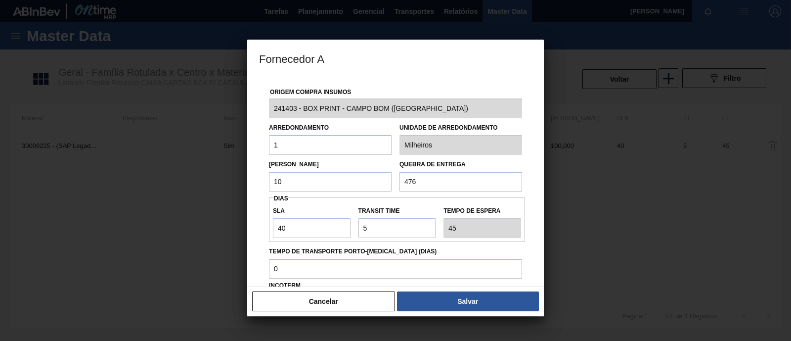
click at [460, 189] on input "476" at bounding box center [460, 182] width 123 height 20
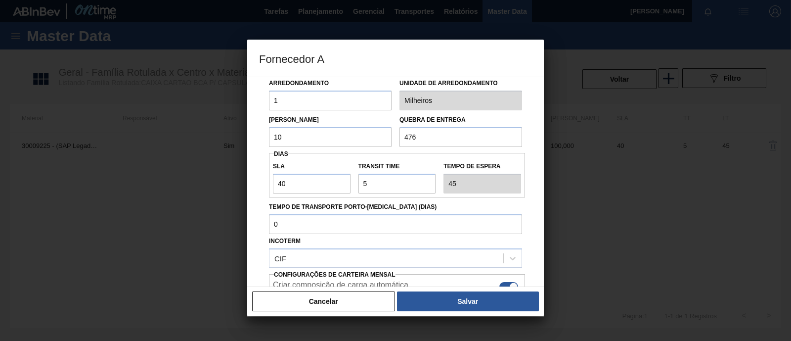
scroll to position [61, 0]
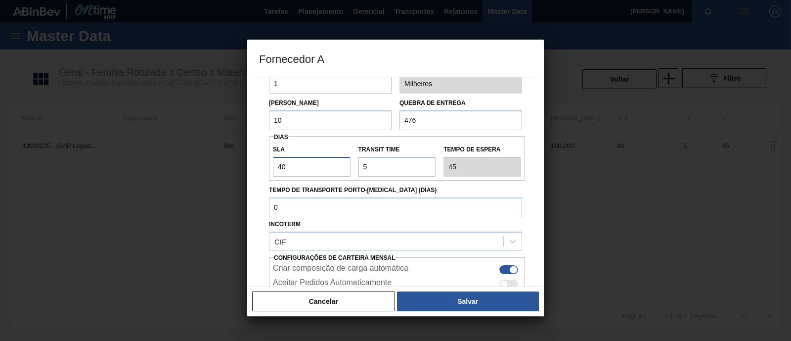
drag, startPoint x: 299, startPoint y: 164, endPoint x: 268, endPoint y: 167, distance: 31.2
click at [268, 167] on div "Origem Compra Insumos 241403 - BOX PRINT - CAMPO BOM (RS) Arredondamento 1 Unid…" at bounding box center [395, 179] width 273 height 327
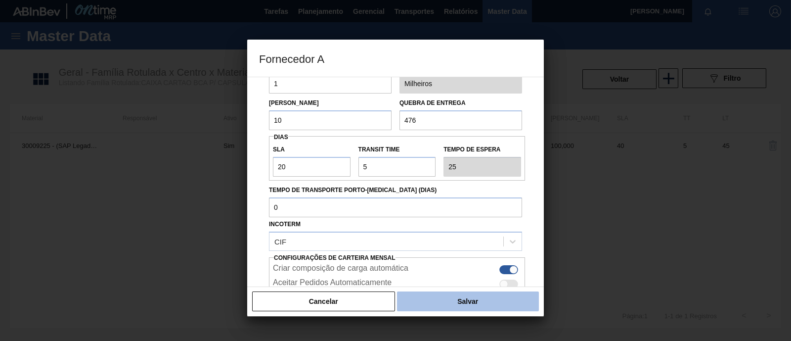
click at [449, 304] on button "Salvar" at bounding box center [468, 301] width 142 height 20
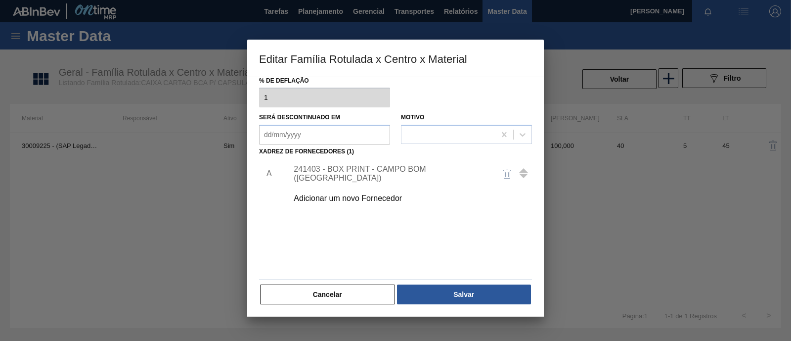
scroll to position [0, 0]
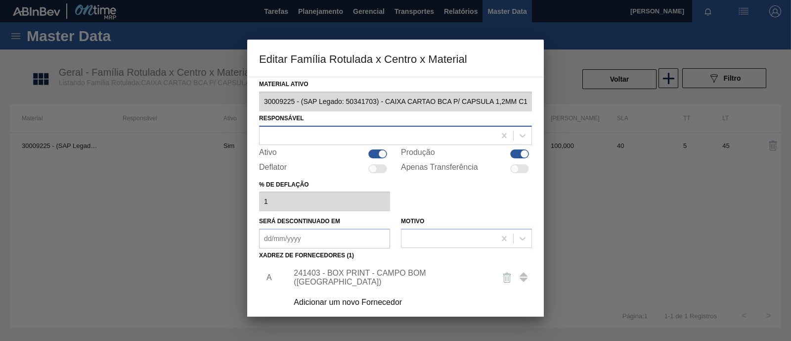
click at [302, 140] on div at bounding box center [378, 135] width 236 height 14
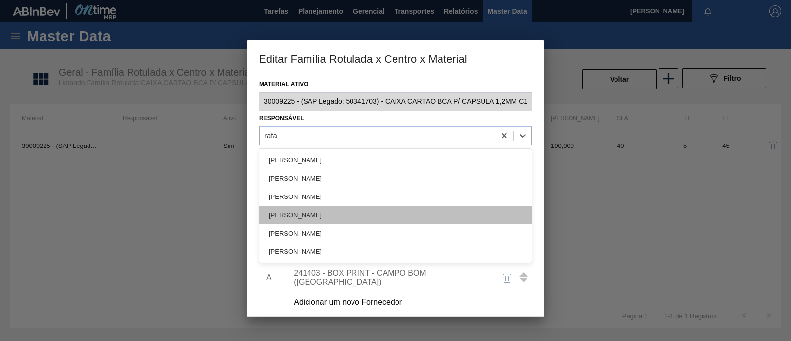
click at [310, 213] on div "[PERSON_NAME]" at bounding box center [395, 215] width 273 height 18
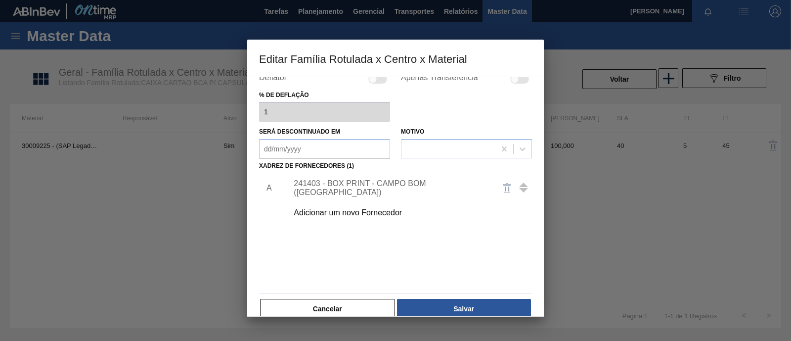
scroll to position [104, 0]
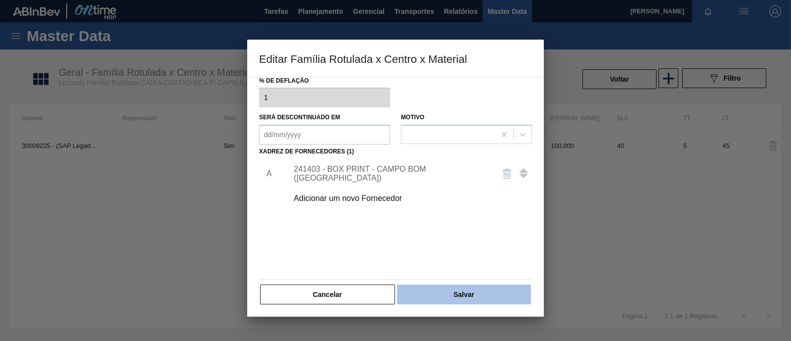
click at [469, 289] on button "Salvar" at bounding box center [464, 294] width 134 height 20
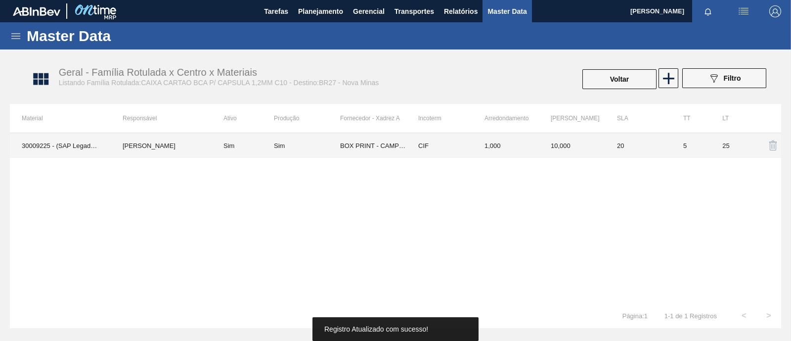
click at [470, 147] on td "CIF" at bounding box center [439, 145] width 66 height 25
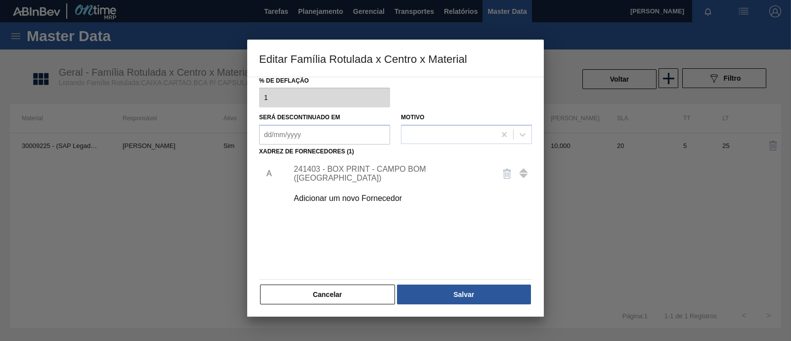
click at [386, 176] on div "241403 - BOX PRINT - CAMPO BOM (RS)" at bounding box center [391, 174] width 194 height 18
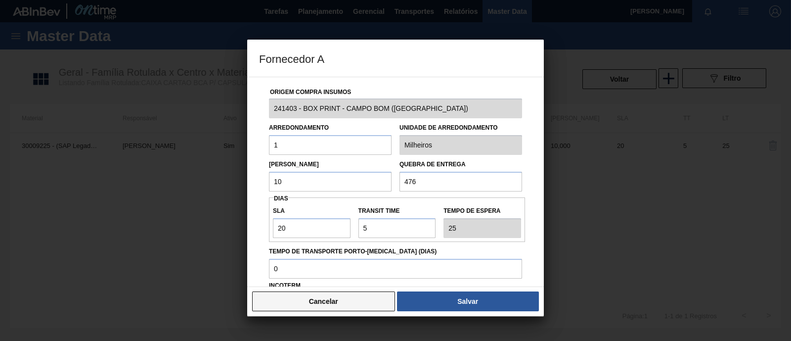
click at [349, 305] on button "Cancelar" at bounding box center [323, 301] width 143 height 20
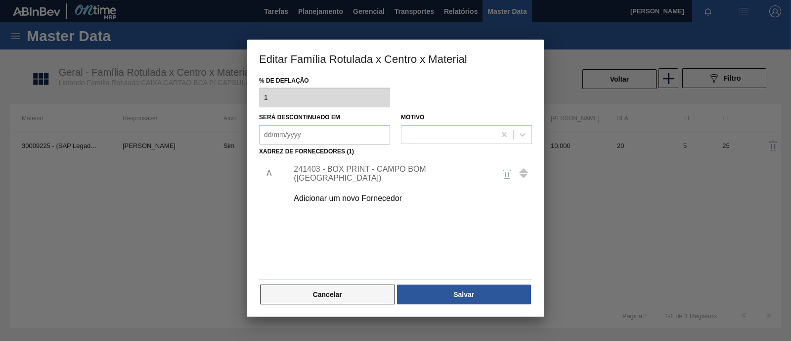
click at [350, 299] on button "Cancelar" at bounding box center [327, 294] width 135 height 20
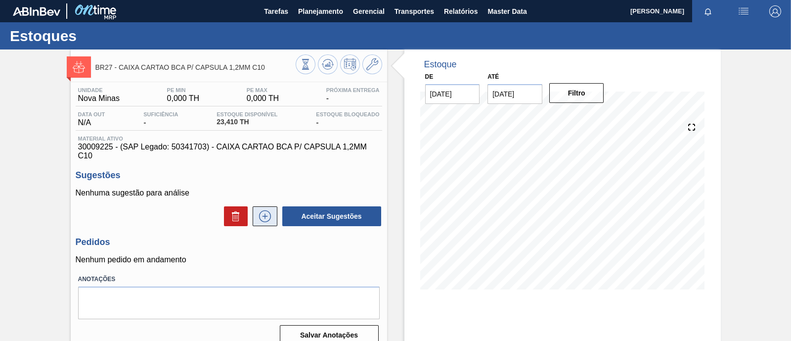
click at [266, 222] on icon at bounding box center [265, 216] width 16 height 12
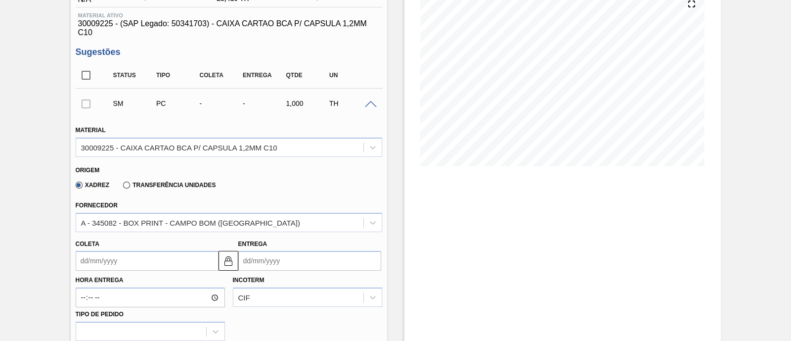
scroll to position [185, 0]
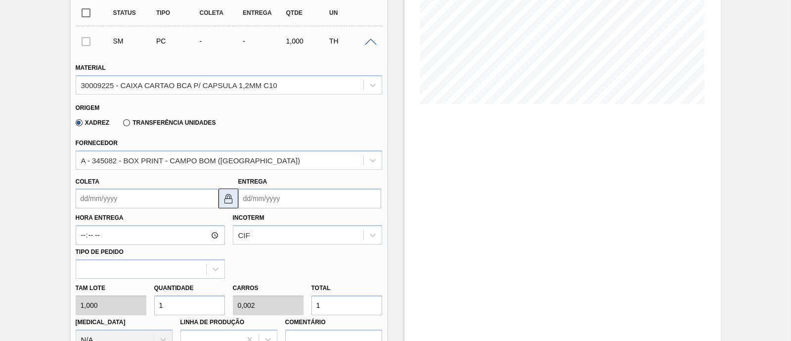
click at [224, 200] on img at bounding box center [228, 198] width 12 height 12
click at [272, 197] on input "Entrega" at bounding box center [309, 198] width 143 height 20
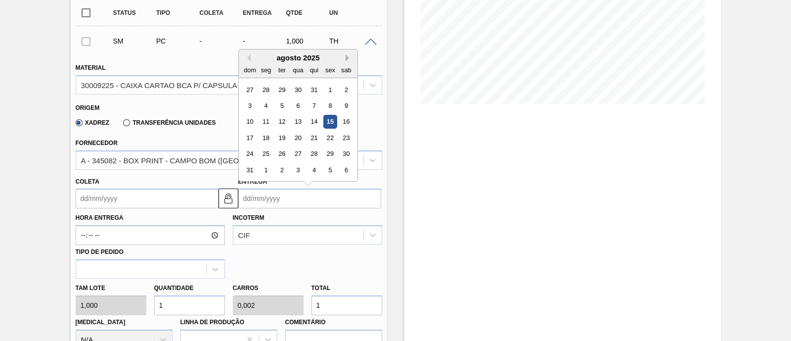
click at [346, 59] on button "Next Month" at bounding box center [349, 57] width 7 height 7
click at [343, 107] on div "13" at bounding box center [345, 105] width 13 height 13
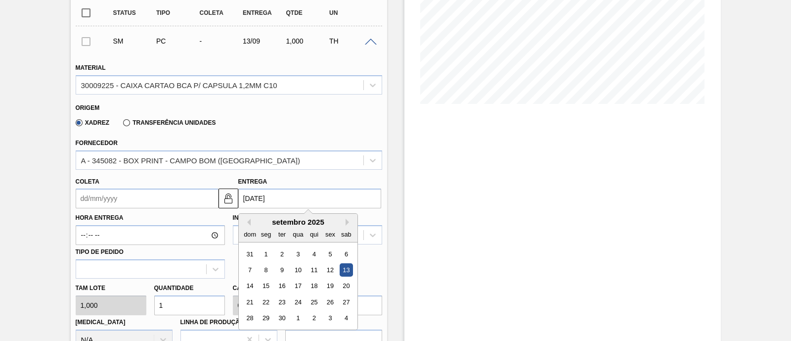
click at [279, 207] on input "13/09/2025" at bounding box center [309, 198] width 143 height 20
click at [264, 267] on div "8" at bounding box center [265, 269] width 13 height 13
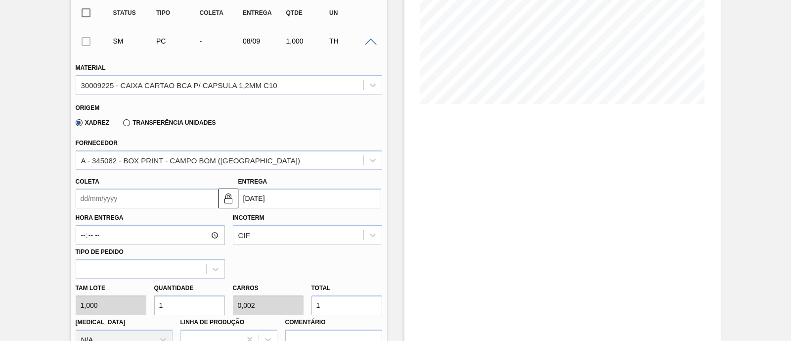
click at [191, 194] on input "Coleta" at bounding box center [147, 198] width 143 height 20
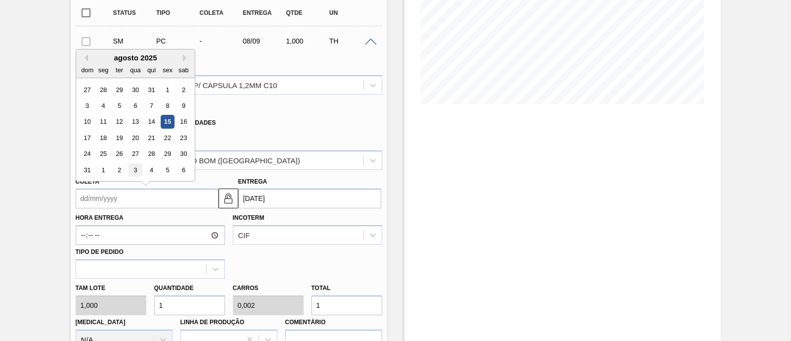
click at [137, 172] on div "3" at bounding box center [135, 169] width 13 height 13
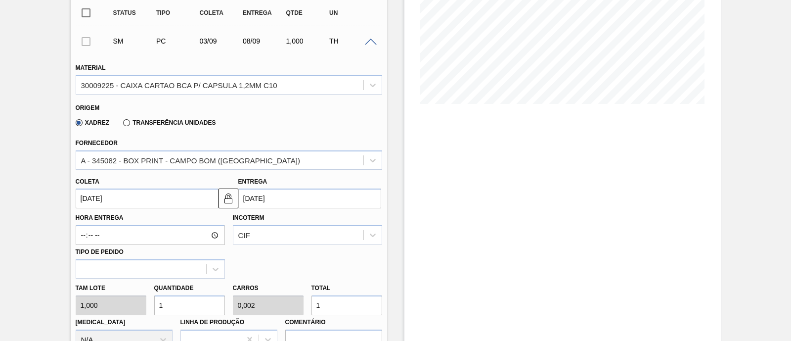
click at [185, 198] on input "03/09/2025" at bounding box center [147, 198] width 143 height 20
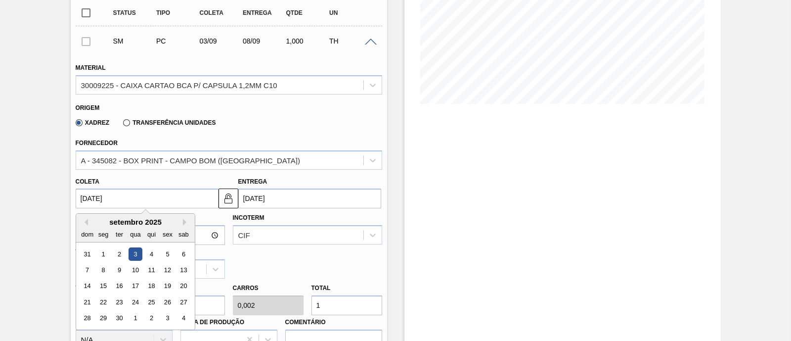
click at [176, 184] on div "Coleta 03/09/2025 Previous Month Next Month setembro 2025 dom seg ter qua qui s…" at bounding box center [147, 192] width 143 height 34
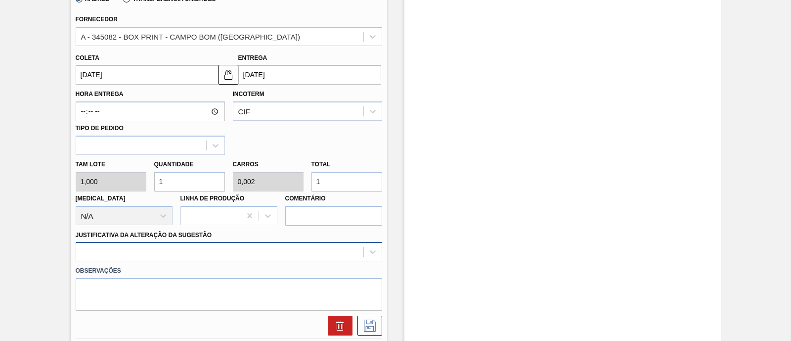
scroll to position [386, 0]
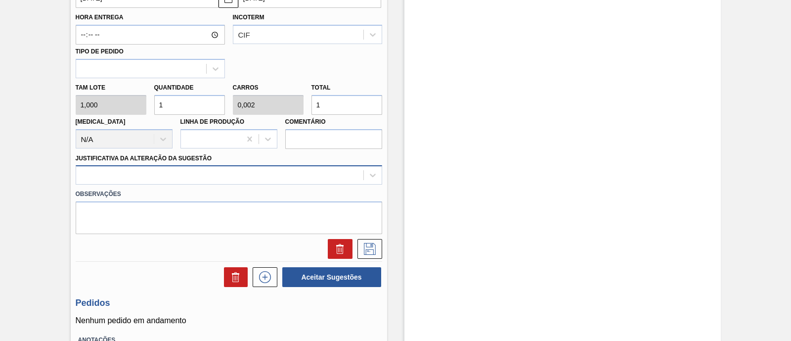
click at [157, 184] on div at bounding box center [229, 174] width 307 height 19
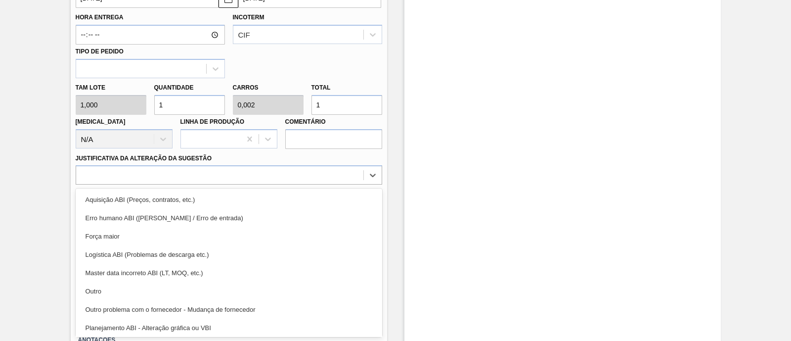
click at [138, 236] on div "Força maior" at bounding box center [229, 236] width 307 height 18
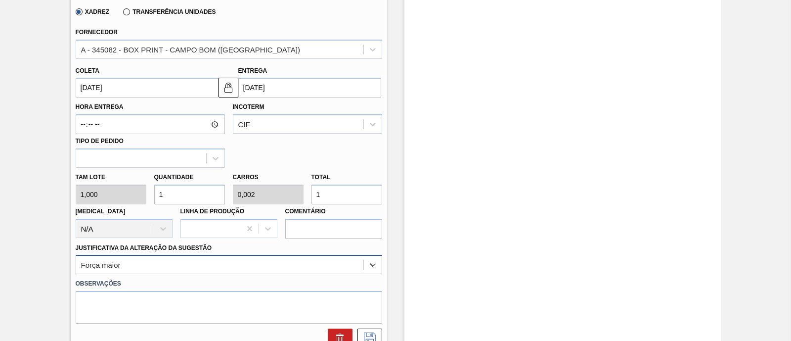
scroll to position [262, 0]
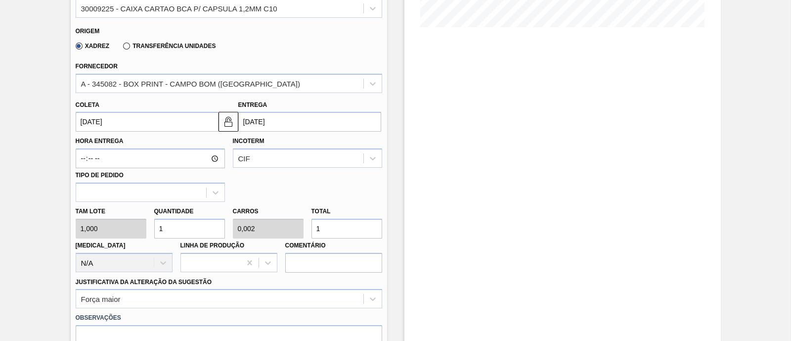
drag, startPoint x: 189, startPoint y: 233, endPoint x: 146, endPoint y: 231, distance: 43.1
click at [146, 231] on div "Tam lote 1,000 Quantidade 1 Carros 0,002 Total 1 [MEDICAL_DATA] N/A Linha de Pr…" at bounding box center [229, 237] width 314 height 71
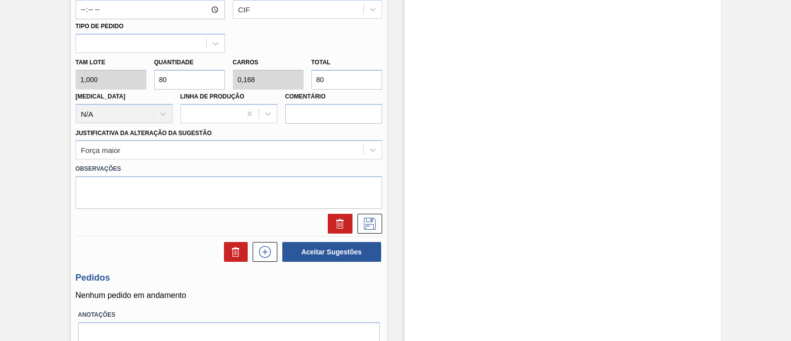
scroll to position [459, 0]
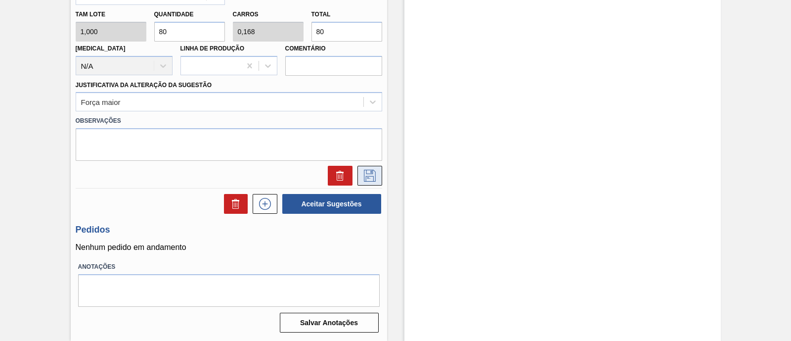
click at [368, 181] on icon at bounding box center [370, 176] width 12 height 12
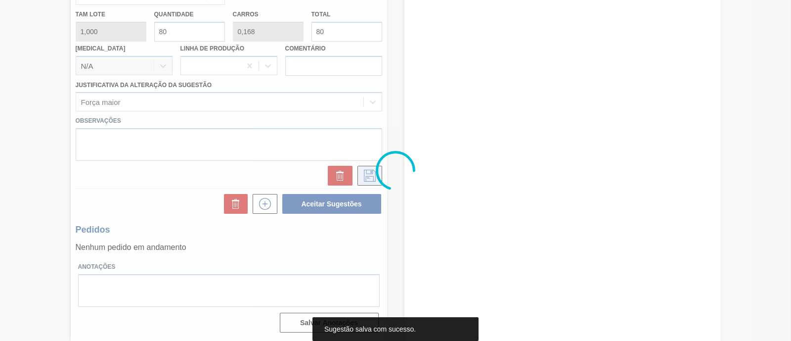
scroll to position [84, 0]
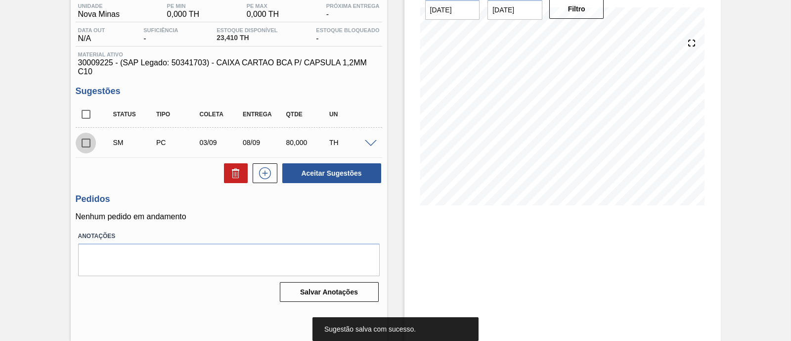
click at [88, 144] on input "checkbox" at bounding box center [86, 143] width 21 height 21
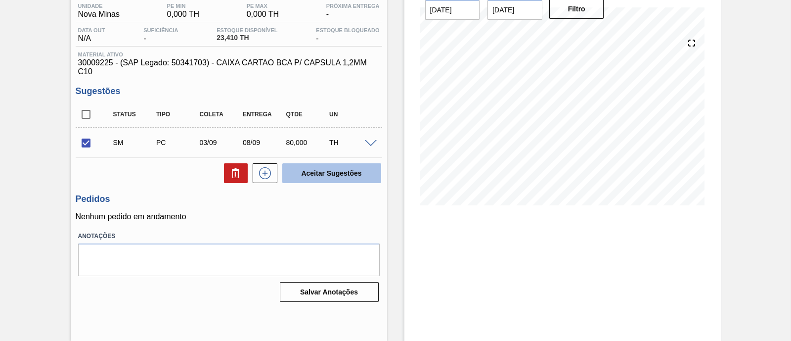
click at [317, 174] on button "Aceitar Sugestões" at bounding box center [331, 173] width 99 height 20
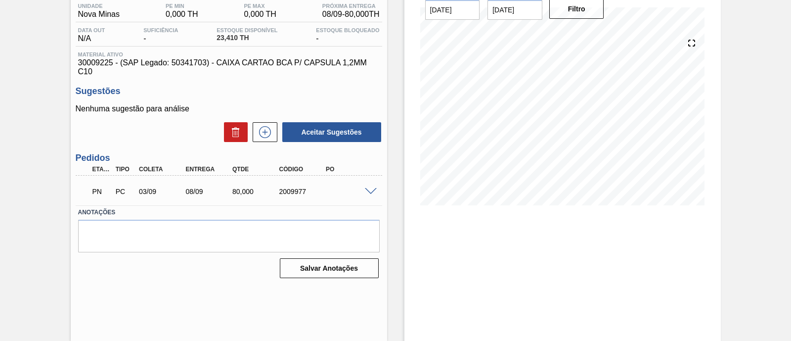
click at [288, 192] on div "2009977" at bounding box center [302, 191] width 51 height 8
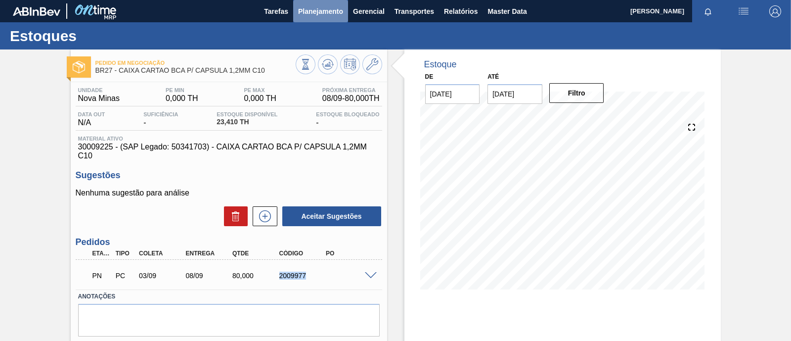
click at [329, 13] on span "Planejamento" at bounding box center [320, 11] width 45 height 12
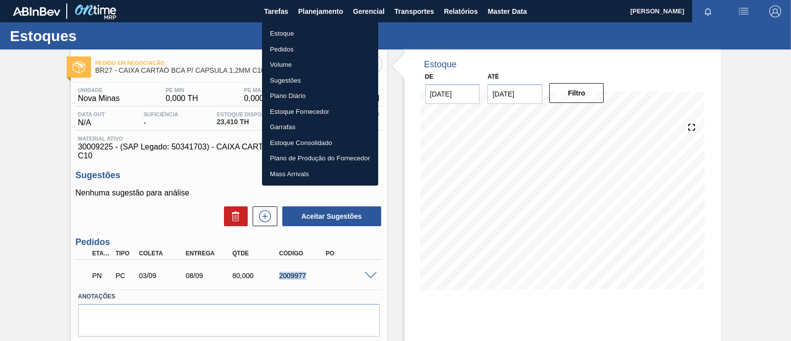
click at [299, 34] on li "Estoque" at bounding box center [320, 34] width 116 height 16
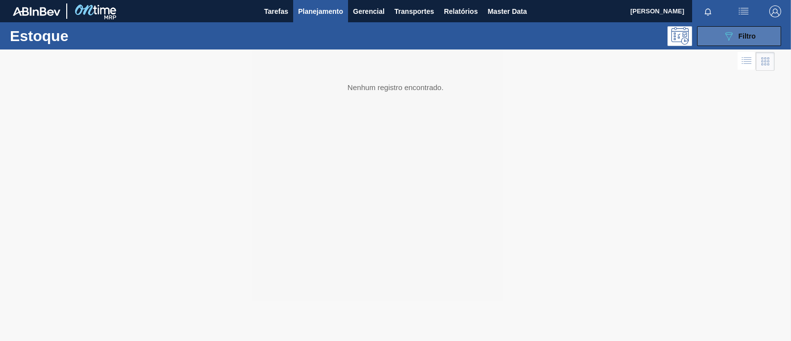
click at [741, 34] on span "Filtro" at bounding box center [747, 36] width 17 height 8
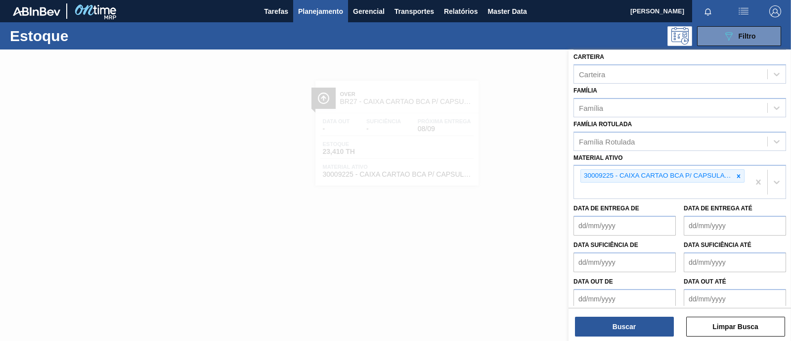
scroll to position [144, 0]
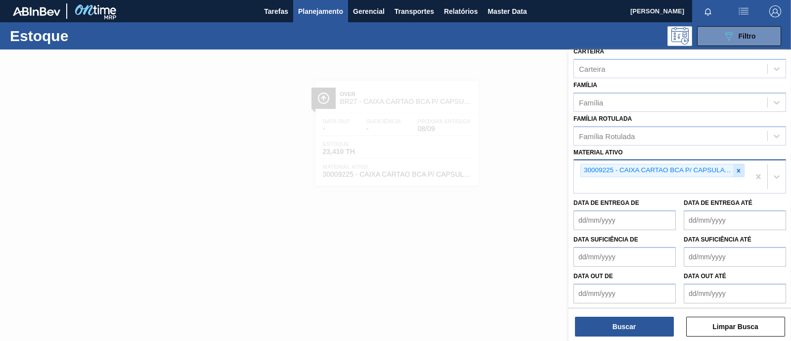
click at [742, 167] on div at bounding box center [738, 170] width 11 height 12
paste ativo "30009226"
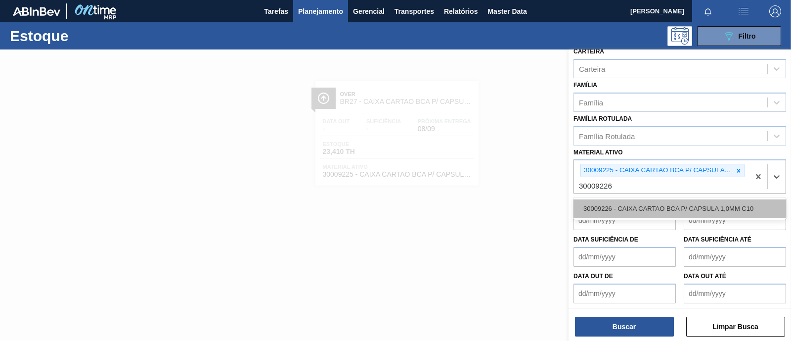
click at [646, 210] on div "30009226 - CAIXA CARTAO BCA P/ CAPSULA 1,0MM C10" at bounding box center [680, 208] width 213 height 18
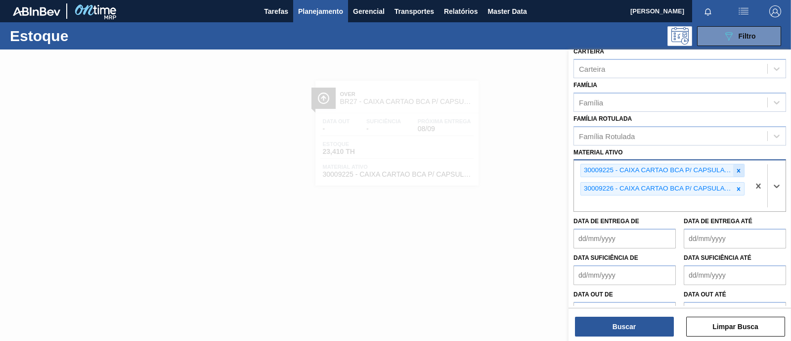
click at [738, 169] on icon at bounding box center [738, 170] width 3 height 3
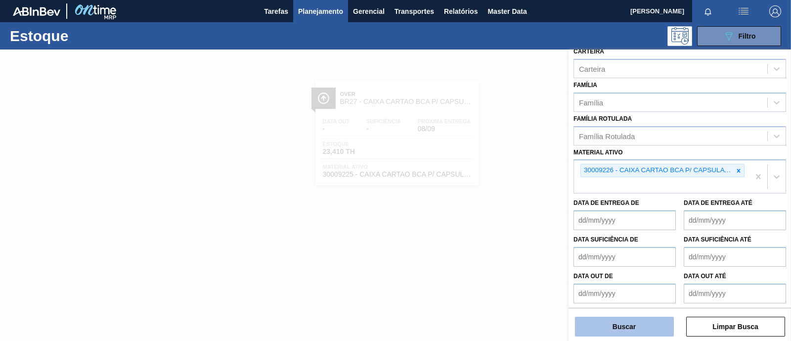
click at [637, 321] on button "Buscar" at bounding box center [624, 326] width 99 height 20
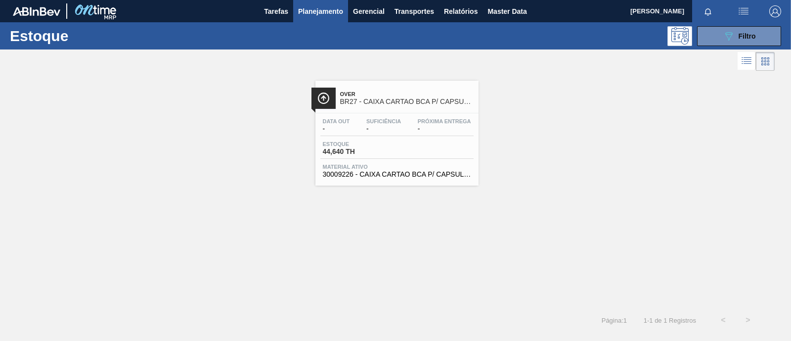
click at [435, 168] on span "Material ativo" at bounding box center [397, 167] width 148 height 6
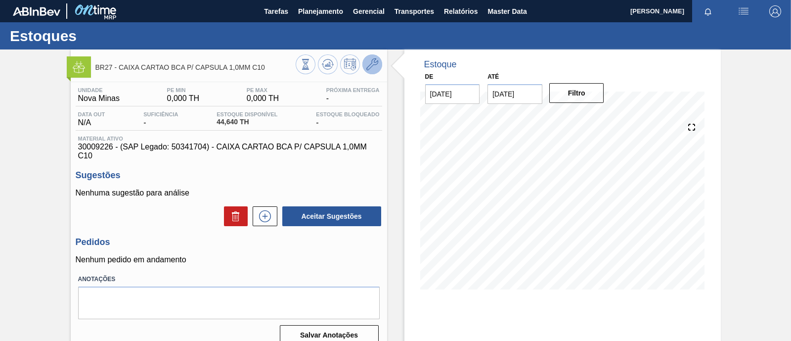
click at [380, 66] on button at bounding box center [372, 64] width 20 height 20
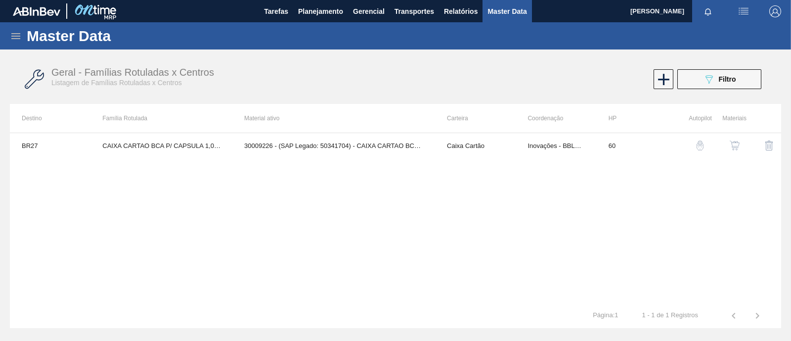
click at [736, 148] on img "button" at bounding box center [735, 145] width 10 height 10
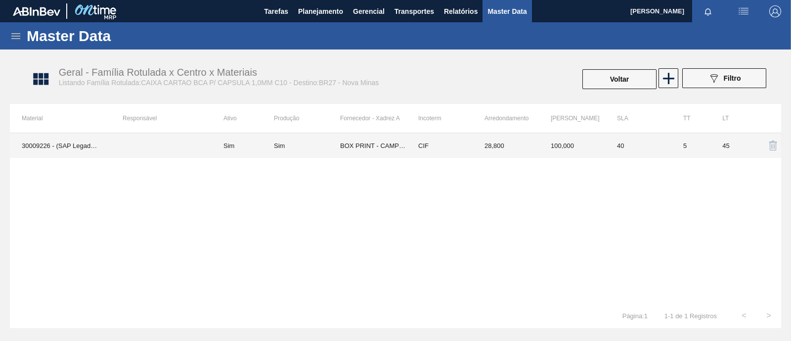
click at [364, 143] on td "BOX PRINT - CAMPO BOM ([GEOGRAPHIC_DATA])" at bounding box center [373, 145] width 66 height 25
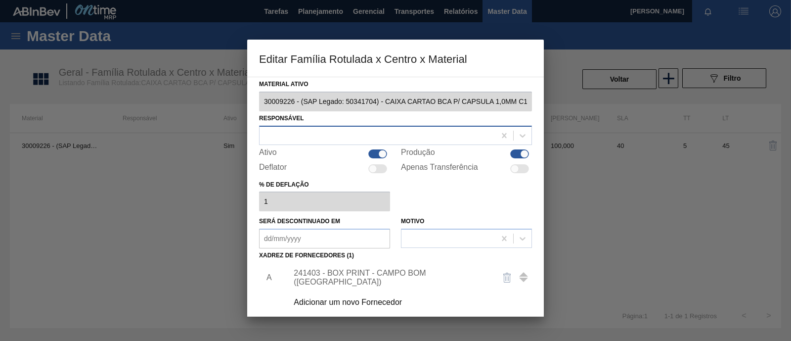
click at [368, 132] on div at bounding box center [378, 135] width 236 height 14
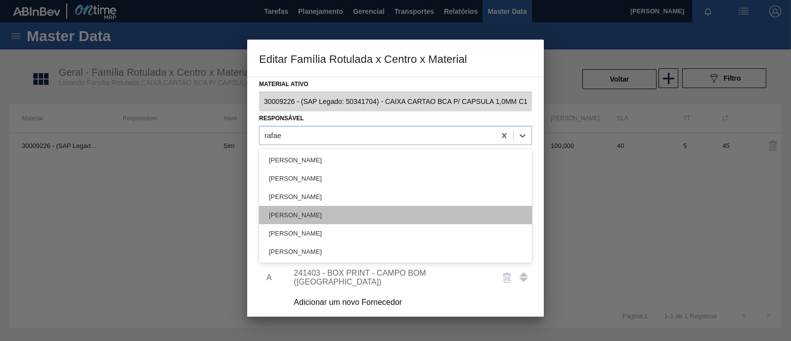
click at [327, 215] on div "[PERSON_NAME]" at bounding box center [395, 215] width 273 height 18
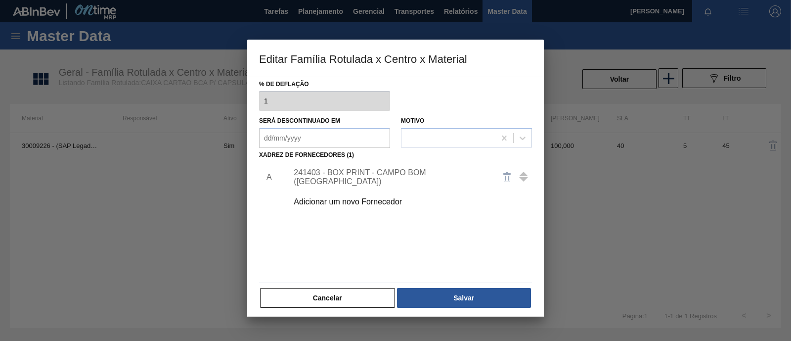
scroll to position [104, 0]
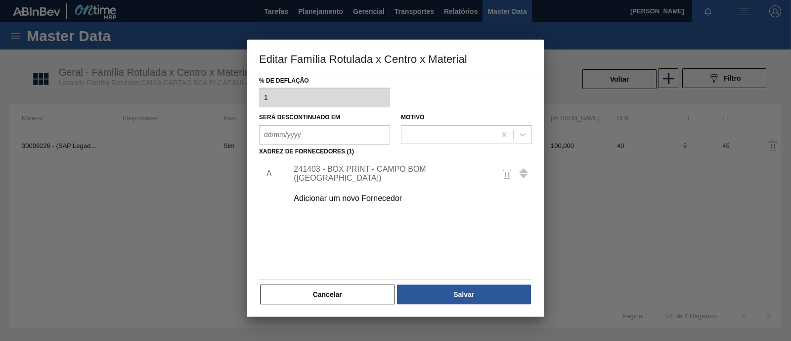
click at [389, 168] on div "241403 - BOX PRINT - CAMPO BOM (RS)" at bounding box center [391, 174] width 194 height 18
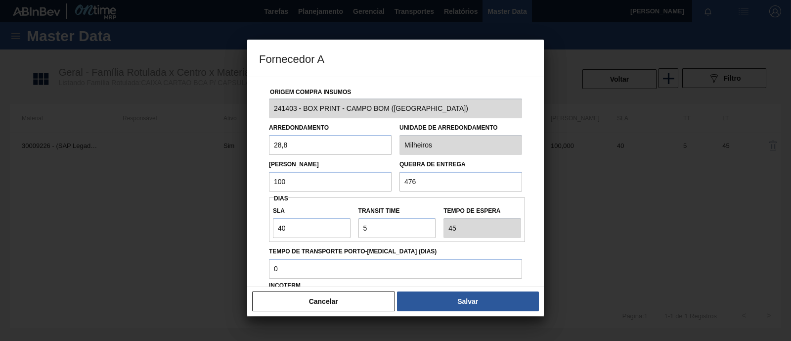
drag, startPoint x: 316, startPoint y: 181, endPoint x: 225, endPoint y: 181, distance: 91.0
click at [225, 181] on div "Fornecedor A Origem Compra Insumos 241403 - BOX PRINT - CAMPO BOM (RS) Arredond…" at bounding box center [395, 170] width 791 height 341
click at [318, 186] on input "100" at bounding box center [330, 182] width 123 height 20
drag, startPoint x: 284, startPoint y: 184, endPoint x: 222, endPoint y: 180, distance: 61.5
click at [222, 180] on div "Fornecedor A Origem Compra Insumos 241403 - BOX PRINT - CAMPO BOM (RS) Arredond…" at bounding box center [395, 170] width 791 height 341
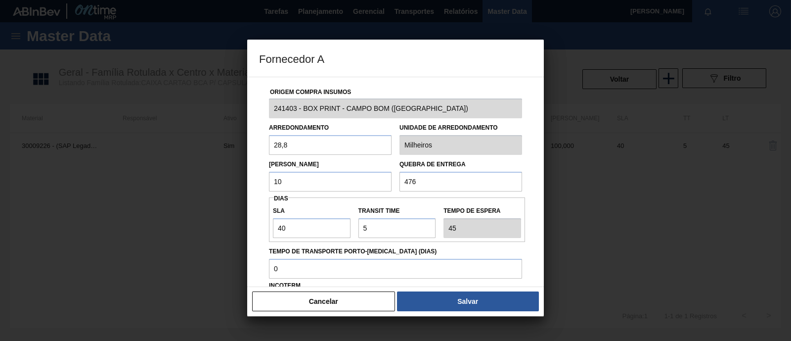
drag, startPoint x: 331, startPoint y: 147, endPoint x: 180, endPoint y: 148, distance: 150.8
click at [180, 148] on div "Fornecedor A Origem Compra Insumos 241403 - BOX PRINT - CAMPO BOM (RS) Arredond…" at bounding box center [395, 170] width 791 height 341
click at [398, 55] on h3 "Fornecedor A" at bounding box center [395, 59] width 297 height 38
click at [359, 201] on div "SLA 40 Transit Time Tempo de espera 45" at bounding box center [397, 219] width 256 height 37
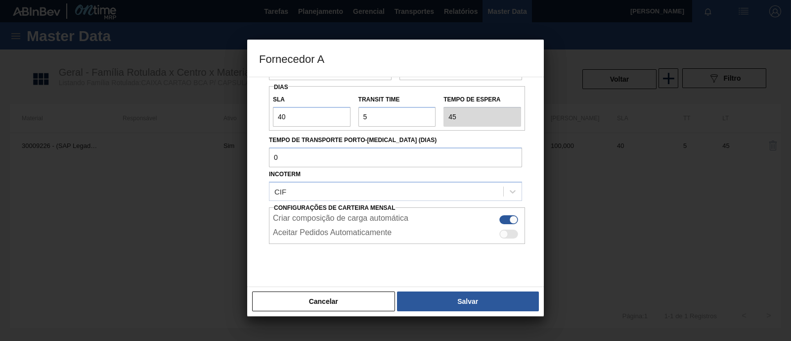
scroll to position [123, 0]
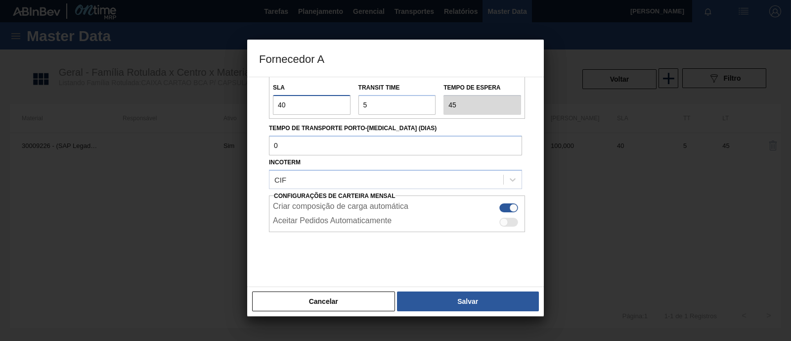
drag, startPoint x: 295, startPoint y: 106, endPoint x: 228, endPoint y: 102, distance: 67.4
click at [228, 102] on div "Fornecedor A Origem Compra Insumos 241403 - BOX PRINT - CAMPO BOM (RS) Arredond…" at bounding box center [395, 170] width 791 height 341
click at [252, 122] on div "Origem Compra Insumos 241403 - BOX PRINT - CAMPO BOM (RS) Arredondamento 1 Unid…" at bounding box center [395, 182] width 297 height 210
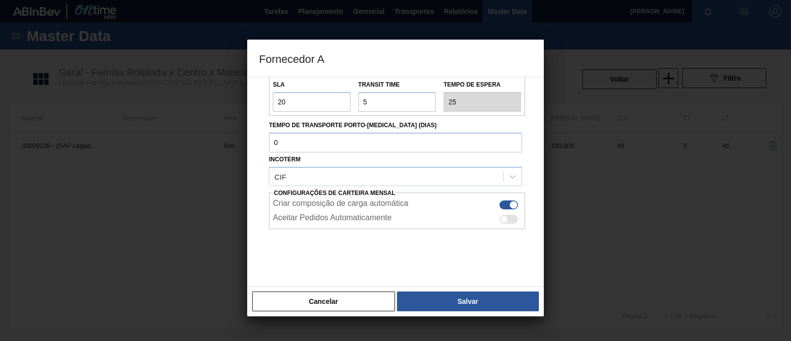
scroll to position [129, 0]
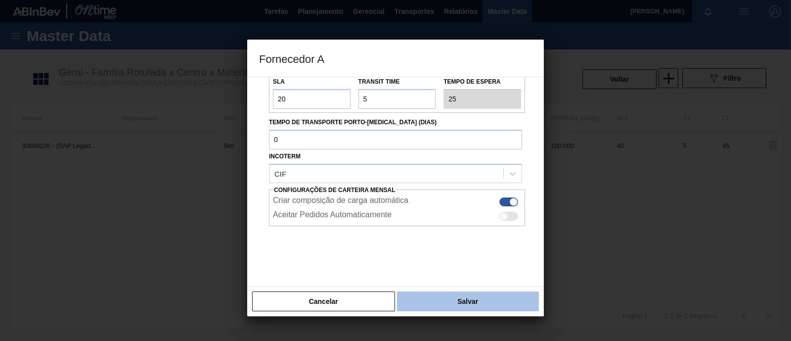
click at [473, 305] on button "Salvar" at bounding box center [468, 301] width 142 height 20
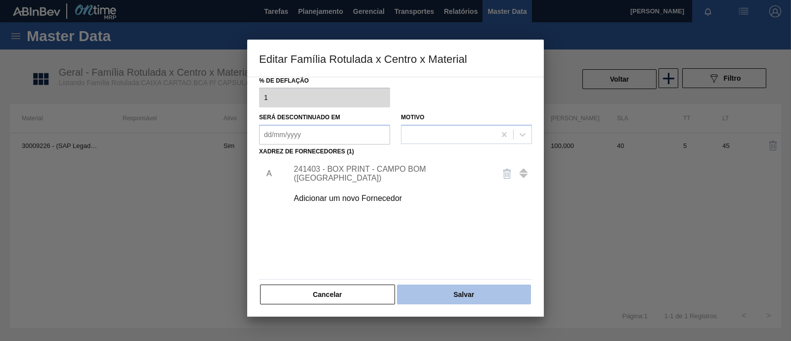
click at [451, 291] on button "Salvar" at bounding box center [464, 294] width 134 height 20
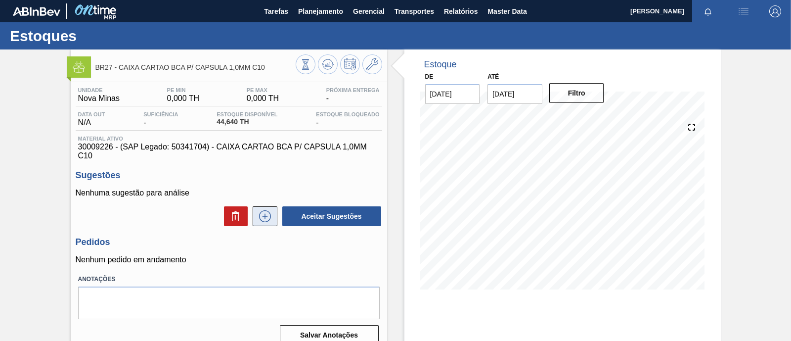
click at [263, 218] on icon at bounding box center [265, 216] width 16 height 12
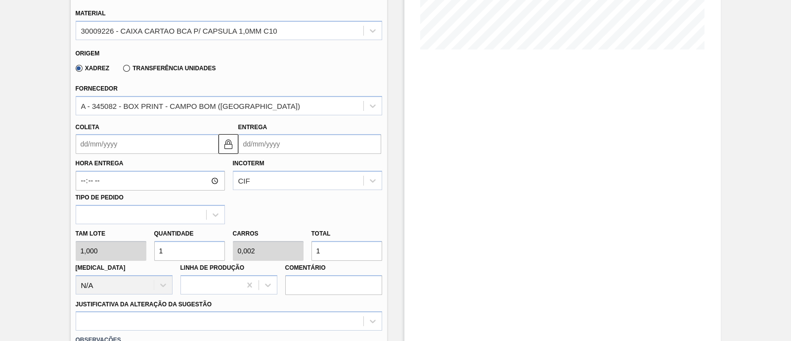
scroll to position [247, 0]
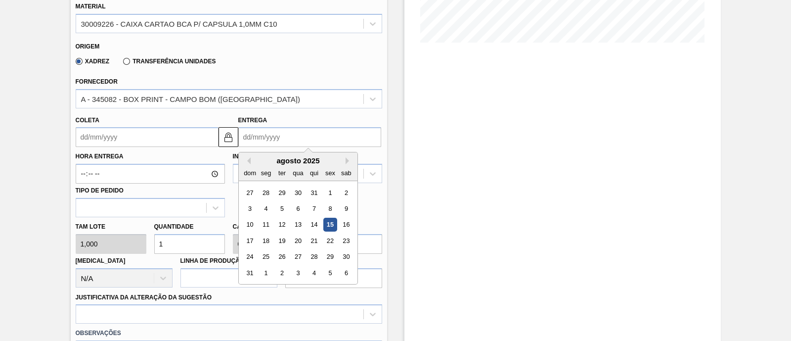
click at [278, 133] on input "Entrega" at bounding box center [309, 137] width 143 height 20
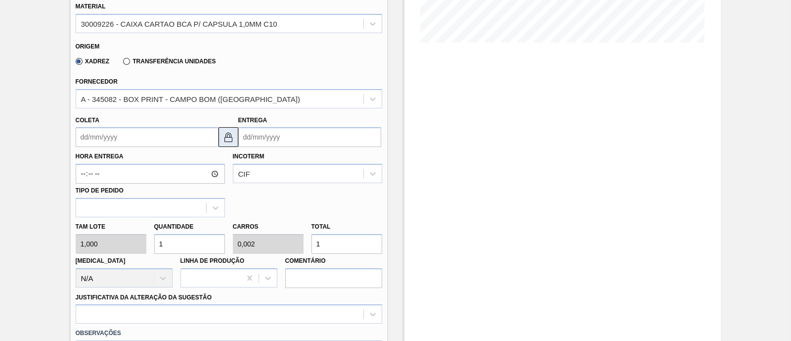
click at [230, 140] on img at bounding box center [228, 137] width 12 height 12
click at [269, 135] on input "Entrega" at bounding box center [309, 137] width 143 height 20
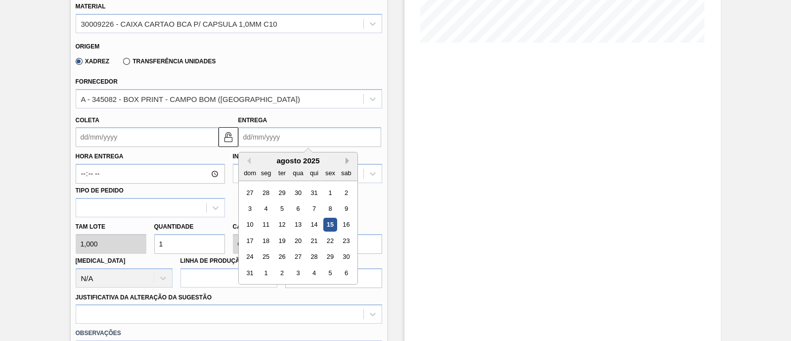
click at [348, 160] on button "Next Month" at bounding box center [349, 160] width 7 height 7
click at [264, 228] on div "13" at bounding box center [265, 224] width 13 height 13
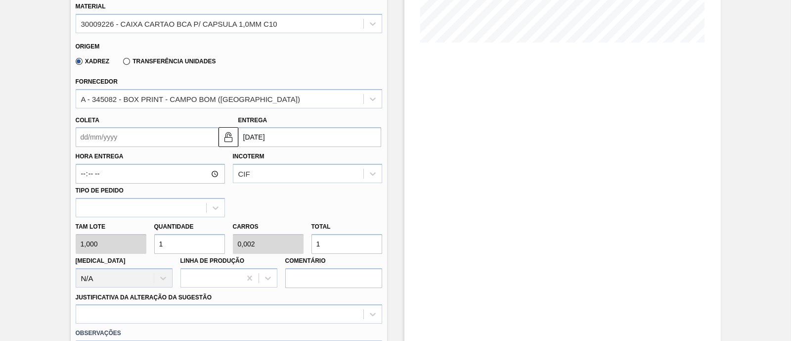
click at [190, 133] on input "Coleta" at bounding box center [147, 137] width 143 height 20
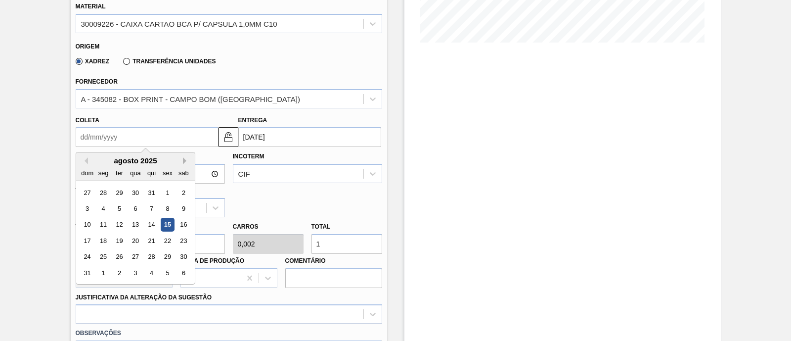
click at [183, 160] on button "Next Month" at bounding box center [186, 160] width 7 height 7
click at [134, 210] on div "8" at bounding box center [135, 208] width 13 height 13
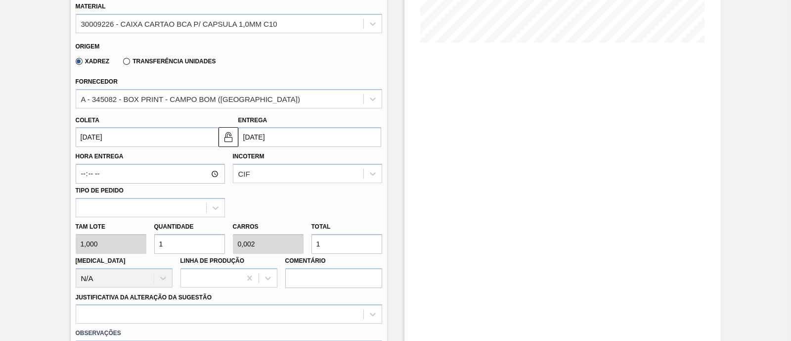
click at [279, 191] on div "Hora Entrega Incoterm CIF Tipo de pedido" at bounding box center [229, 182] width 314 height 70
click at [125, 237] on div "Tam lote 1,000 Quantidade 1 Carros 0,002 Total 1 [MEDICAL_DATA] N/A Linha de Pr…" at bounding box center [229, 252] width 314 height 71
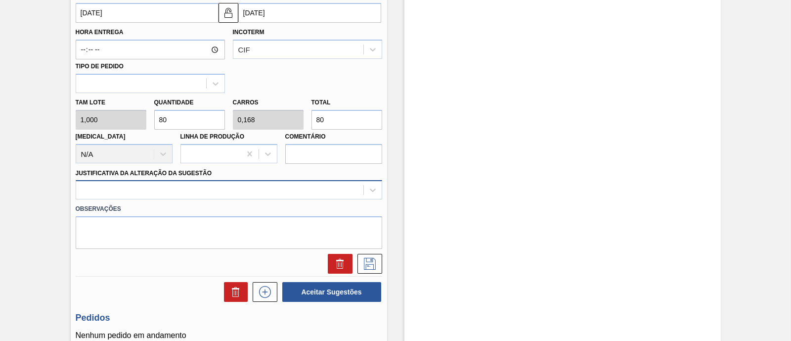
scroll to position [386, 0]
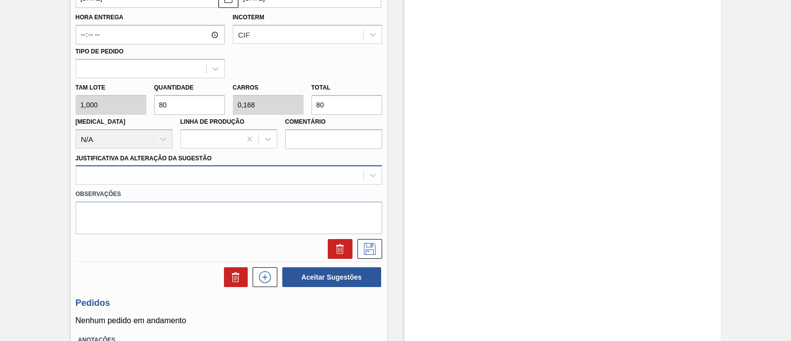
click at [209, 184] on div at bounding box center [229, 174] width 307 height 19
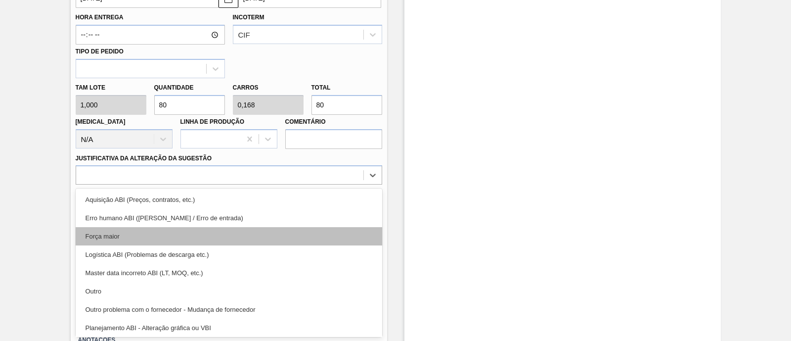
click at [138, 235] on div "Força maior" at bounding box center [229, 236] width 307 height 18
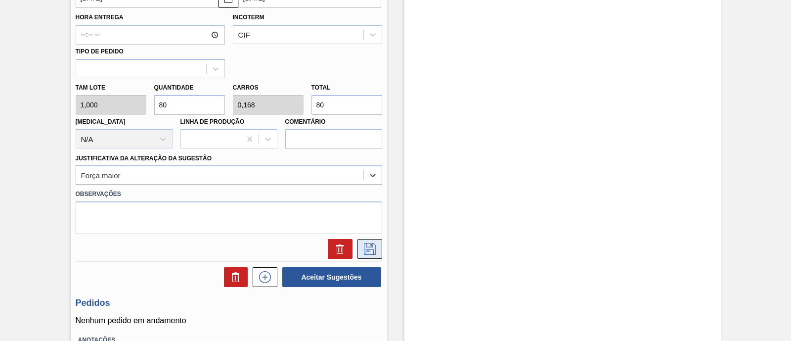
click at [370, 251] on icon at bounding box center [370, 249] width 16 height 12
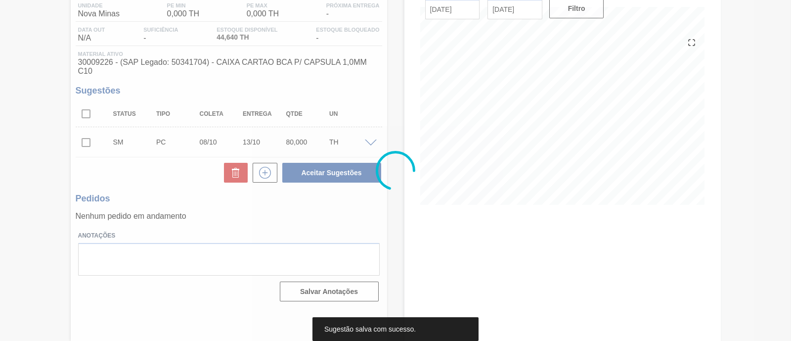
scroll to position [84, 0]
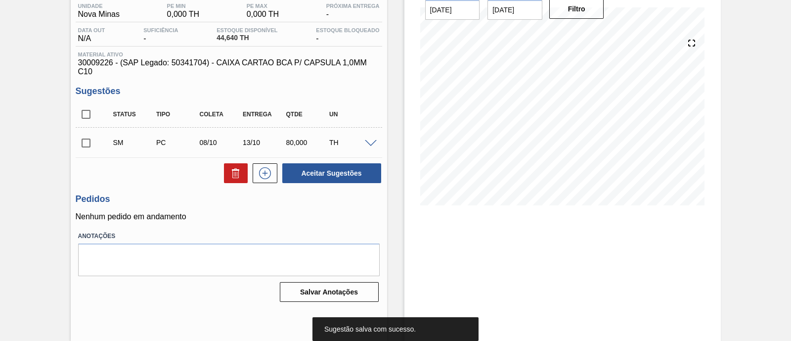
click at [85, 143] on input "checkbox" at bounding box center [86, 143] width 21 height 21
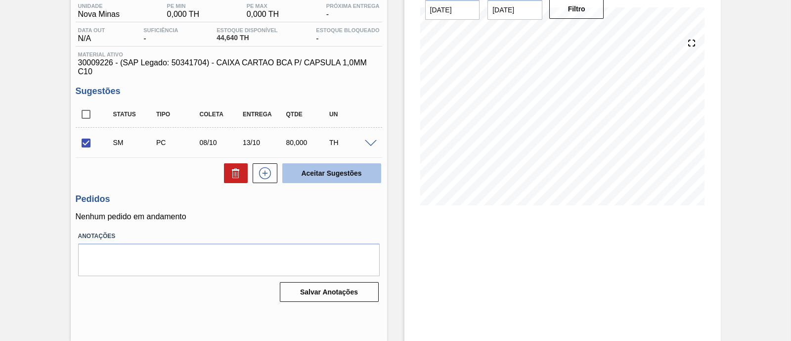
click at [307, 171] on button "Aceitar Sugestões" at bounding box center [331, 173] width 99 height 20
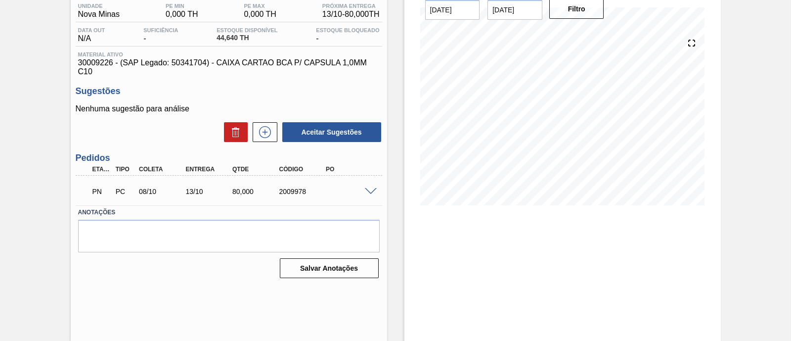
click at [297, 192] on div "2009978" at bounding box center [302, 191] width 51 height 8
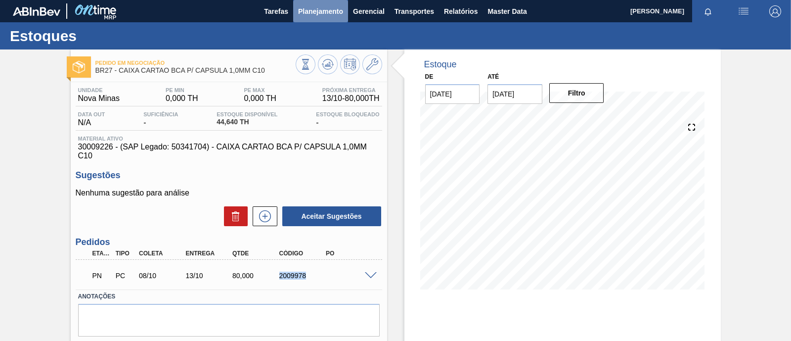
click at [338, 15] on span "Planejamento" at bounding box center [320, 11] width 45 height 12
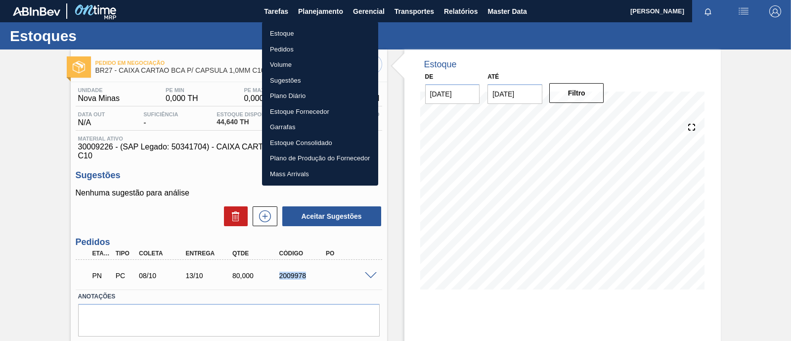
click at [290, 33] on li "Estoque" at bounding box center [320, 34] width 116 height 16
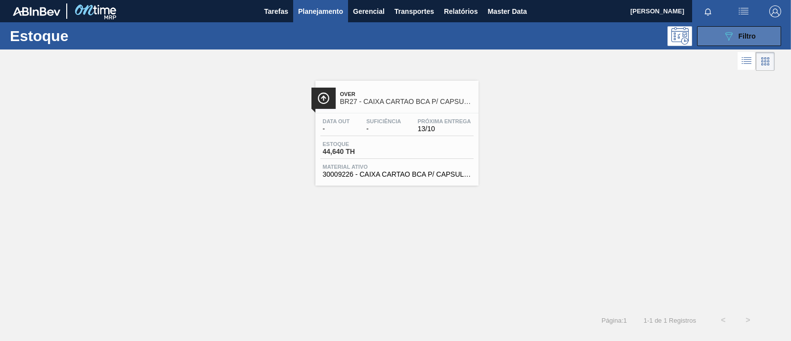
click at [755, 31] on div "089F7B8B-B2A5-4AFE-B5C0-19BA573D28AC Filtro" at bounding box center [739, 36] width 33 height 12
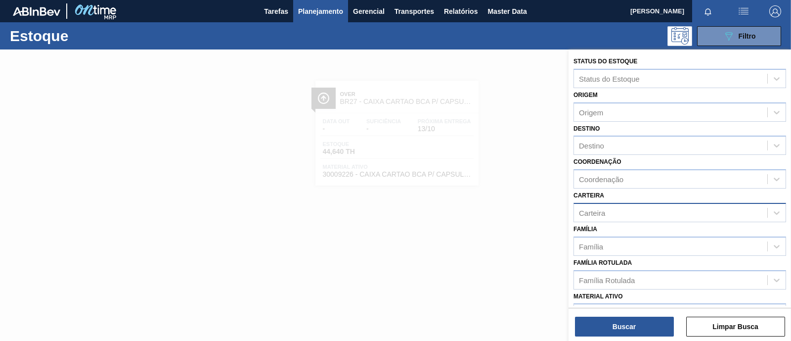
scroll to position [123, 0]
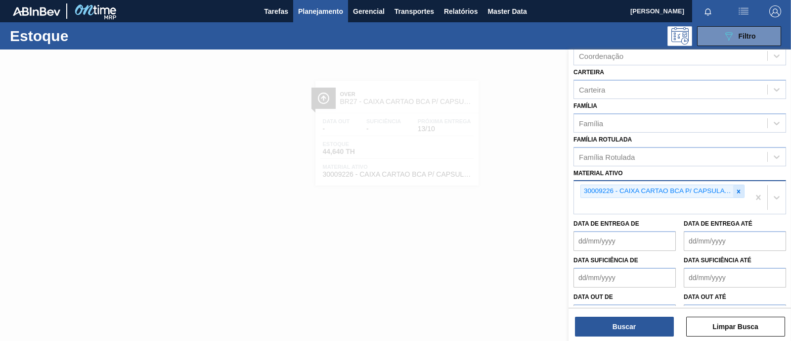
click at [737, 188] on icon at bounding box center [738, 191] width 7 height 7
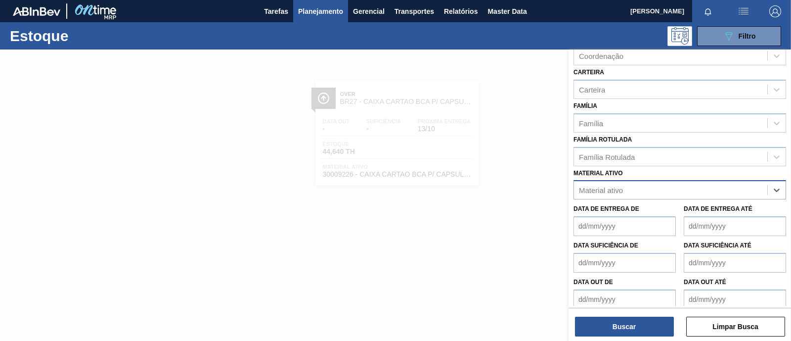
paste ativo "30008438"
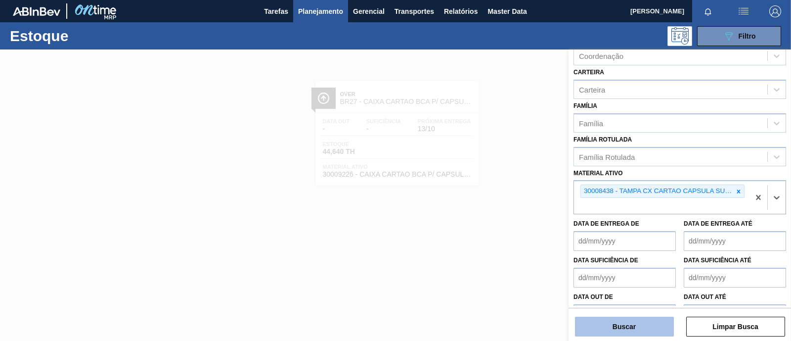
click at [630, 325] on button "Buscar" at bounding box center [624, 326] width 99 height 20
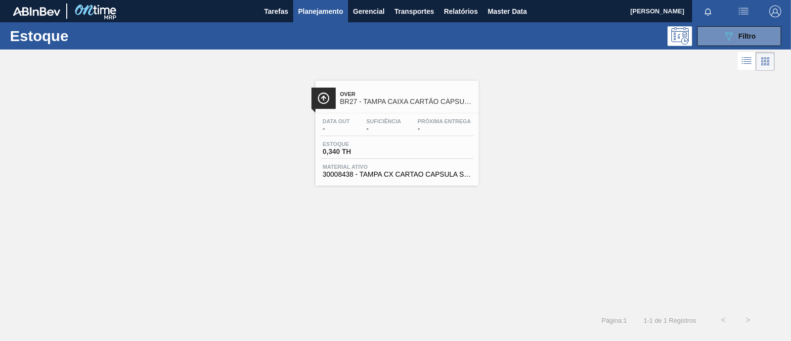
click at [387, 164] on span "Material ativo" at bounding box center [397, 167] width 148 height 6
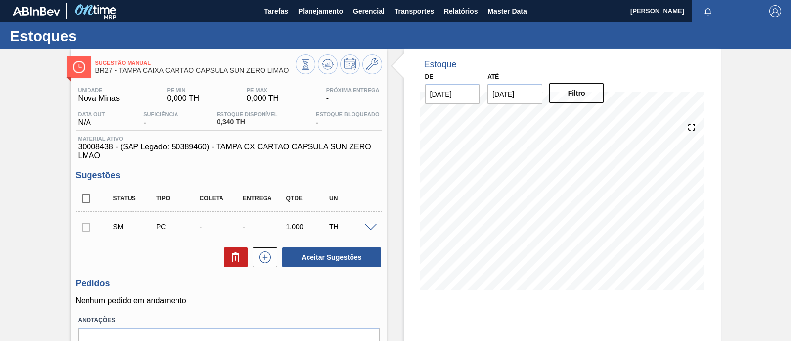
scroll to position [84, 0]
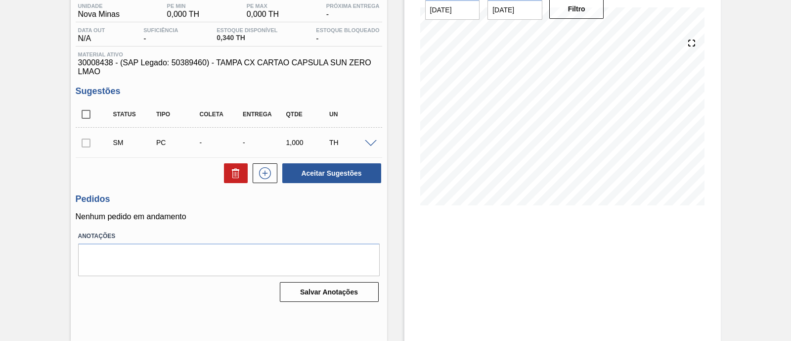
click at [82, 146] on div at bounding box center [86, 143] width 21 height 20
click at [77, 140] on div at bounding box center [86, 143] width 21 height 20
click at [82, 140] on div at bounding box center [86, 143] width 21 height 20
click at [370, 139] on div at bounding box center [372, 142] width 20 height 7
click at [370, 148] on div "SM PC - - 1,000 TH" at bounding box center [229, 142] width 307 height 25
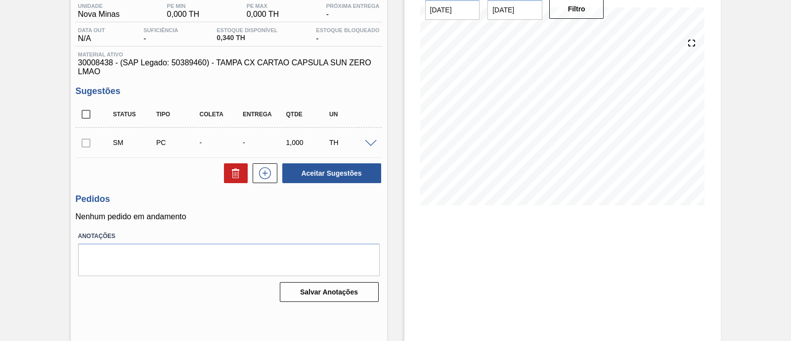
click at [369, 143] on span at bounding box center [371, 143] width 12 height 7
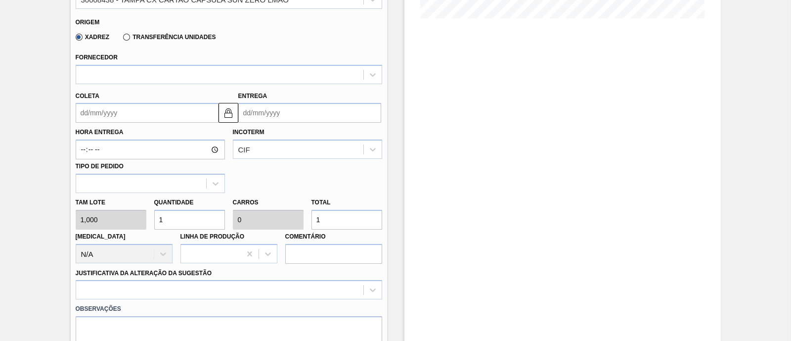
scroll to position [331, 0]
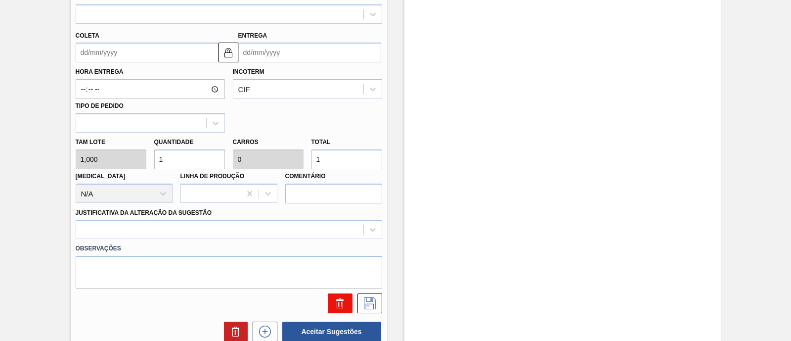
click at [335, 303] on icon at bounding box center [340, 303] width 12 height 12
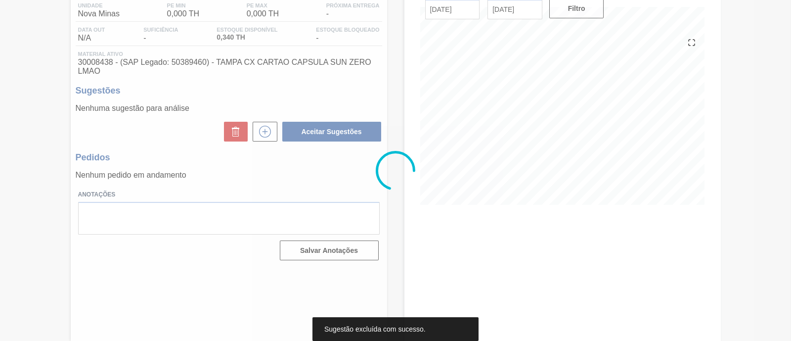
scroll to position [84, 0]
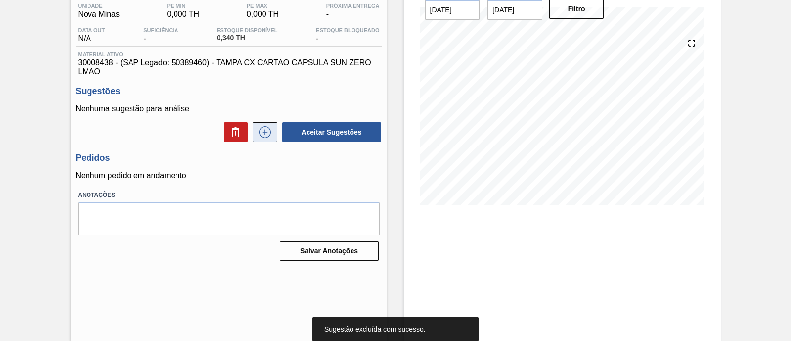
click at [266, 131] on icon at bounding box center [265, 132] width 16 height 12
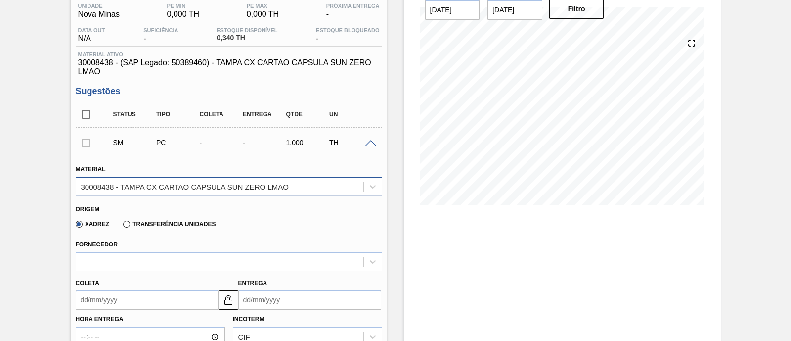
scroll to position [146, 0]
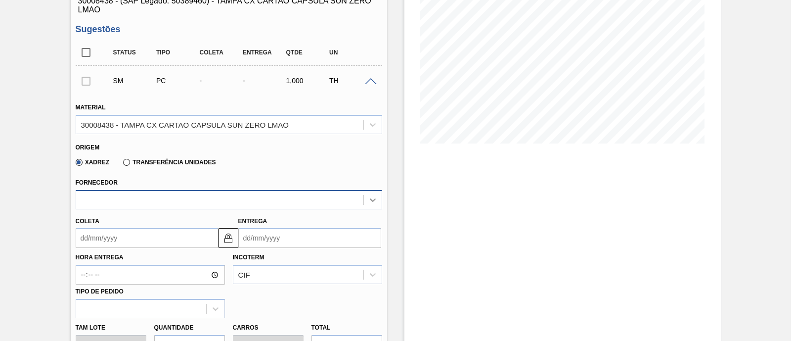
click at [371, 198] on icon at bounding box center [373, 200] width 10 height 10
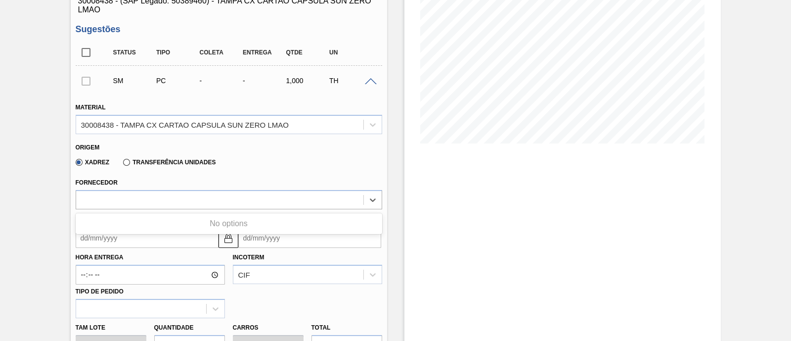
click at [305, 173] on div "Origem Xadrez Transferência Unidades" at bounding box center [229, 154] width 314 height 37
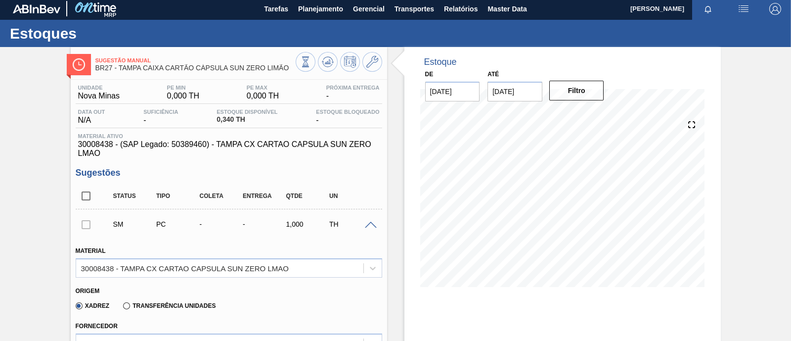
scroll to position [0, 0]
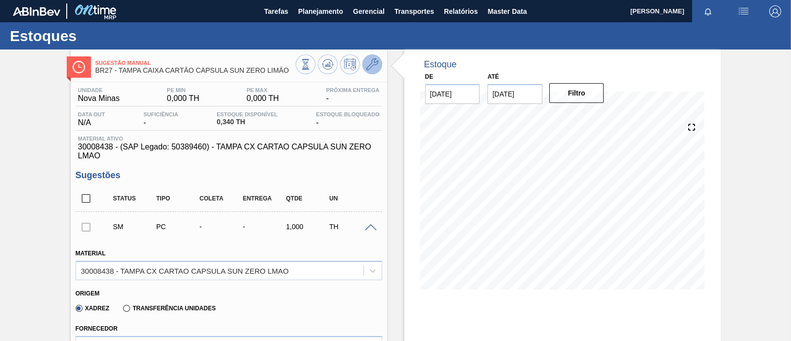
click at [371, 65] on icon at bounding box center [372, 64] width 12 height 12
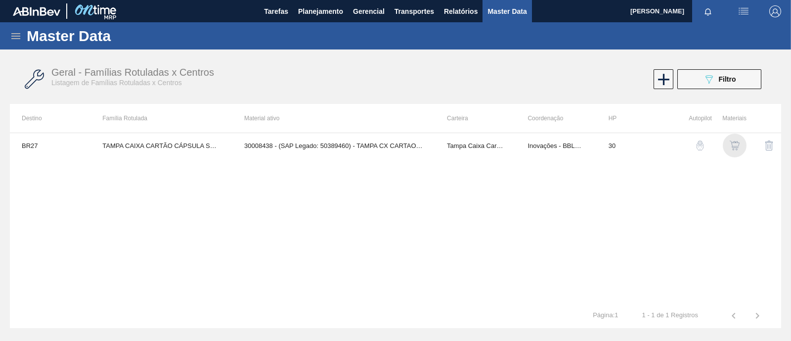
click at [736, 144] on img "button" at bounding box center [735, 145] width 10 height 10
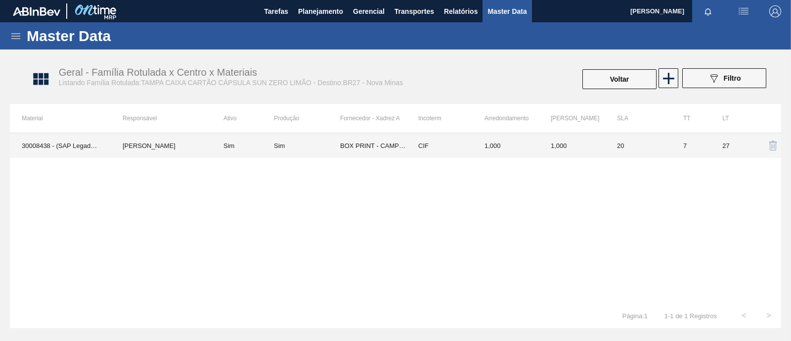
click at [373, 143] on td "BOX PRINT - CAMPO BOM ([GEOGRAPHIC_DATA])" at bounding box center [373, 145] width 66 height 25
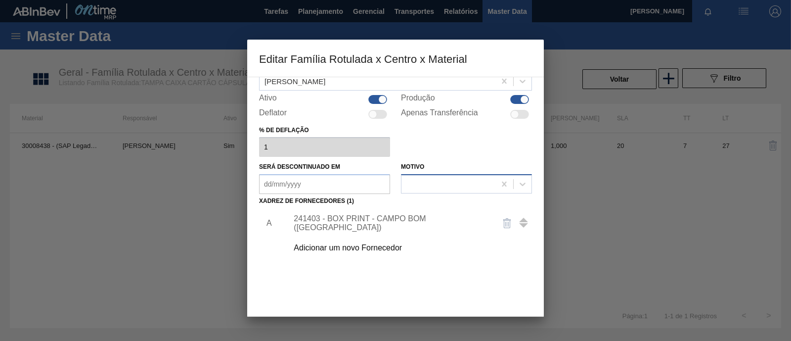
scroll to position [104, 0]
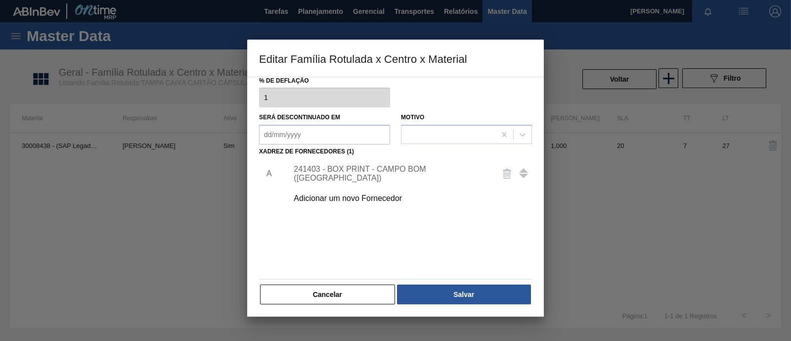
click at [395, 167] on div "241403 - BOX PRINT - CAMPO BOM (RS)" at bounding box center [407, 173] width 250 height 25
click at [379, 177] on div "241403 - BOX PRINT - CAMPO BOM (RS)" at bounding box center [407, 173] width 250 height 25
click at [334, 171] on div "241403 - BOX PRINT - CAMPO BOM (RS)" at bounding box center [391, 174] width 194 height 18
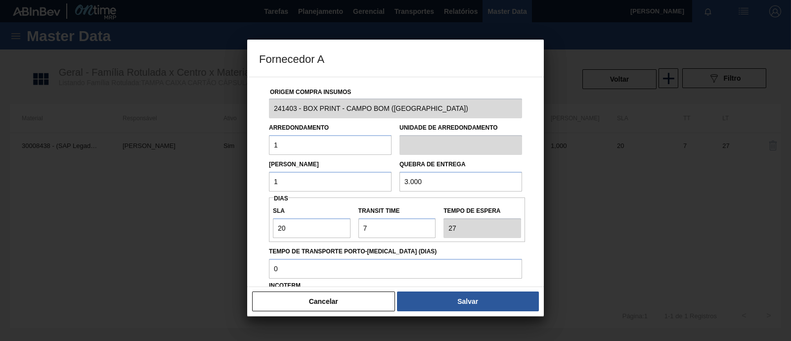
click at [311, 145] on input "1" at bounding box center [330, 145] width 123 height 20
click at [360, 303] on button "Cancelar" at bounding box center [323, 301] width 143 height 20
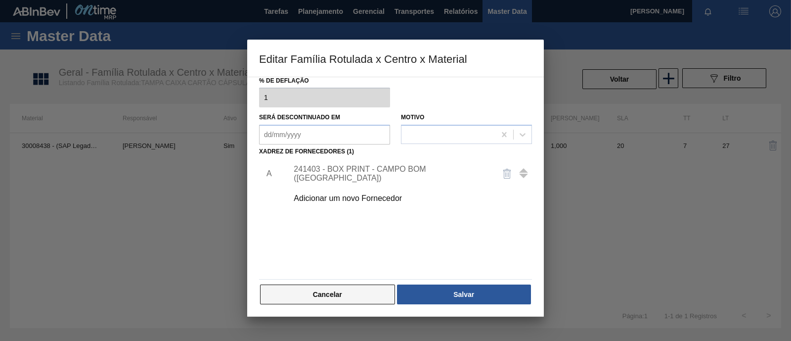
click at [363, 293] on button "Cancelar" at bounding box center [327, 294] width 135 height 20
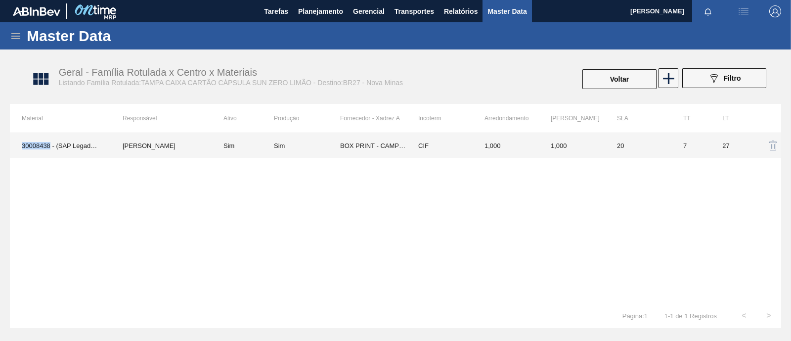
drag, startPoint x: 50, startPoint y: 145, endPoint x: 22, endPoint y: 147, distance: 28.3
click at [22, 147] on td "30008438 - (SAP Legado: 50389460) - TAMPA CX CARTAO CAPSULA SUN ZERO LMAO" at bounding box center [60, 145] width 101 height 25
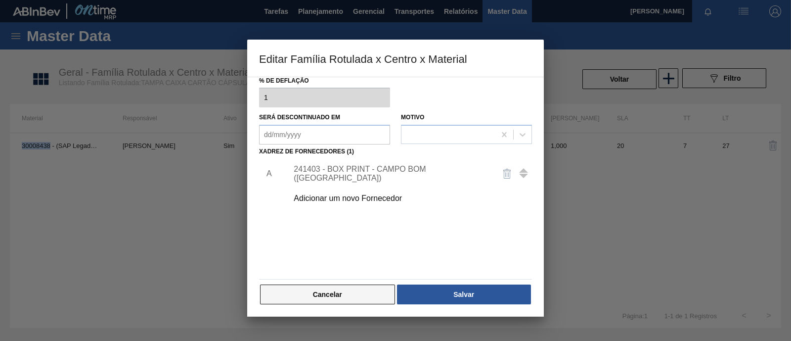
click at [339, 293] on button "Cancelar" at bounding box center [327, 294] width 135 height 20
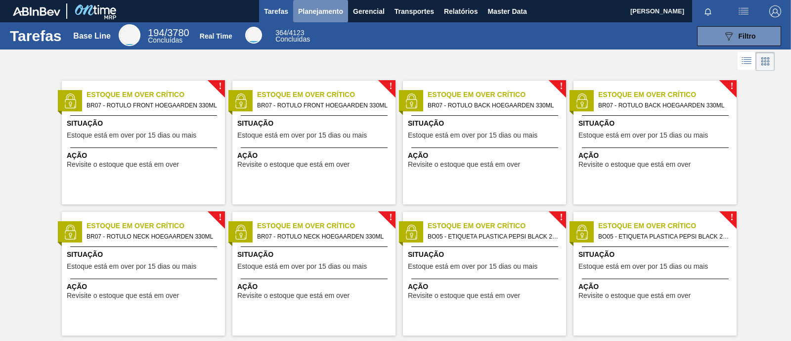
click at [336, 14] on span "Planejamento" at bounding box center [320, 11] width 45 height 12
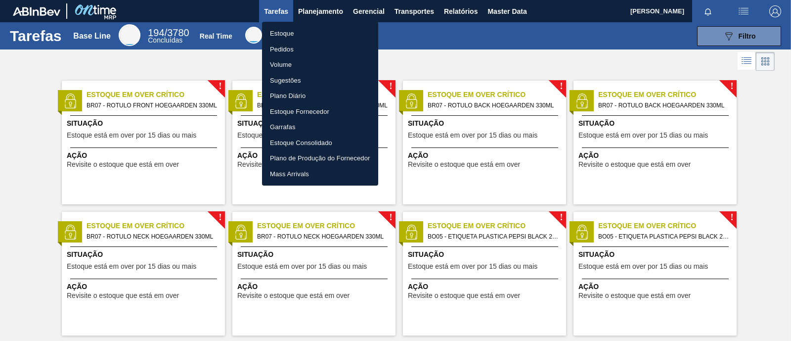
click at [315, 31] on li "Estoque" at bounding box center [320, 34] width 116 height 16
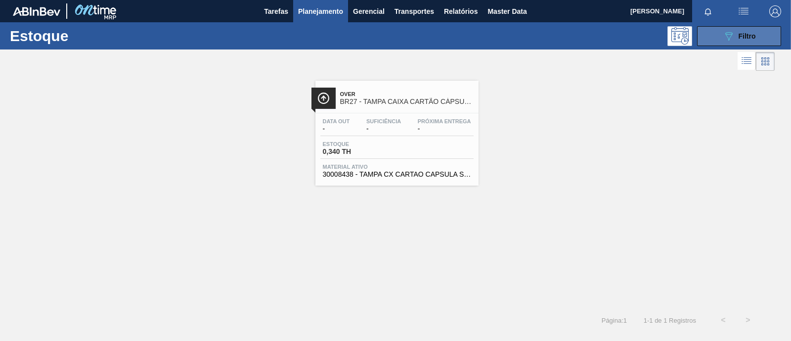
click at [750, 37] on span "Filtro" at bounding box center [747, 36] width 17 height 8
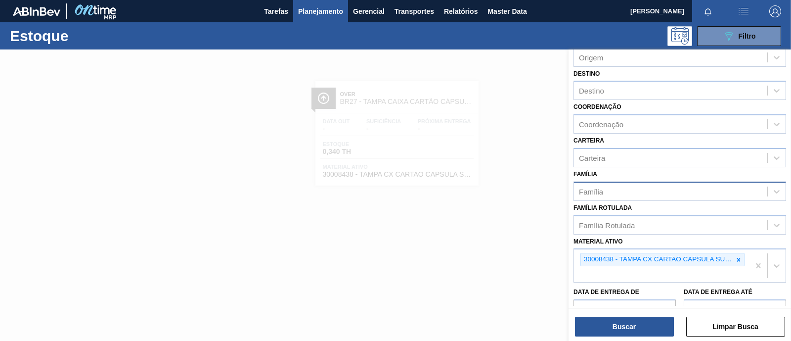
scroll to position [123, 0]
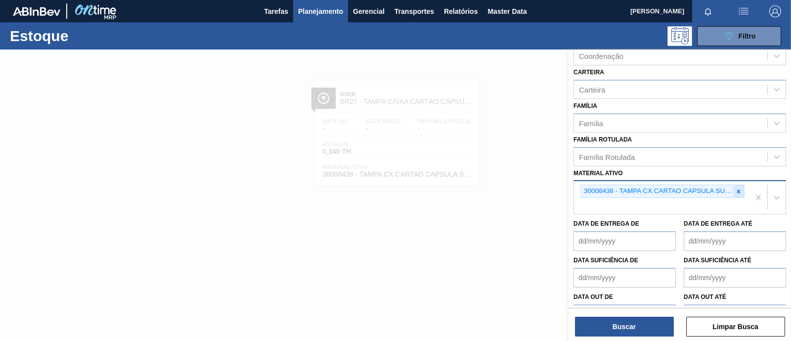
click at [737, 189] on icon at bounding box center [738, 190] width 3 height 3
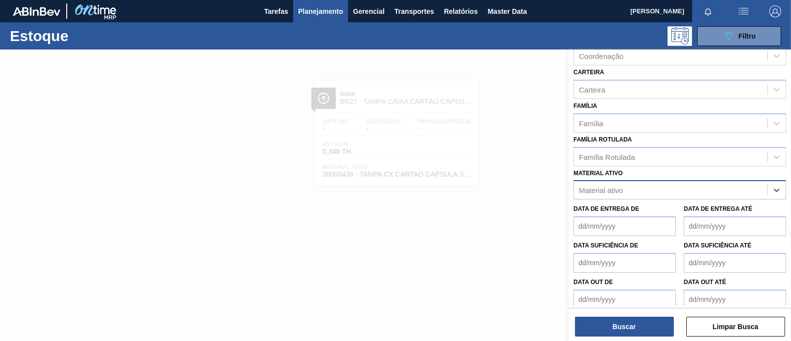
paste ativo "30009226"
type ativo "30009226"
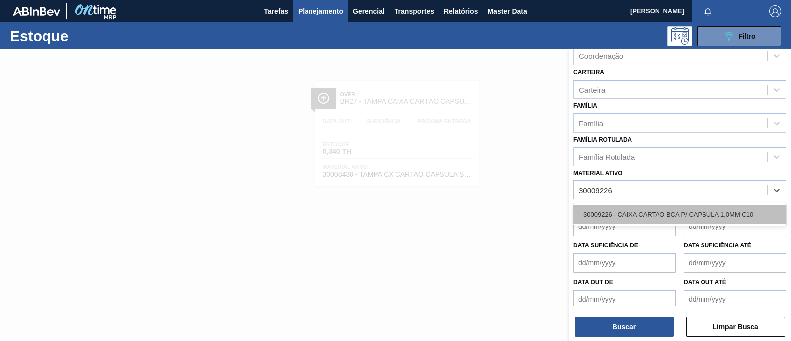
click at [689, 206] on div "30009226 - CAIXA CARTAO BCA P/ CAPSULA 1,0MM C10" at bounding box center [680, 214] width 213 height 18
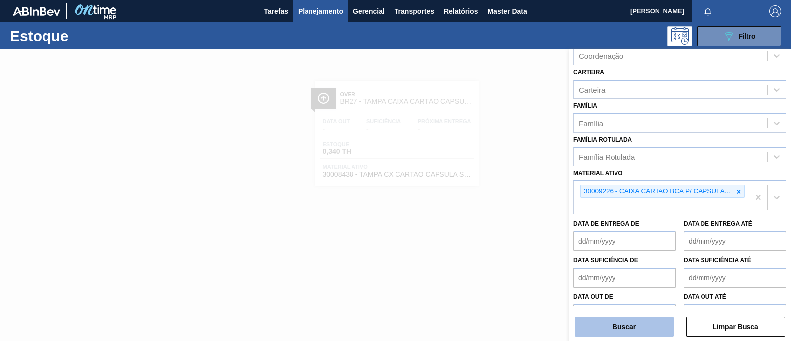
click at [624, 329] on button "Buscar" at bounding box center [624, 326] width 99 height 20
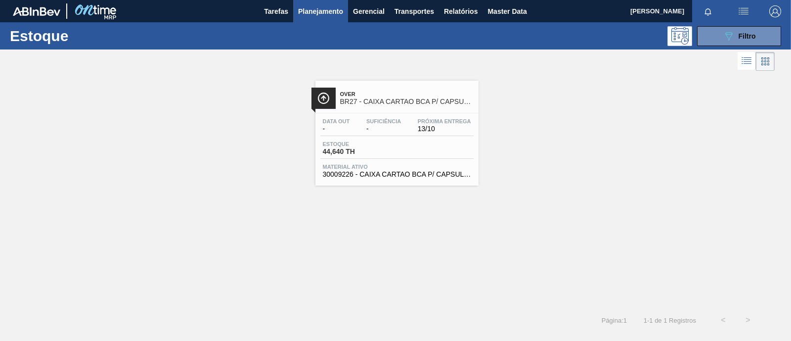
click at [384, 136] on div "Data out - Suficiência - Próxima Entrega 13/10 Estoque 44,640 TH Material ativo…" at bounding box center [396, 146] width 163 height 67
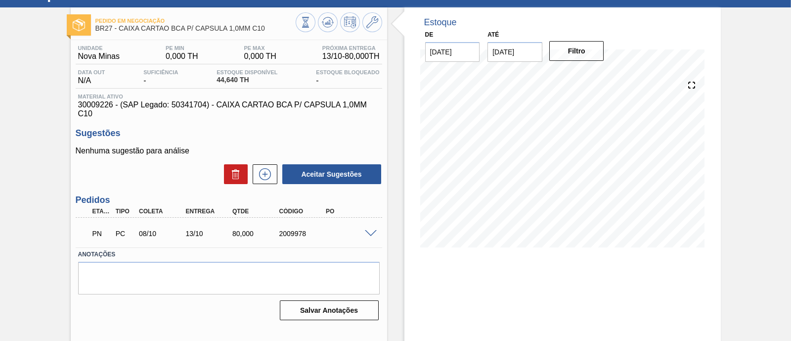
scroll to position [61, 0]
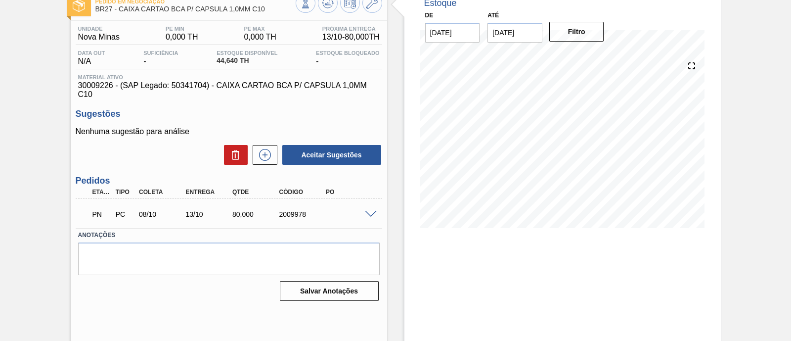
click at [368, 217] on span at bounding box center [371, 214] width 12 height 7
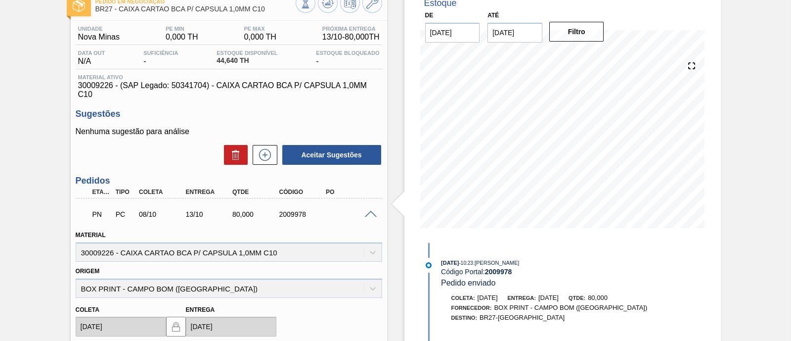
scroll to position [269, 0]
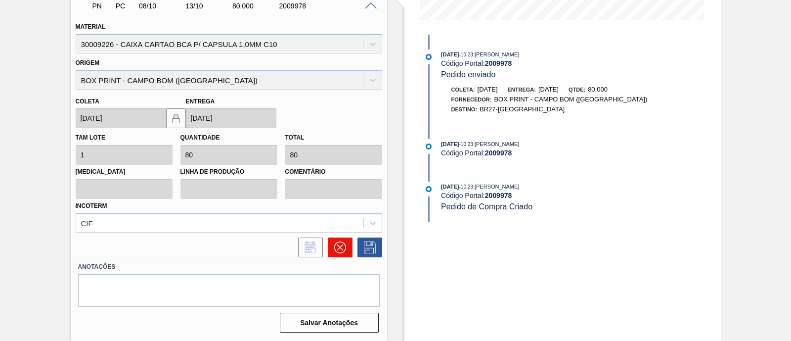
click at [341, 246] on icon at bounding box center [340, 247] width 6 height 6
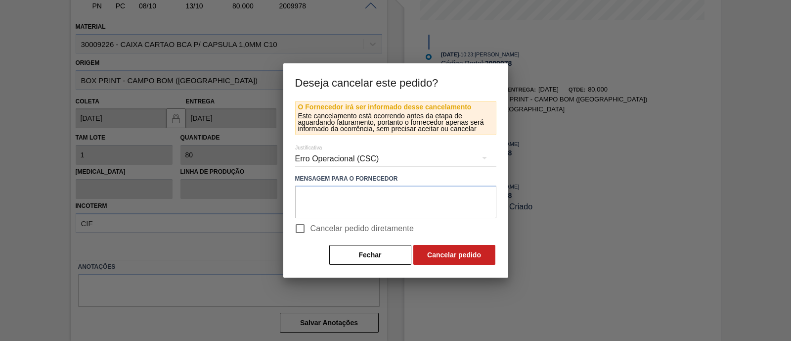
click at [328, 160] on div "Erro Operacional (CSC)" at bounding box center [395, 159] width 201 height 28
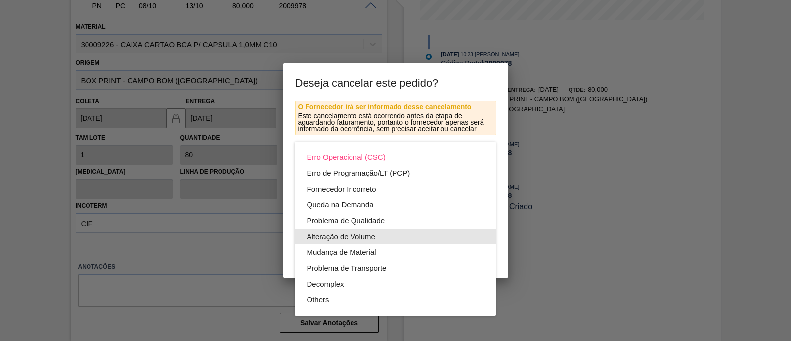
click at [378, 239] on div "Alteração de Volume" at bounding box center [395, 236] width 177 height 16
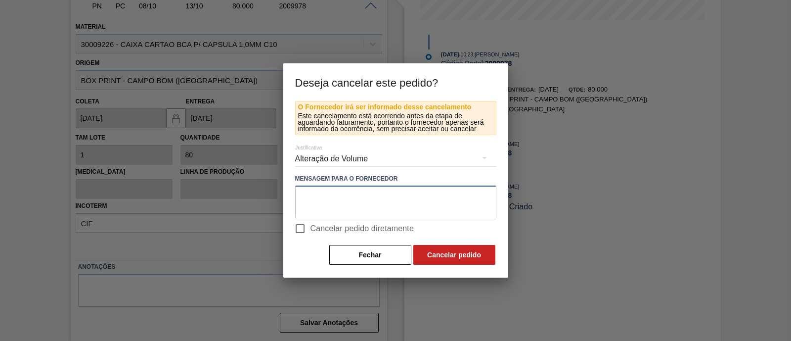
click at [363, 202] on textarea at bounding box center [395, 201] width 201 height 33
type textarea "a"
type textarea "volume esta maior"
click at [300, 227] on input "Cancelar pedido diretamente" at bounding box center [300, 228] width 21 height 21
checkbox input "true"
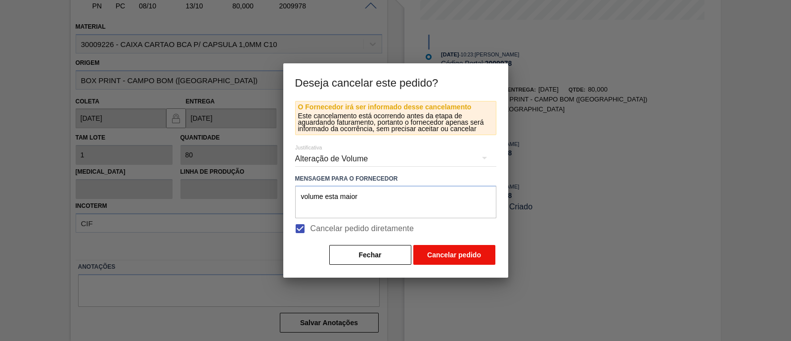
click at [466, 260] on button "Cancelar pedido" at bounding box center [454, 255] width 82 height 20
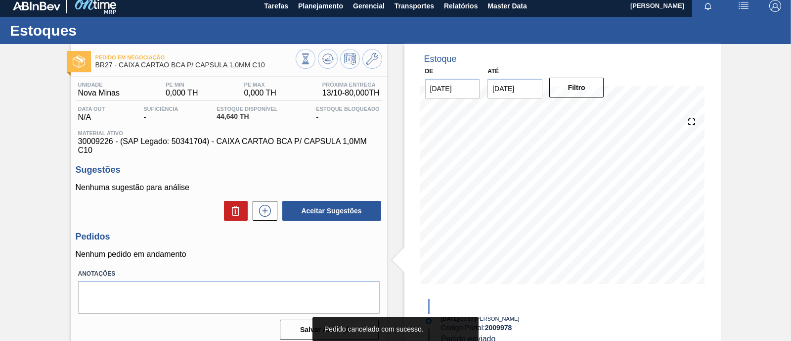
scroll to position [0, 0]
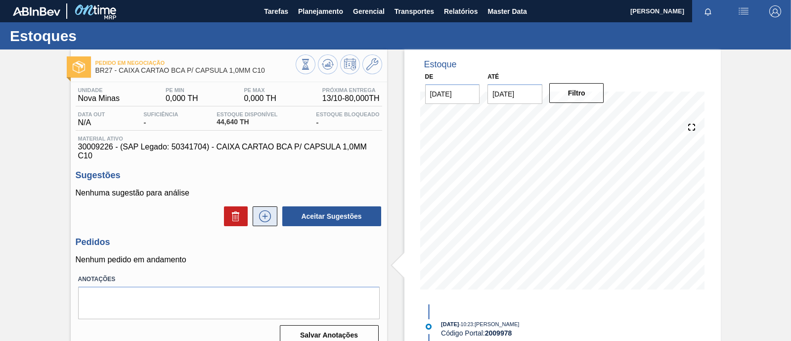
click at [265, 221] on icon at bounding box center [265, 216] width 16 height 12
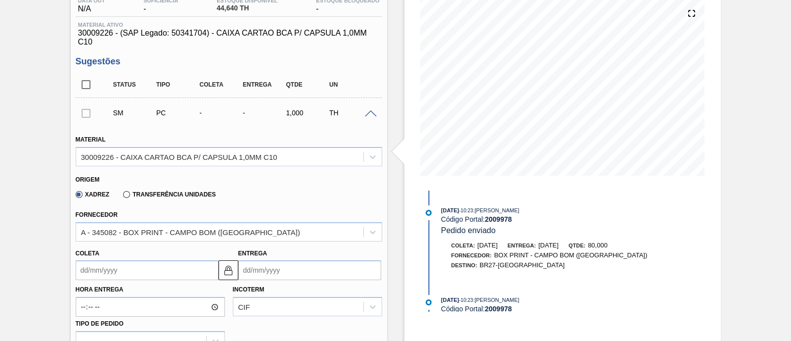
scroll to position [123, 0]
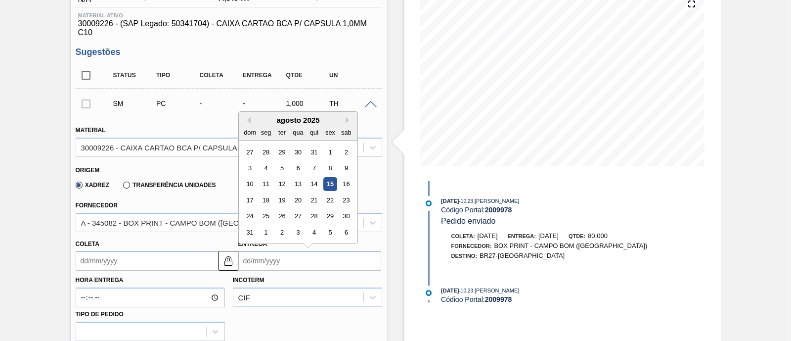
click at [339, 257] on input "Entrega" at bounding box center [309, 261] width 143 height 20
click at [347, 119] on button "Next Month" at bounding box center [349, 120] width 7 height 7
click at [265, 188] on div "13" at bounding box center [265, 183] width 13 height 13
type input "[DATE]"
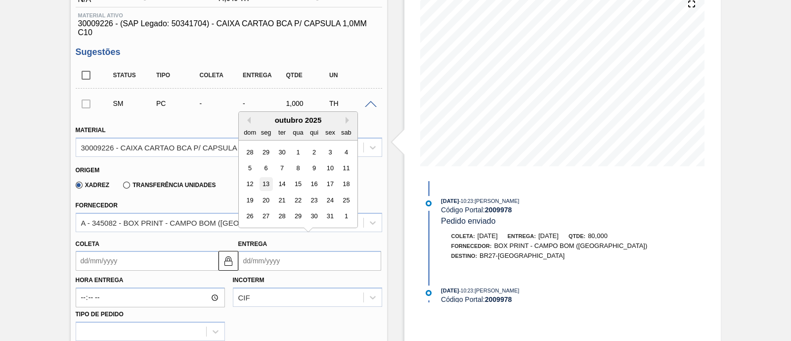
type input "[DATE]"
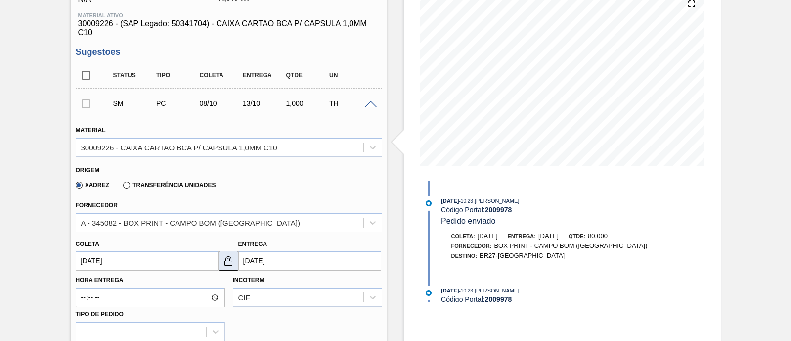
click at [226, 262] on img at bounding box center [228, 261] width 12 height 12
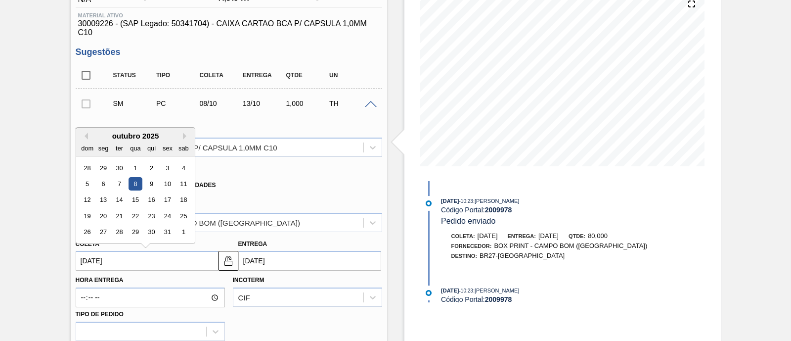
click at [180, 263] on input "[DATE]" at bounding box center [147, 261] width 143 height 20
click at [182, 137] on div "outubro 2025" at bounding box center [135, 136] width 119 height 8
click at [136, 183] on div "8" at bounding box center [135, 183] width 13 height 13
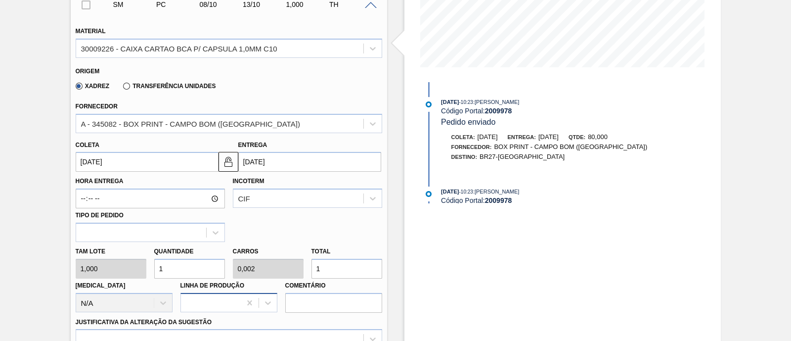
scroll to position [247, 0]
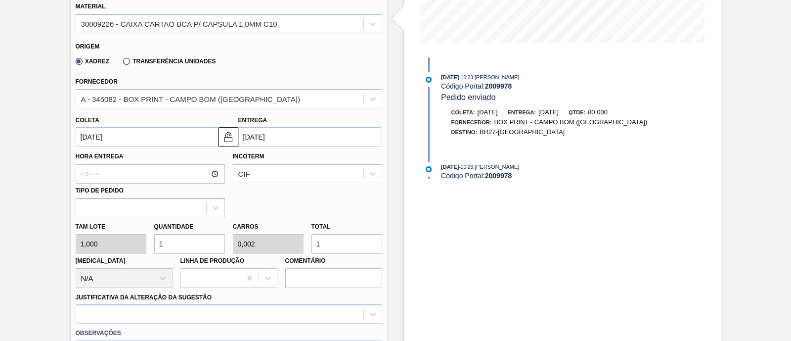
click at [114, 246] on div "Tam lote 1,000 Quantidade 1 Carros 0,002 Total 1 [MEDICAL_DATA] N/A Linha de Pr…" at bounding box center [229, 252] width 314 height 71
type input "4"
type input "0,008"
type input "4"
type input "40"
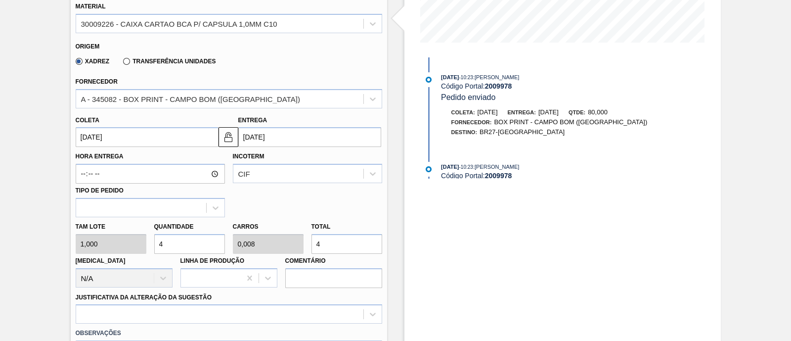
type input "0,084"
type input "40"
click at [302, 214] on div "Hora Entrega Incoterm CIF Tipo de pedido" at bounding box center [229, 182] width 314 height 70
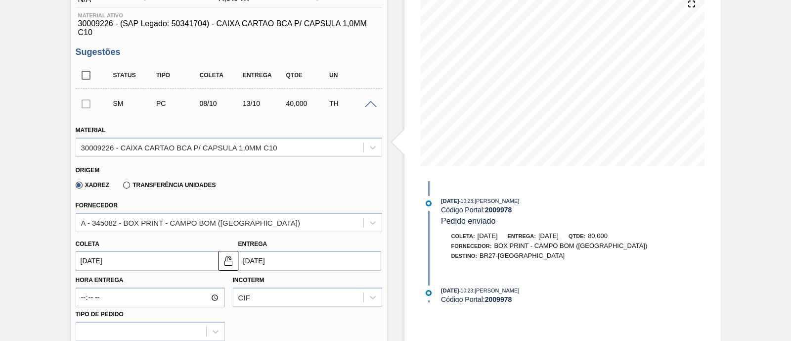
scroll to position [371, 0]
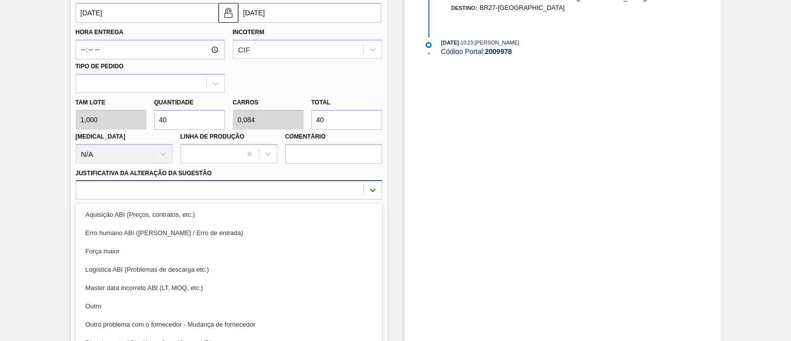
click at [247, 192] on div "option Aquisição ABI (Preços, contratos, etc.) focused, 1 of 18. 18 results ava…" at bounding box center [229, 189] width 307 height 19
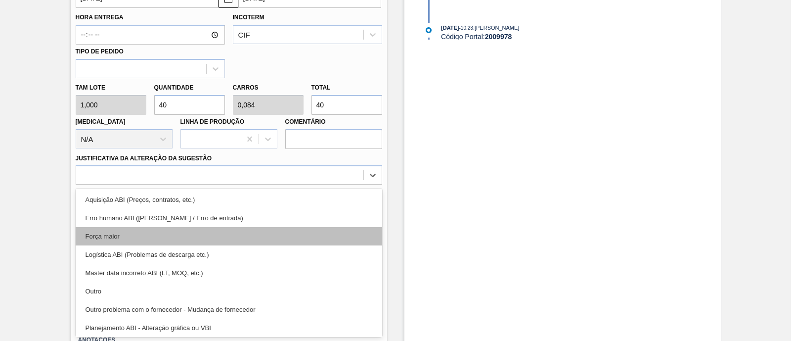
click at [191, 244] on div "Força maior" at bounding box center [229, 236] width 307 height 18
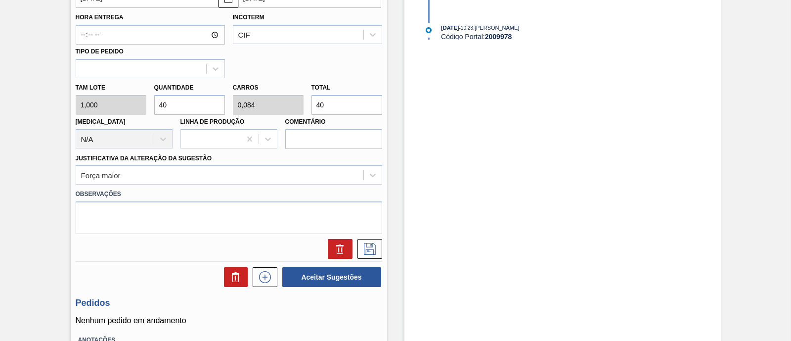
click at [290, 191] on label "Observações" at bounding box center [229, 194] width 307 height 14
click at [373, 248] on icon at bounding box center [370, 249] width 16 height 12
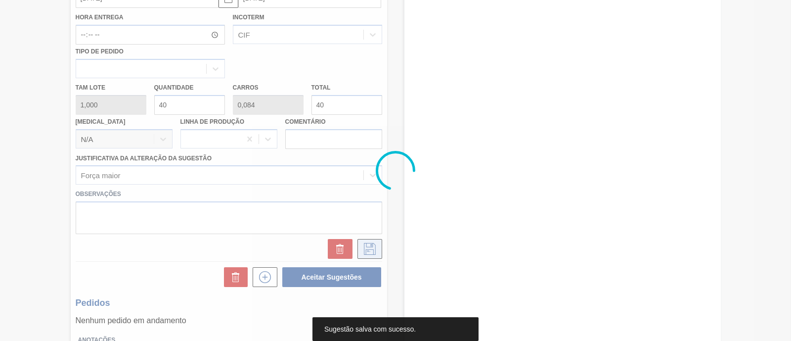
scroll to position [84, 0]
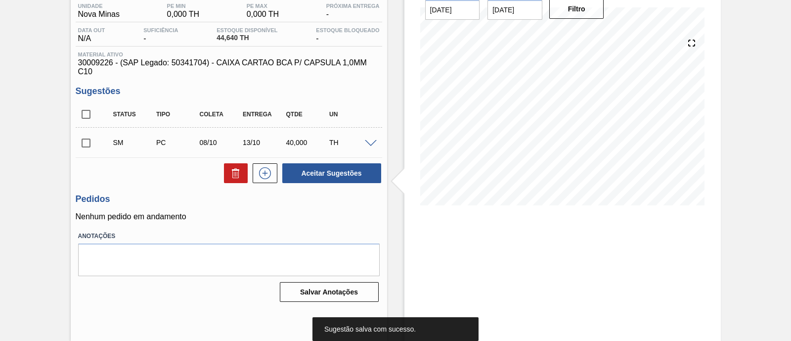
click at [88, 145] on input "checkbox" at bounding box center [86, 143] width 21 height 21
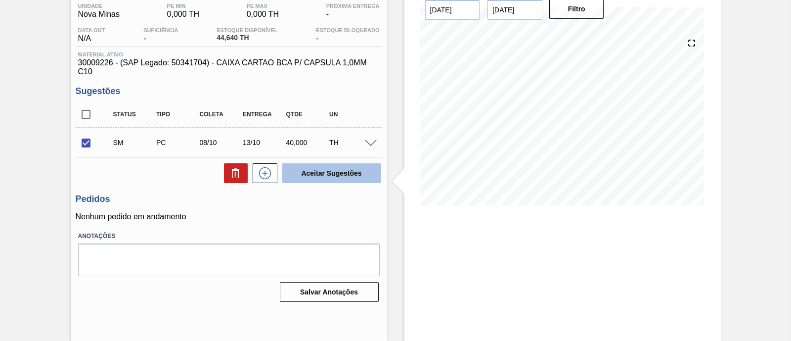
click at [329, 167] on button "Aceitar Sugestões" at bounding box center [331, 173] width 99 height 20
checkbox input "false"
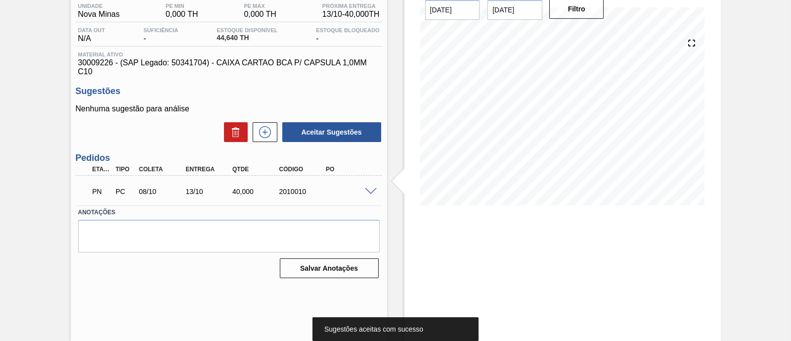
click at [300, 191] on div "2010010" at bounding box center [302, 191] width 51 height 8
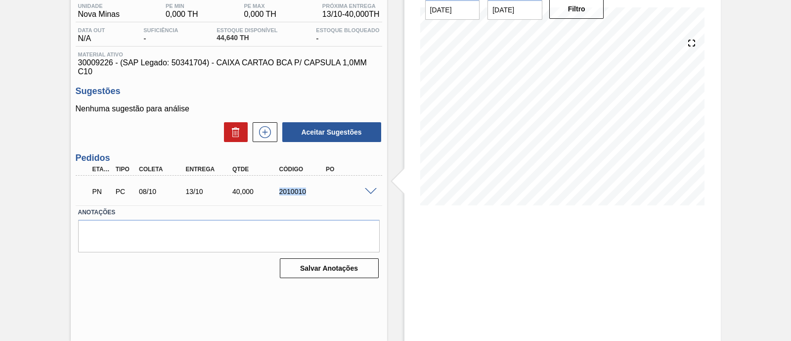
click at [300, 191] on div "2010010" at bounding box center [302, 191] width 51 height 8
copy div "2010010"
